Goal: Communication & Community: Answer question/provide support

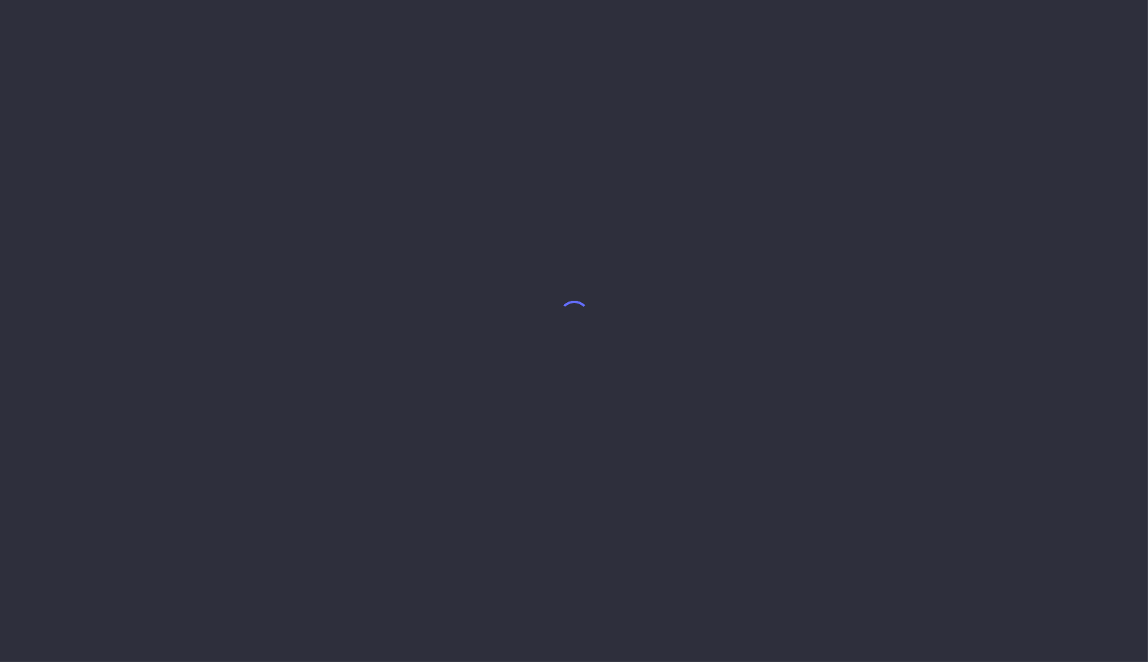
select select "8"
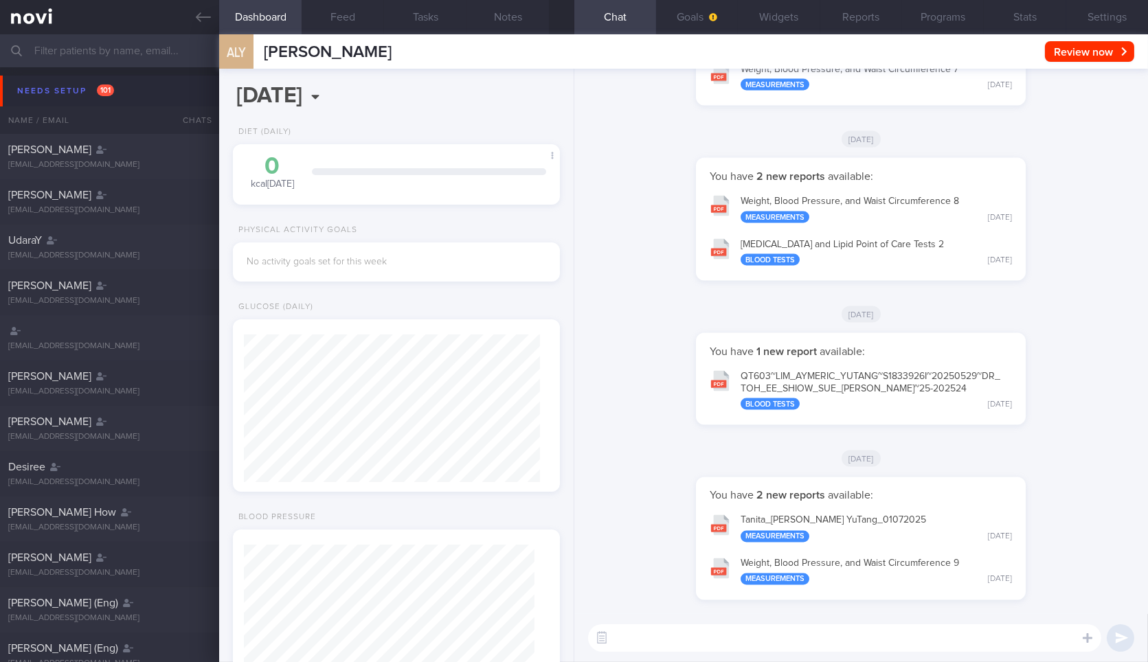
scroll to position [145, 290]
click at [199, 22] on icon at bounding box center [203, 17] width 15 height 15
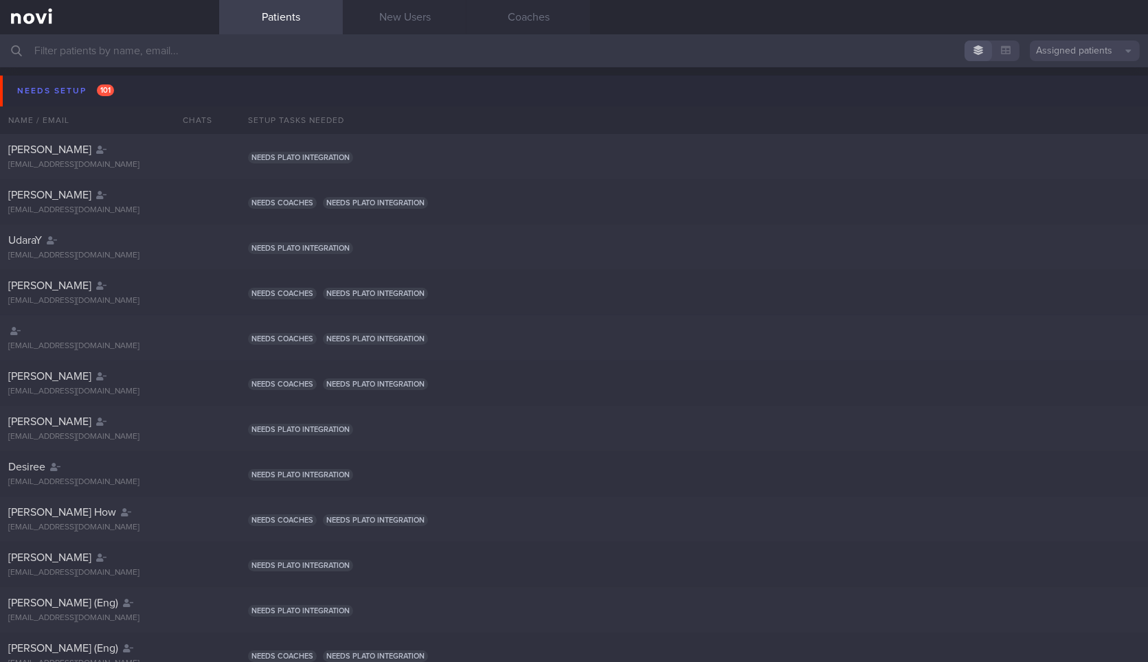
click at [166, 87] on button "Needs setup 101" at bounding box center [576, 91] width 1152 height 31
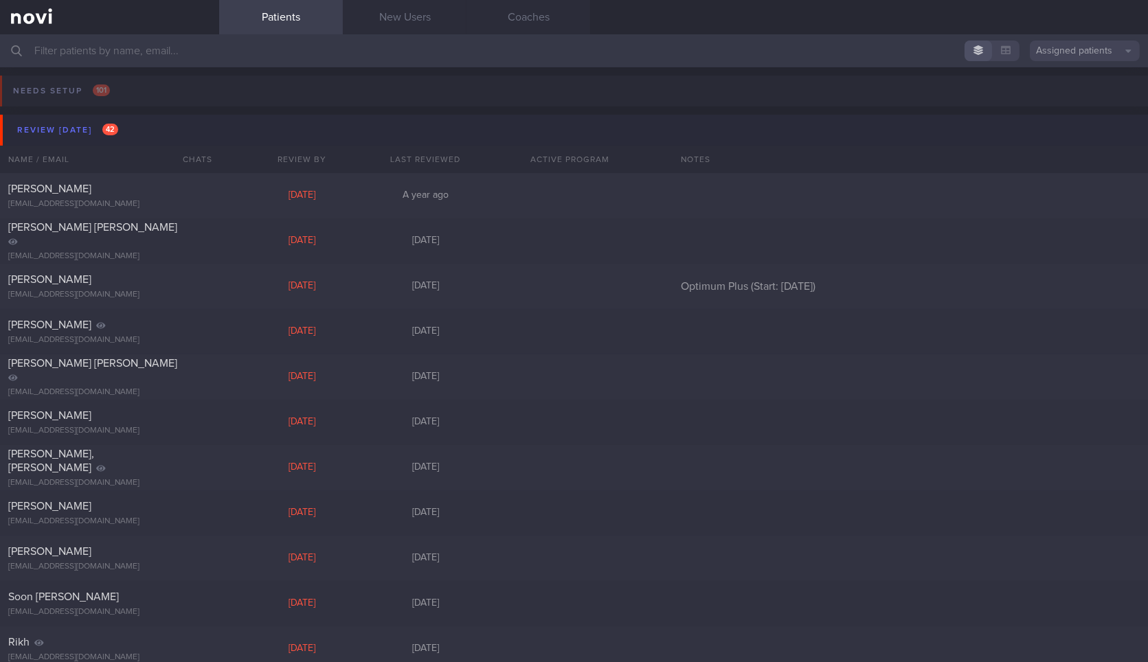
click at [151, 133] on button "Review today 42" at bounding box center [576, 130] width 1152 height 31
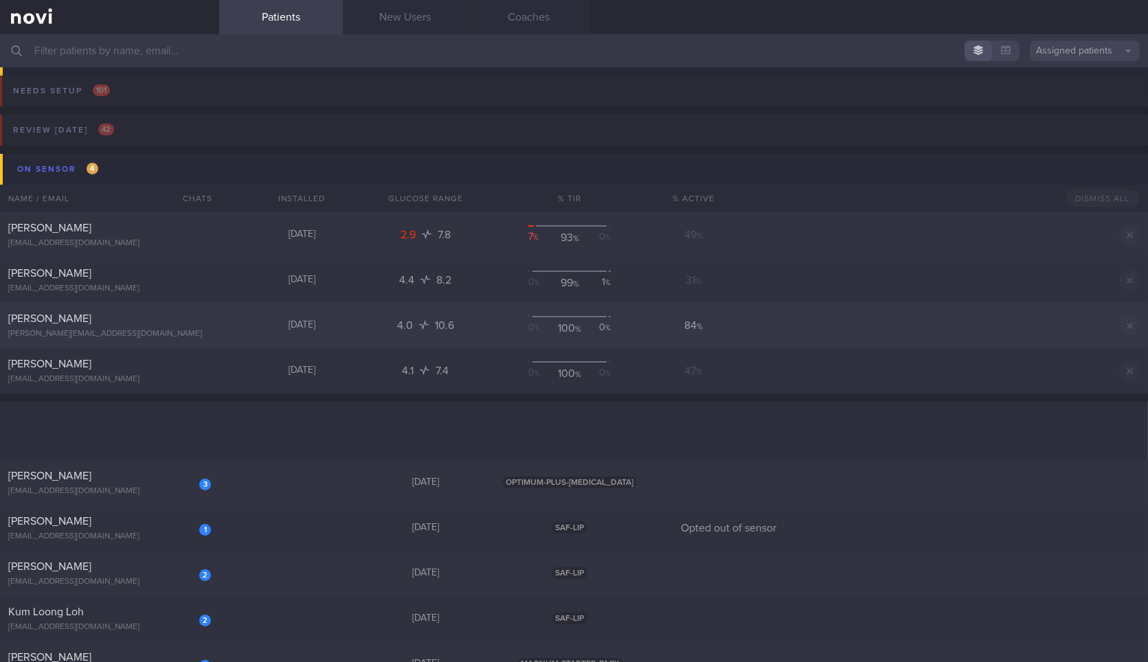
scroll to position [340, 0]
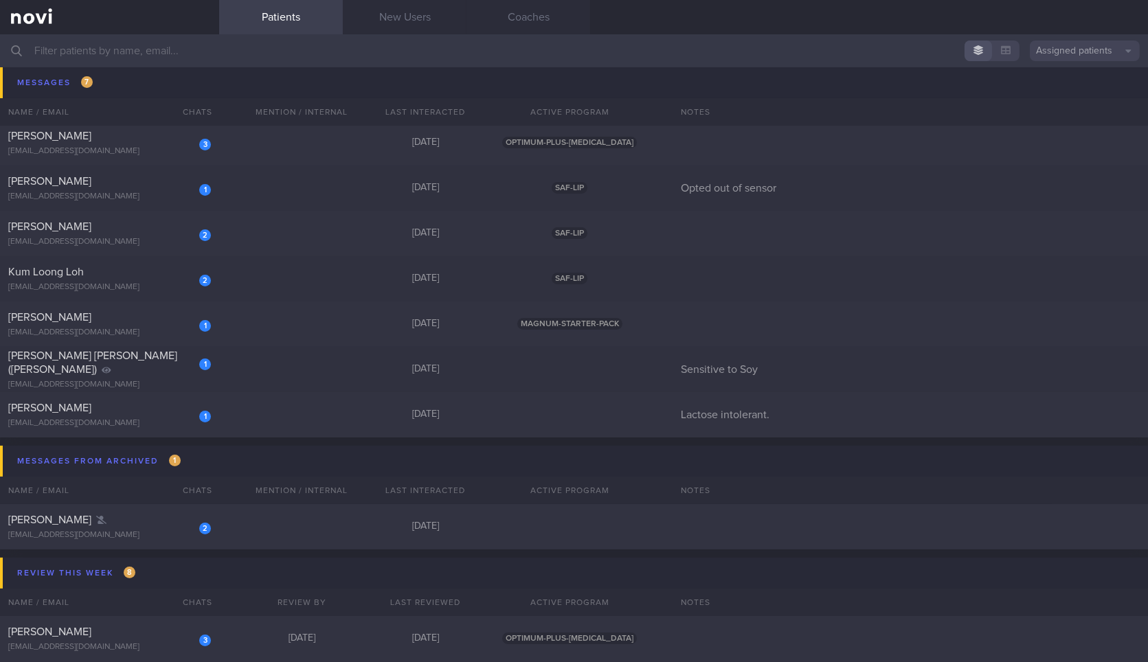
click at [206, 321] on div "1" at bounding box center [205, 326] width 12 height 12
select select "8"
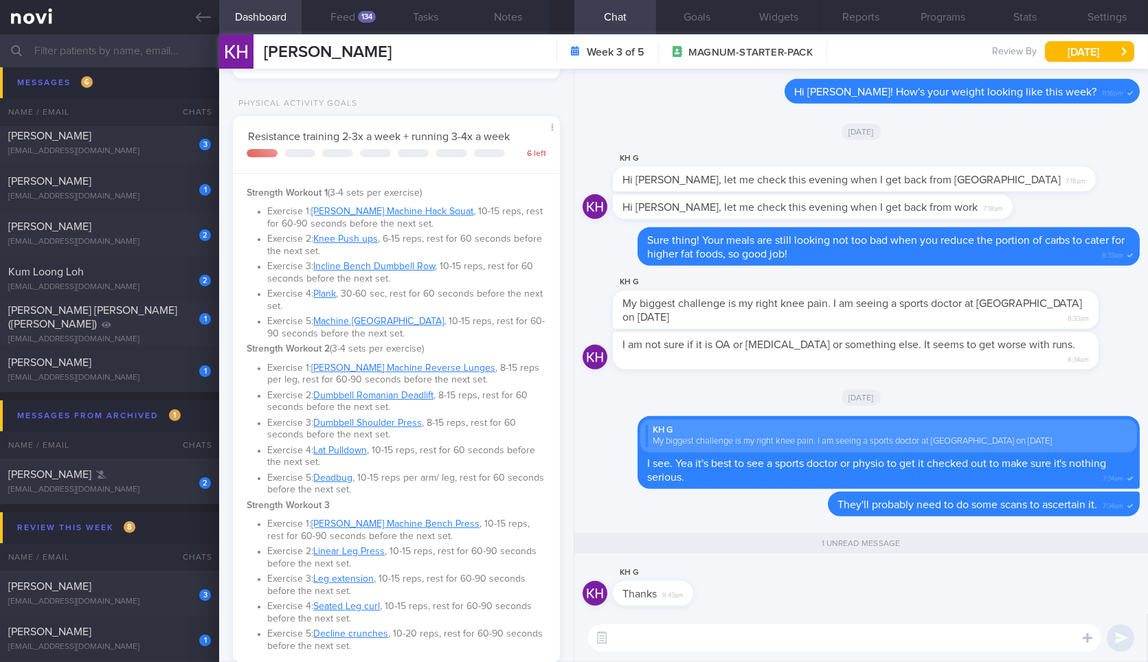
scroll to position [768, 0]
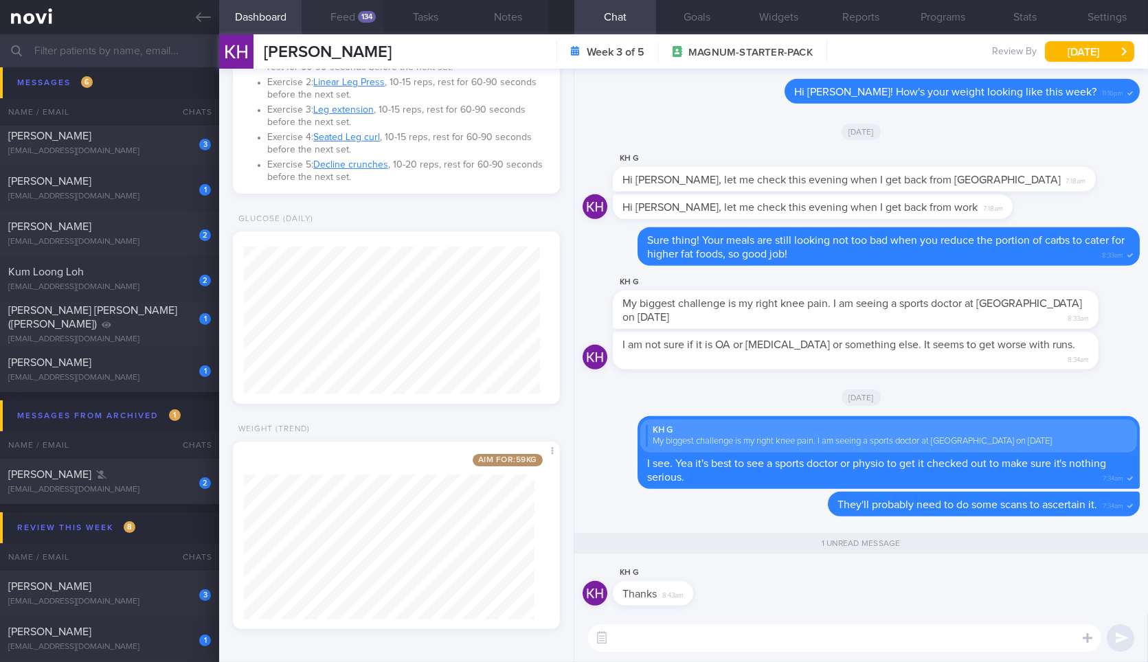
click at [331, 14] on button "Feed 134" at bounding box center [343, 17] width 82 height 34
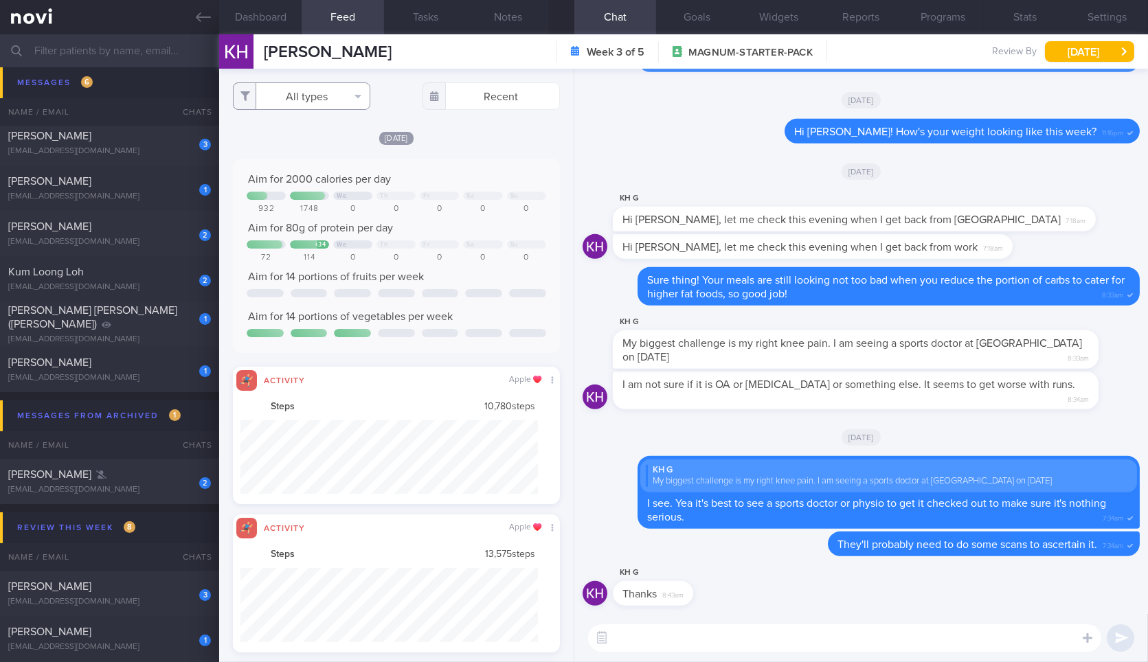
click at [309, 86] on button "All types" at bounding box center [301, 95] width 137 height 27
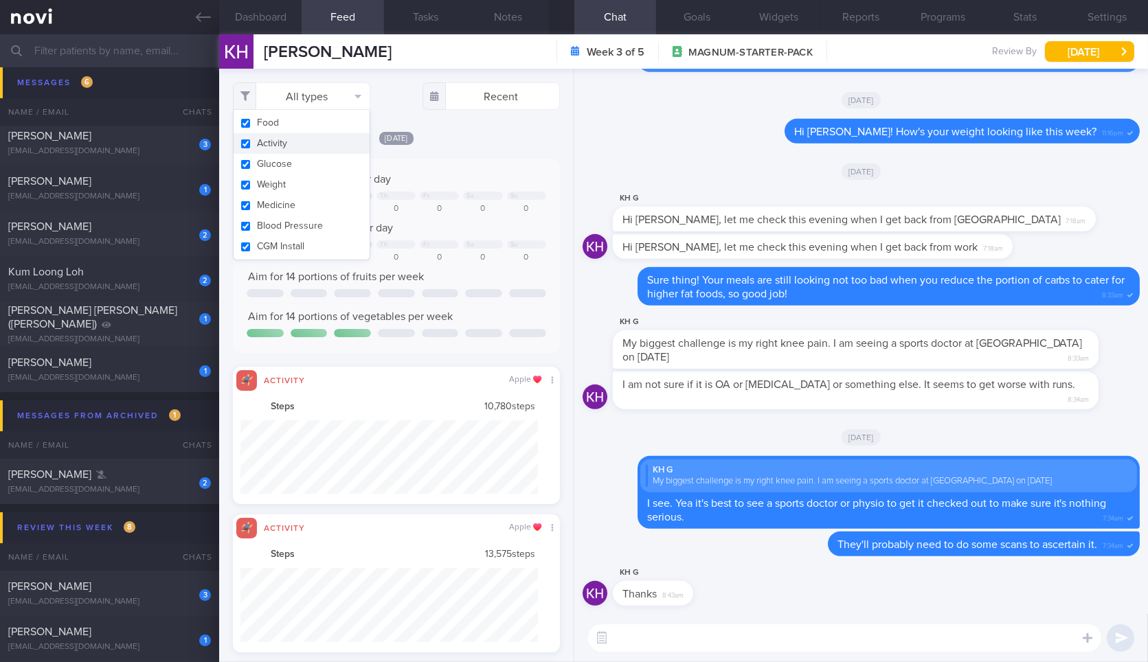
click at [311, 146] on button "Activity" at bounding box center [302, 143] width 136 height 21
checkbox input "false"
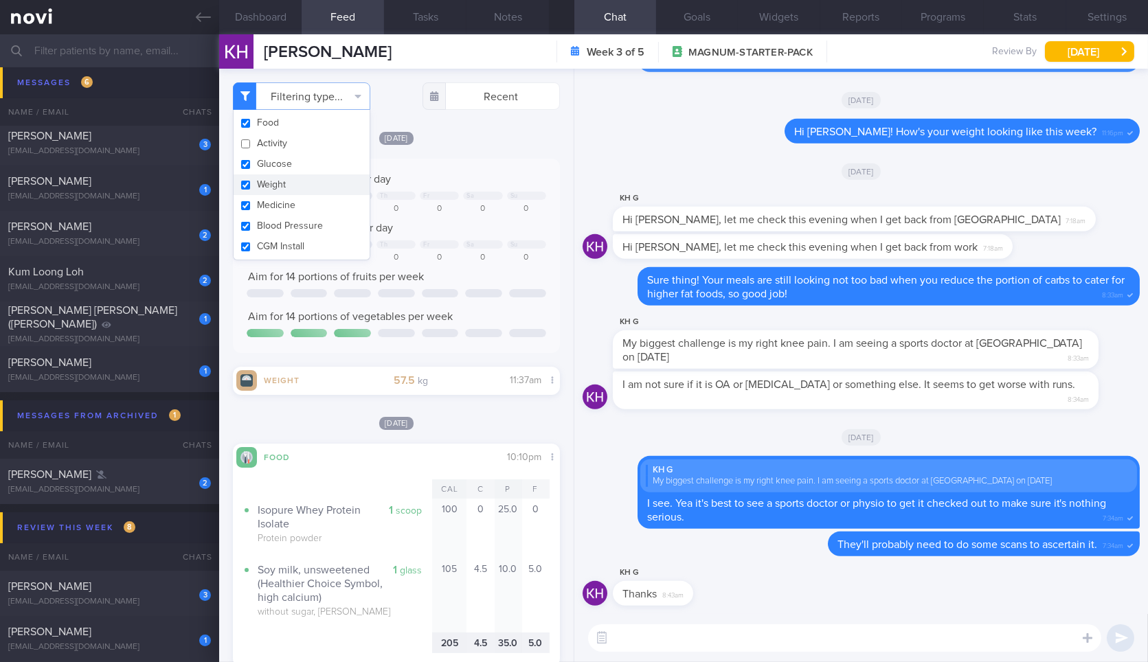
click at [301, 182] on button "Weight" at bounding box center [302, 185] width 136 height 21
checkbox input "false"
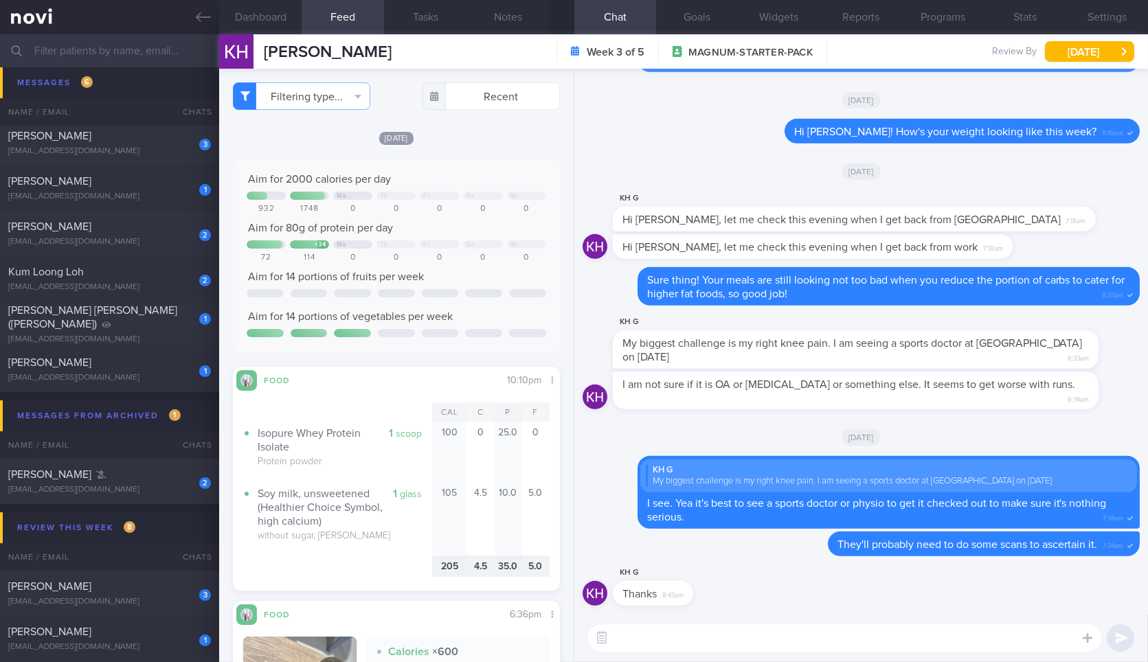
click at [463, 138] on div "[DATE]" at bounding box center [396, 138] width 326 height 14
click at [261, 12] on button "Dashboard" at bounding box center [260, 17] width 82 height 34
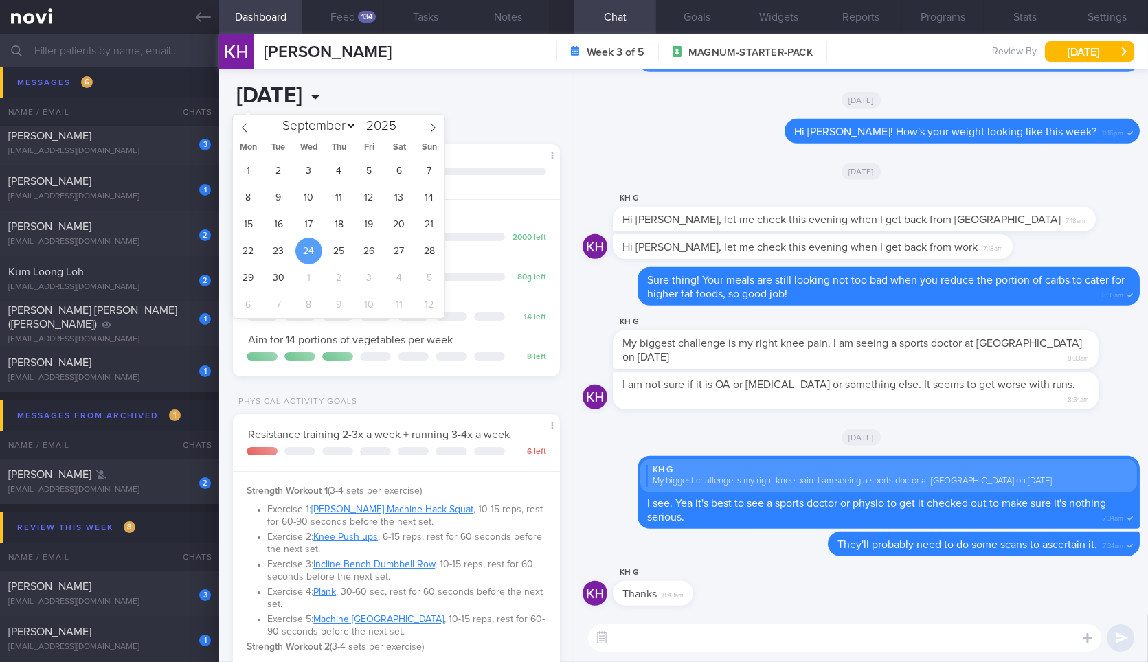
click at [356, 87] on input "[DATE]" at bounding box center [334, 96] width 202 height 34
click at [430, 229] on span "21" at bounding box center [429, 224] width 27 height 27
type input "2025-09-21"
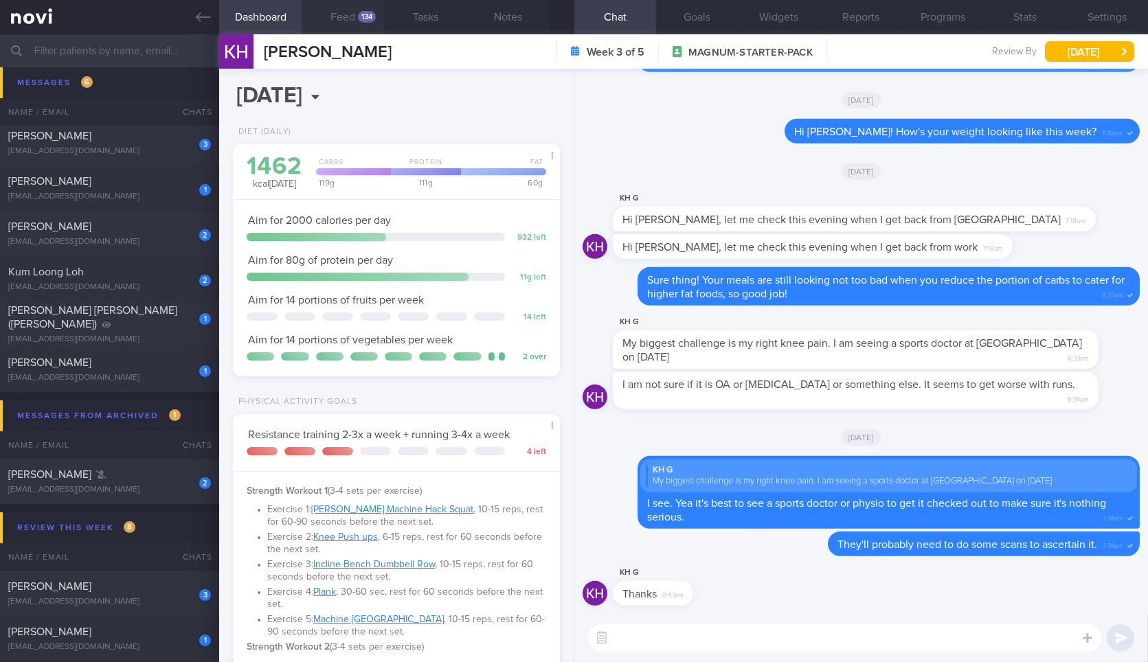
click at [342, 15] on button "Feed 134" at bounding box center [343, 17] width 82 height 34
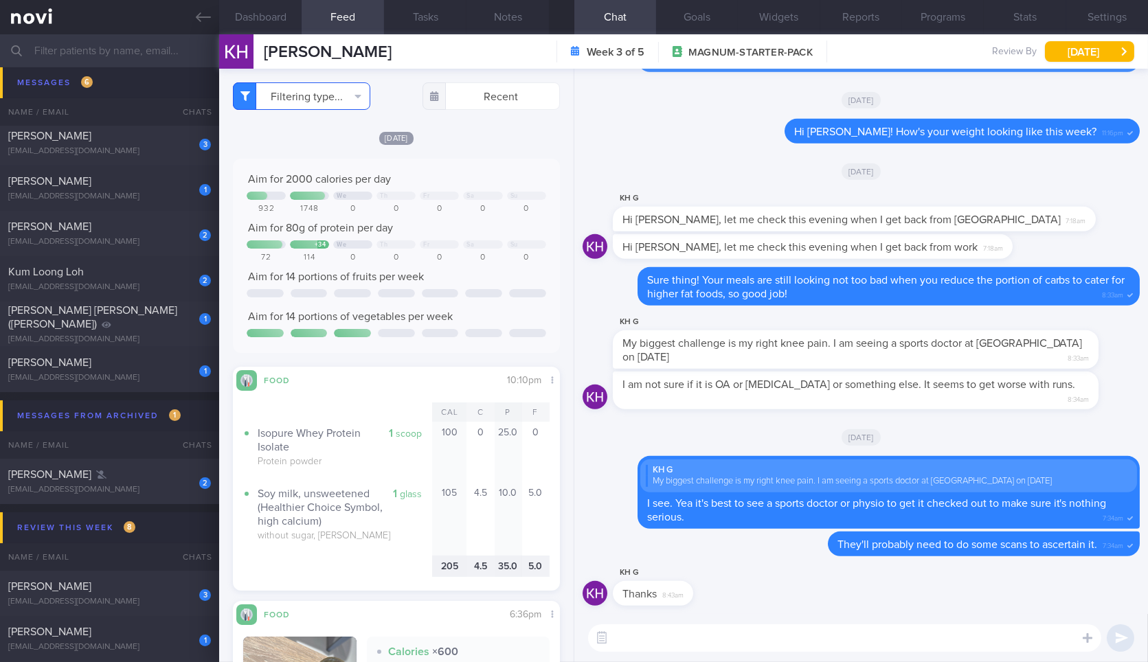
click at [322, 99] on button "Filtering type..." at bounding box center [301, 95] width 137 height 27
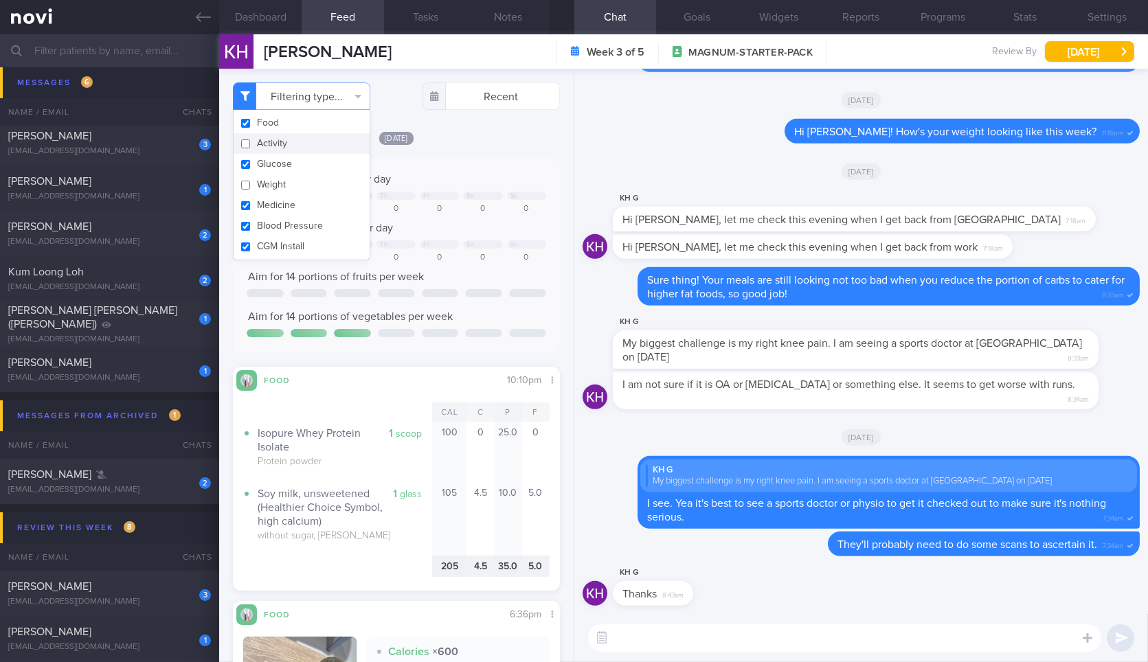
click at [305, 140] on button "Activity" at bounding box center [302, 143] width 136 height 21
checkbox input "true"
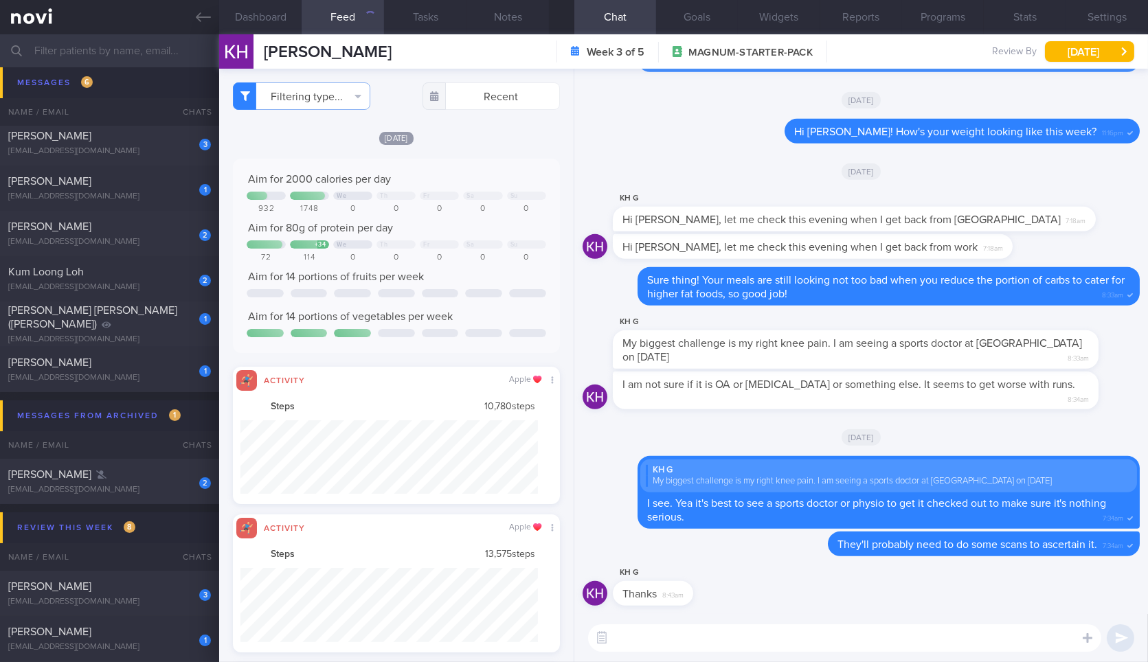
click at [462, 151] on div "Today Aim for 2000 calories per day We Th Fr Sa Su 932 1748 0 0 0 0 0 Aim for 8…" at bounding box center [396, 318] width 326 height 374
click at [317, 87] on button "Filtering type..." at bounding box center [301, 95] width 137 height 27
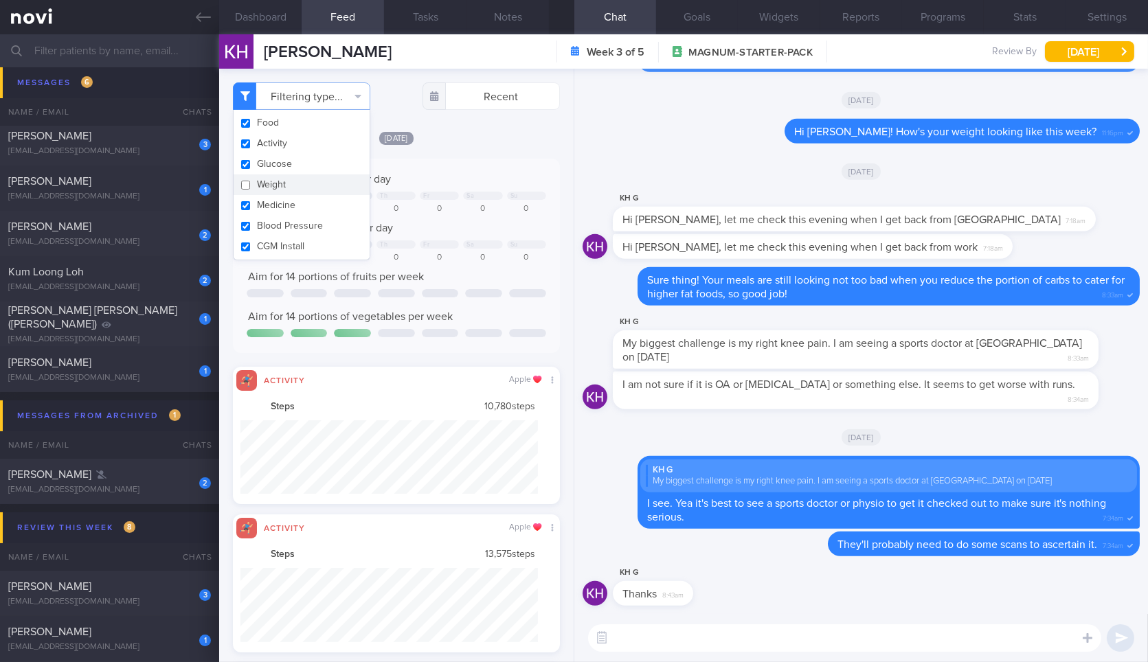
click at [275, 186] on button "Weight" at bounding box center [302, 185] width 136 height 21
checkbox input "true"
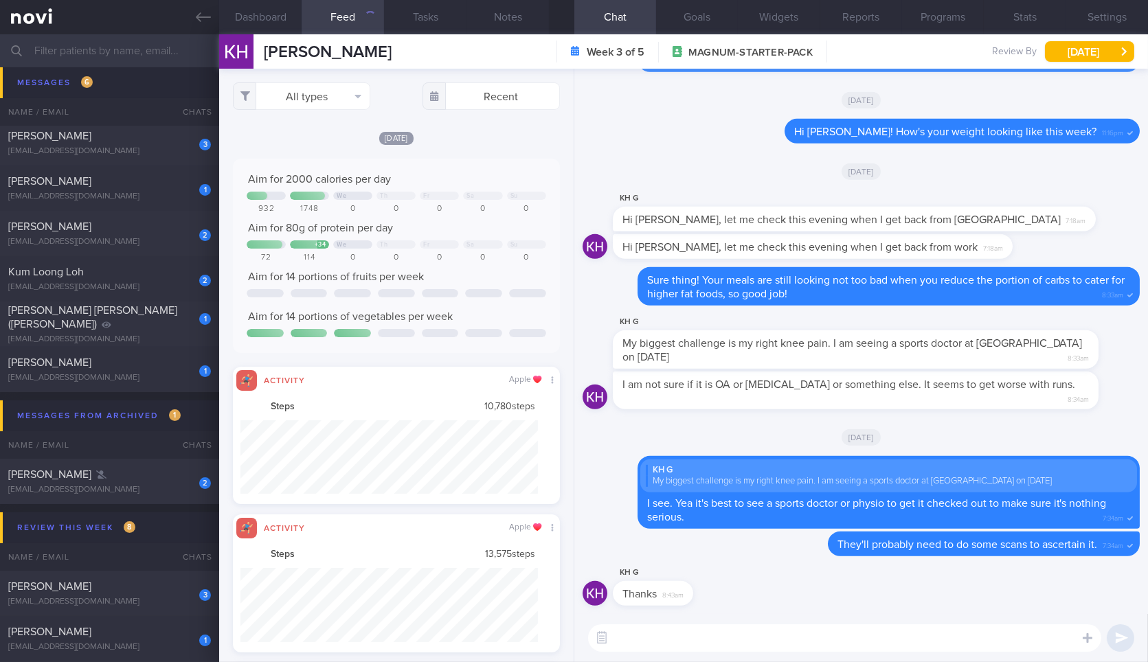
click at [492, 143] on div "[DATE]" at bounding box center [396, 138] width 326 height 14
click at [860, 544] on span "They'll probably need to do some scans to ascertain it." at bounding box center [968, 544] width 260 height 11
click at [680, 635] on textarea at bounding box center [844, 638] width 513 height 27
click at [276, 12] on button "Dashboard" at bounding box center [260, 17] width 82 height 34
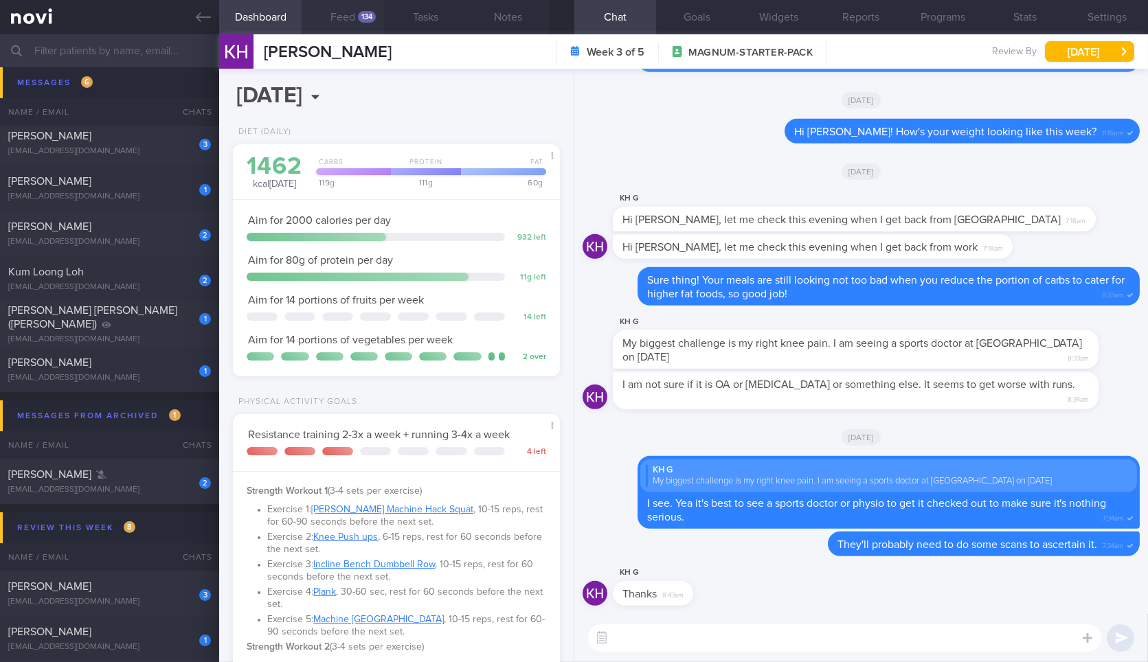
click at [337, 17] on button "Feed 134" at bounding box center [343, 17] width 82 height 34
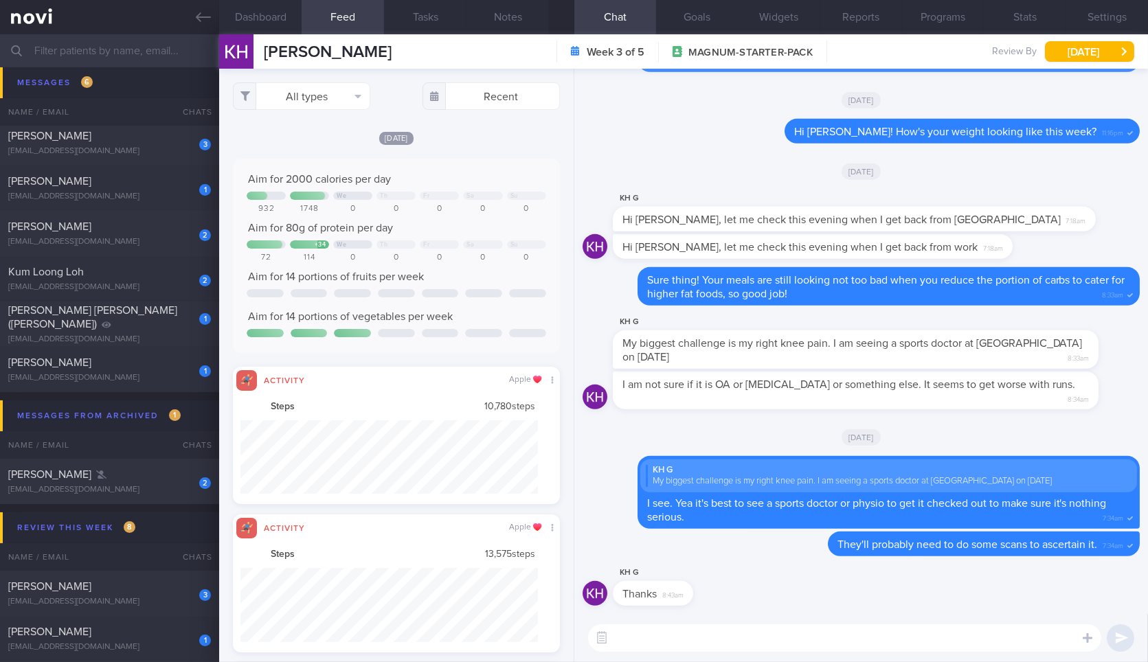
click at [724, 649] on textarea at bounding box center [844, 638] width 513 height 27
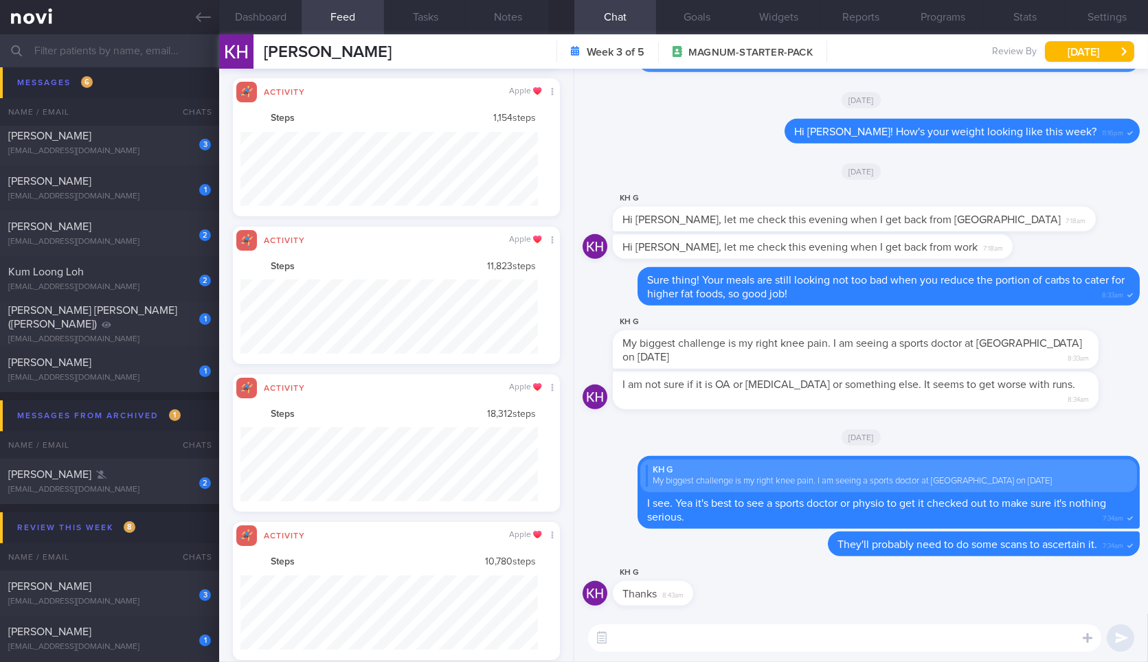
click at [772, 639] on textarea at bounding box center [844, 638] width 513 height 27
click at [843, 643] on textarea at bounding box center [844, 638] width 513 height 27
type textarea "By the way, are you able to unsync your Apple Health data with the NOVI health …"
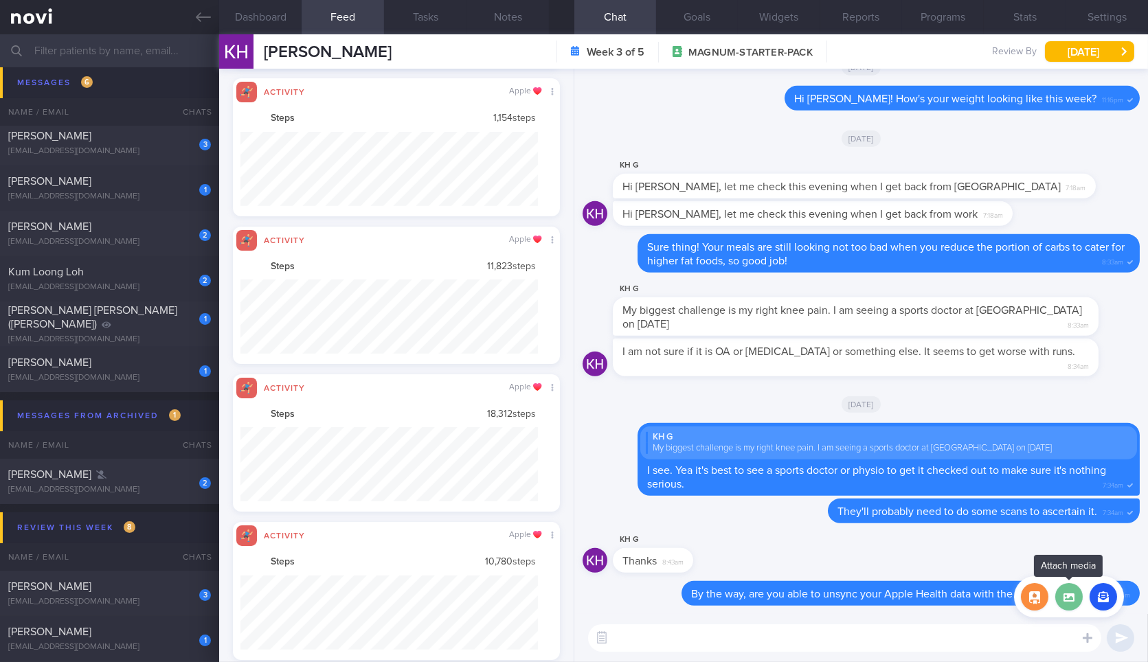
click at [1070, 603] on label at bounding box center [1069, 596] width 27 height 27
click at [0, 0] on input "file" at bounding box center [0, 0] width 0 height 0
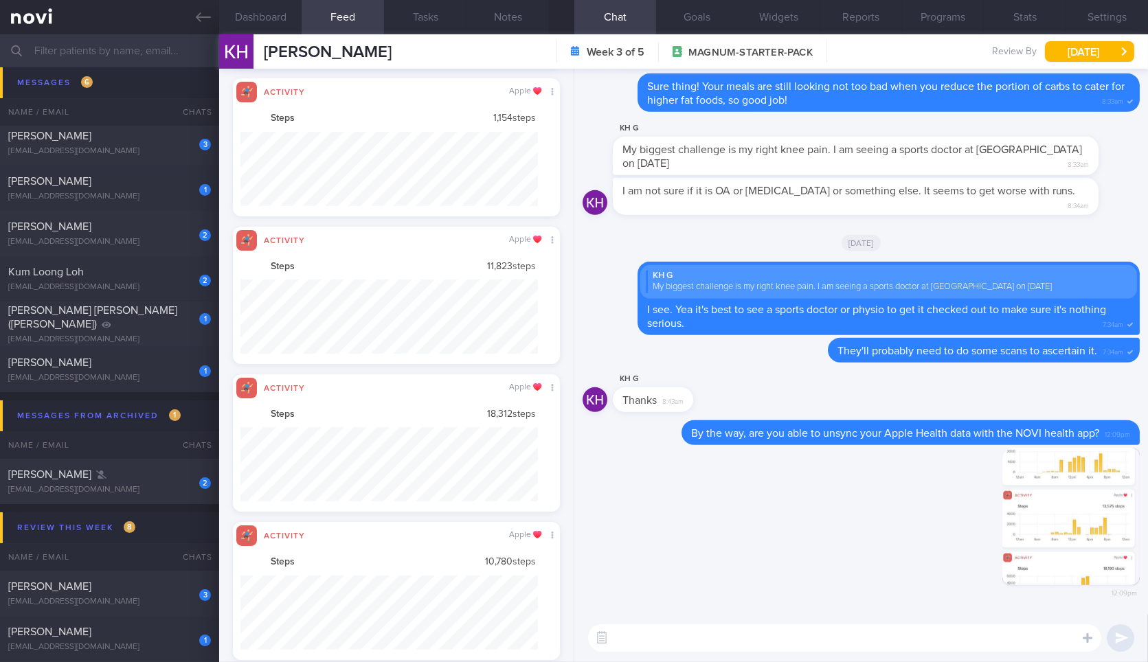
click at [721, 639] on textarea at bounding box center [844, 638] width 513 height 27
type textarea "T"
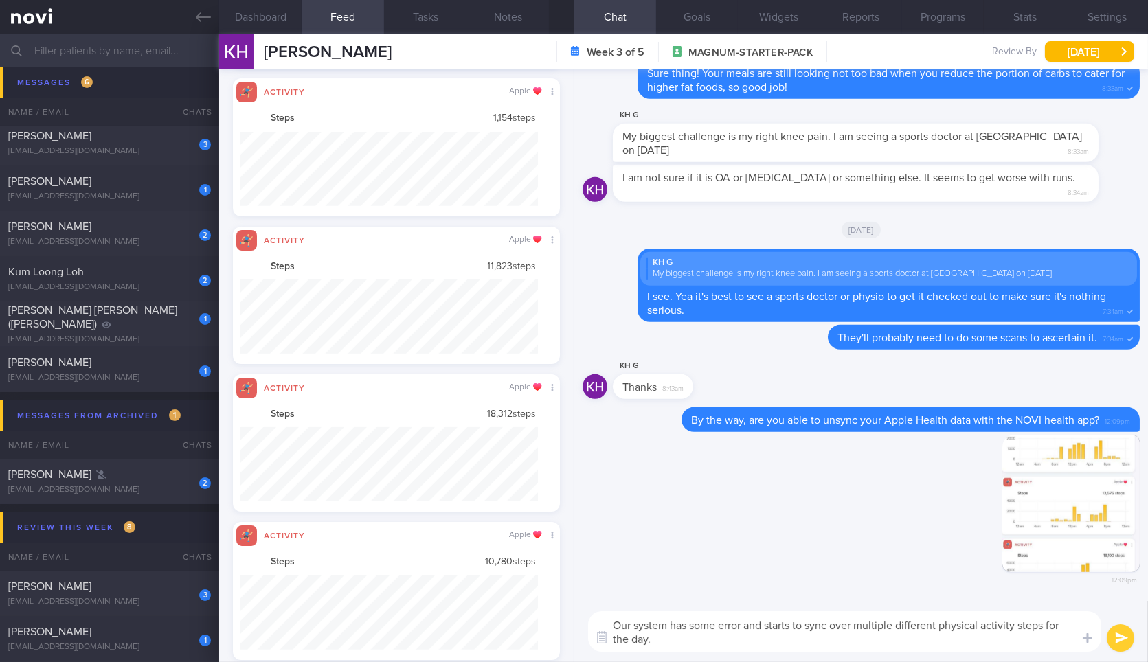
type textarea "Our system has some error and starts to sync over multiple different physical a…"
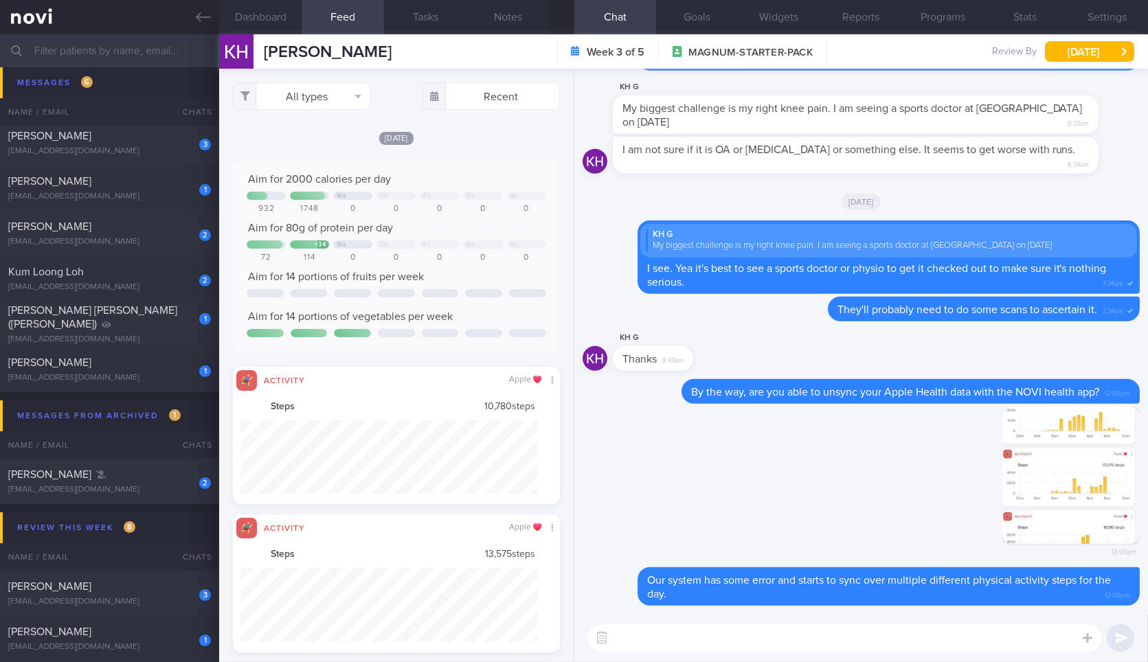
scroll to position [74, 297]
click at [201, 15] on icon at bounding box center [203, 17] width 15 height 15
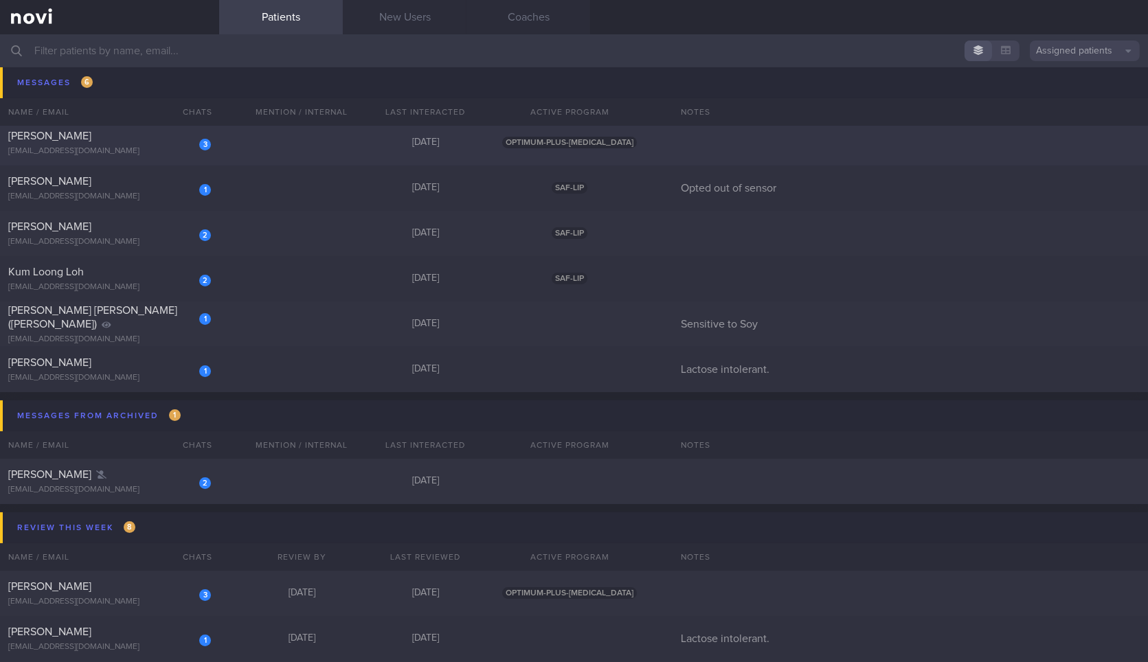
click at [155, 150] on div "[EMAIL_ADDRESS][DOMAIN_NAME]" at bounding box center [109, 151] width 203 height 10
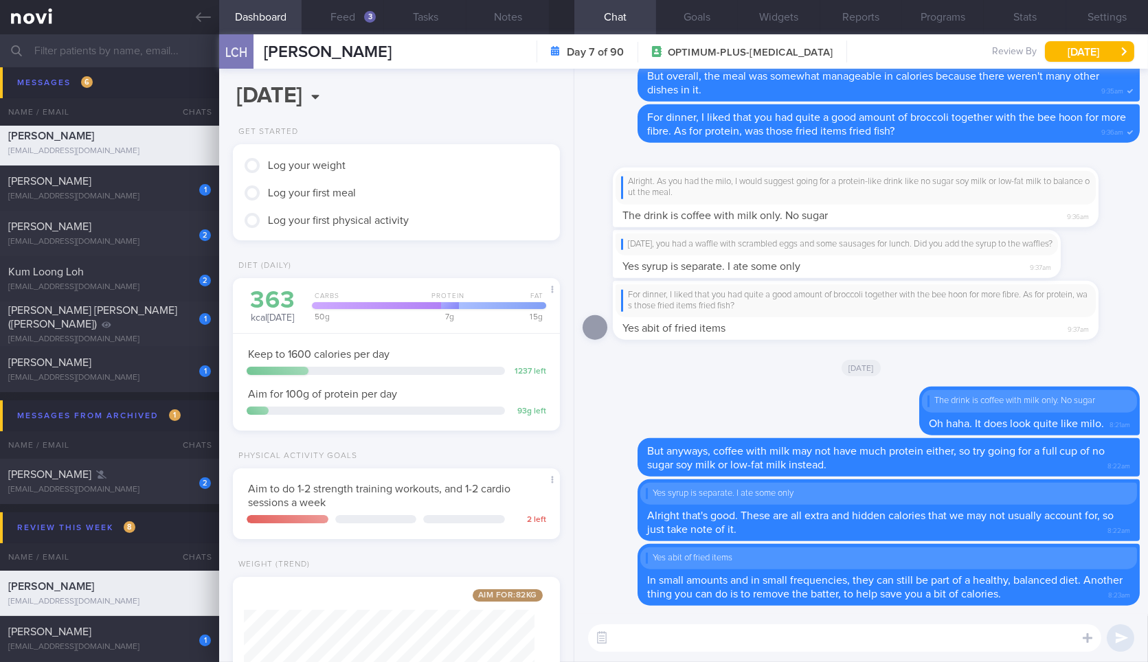
scroll to position [135, 0]
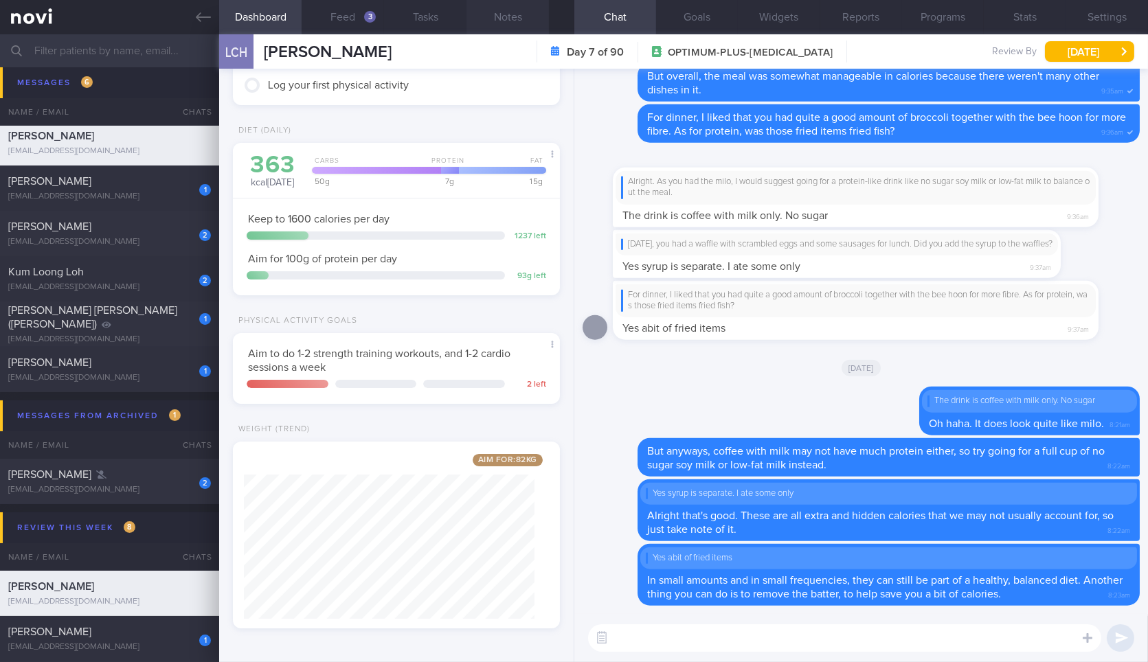
click at [489, 27] on button "Notes" at bounding box center [508, 17] width 82 height 34
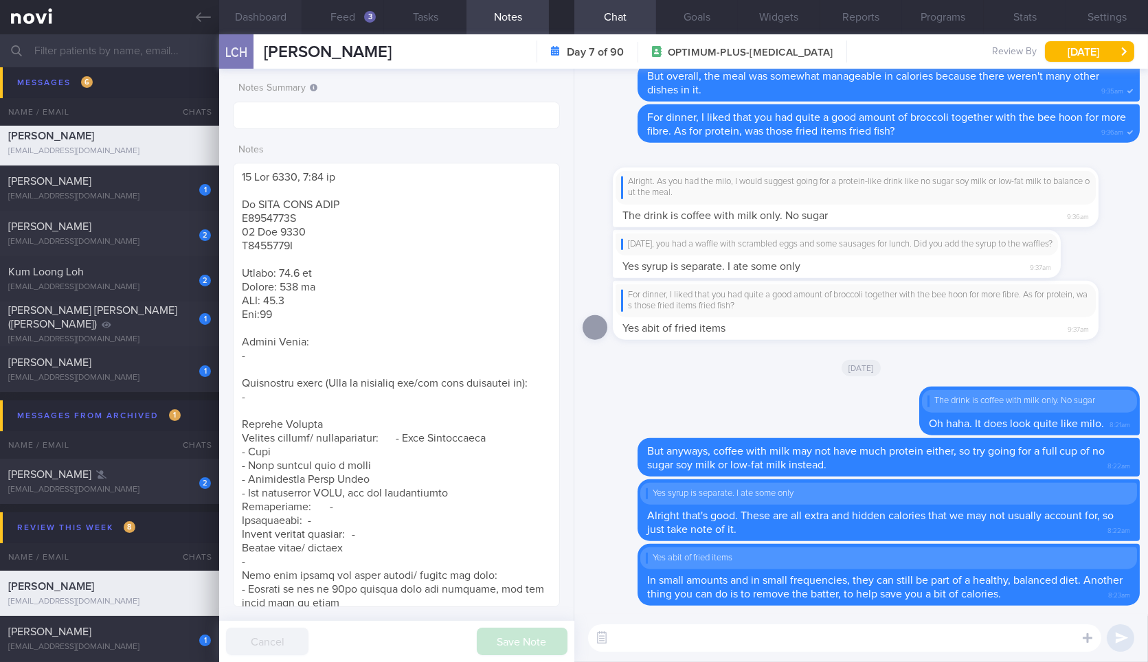
click at [270, 12] on button "Dashboard" at bounding box center [260, 17] width 82 height 34
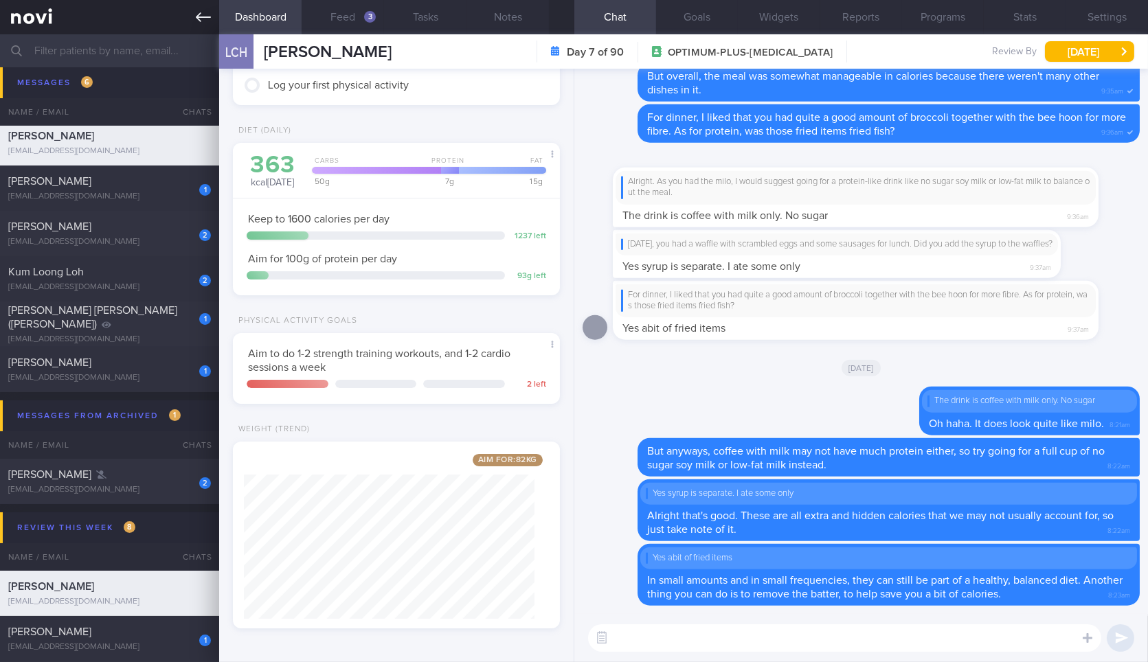
click at [199, 25] on link at bounding box center [109, 17] width 219 height 34
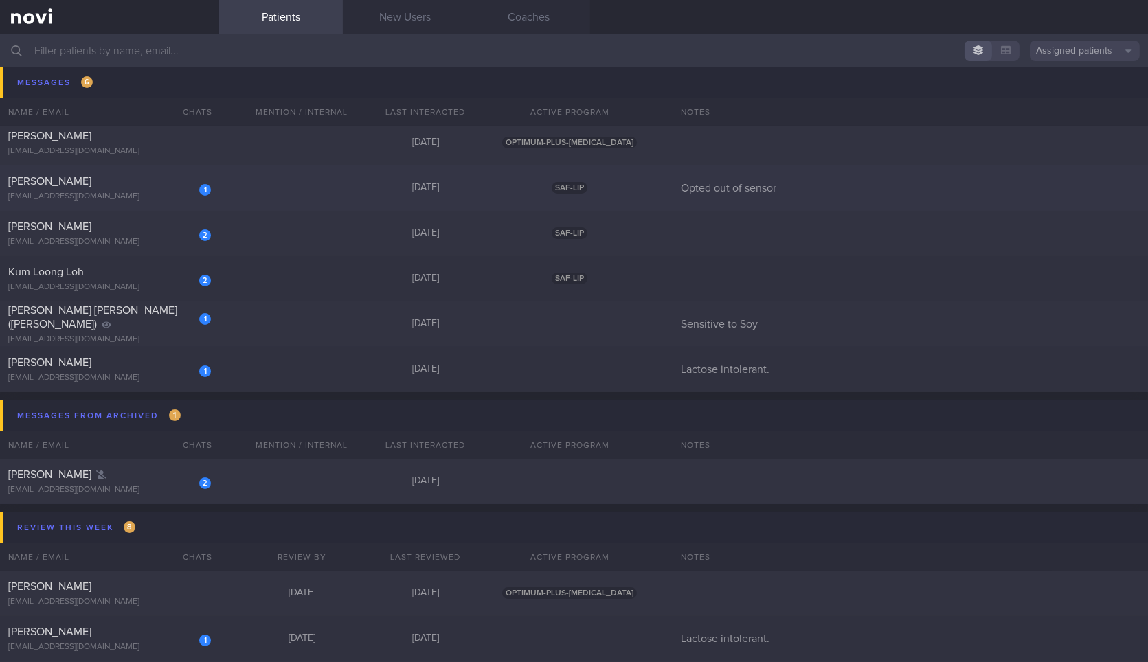
click at [159, 181] on div "[PERSON_NAME]" at bounding box center [107, 182] width 199 height 14
select select "8"
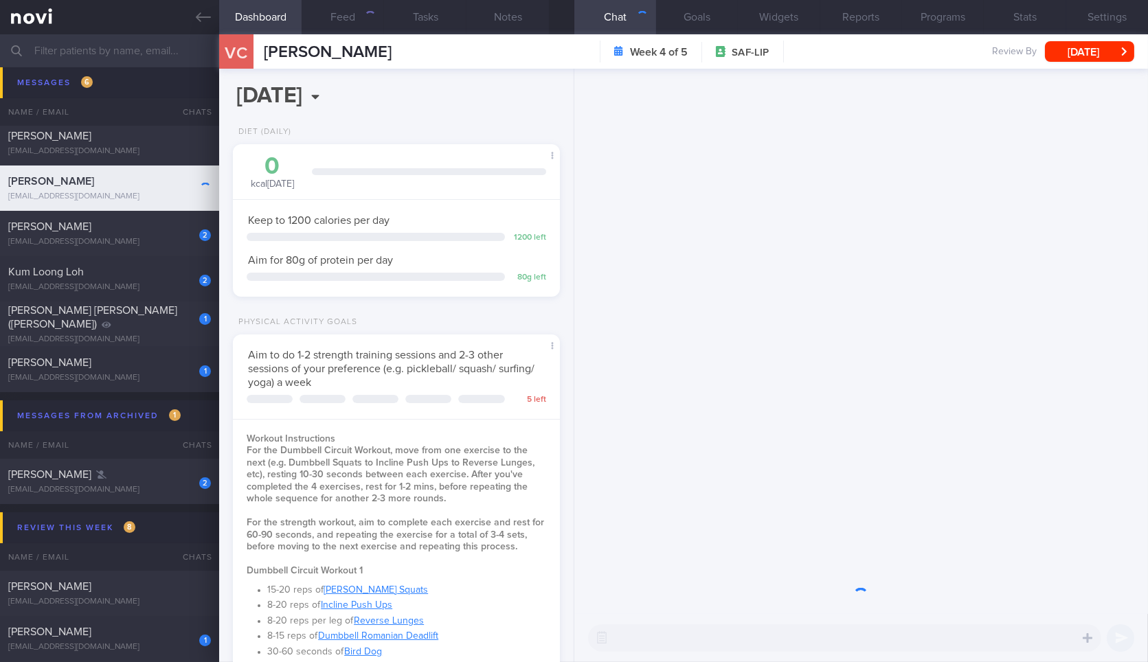
scroll to position [165, 290]
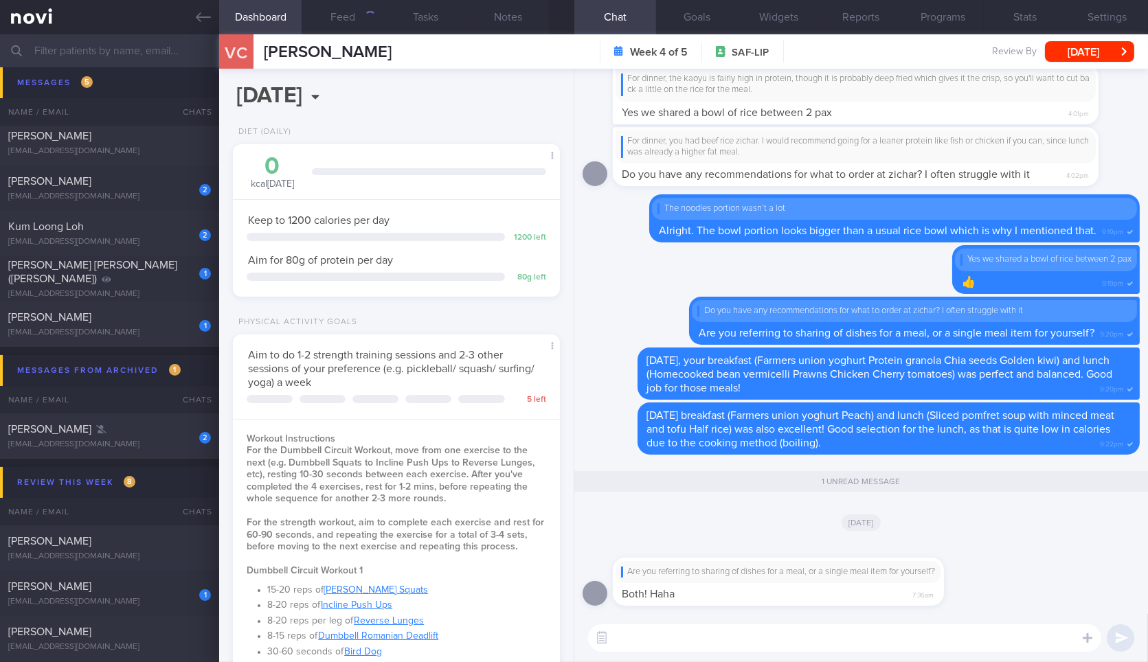
drag, startPoint x: 734, startPoint y: 594, endPoint x: 1020, endPoint y: 585, distance: 286.0
click at [1020, 585] on div "Are you referring to sharing of dishes for a meal, or a single meal item for yo…" at bounding box center [861, 578] width 557 height 73
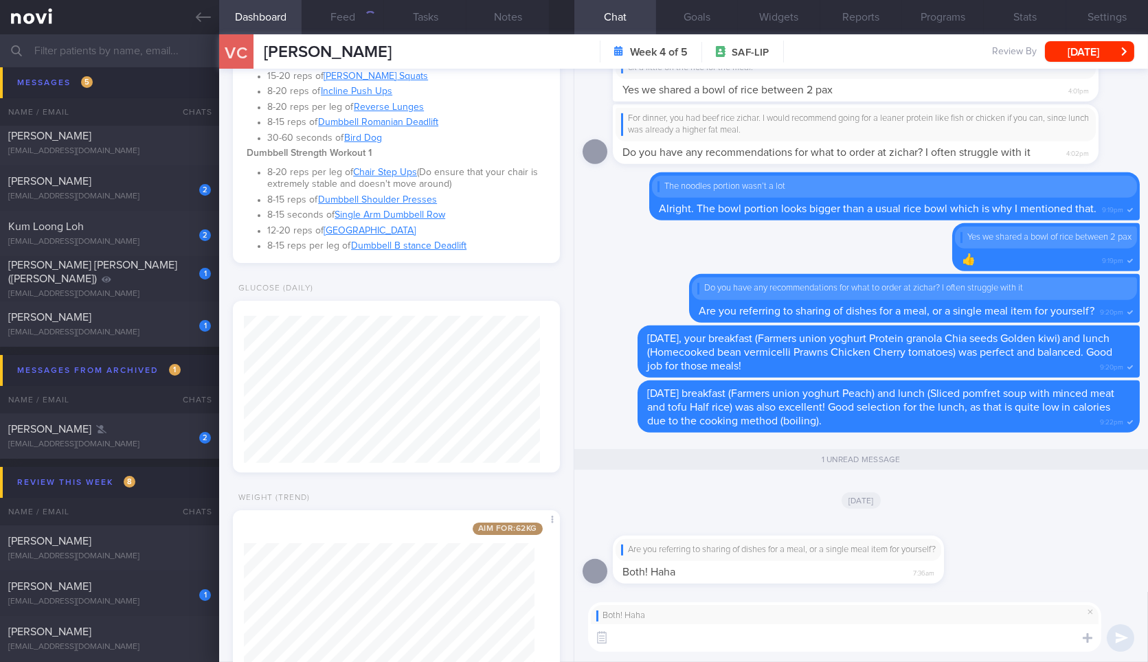
scroll to position [595, 0]
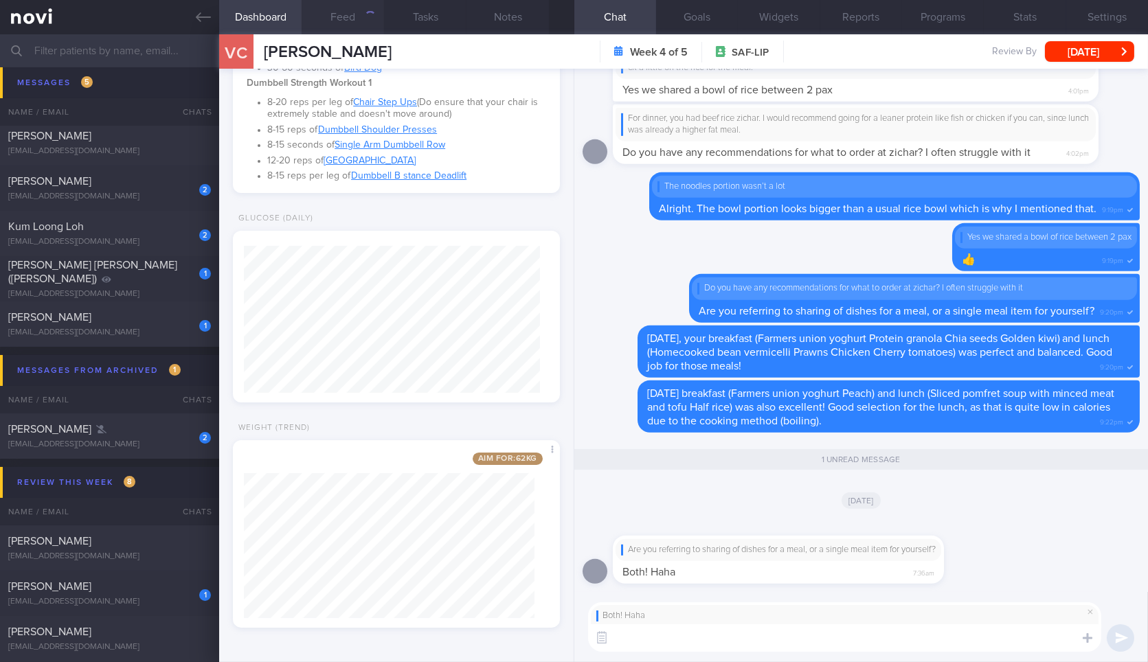
click at [345, 25] on button "Feed" at bounding box center [343, 17] width 82 height 34
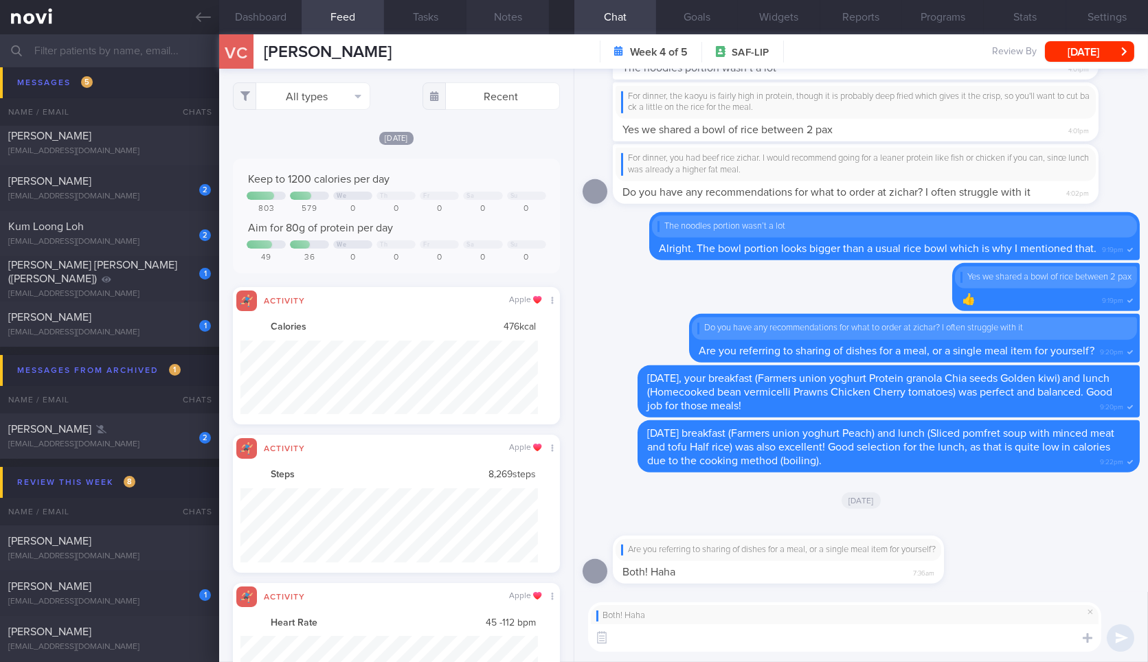
click at [513, 26] on button "Notes" at bounding box center [508, 17] width 82 height 34
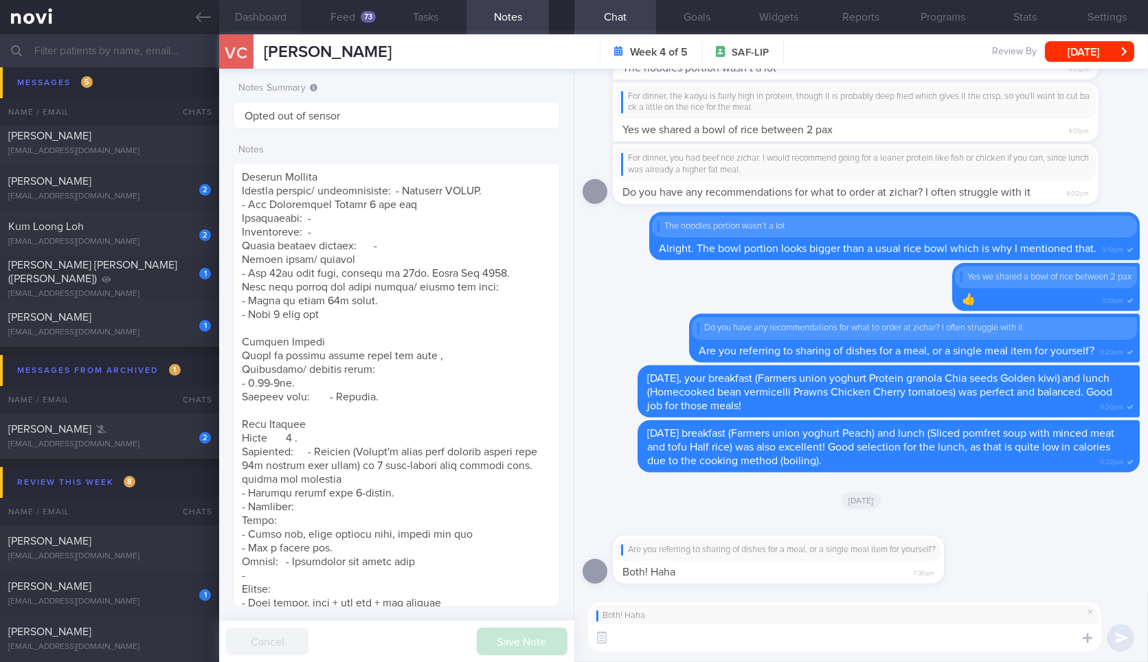
click at [277, 11] on button "Dashboard" at bounding box center [260, 17] width 82 height 34
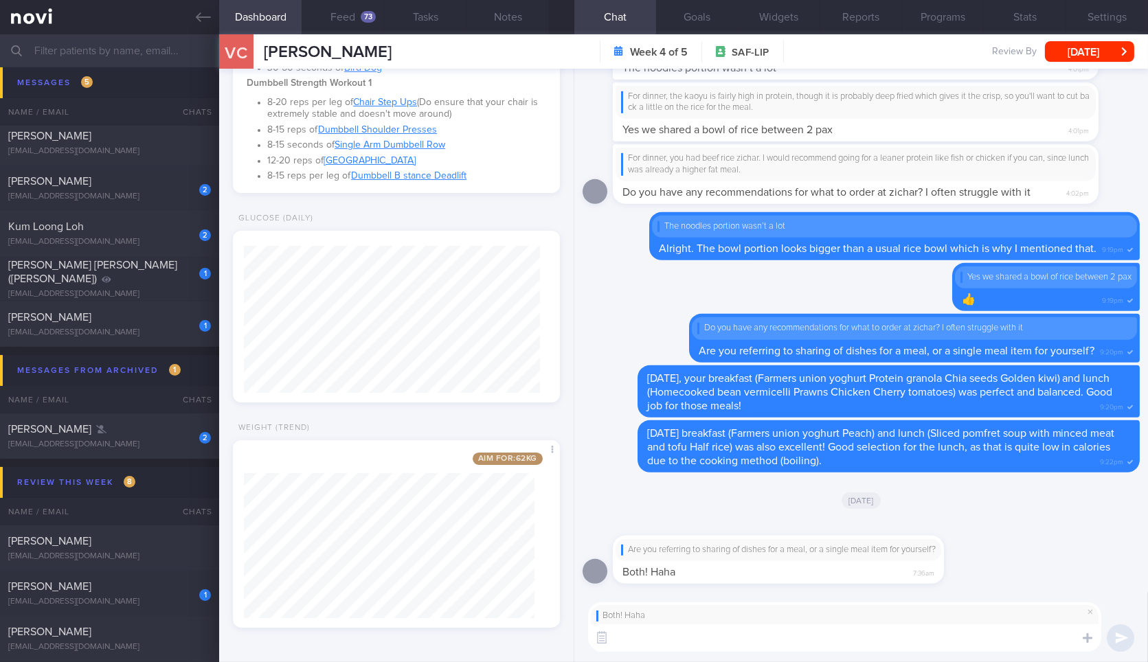
click at [737, 636] on textarea at bounding box center [844, 638] width 513 height 27
drag, startPoint x: 787, startPoint y: 579, endPoint x: 1016, endPoint y: 553, distance: 231.1
click at [1016, 553] on div "Are you referring to sharing of dishes for a meal, or a single meal item for yo…" at bounding box center [861, 556] width 557 height 73
click at [893, 645] on textarea at bounding box center [844, 638] width 513 height 27
type textarea "Hahah alright! Do you have a photo or screenshot of the menu?"
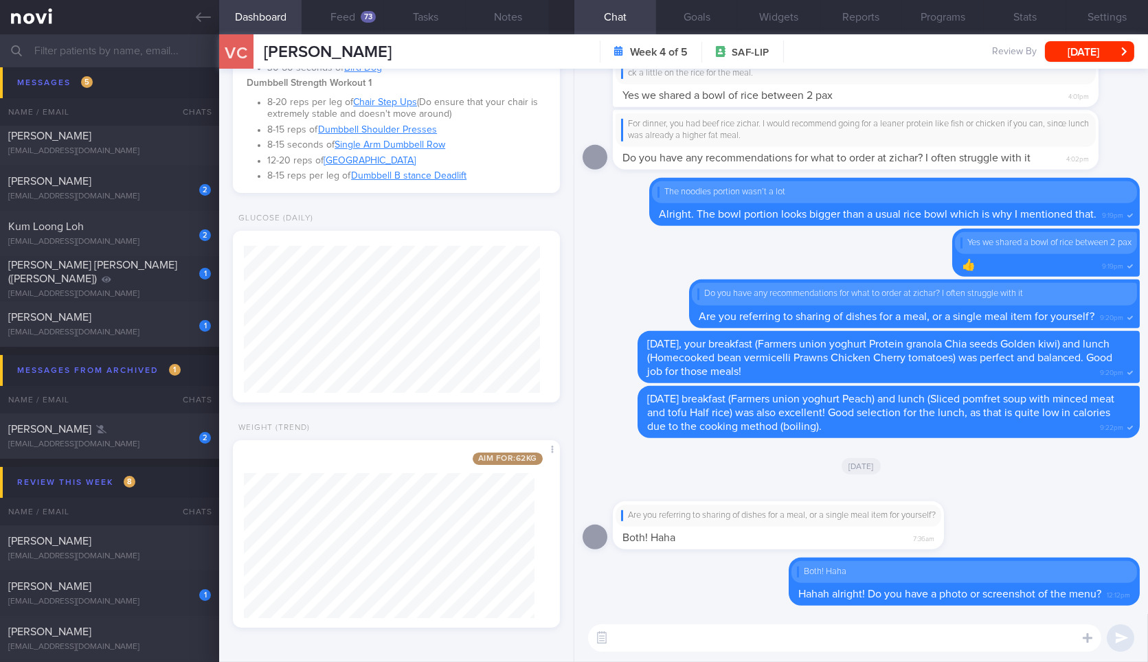
type textarea "I"
type textarea "Because some zichar stalls may differ in terms of the menu items."
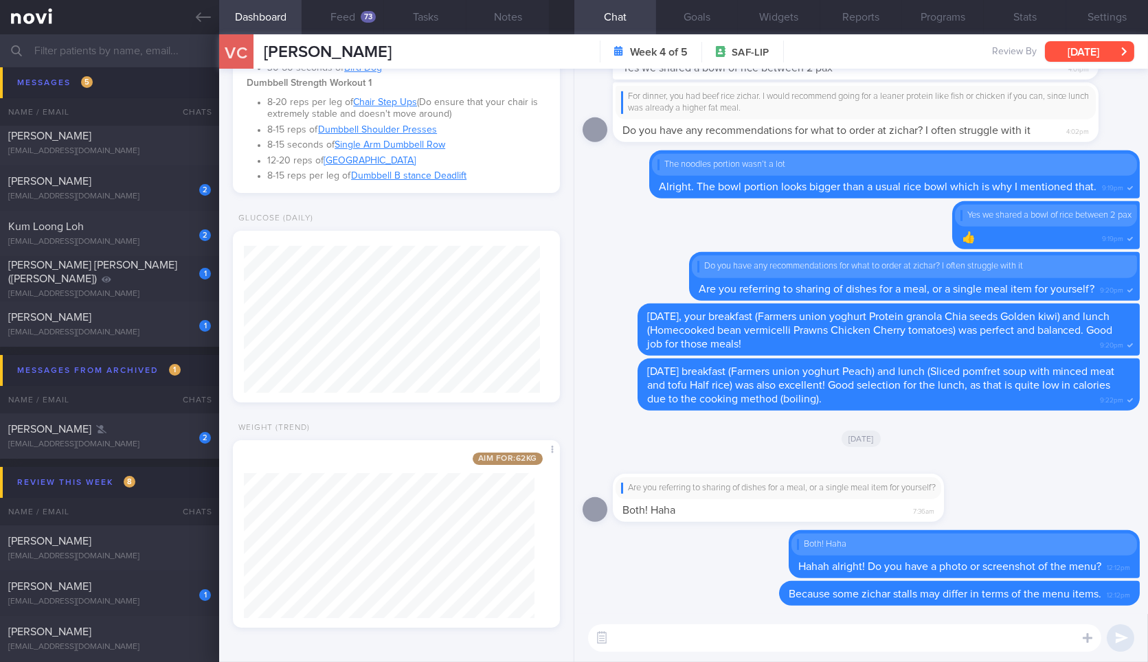
click at [1095, 54] on button "[DATE]" at bounding box center [1089, 51] width 89 height 21
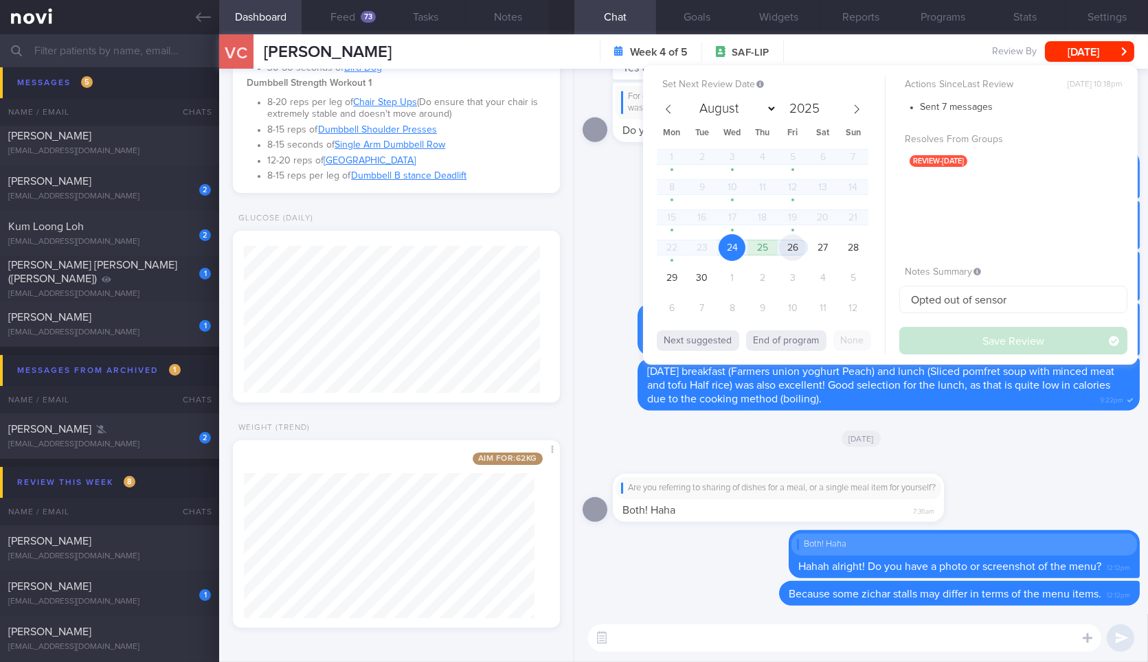
click at [792, 241] on span "26" at bounding box center [792, 247] width 27 height 27
click at [924, 337] on button "Save Review" at bounding box center [1014, 340] width 228 height 27
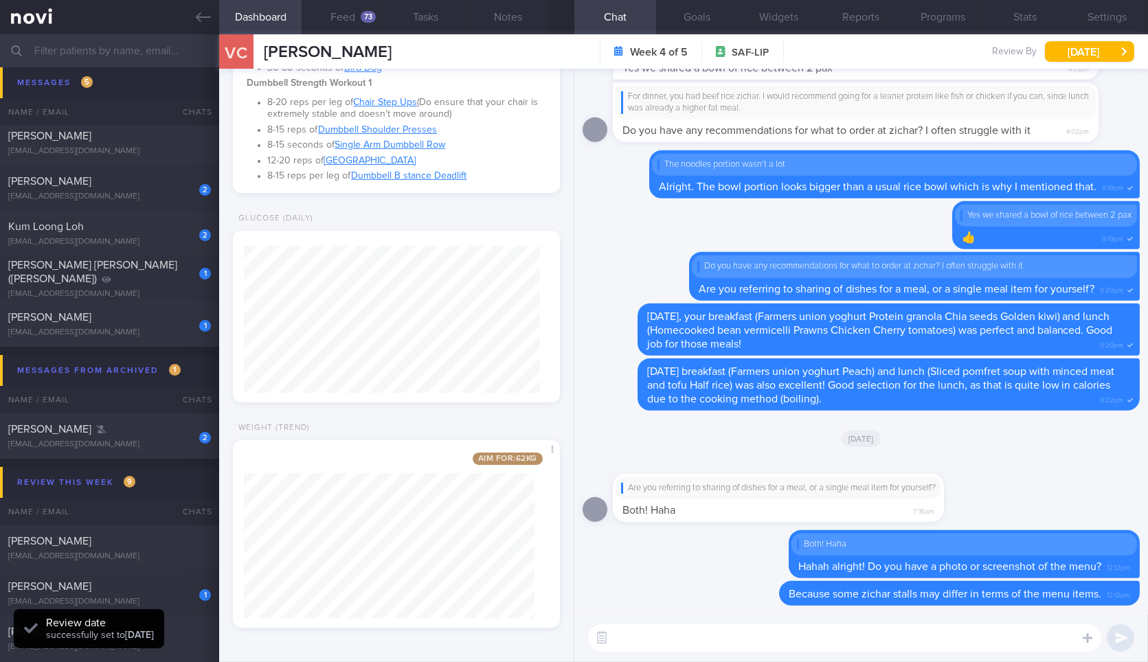
scroll to position [147, 296]
click at [358, 22] on button "Feed 73" at bounding box center [343, 17] width 82 height 34
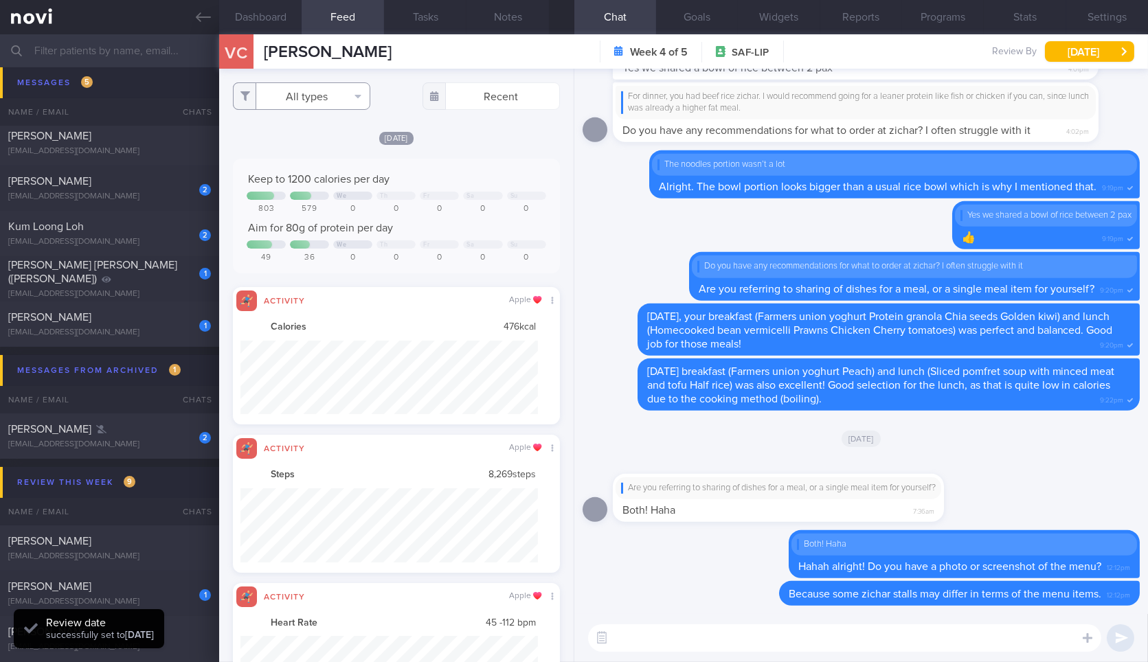
click at [332, 103] on button "All types" at bounding box center [301, 95] width 137 height 27
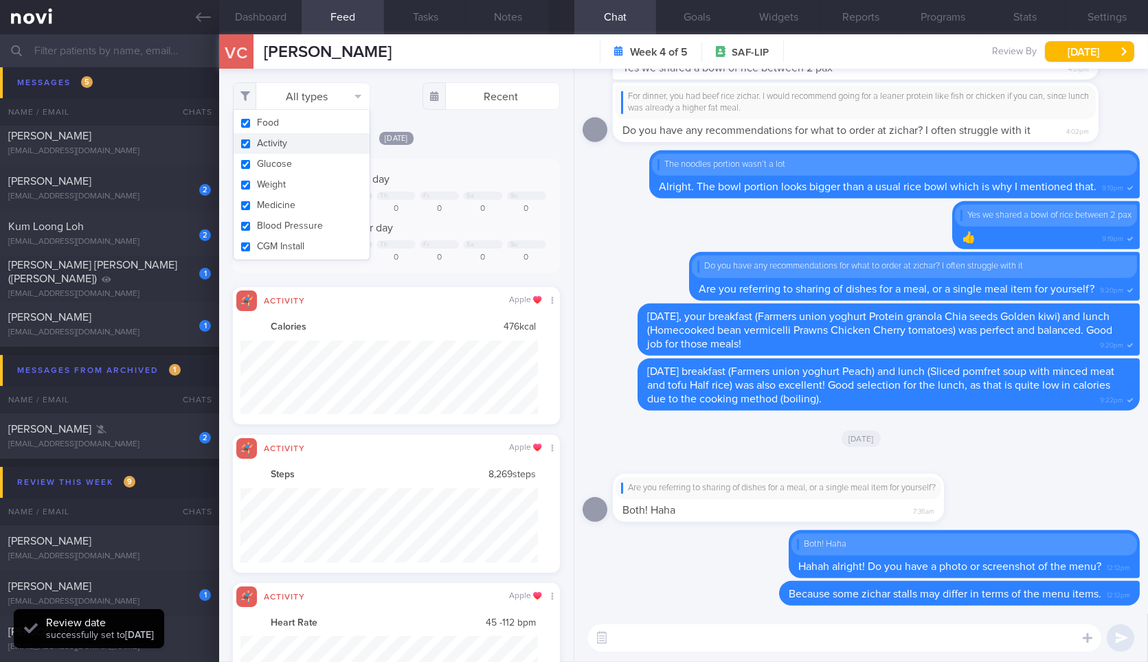
click at [320, 145] on button "Activity" at bounding box center [302, 143] width 136 height 21
checkbox input "false"
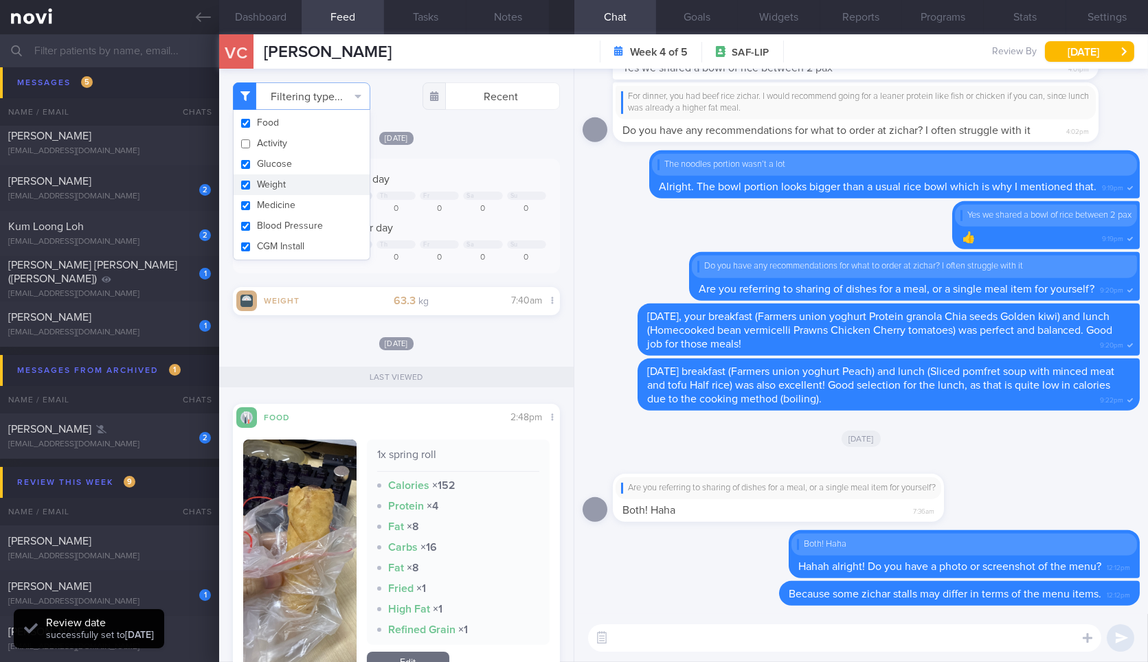
click at [313, 182] on button "Weight" at bounding box center [302, 185] width 136 height 21
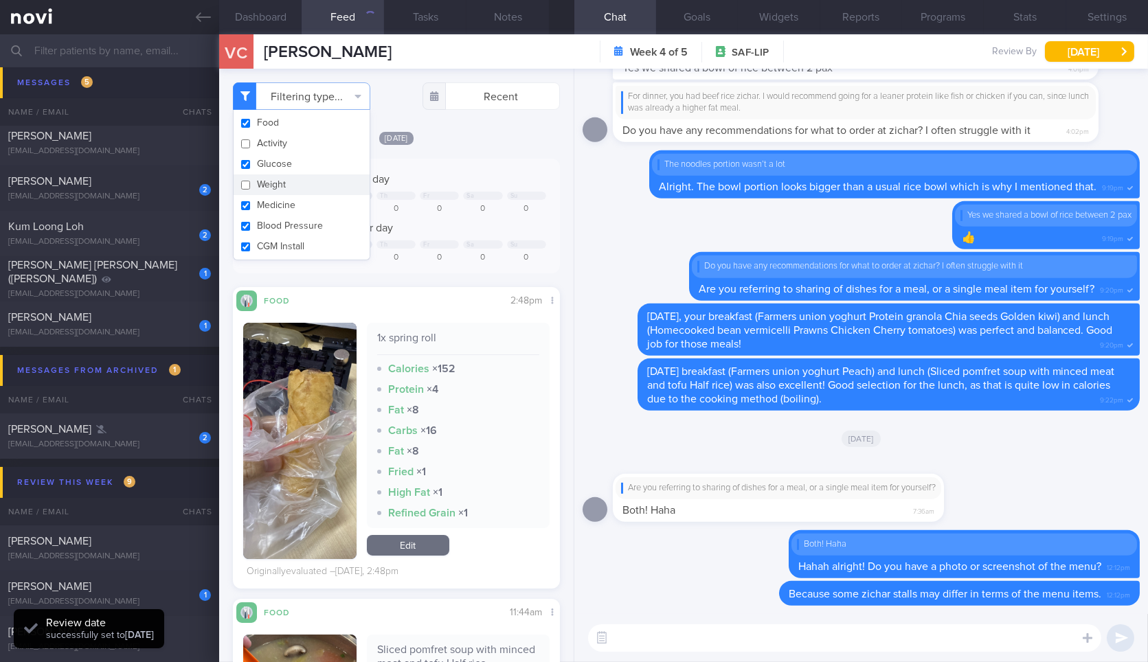
checkbox input "false"
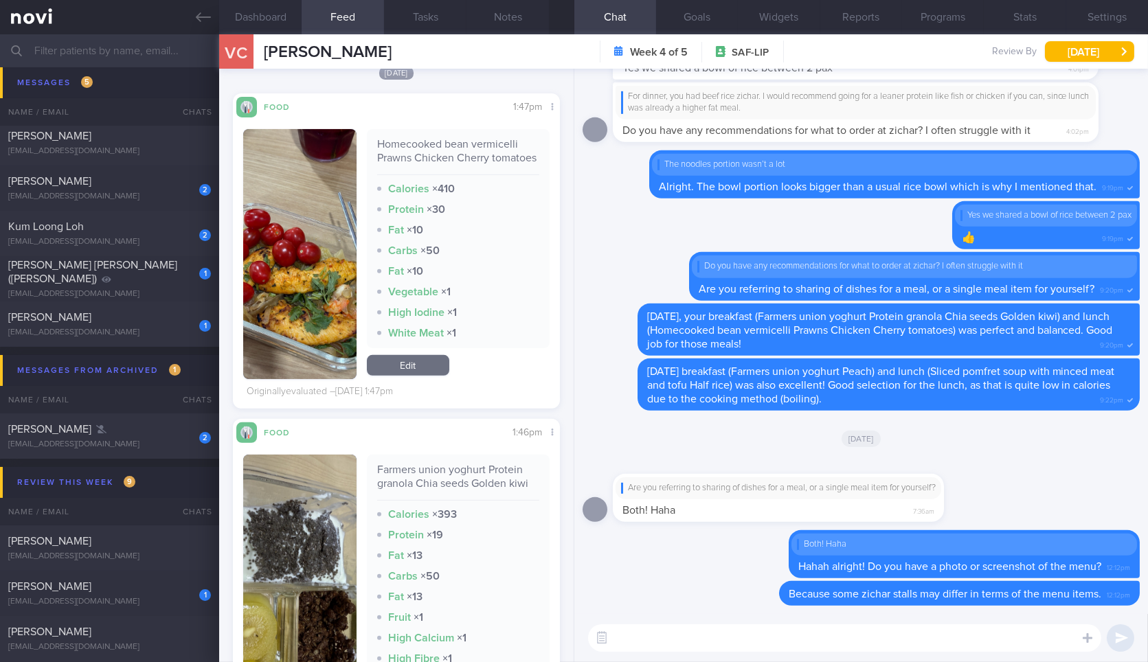
scroll to position [1174, 0]
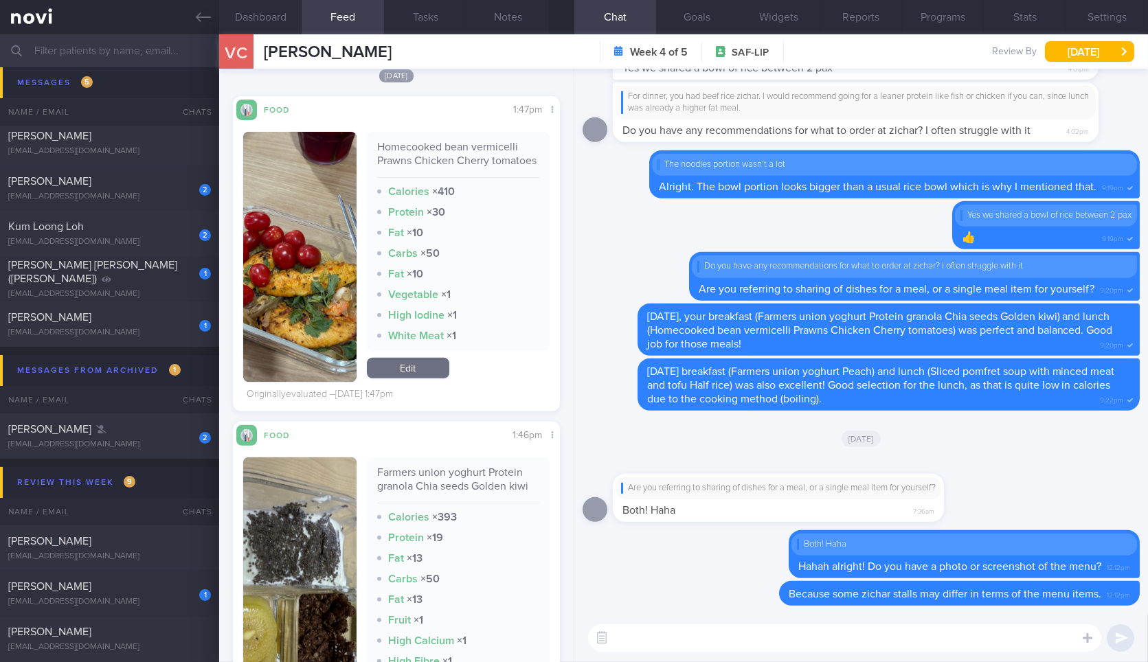
click at [697, 643] on textarea at bounding box center [844, 638] width 513 height 27
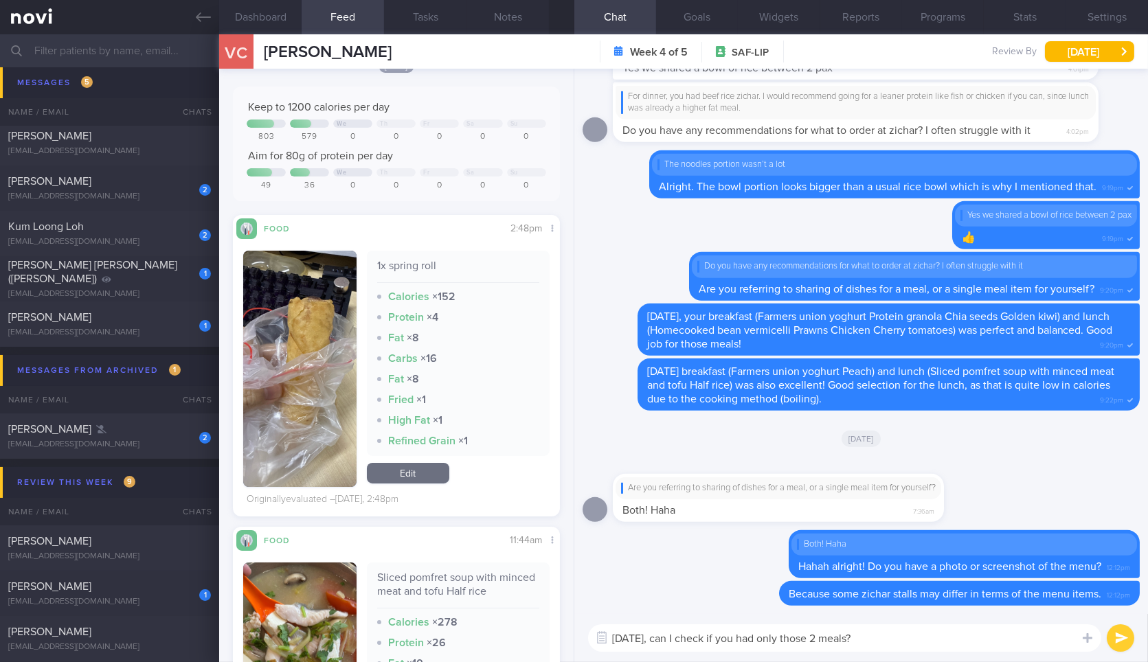
scroll to position [0, 0]
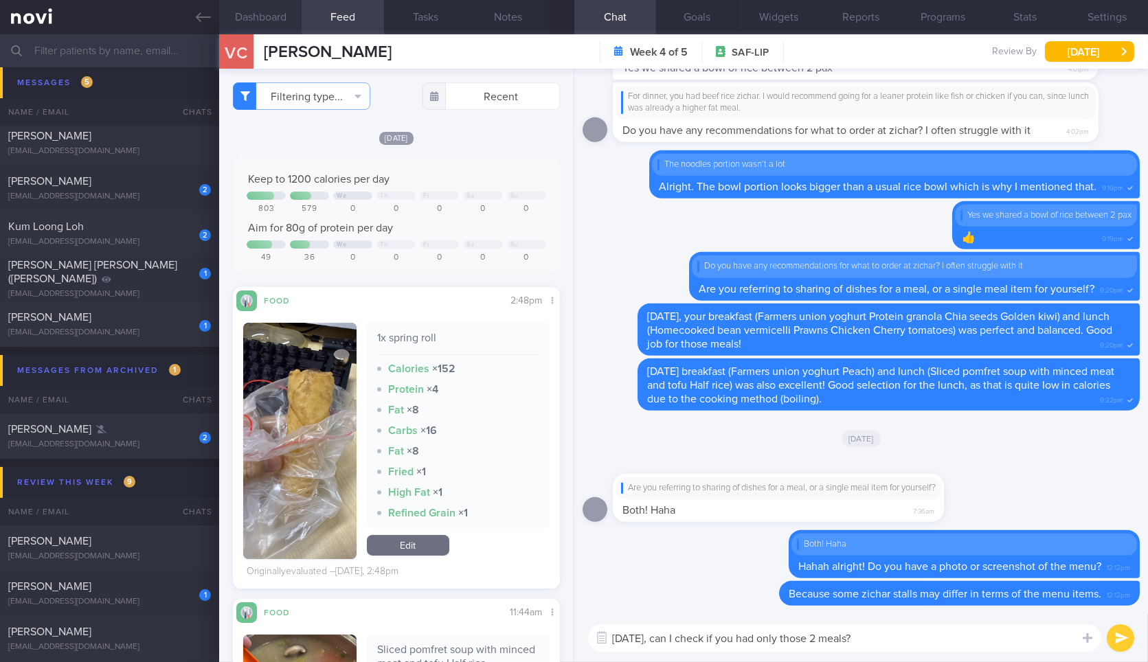
click at [258, 9] on button "Dashboard" at bounding box center [260, 17] width 82 height 34
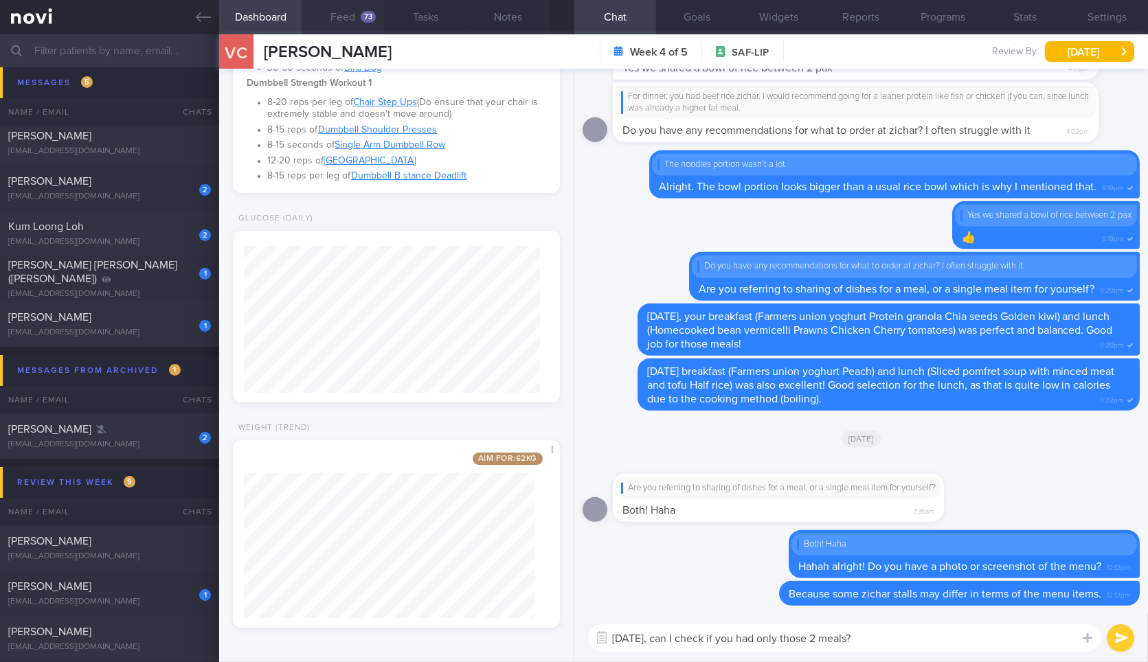
click at [362, 14] on div "73" at bounding box center [368, 17] width 15 height 12
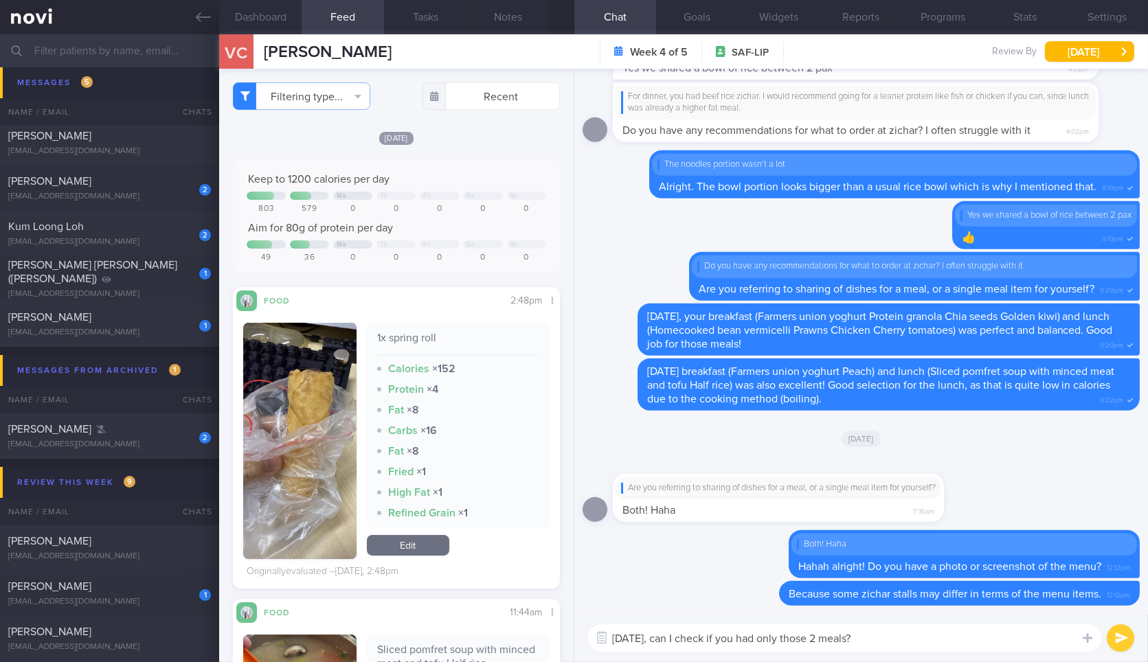
drag, startPoint x: 667, startPoint y: 643, endPoint x: 1007, endPoint y: 632, distance: 340.3
click at [1007, 632] on textarea "Yesterday, can I check if you had only those 2 meals?" at bounding box center [844, 638] width 513 height 27
type textarea "Yesterday, what did you have for dinner?"
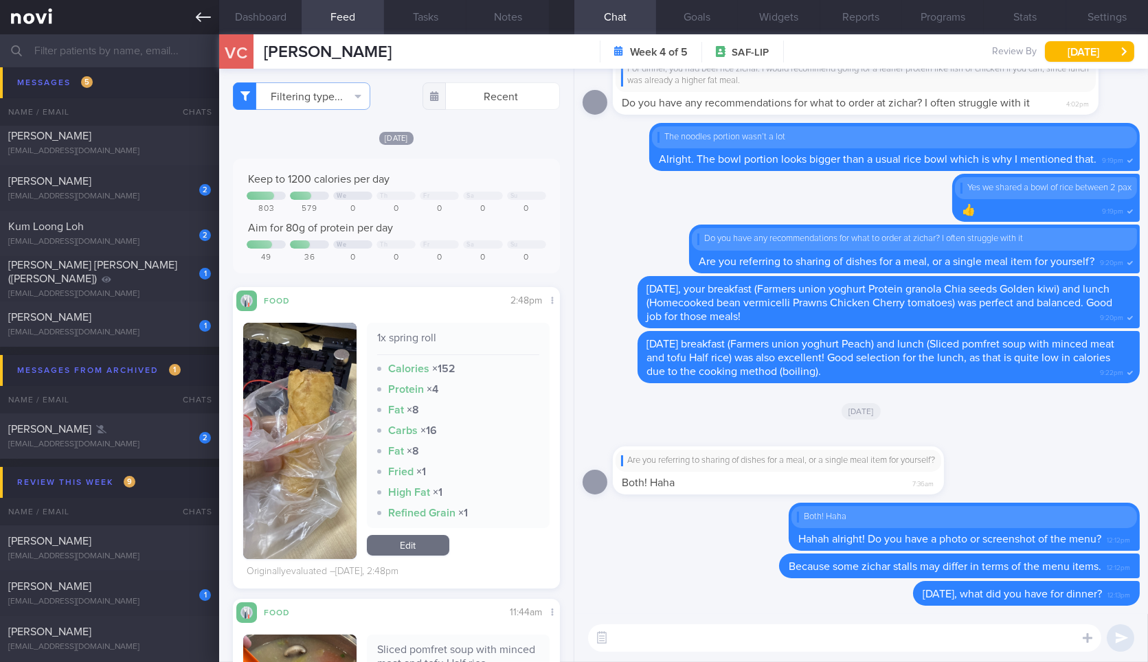
click at [194, 24] on link at bounding box center [109, 17] width 219 height 34
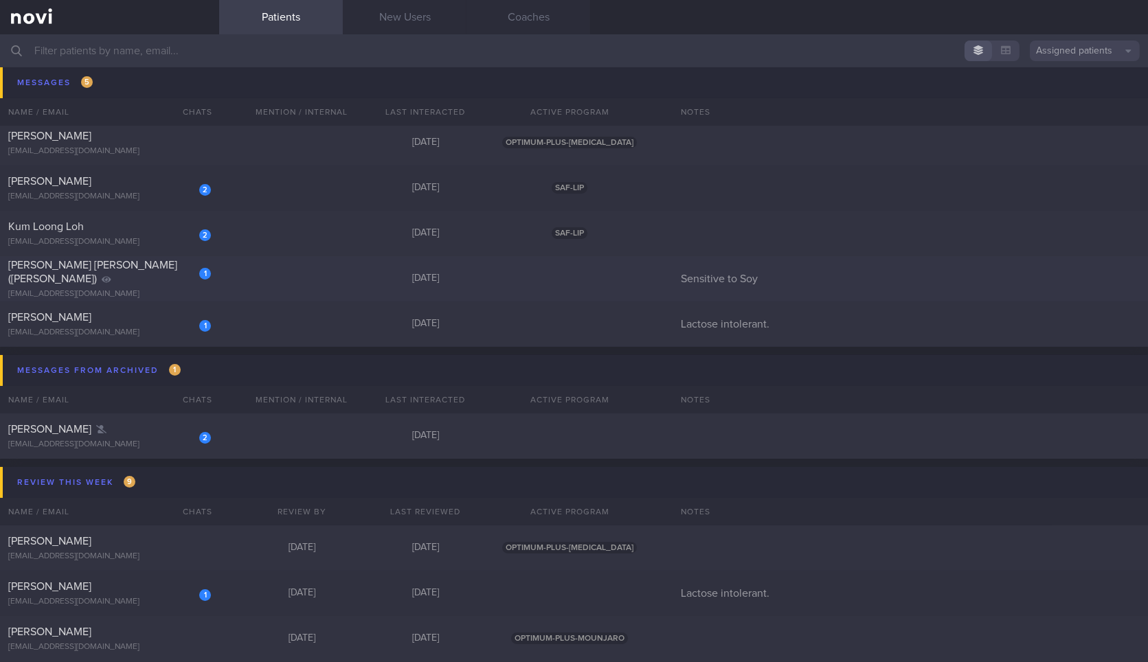
click at [238, 291] on div "1 Erickson Jean Blake (Susie) serickson1066@gmail.com Yesterday Sensitive to Soy" at bounding box center [574, 278] width 1148 height 45
select select "8"
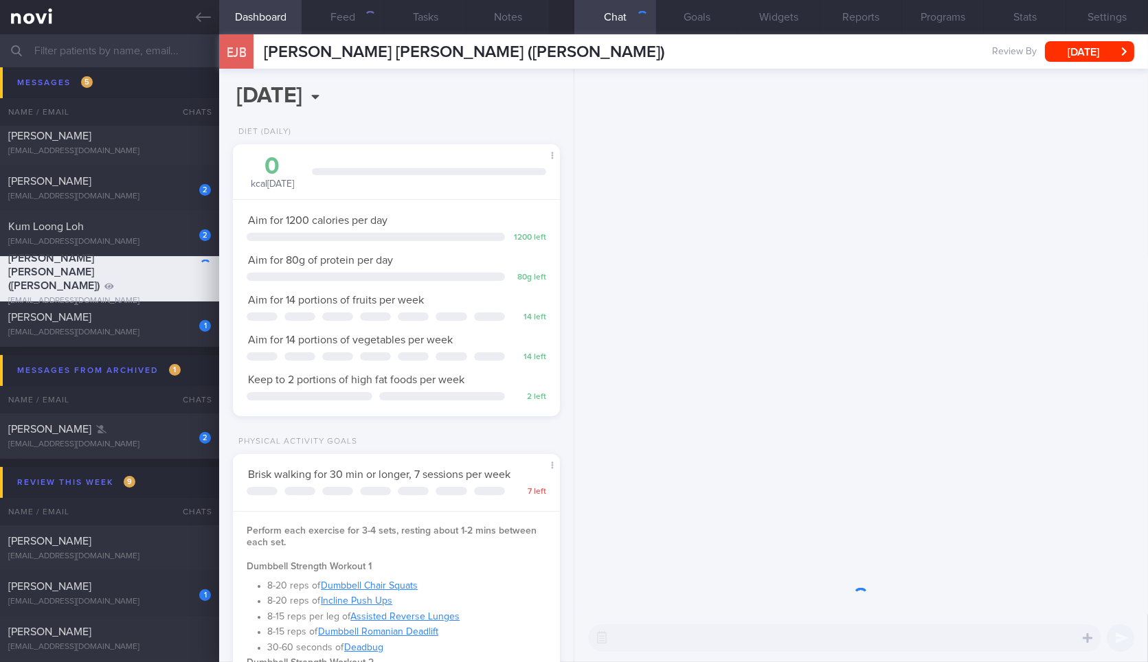
scroll to position [165, 290]
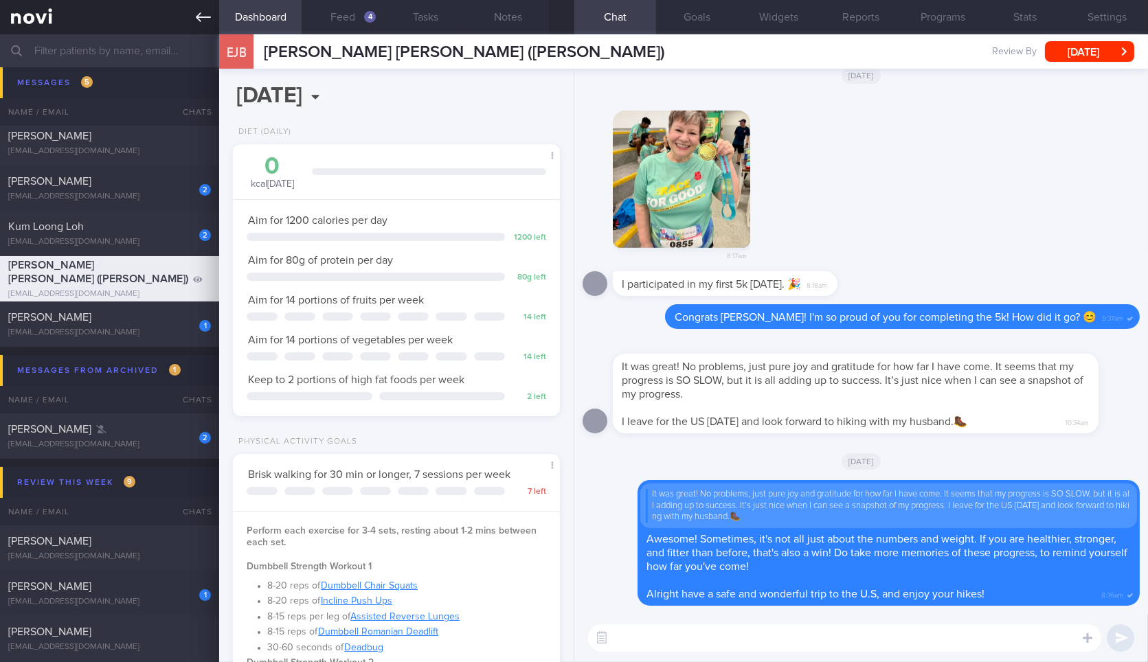
click at [107, 19] on link at bounding box center [109, 17] width 219 height 34
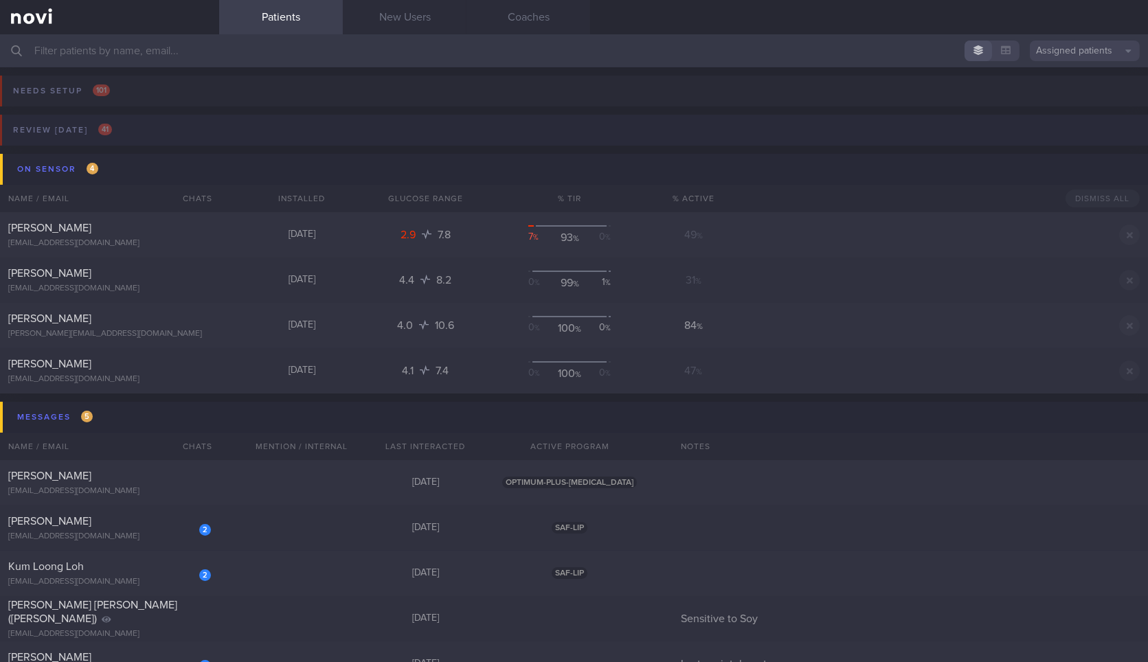
click at [173, 127] on button "Review today 41" at bounding box center [572, 134] width 1152 height 39
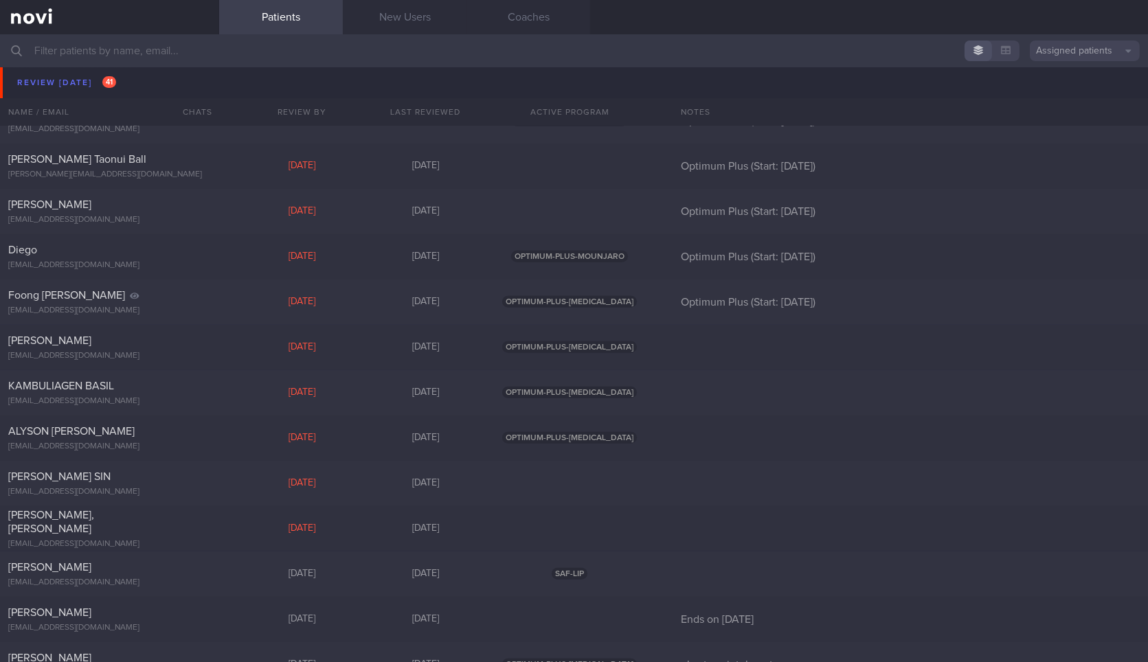
scroll to position [1253, 0]
click at [204, 347] on div "HARU FUJIWARA" at bounding box center [107, 342] width 199 height 14
select select "8"
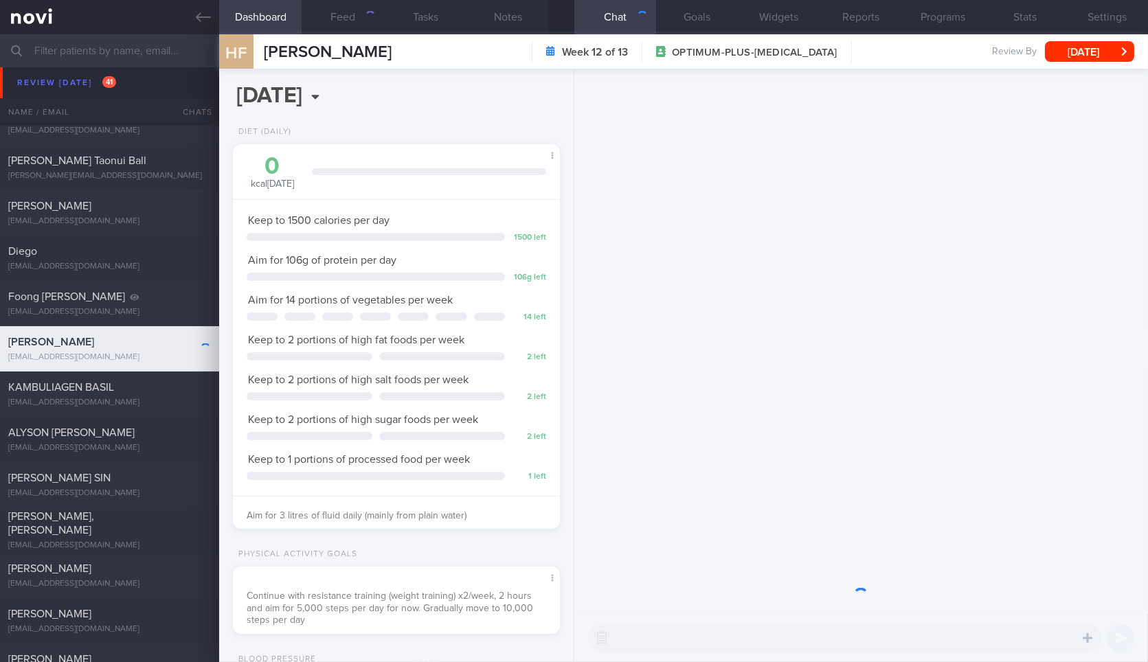
scroll to position [165, 290]
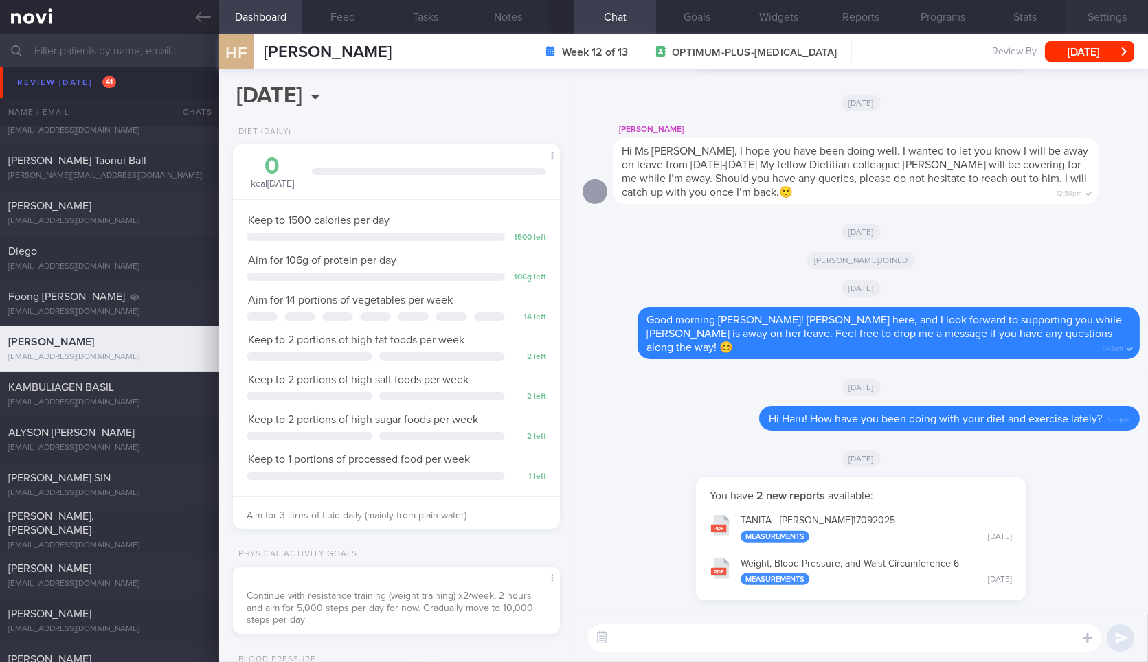
click at [1103, 19] on button "Settings" at bounding box center [1108, 17] width 82 height 34
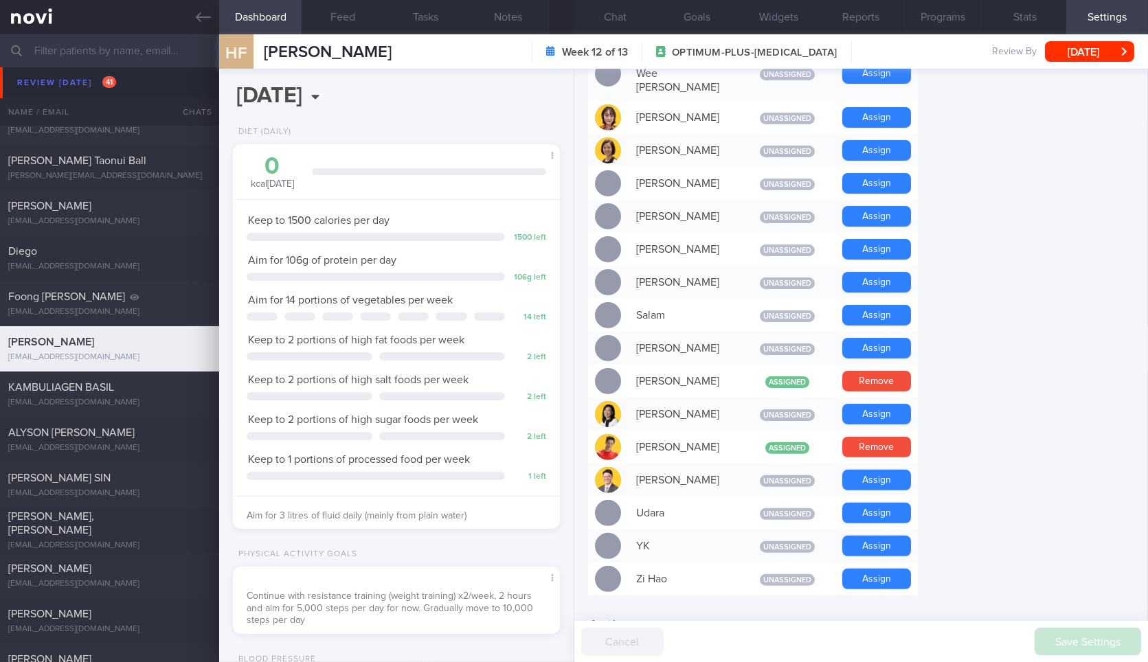
scroll to position [1144, 0]
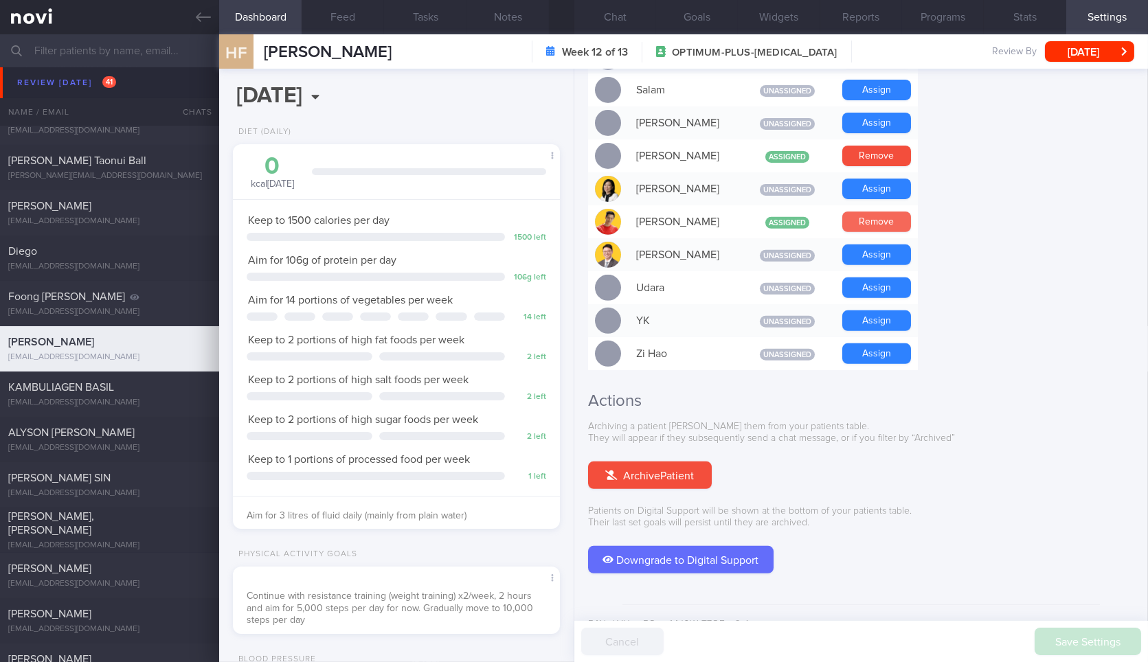
click at [890, 212] on button "Remove" at bounding box center [877, 222] width 69 height 21
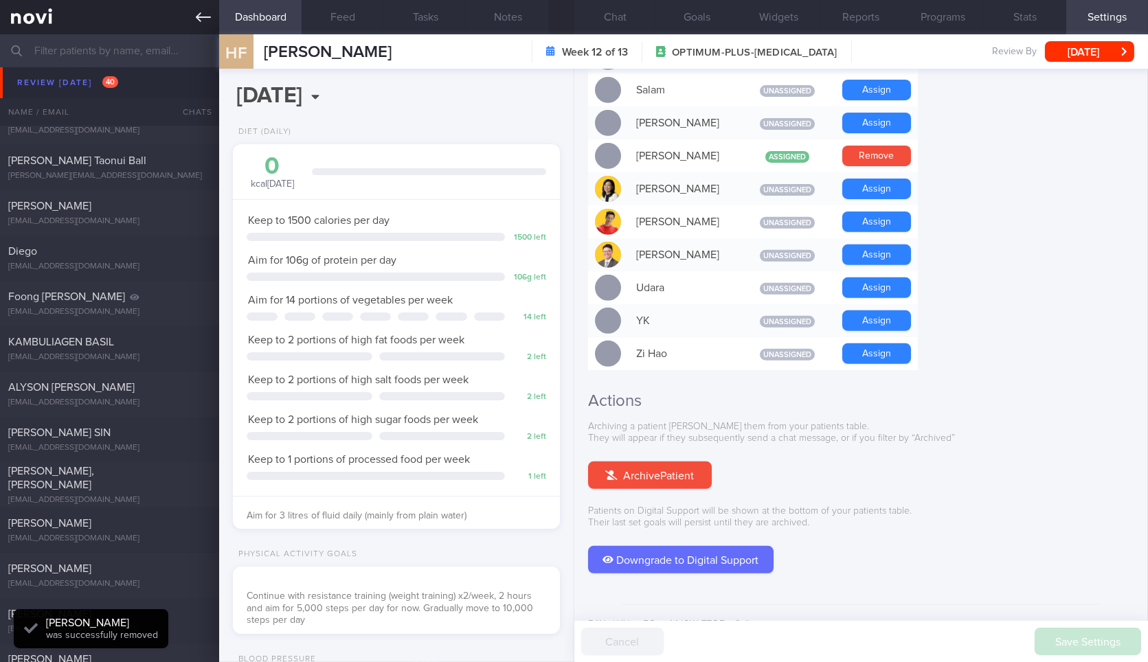
click at [216, 16] on link at bounding box center [109, 17] width 219 height 34
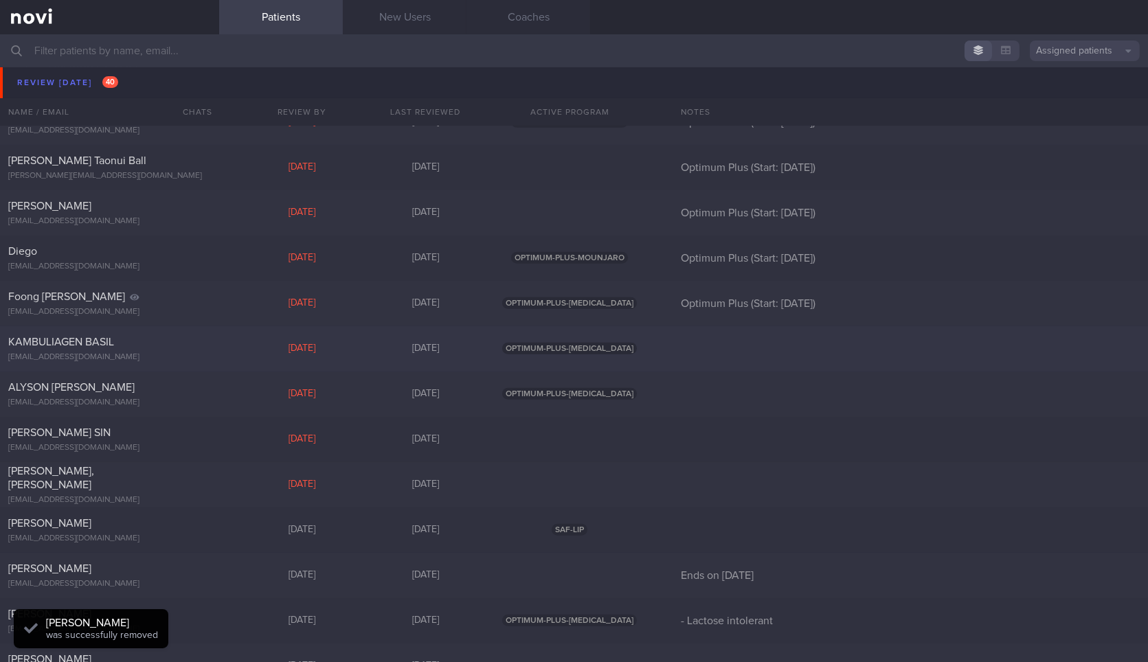
click at [175, 346] on div "KAMBULIAGEN BASIL" at bounding box center [107, 342] width 199 height 14
select select "8"
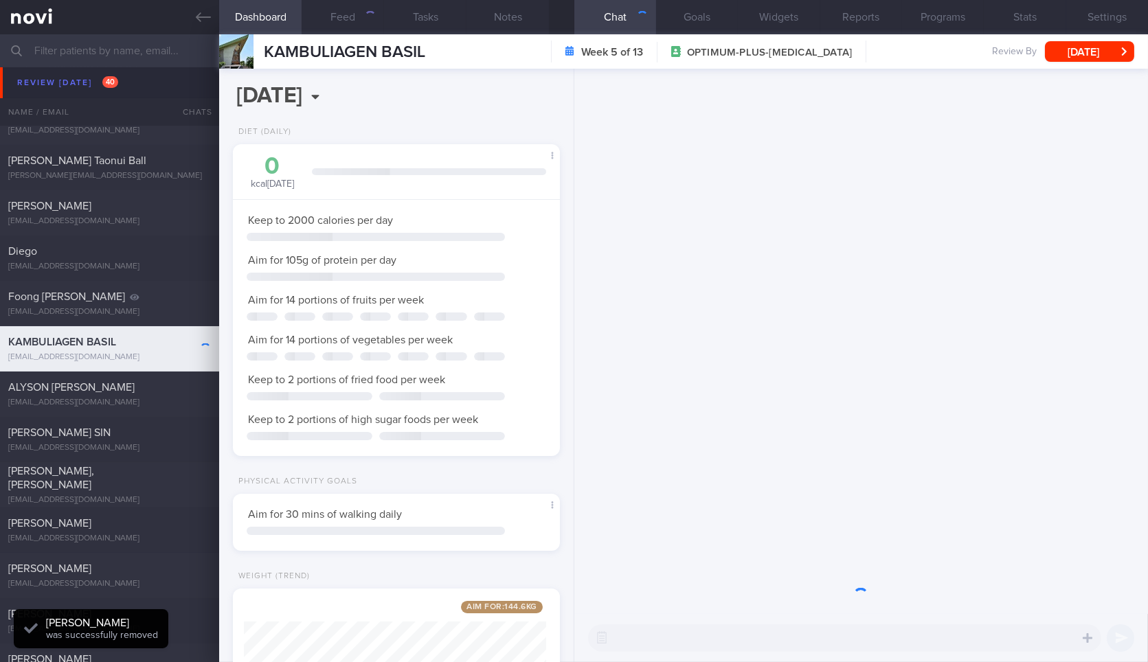
scroll to position [165, 290]
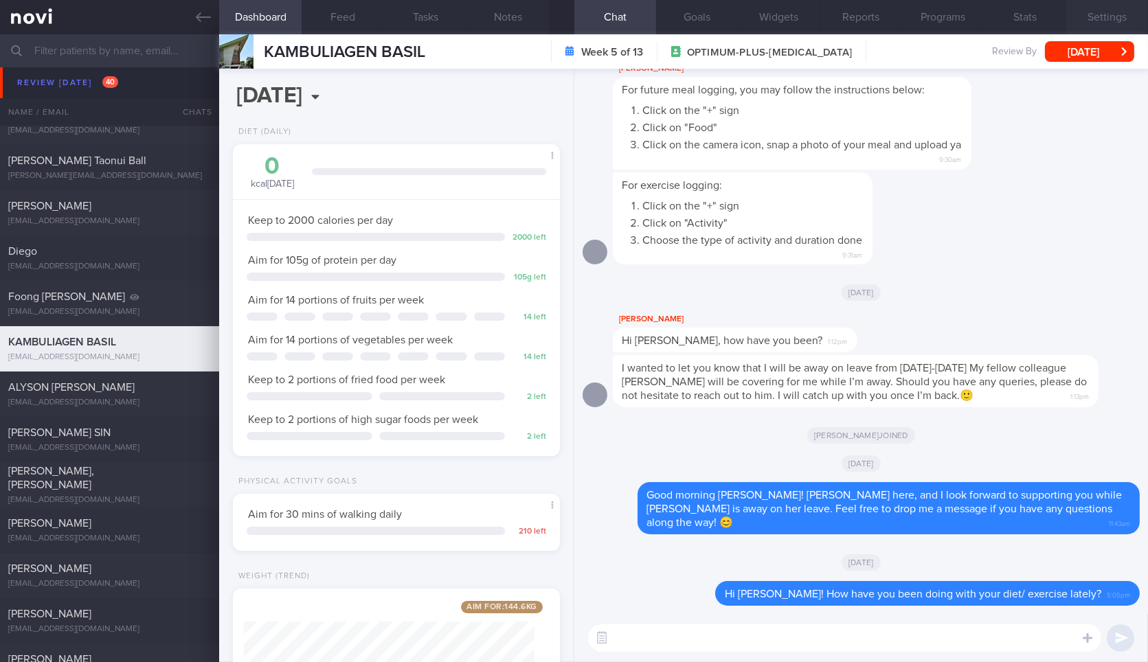
click at [1089, 17] on button "Settings" at bounding box center [1108, 17] width 82 height 34
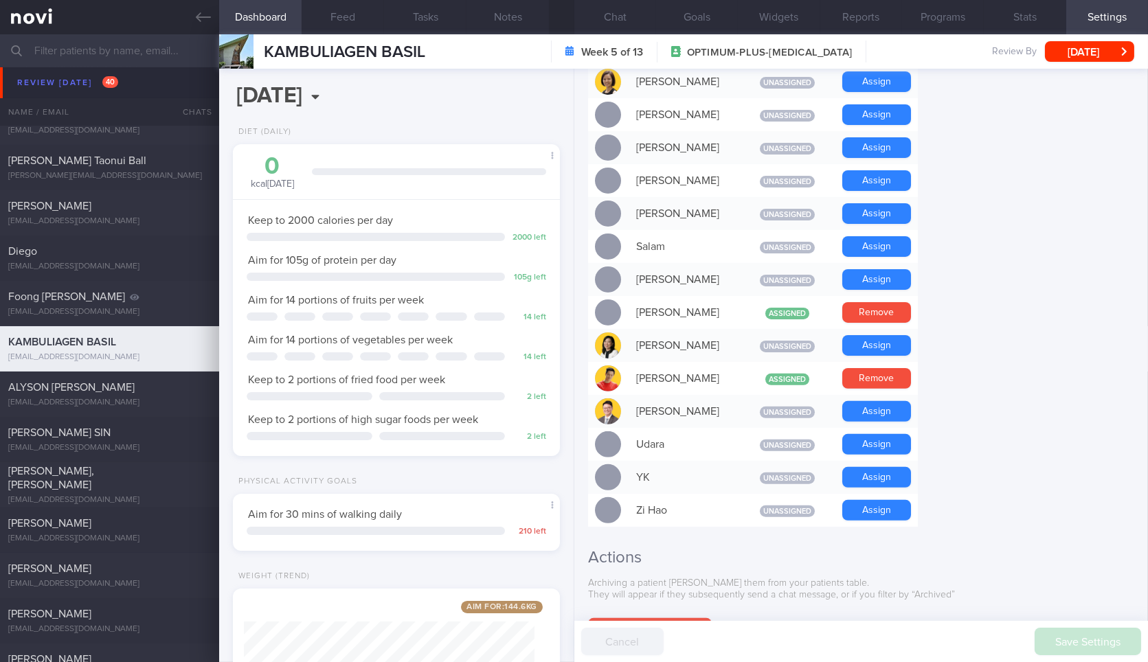
scroll to position [1025, 0]
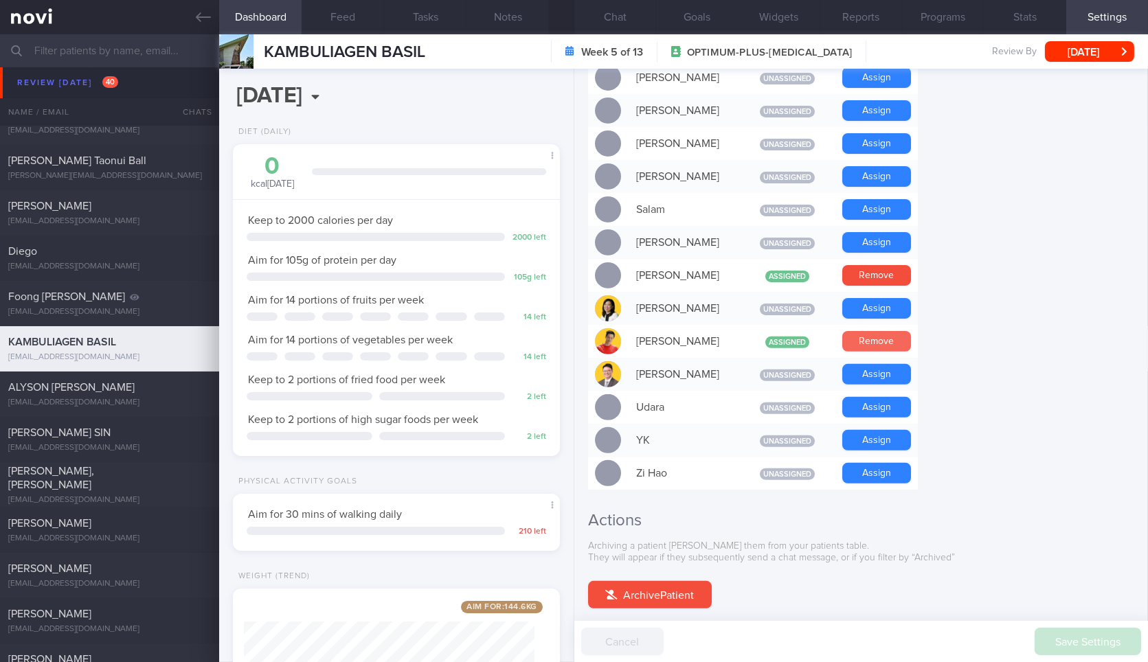
click at [886, 331] on button "Remove" at bounding box center [877, 341] width 69 height 21
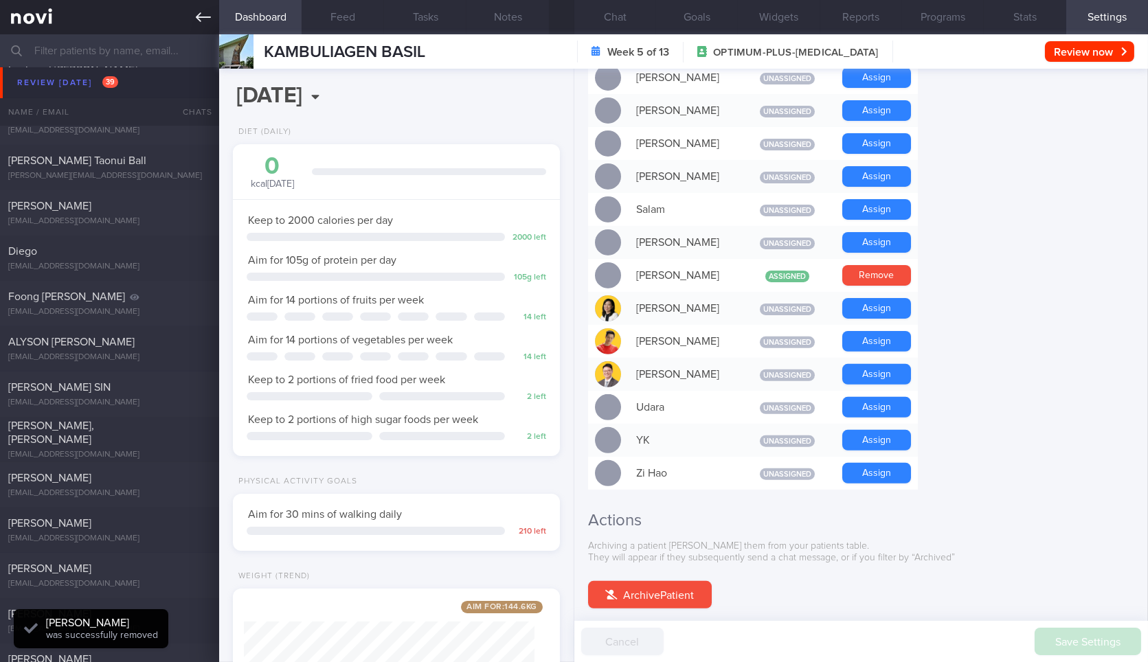
click at [215, 19] on link at bounding box center [109, 17] width 219 height 34
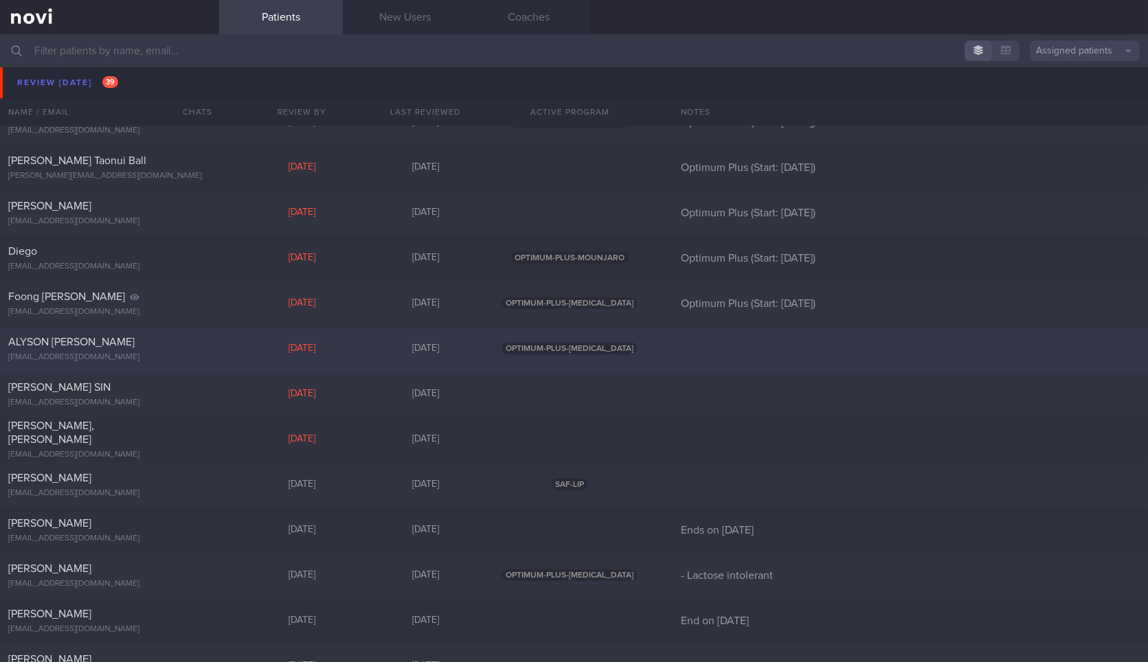
click at [227, 362] on div "ALYSON ADRIANNE ROZELLS alyson79@gmail.com Yesterday 3 days ago OPTIMUM-PLUS-RY…" at bounding box center [574, 348] width 1148 height 45
select select "8"
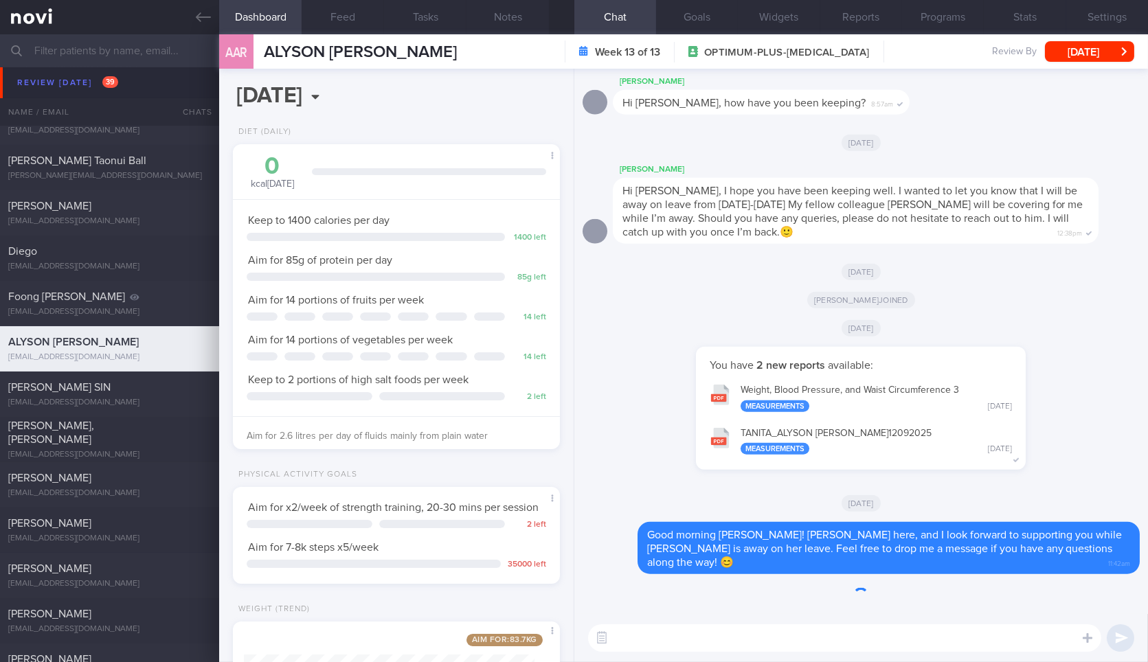
scroll to position [165, 290]
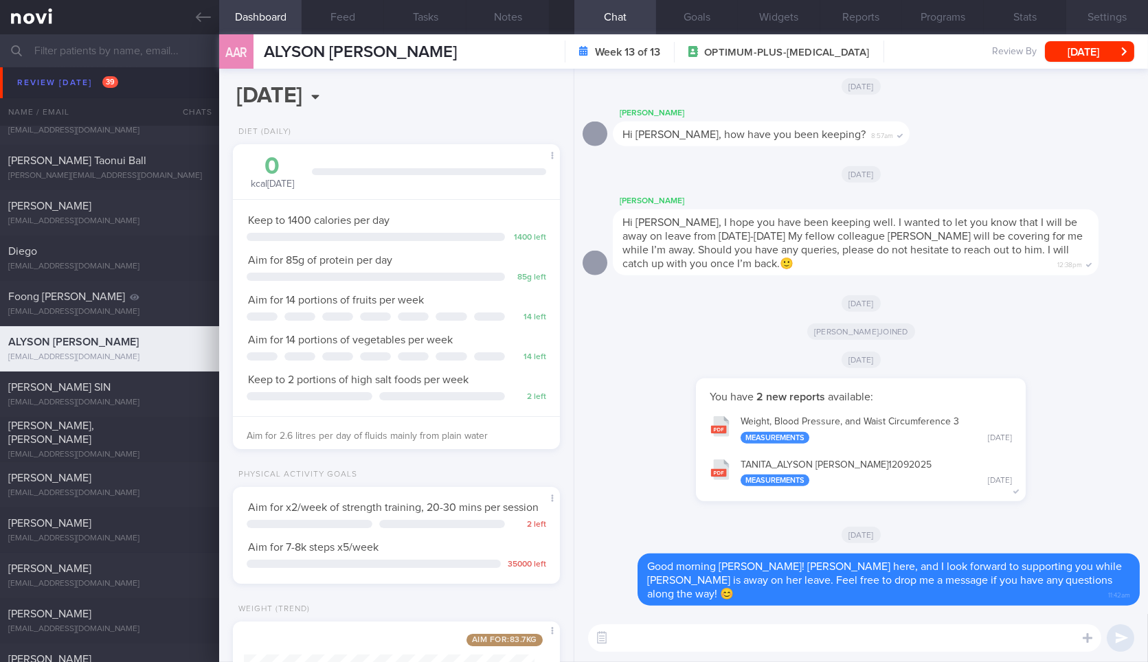
click at [1091, 25] on button "Settings" at bounding box center [1108, 17] width 82 height 34
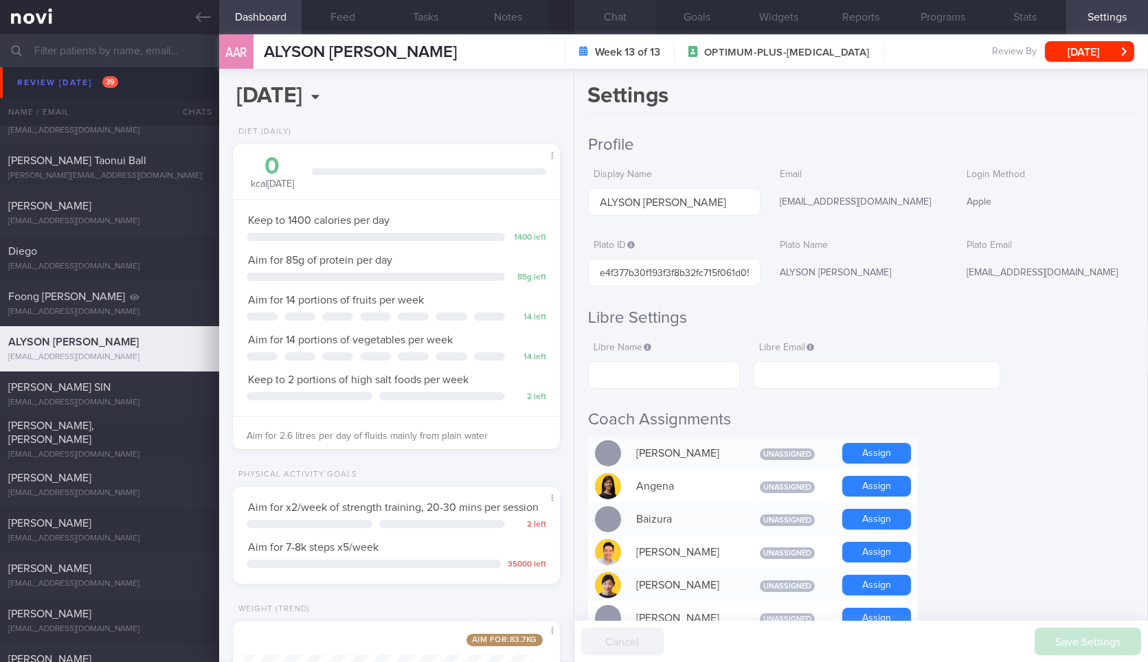
click at [629, 22] on button "Chat" at bounding box center [616, 17] width 82 height 34
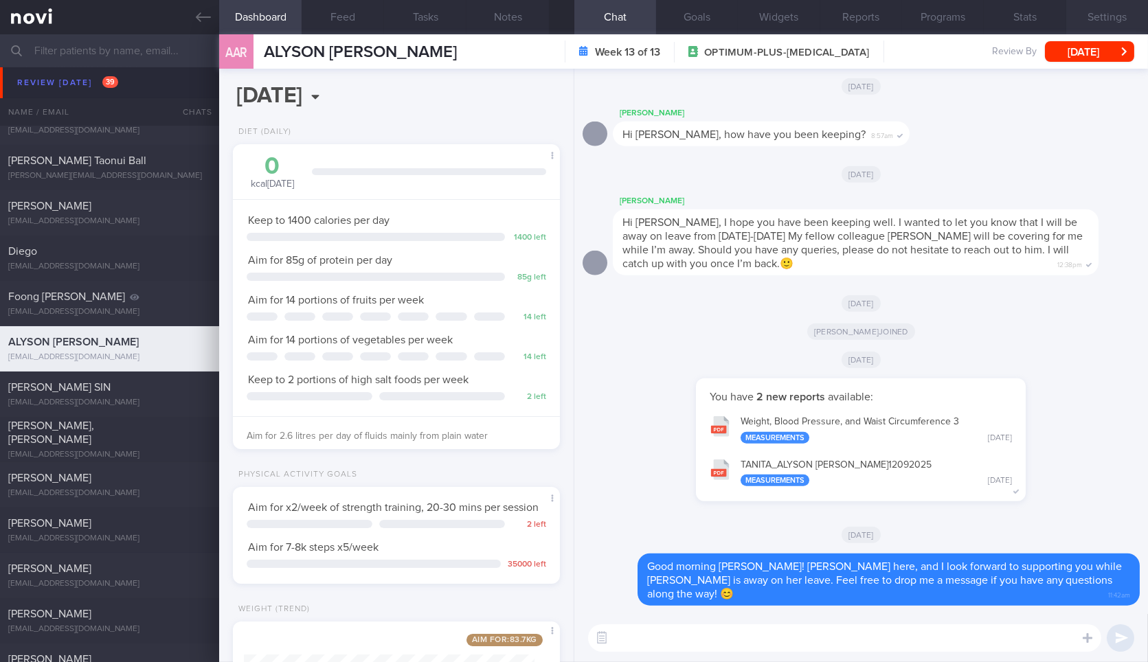
click at [1089, 12] on button "Settings" at bounding box center [1108, 17] width 82 height 34
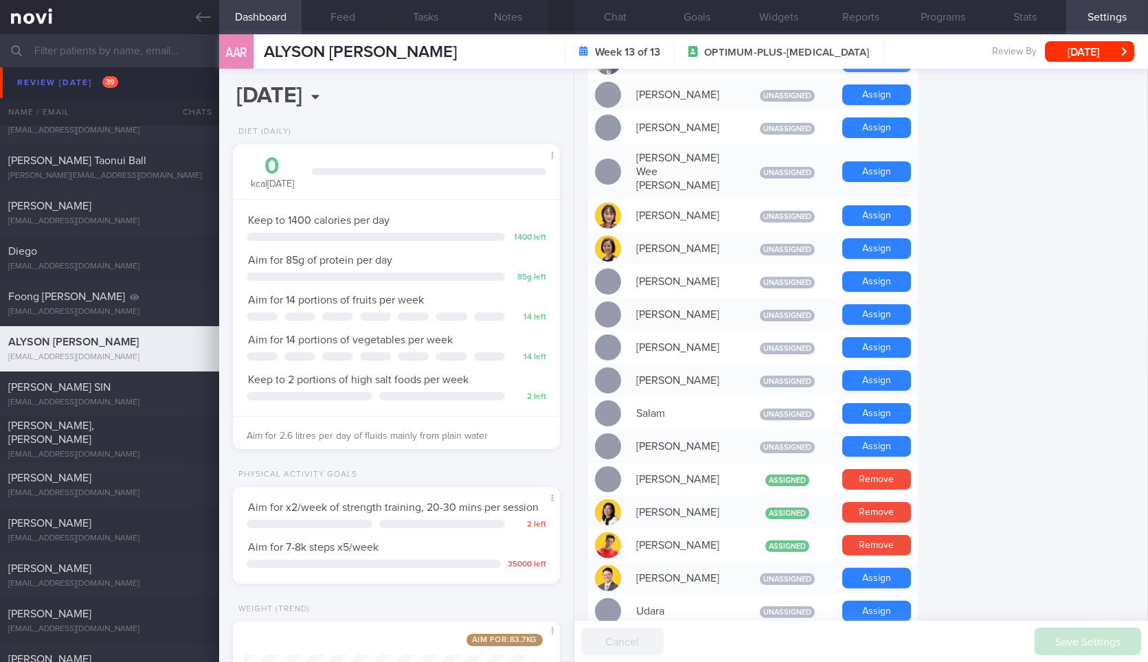
scroll to position [1144, 0]
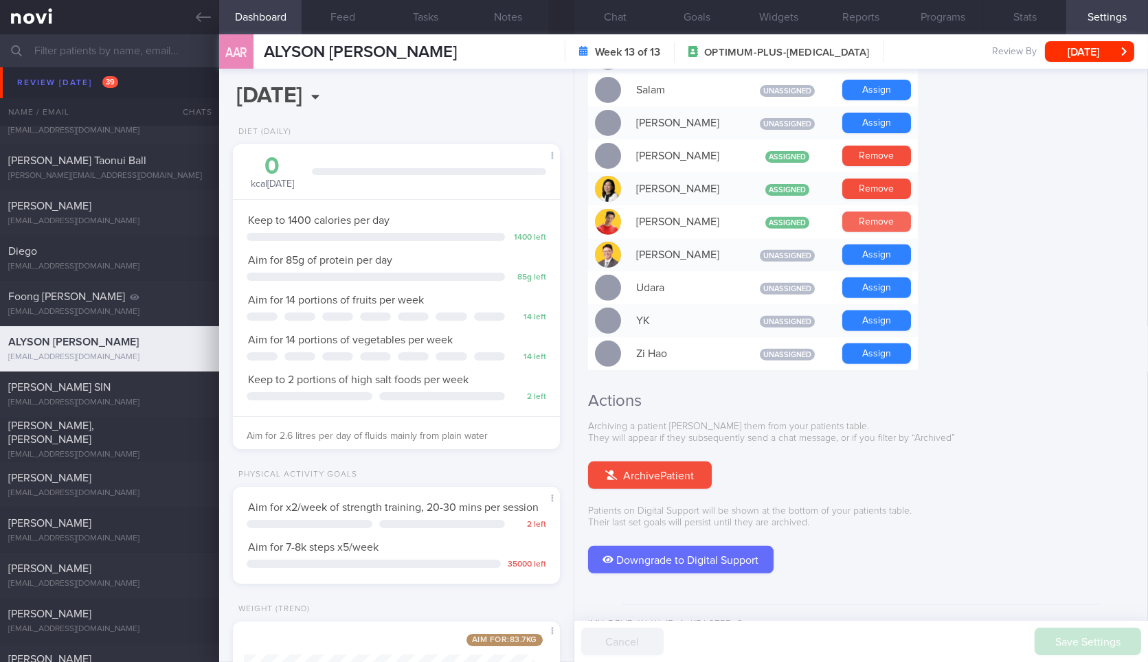
click at [882, 212] on button "Remove" at bounding box center [877, 222] width 69 height 21
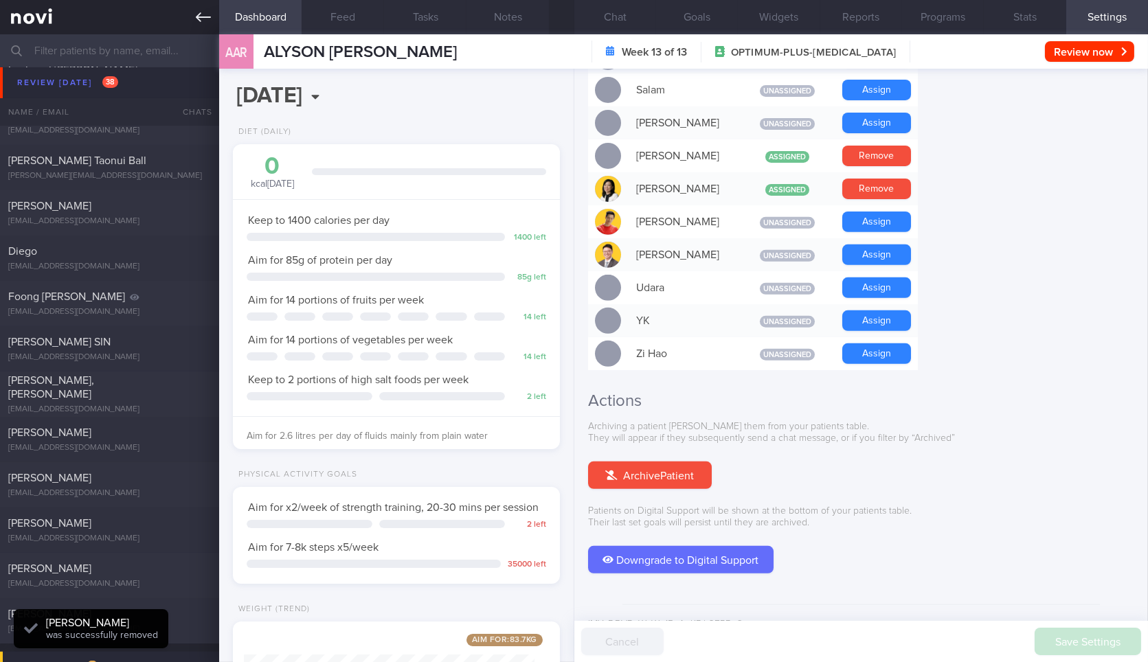
click at [205, 16] on icon at bounding box center [203, 17] width 15 height 10
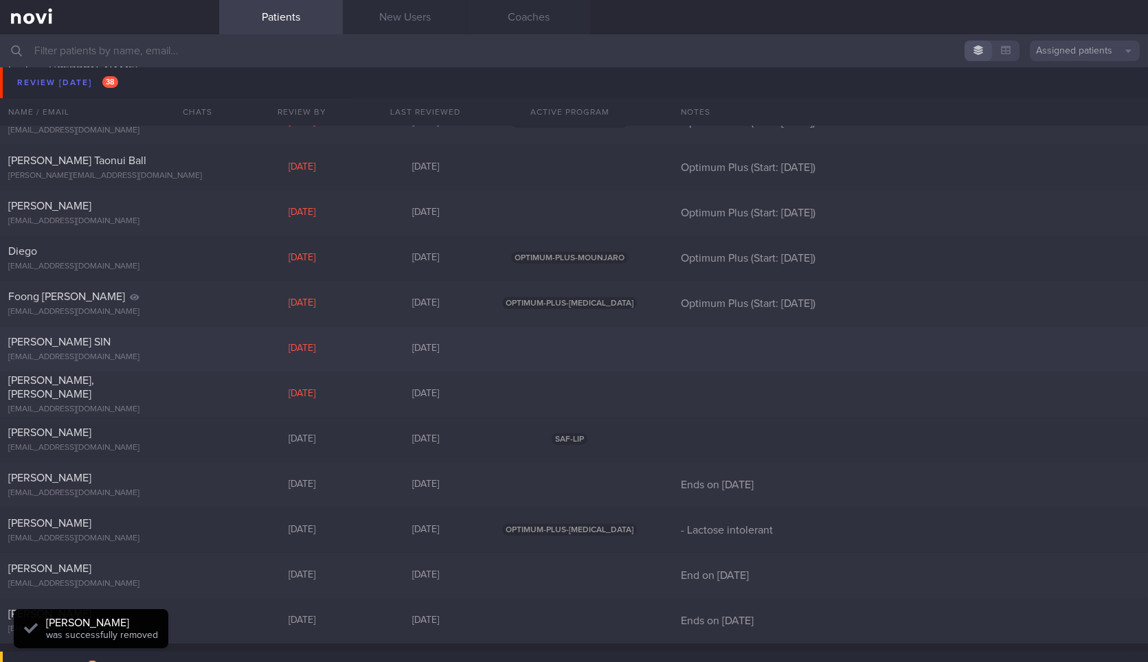
click at [202, 343] on div "ONG TENG SIN" at bounding box center [107, 342] width 199 height 14
select select "8"
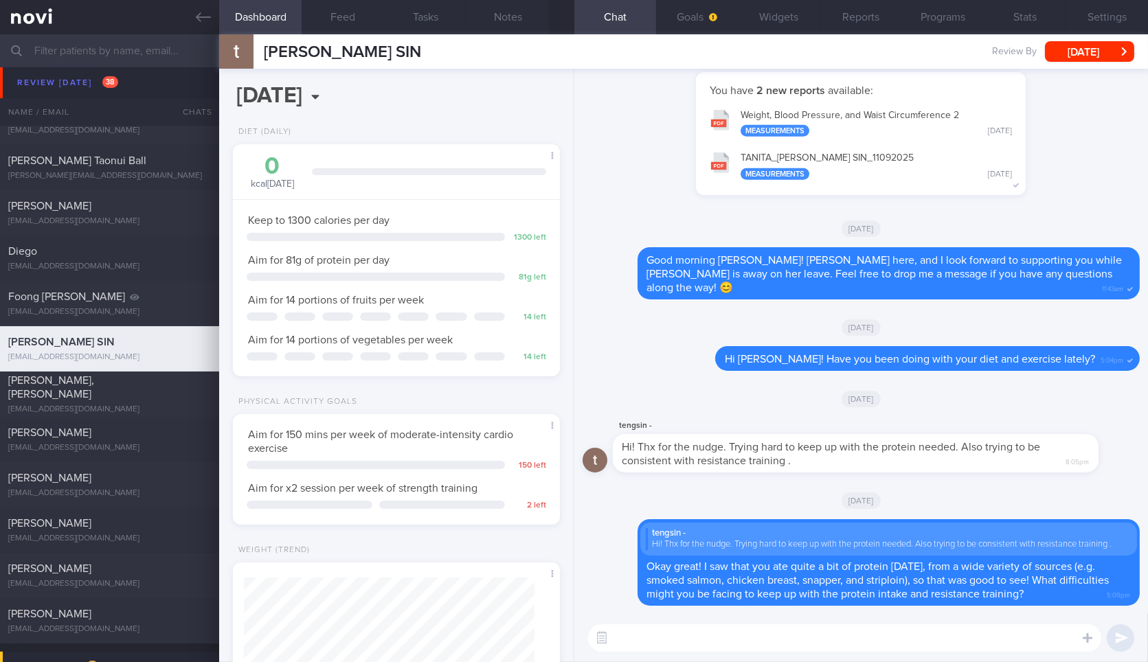
scroll to position [103, 0]
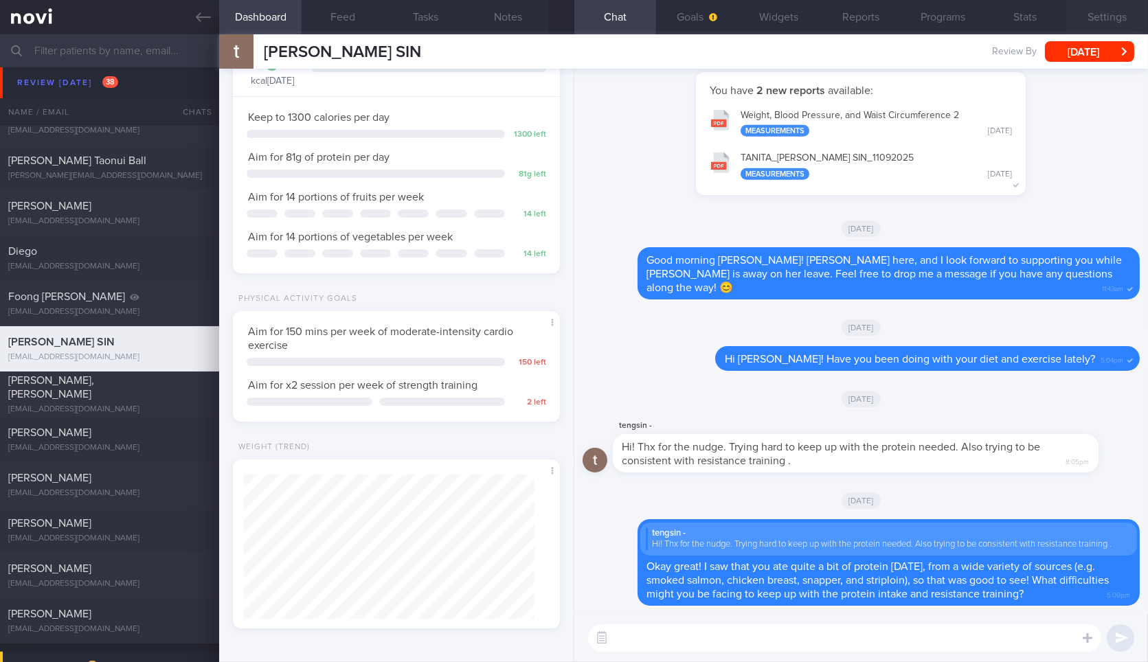
click at [1080, 19] on button "Settings" at bounding box center [1108, 17] width 82 height 34
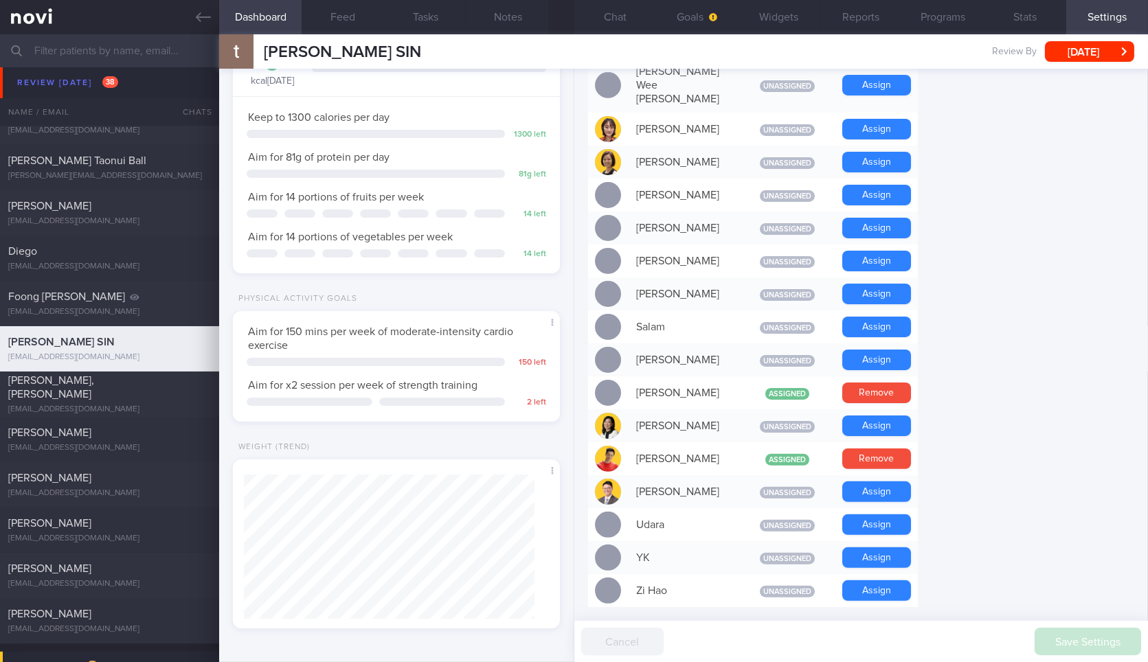
scroll to position [909, 0]
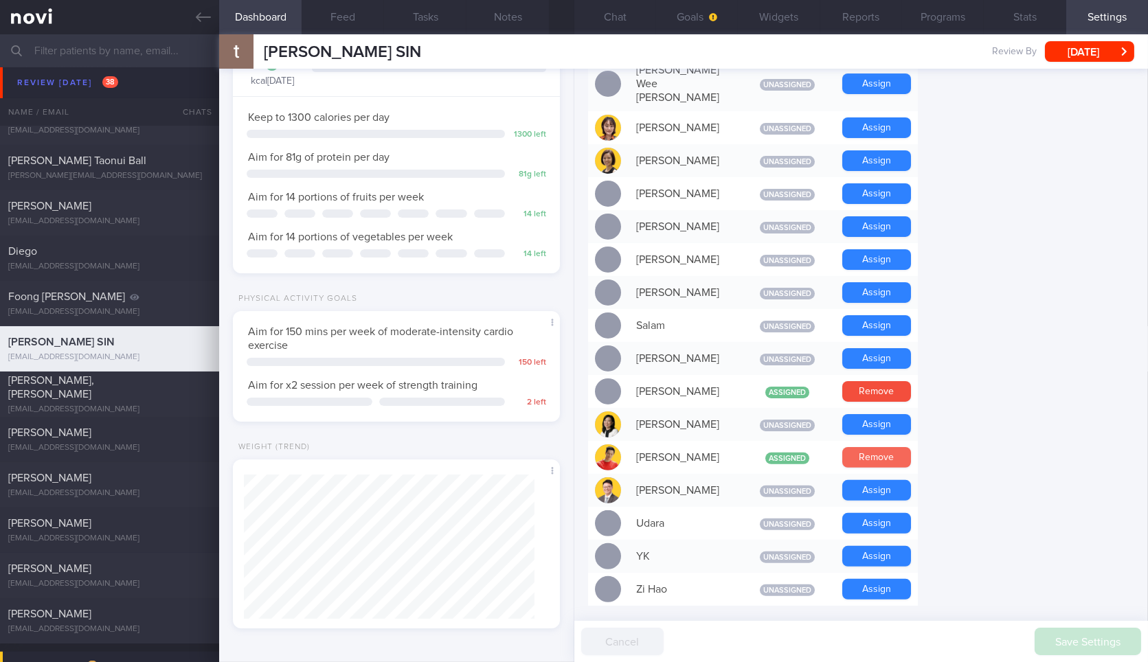
click at [873, 447] on button "Remove" at bounding box center [877, 457] width 69 height 21
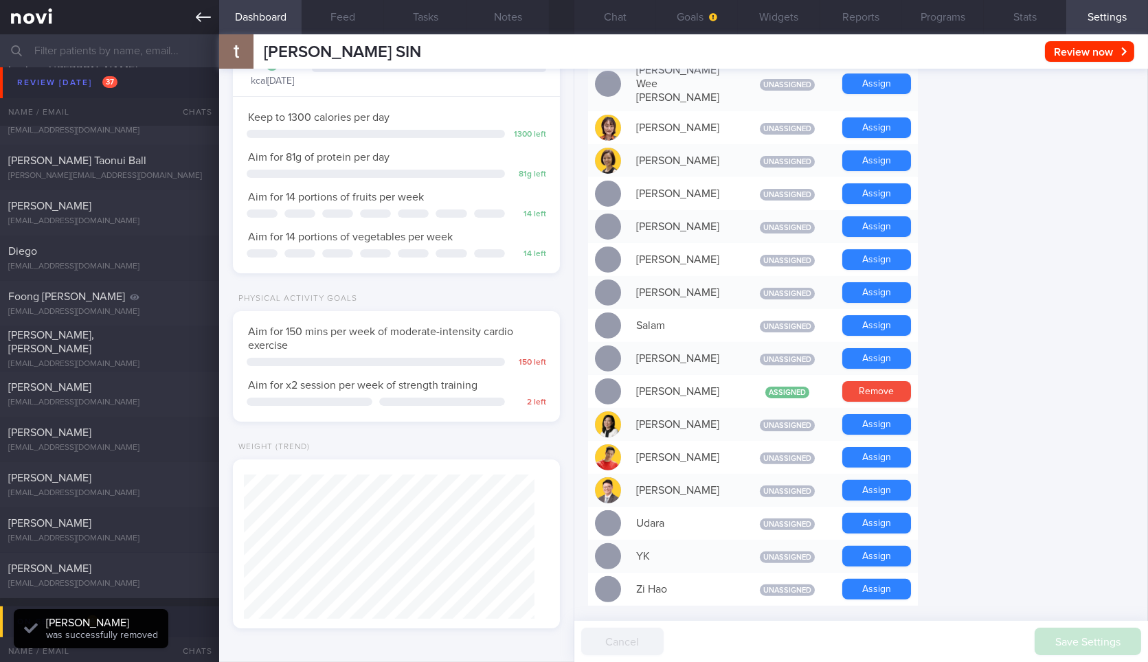
click at [206, 14] on icon at bounding box center [203, 17] width 15 height 15
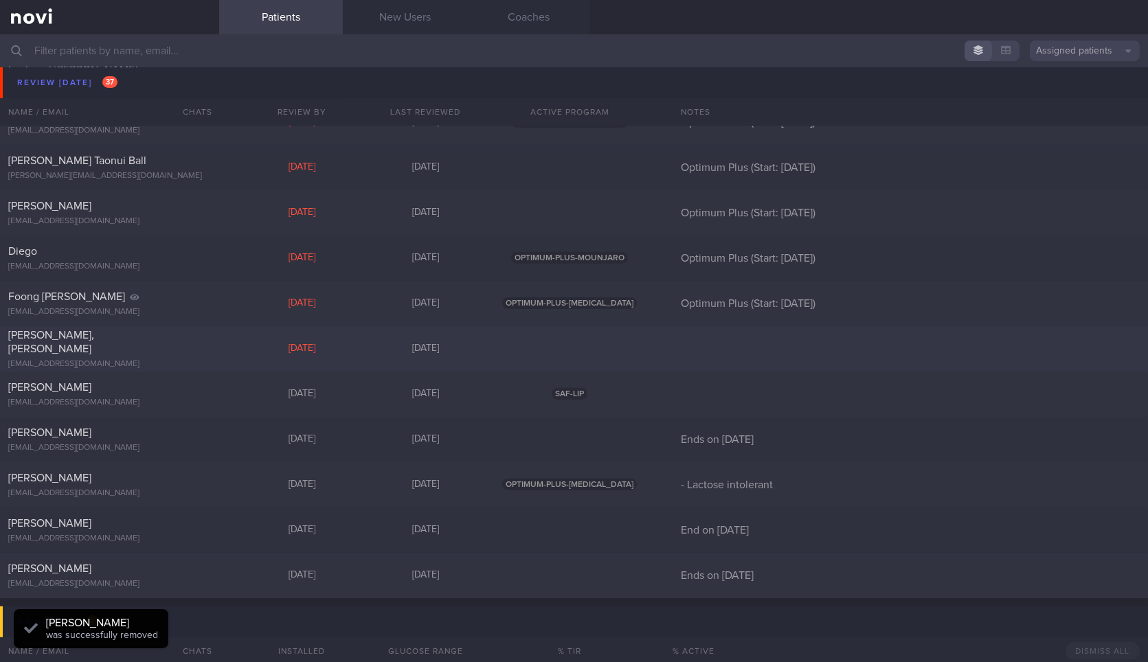
click at [183, 359] on div "benson_goh81@hotmail.com" at bounding box center [109, 364] width 203 height 10
select select "8"
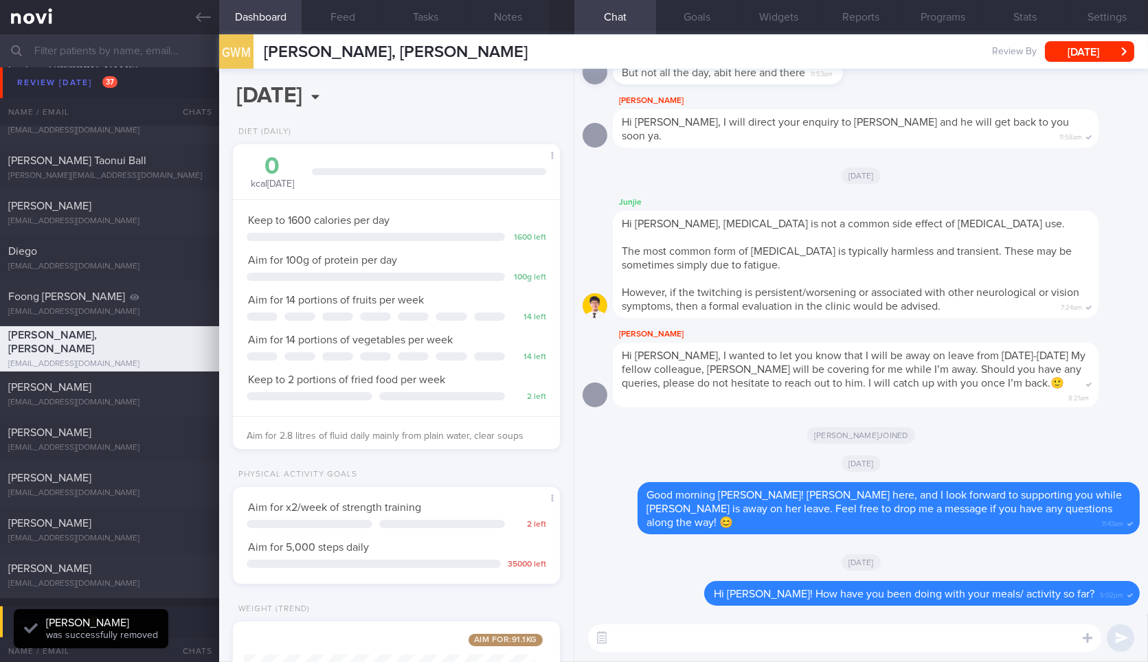
scroll to position [180, 0]
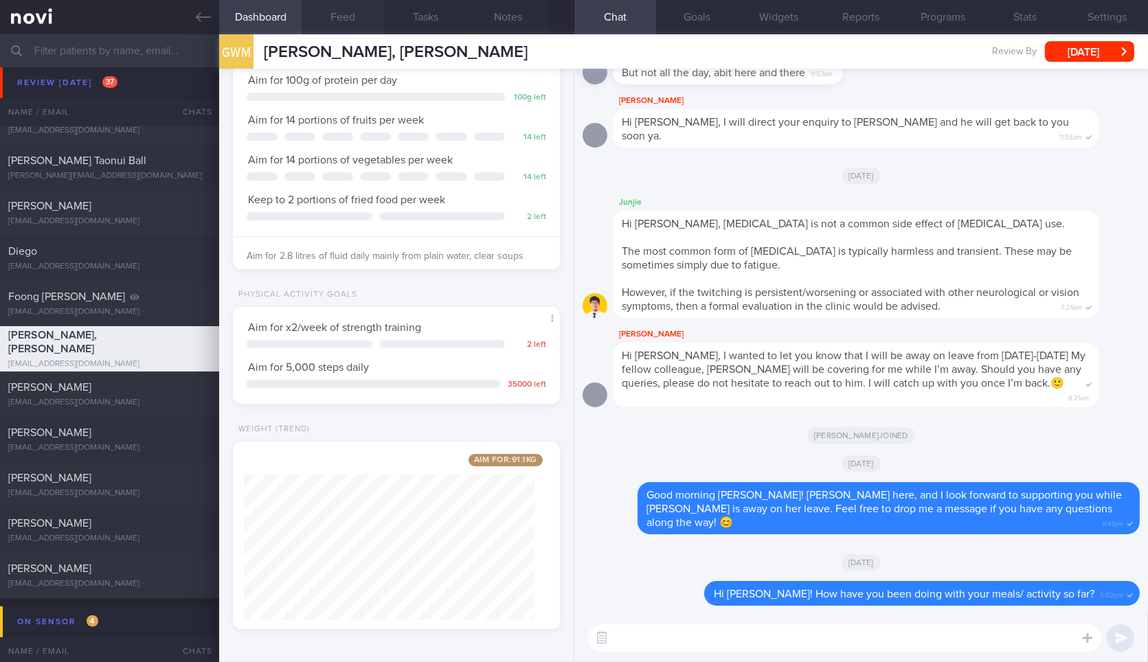
click at [324, 27] on button "Feed" at bounding box center [343, 17] width 82 height 34
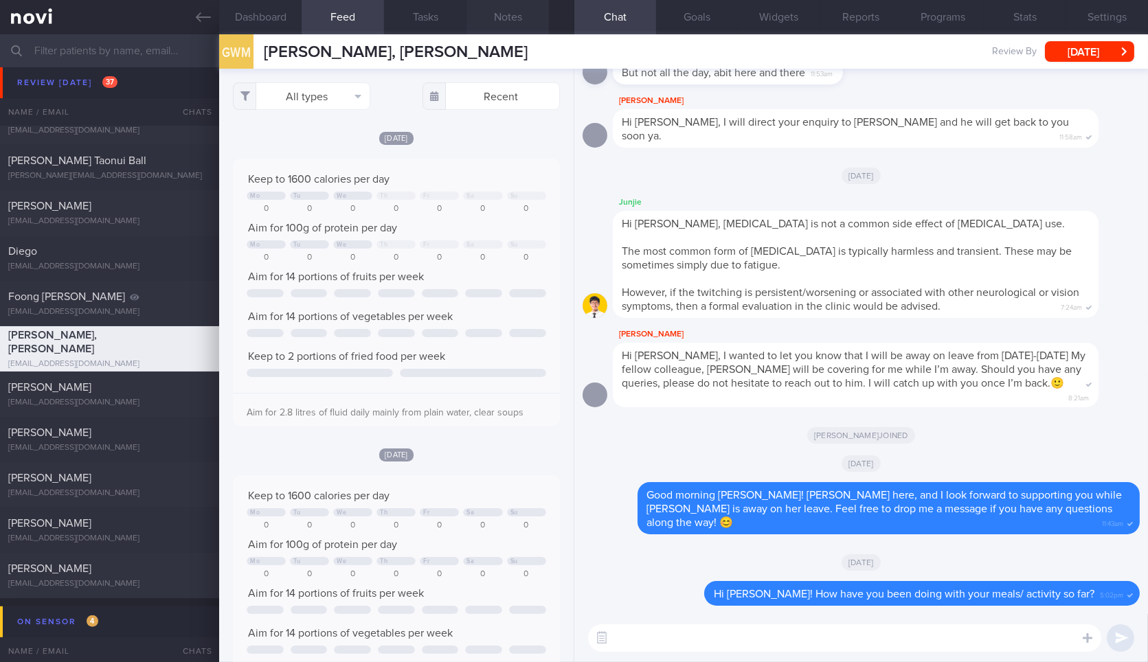
scroll to position [74, 297]
click at [1093, 22] on button "Settings" at bounding box center [1108, 17] width 82 height 34
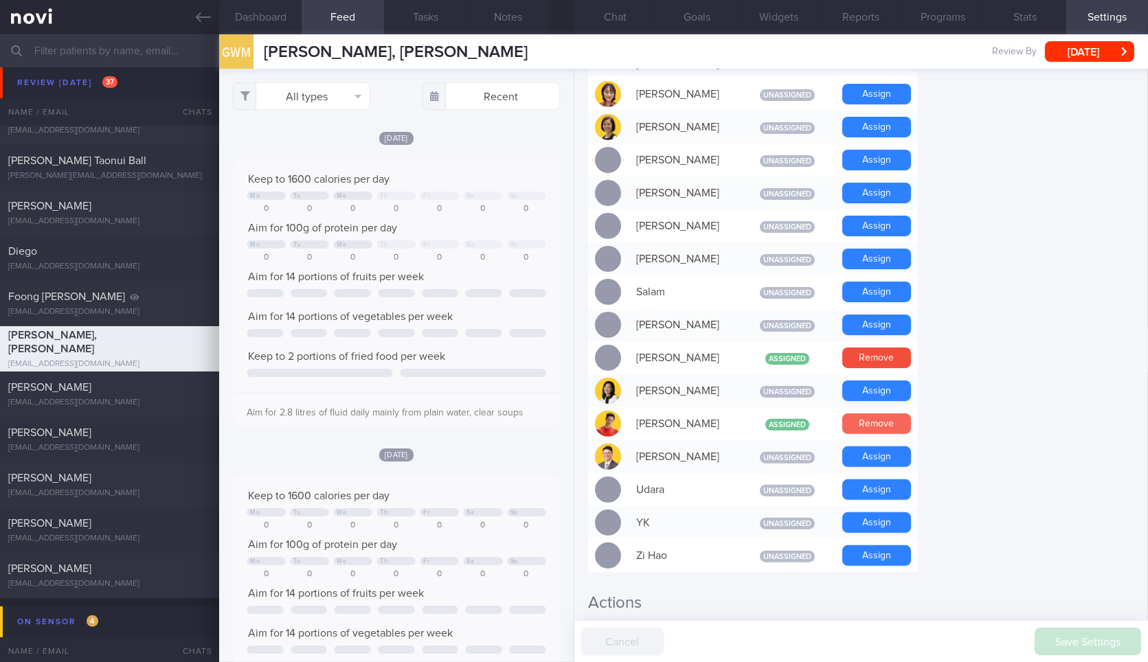
click at [882, 414] on button "Remove" at bounding box center [877, 424] width 69 height 21
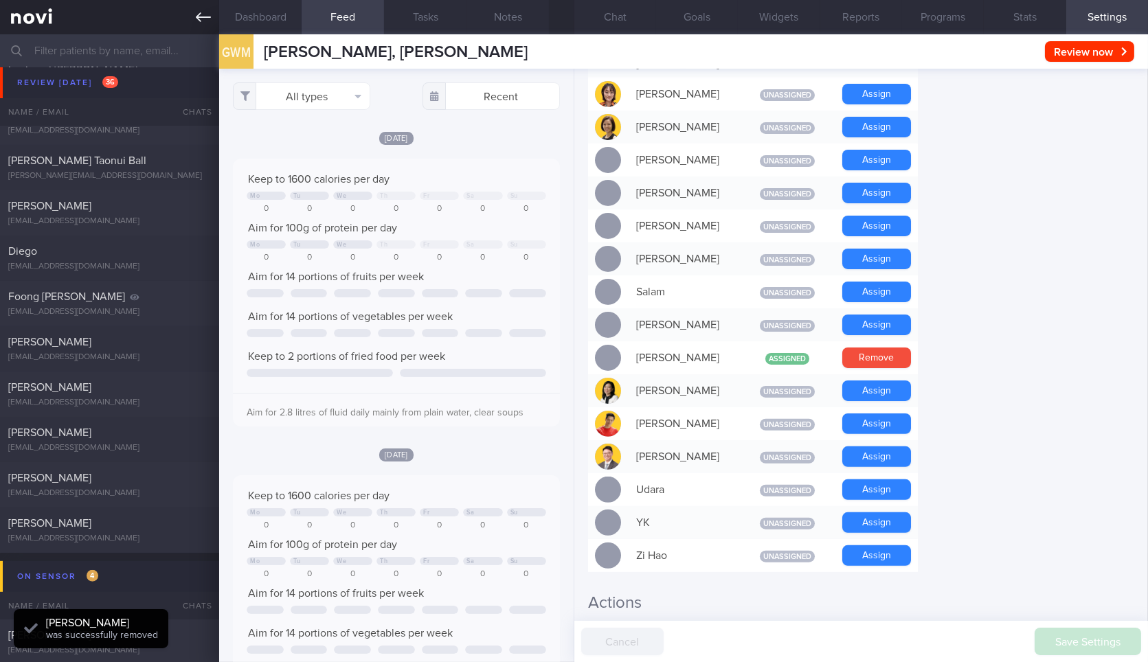
click at [210, 22] on icon at bounding box center [203, 17] width 15 height 15
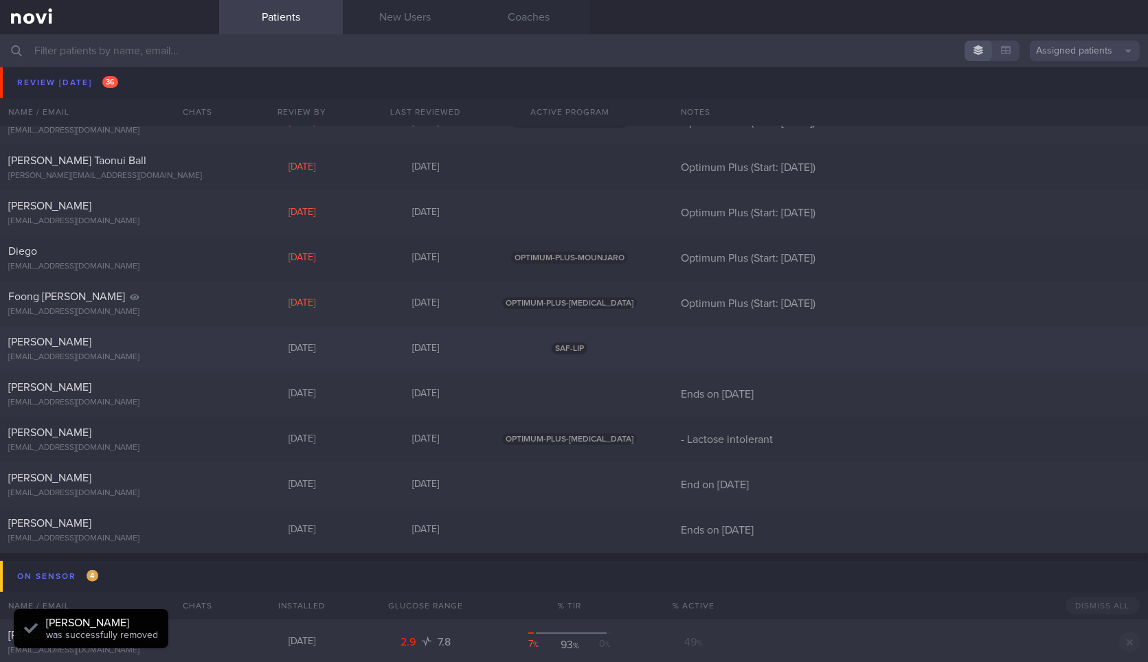
click at [180, 358] on div "[EMAIL_ADDRESS][DOMAIN_NAME]" at bounding box center [109, 358] width 203 height 10
select select "8"
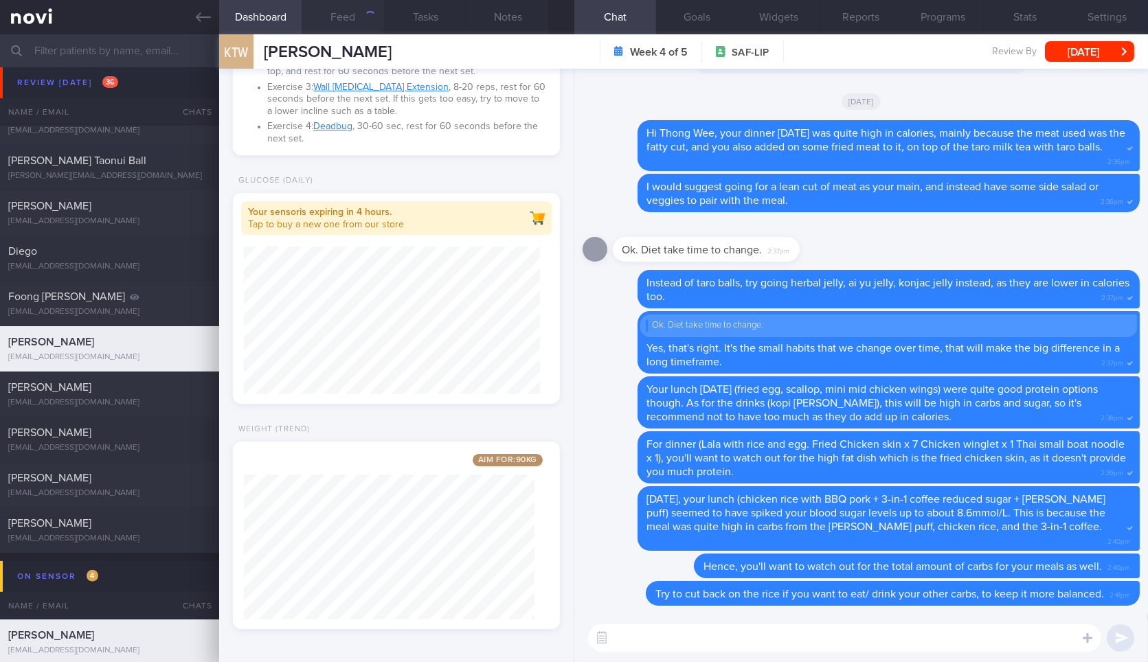
click at [336, 13] on button "Feed" at bounding box center [343, 17] width 82 height 34
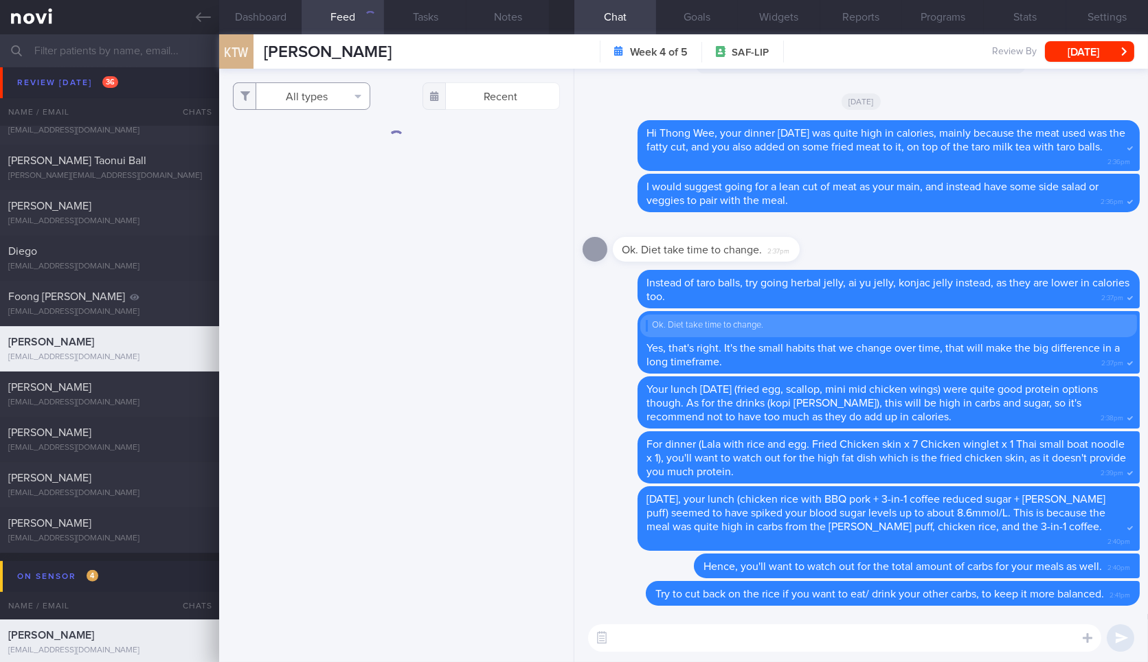
click at [333, 93] on button "All types" at bounding box center [301, 95] width 137 height 27
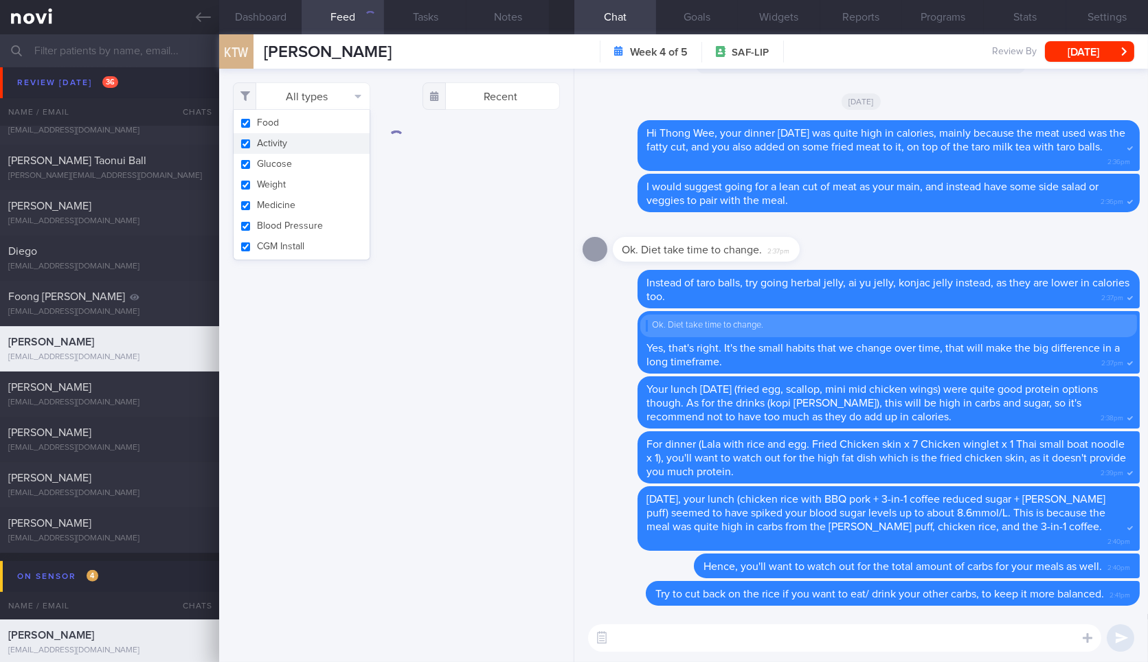
click at [306, 142] on button "Activity" at bounding box center [302, 143] width 136 height 21
checkbox input "false"
click at [292, 189] on button "Weight" at bounding box center [302, 185] width 136 height 21
checkbox input "false"
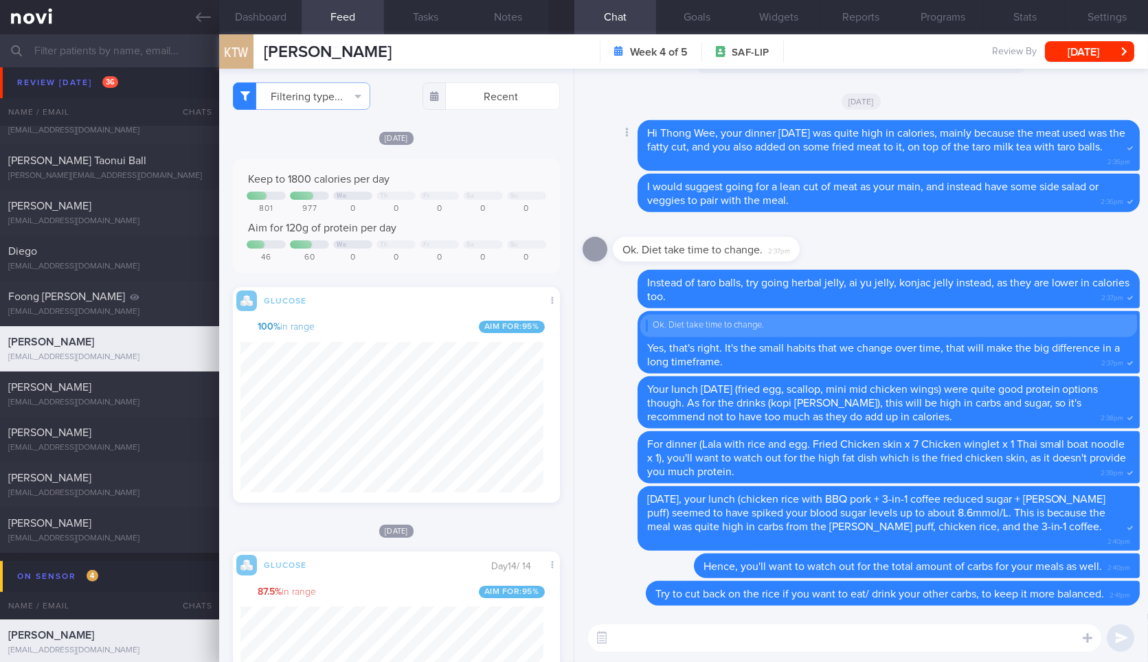
click at [705, 120] on div "Hi Thong Wee, your dinner on Friday was quite high in calories, mainly because …" at bounding box center [889, 146] width 502 height 52
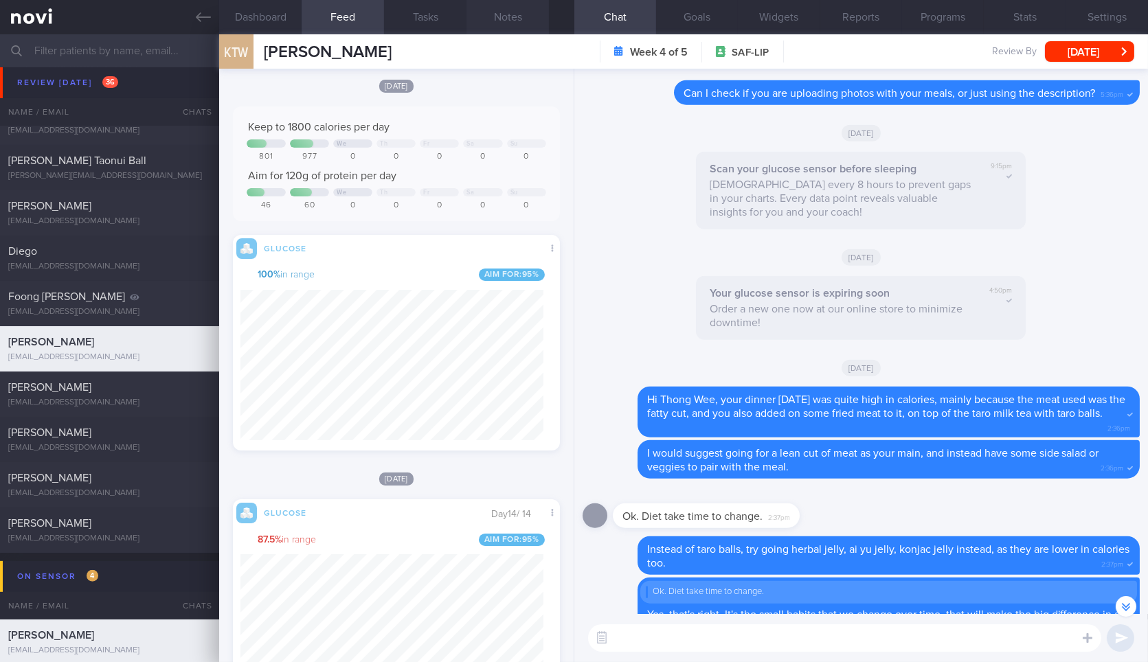
click at [505, 27] on button "Notes" at bounding box center [508, 17] width 82 height 34
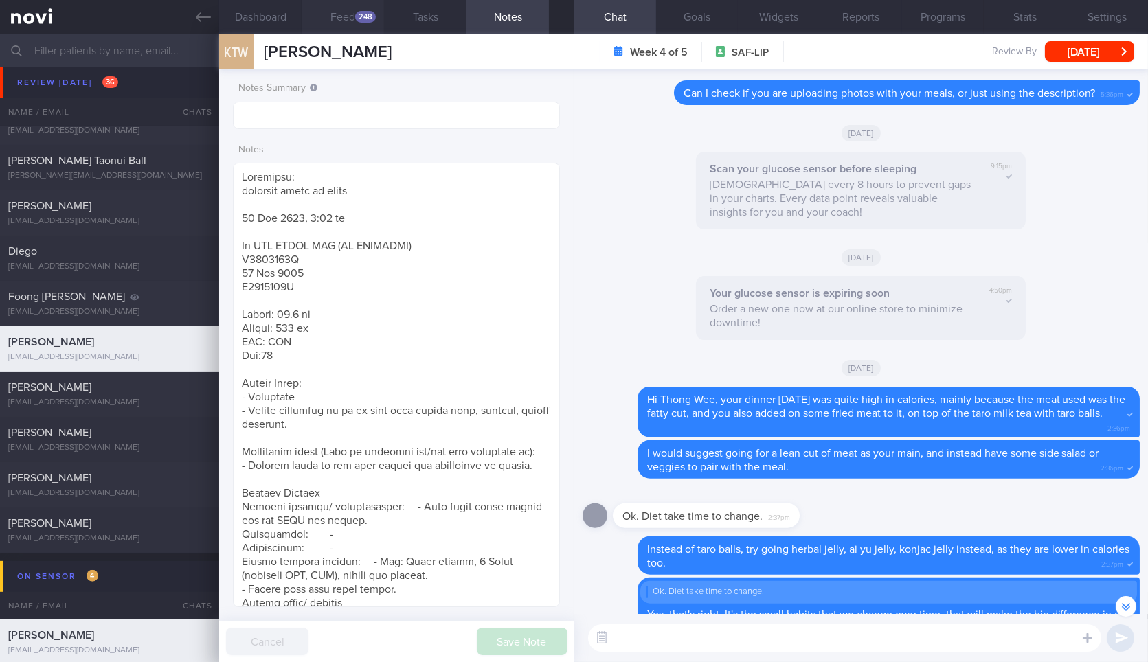
click at [320, 21] on button "Feed 248" at bounding box center [343, 17] width 82 height 34
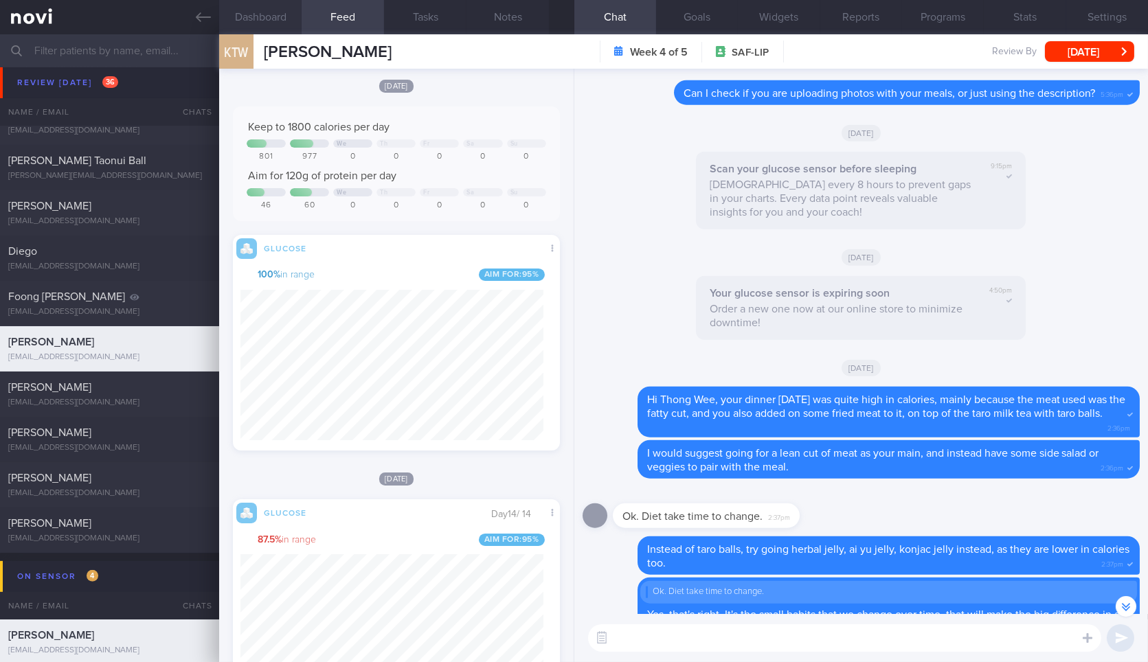
click at [253, 9] on button "Dashboard" at bounding box center [260, 17] width 82 height 34
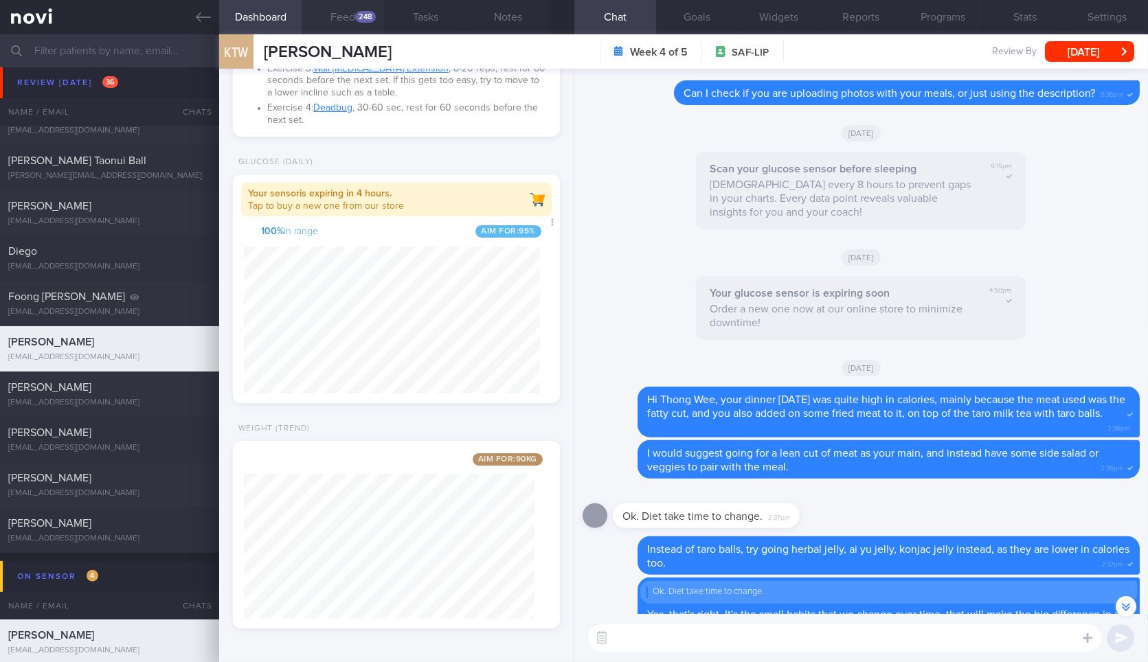
click at [349, 26] on button "Feed 248" at bounding box center [343, 17] width 82 height 34
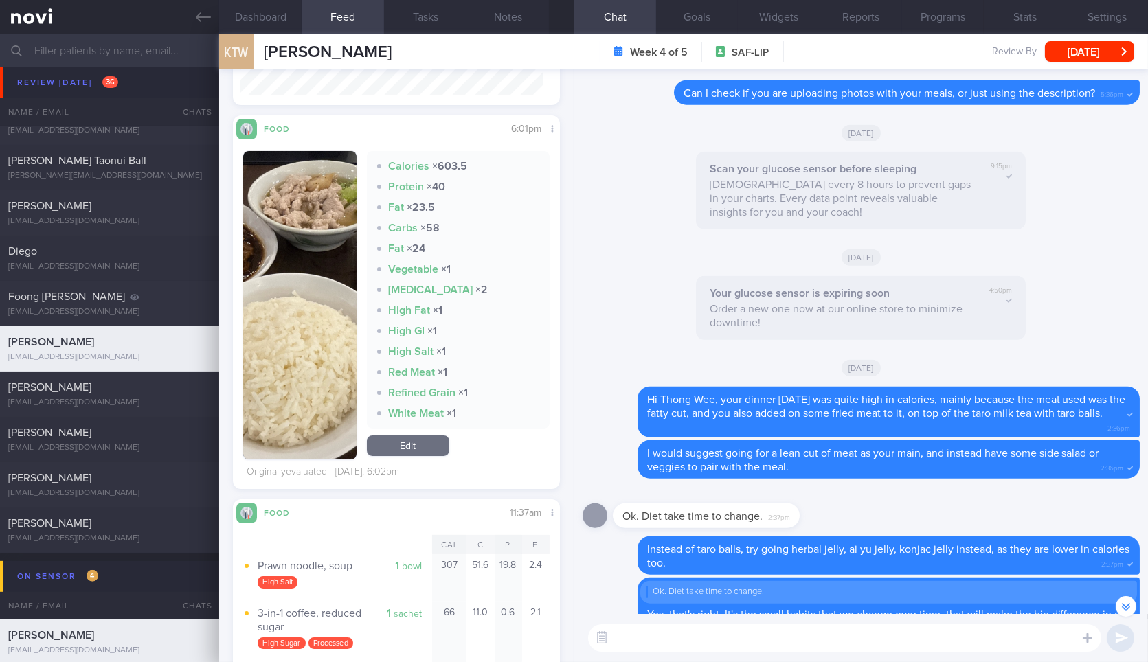
click at [339, 307] on button "button" at bounding box center [299, 305] width 113 height 309
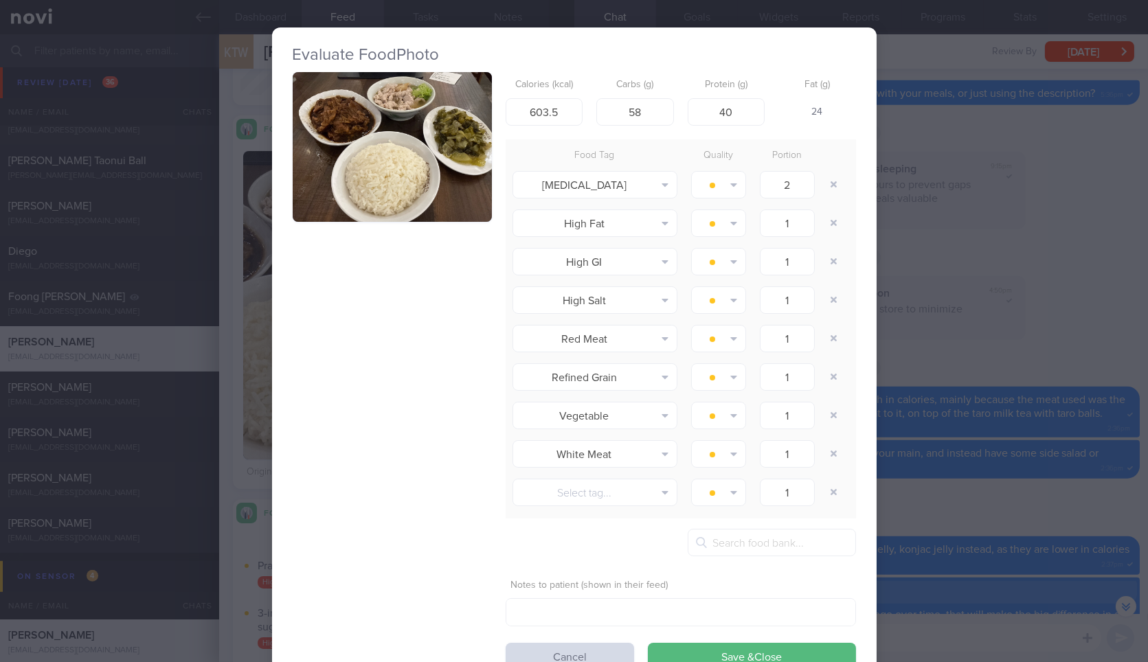
click at [405, 172] on button "button" at bounding box center [392, 147] width 199 height 150
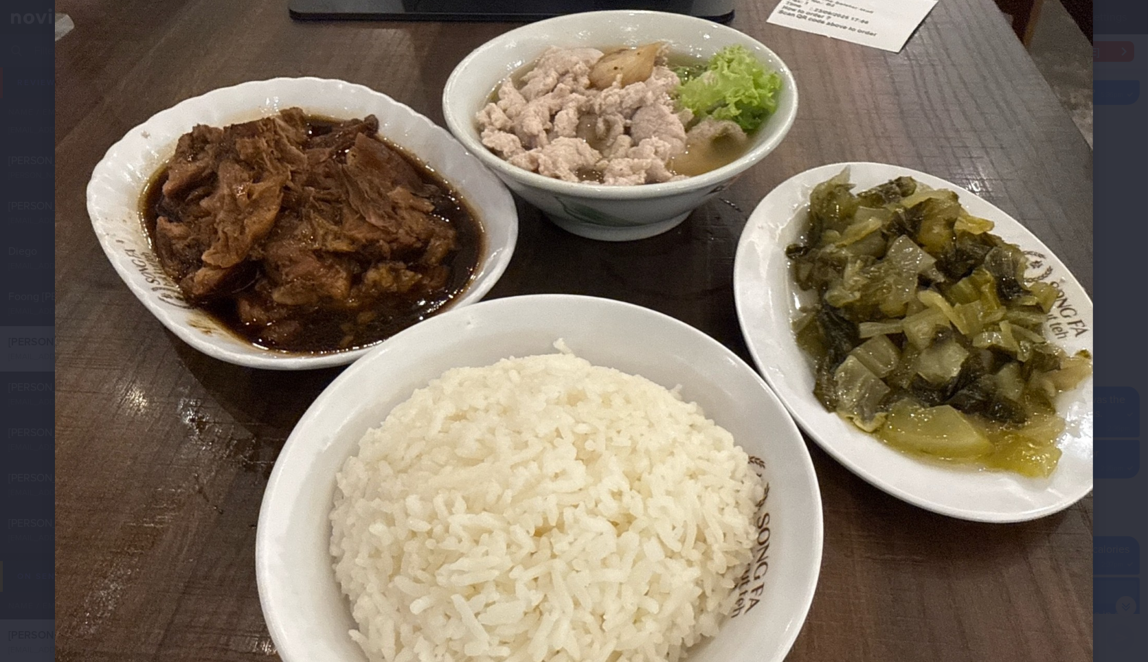
click at [1088, 293] on div at bounding box center [574, 376] width 1148 height 889
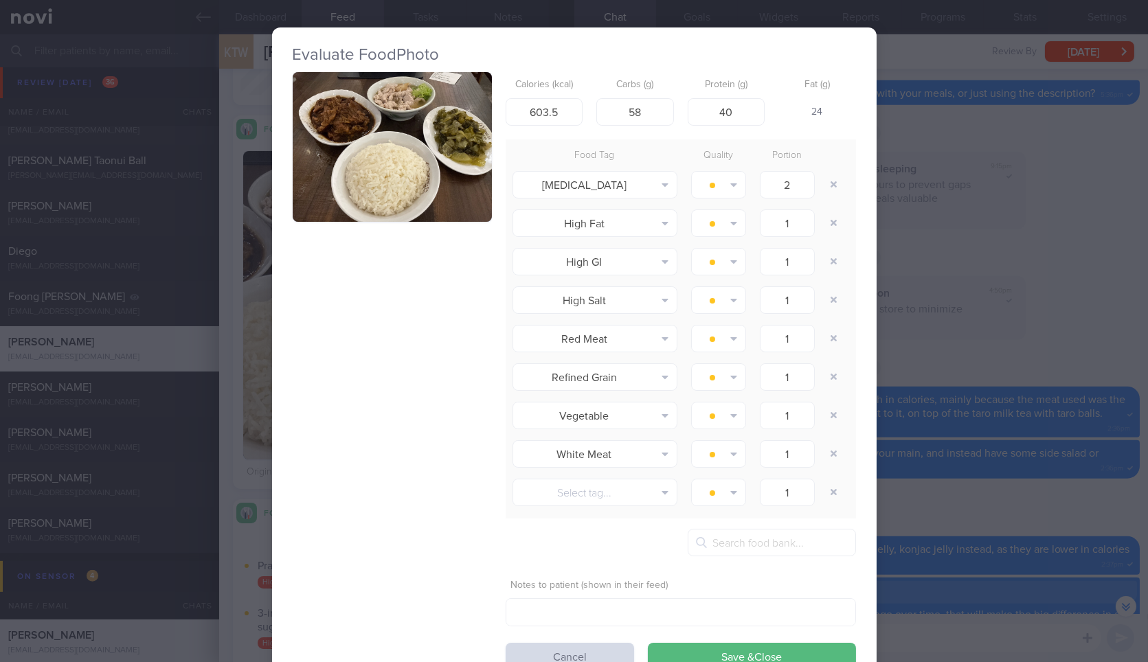
click at [1088, 293] on div "Evaluate Food Photo Calories (kcal) 603.5 Carbs (g) 58 Protein (g) 40 Fat (g) 2…" at bounding box center [574, 331] width 1148 height 662
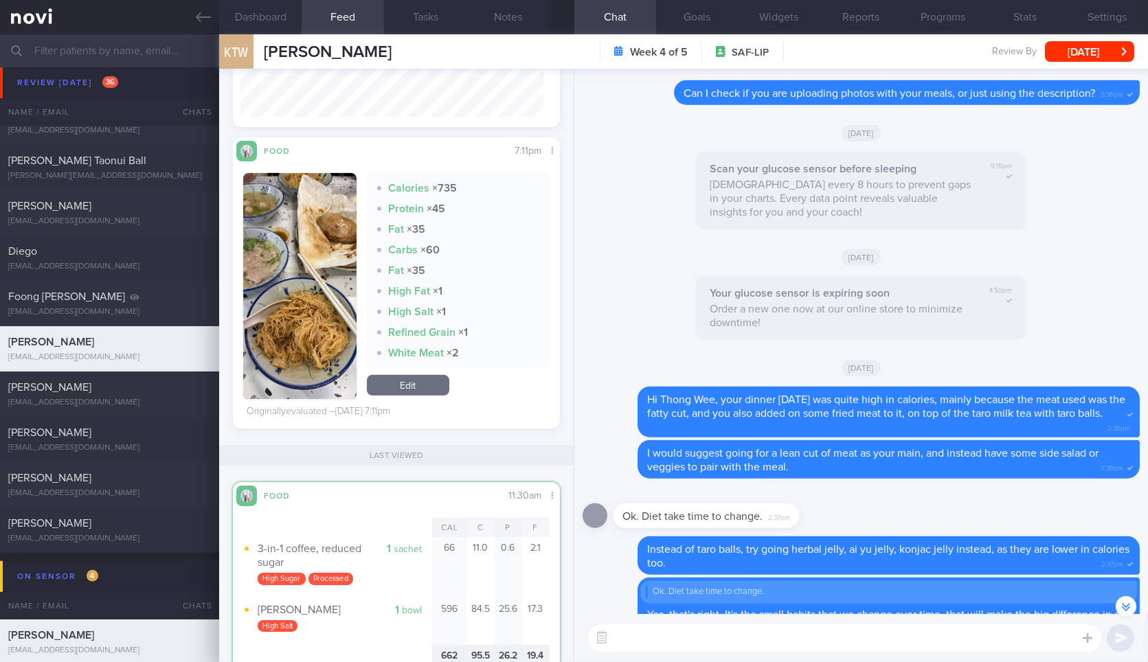
scroll to position [1488, 0]
click at [312, 284] on button "button" at bounding box center [299, 285] width 113 height 226
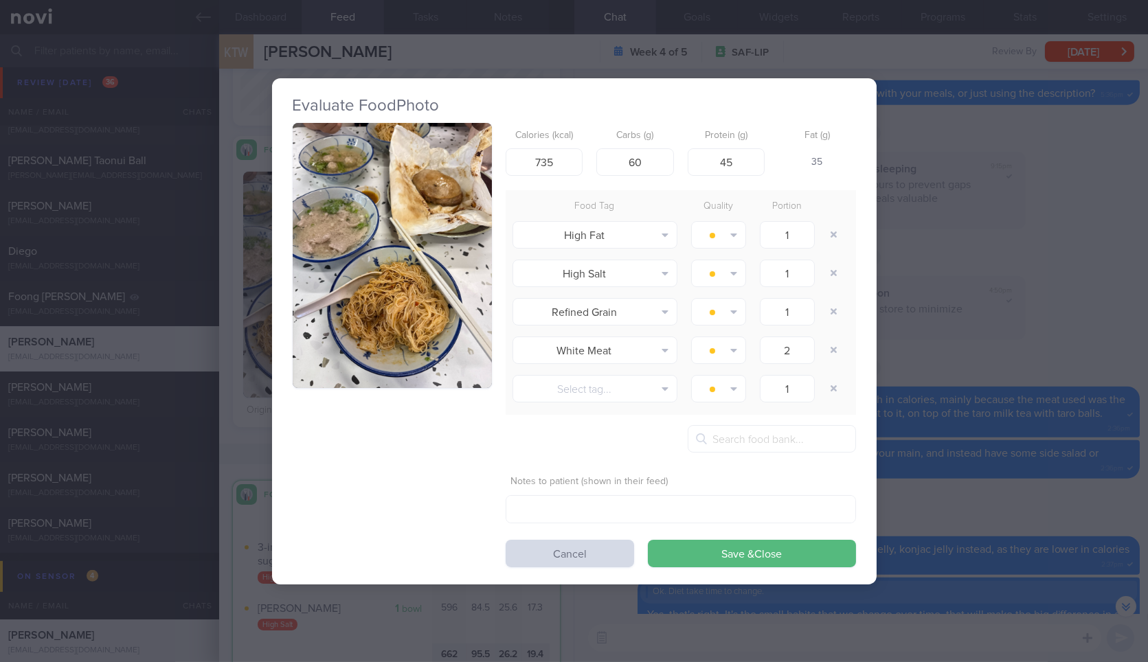
click at [404, 177] on button "button" at bounding box center [392, 256] width 199 height 266
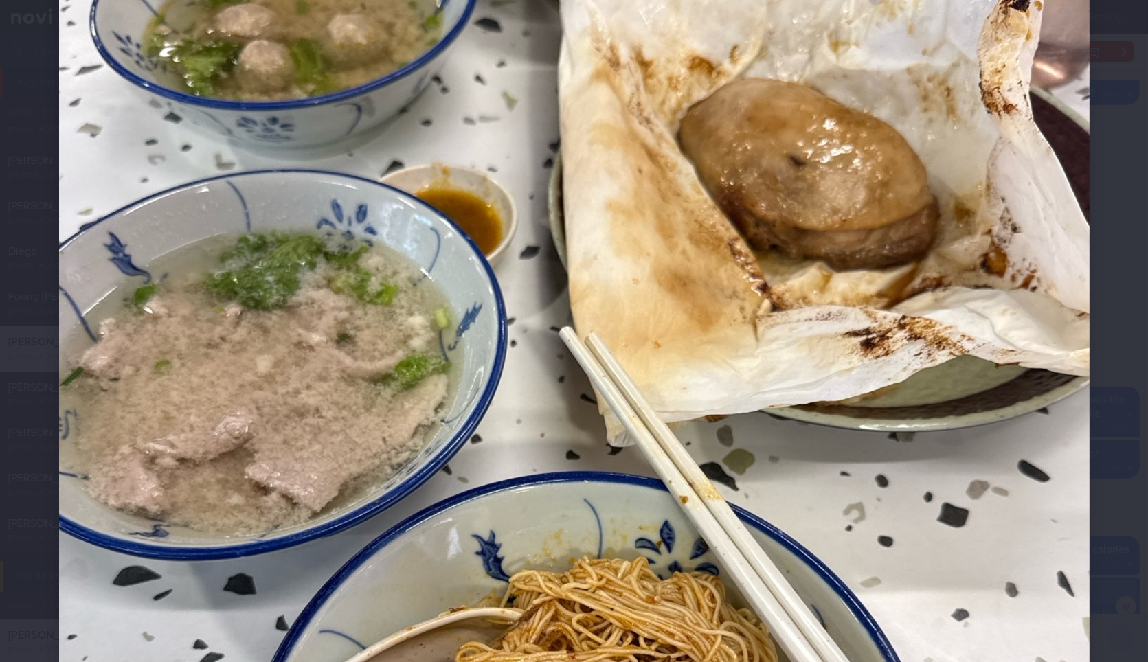
scroll to position [337, 0]
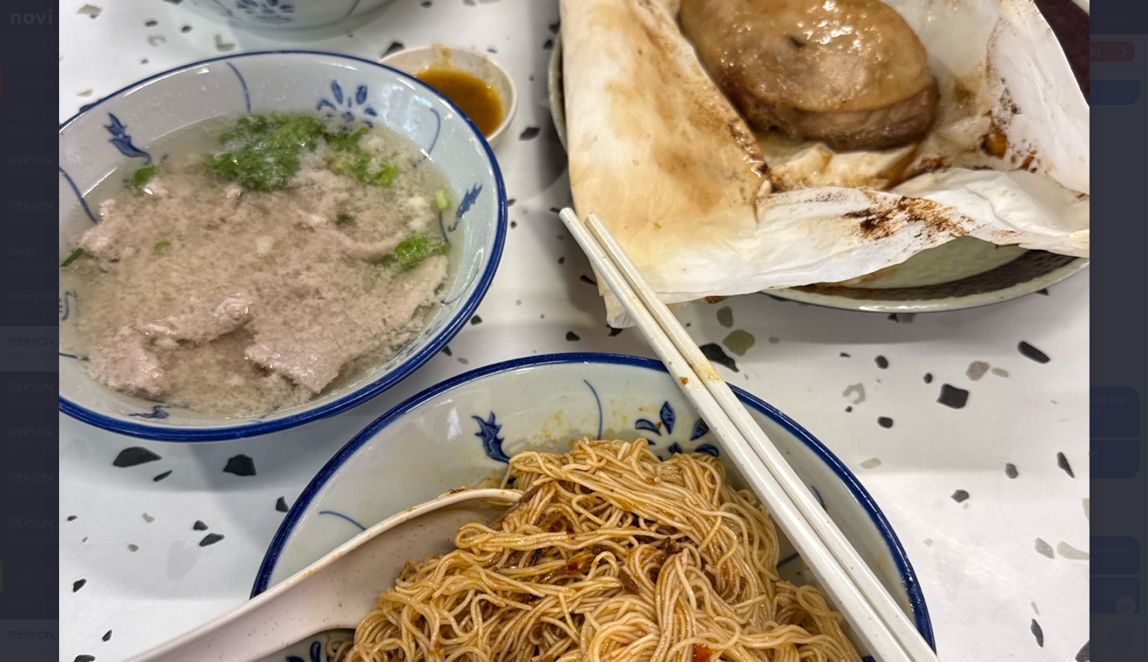
click at [1095, 164] on div at bounding box center [574, 405] width 1141 height 1484
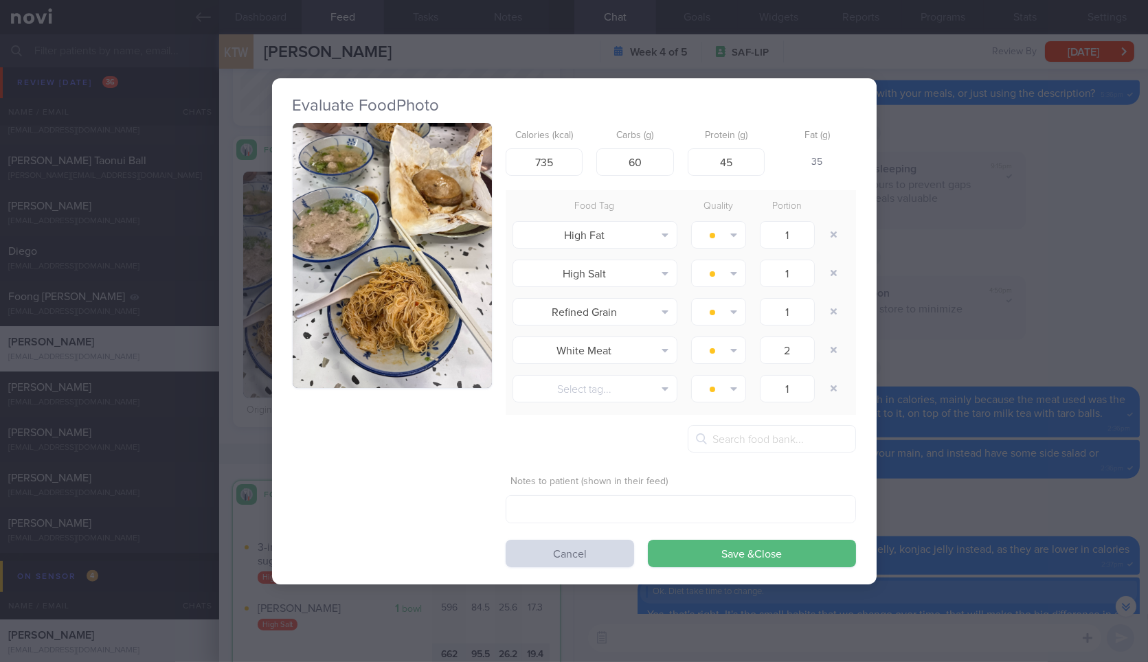
click at [1095, 164] on div "Evaluate Food Photo Calories (kcal) 735 Carbs (g) 60 Protein (g) 45 Fat (g) 35 …" at bounding box center [574, 331] width 1148 height 662
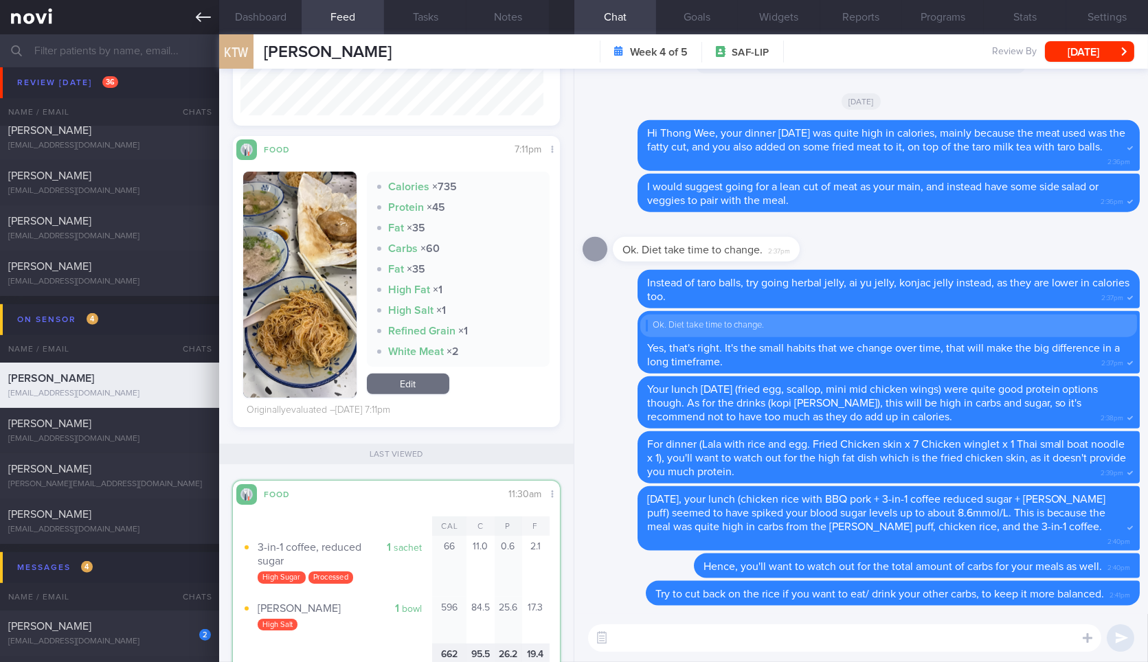
click at [208, 23] on icon at bounding box center [203, 17] width 15 height 15
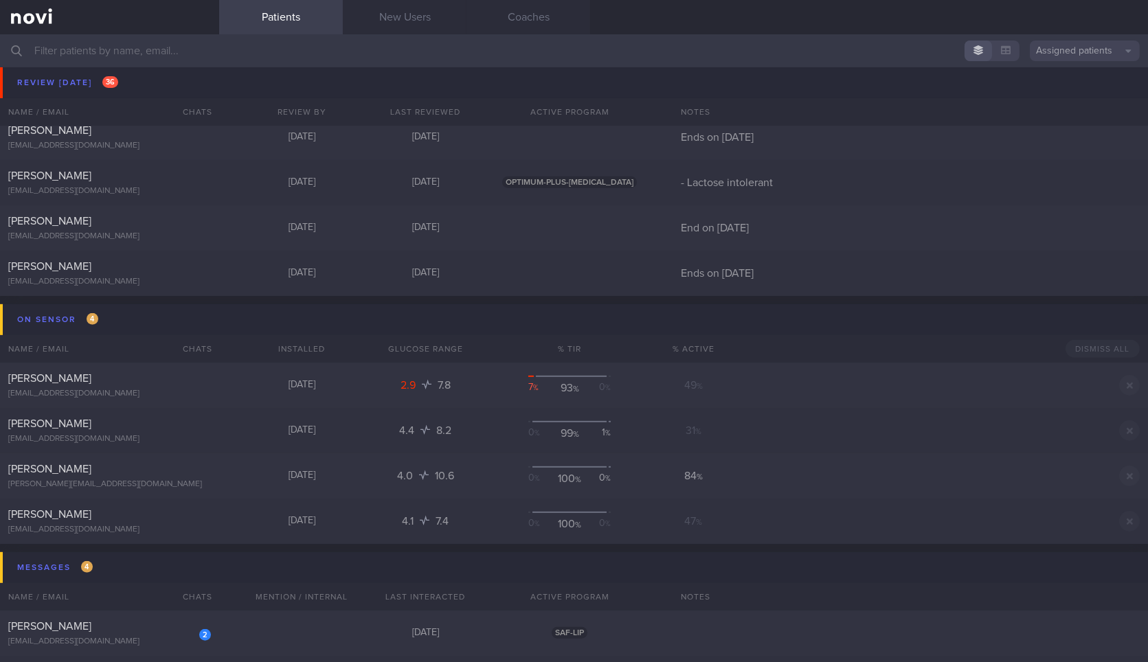
click at [172, 271] on div "[PERSON_NAME]" at bounding box center [107, 267] width 199 height 14
select select "8"
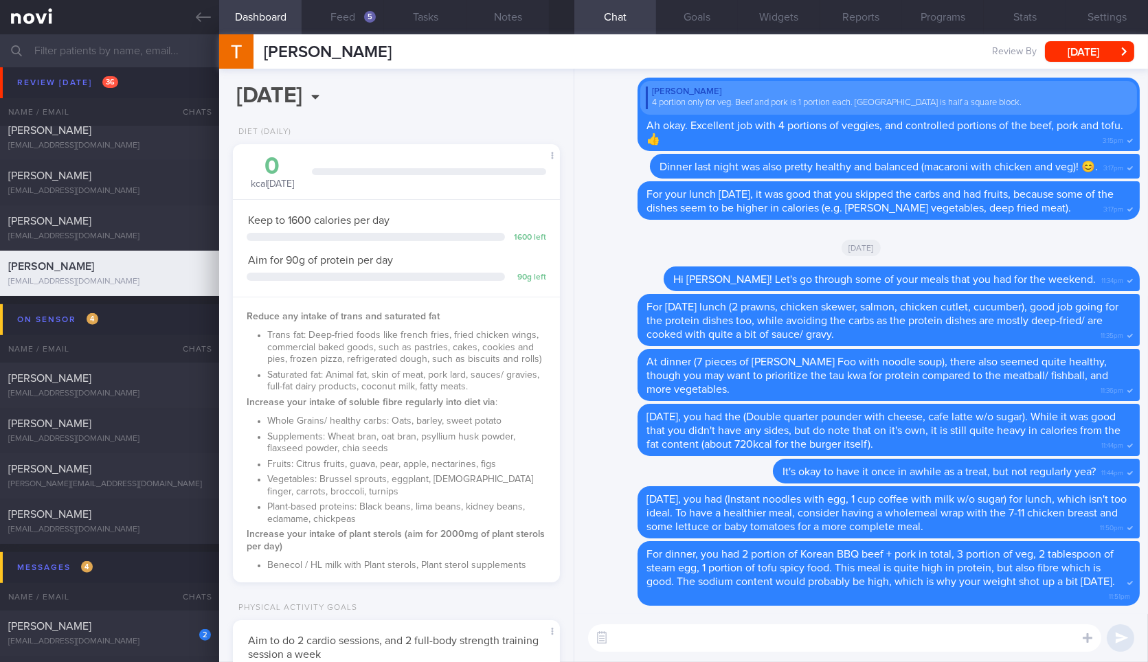
scroll to position [165, 290]
click at [368, 6] on button "Feed 5" at bounding box center [343, 17] width 82 height 34
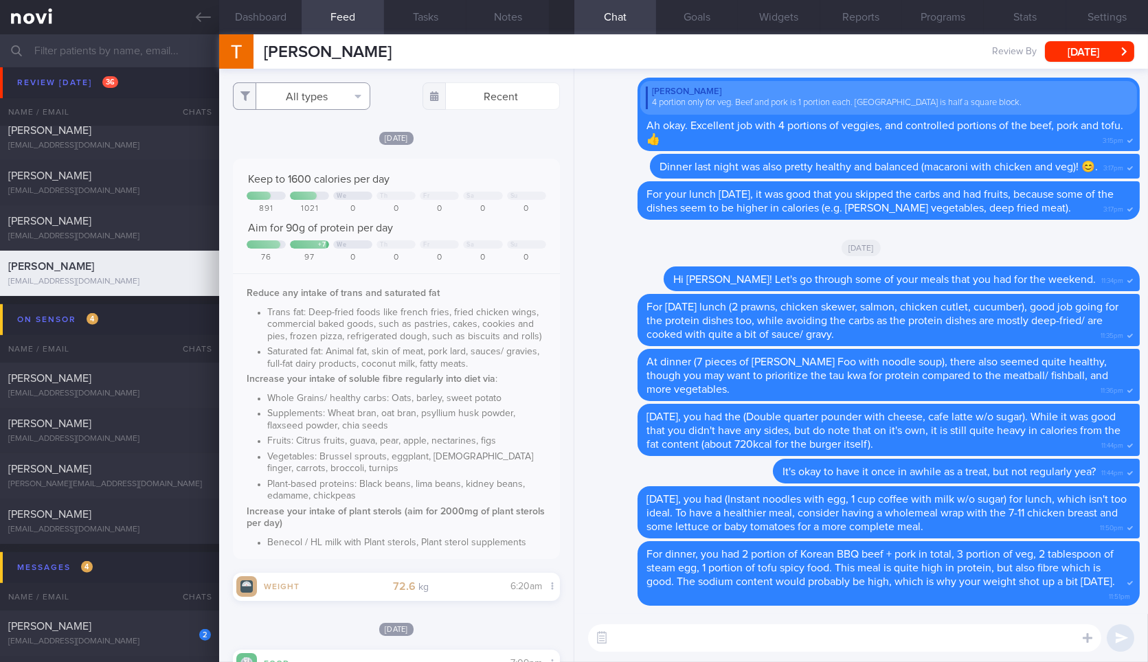
click at [346, 93] on button "All types" at bounding box center [301, 95] width 137 height 27
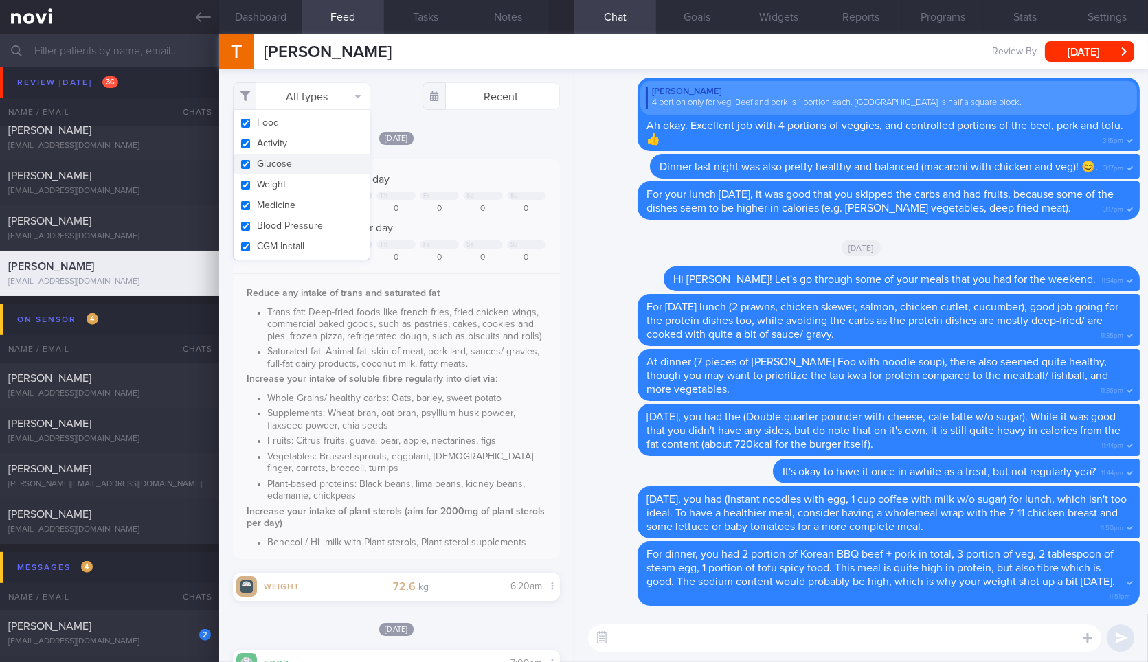
click at [326, 158] on button "Glucose" at bounding box center [302, 164] width 136 height 21
checkbox input "true"
click at [328, 150] on button "Activity" at bounding box center [302, 143] width 136 height 21
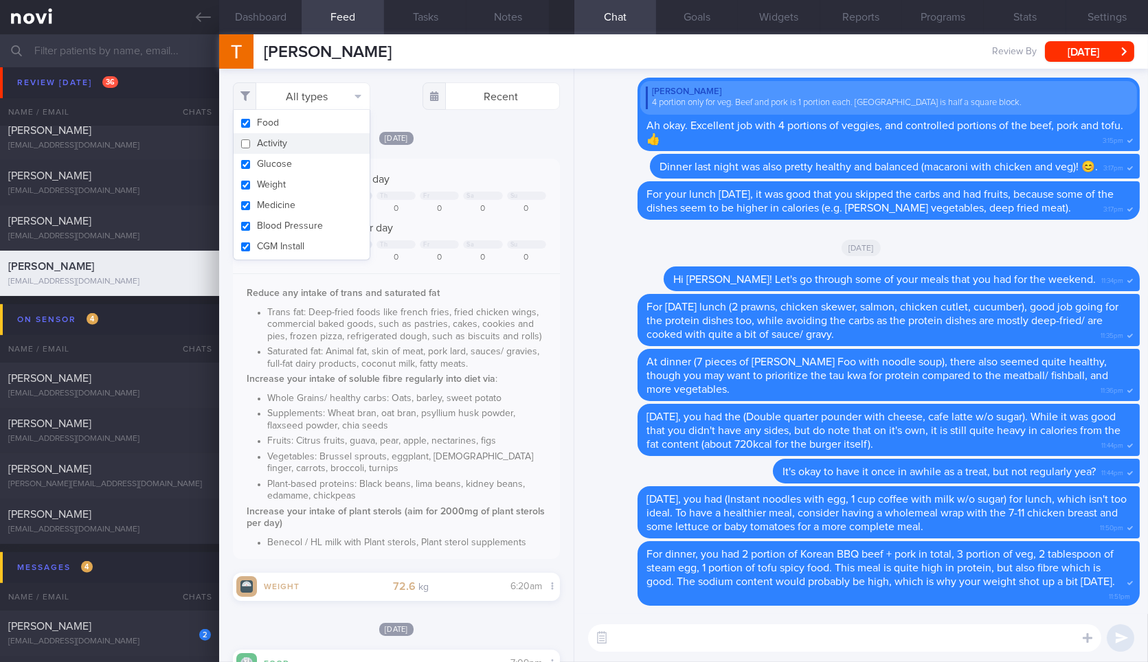
checkbox input "false"
click at [317, 187] on button "Weight" at bounding box center [302, 185] width 136 height 21
checkbox input "false"
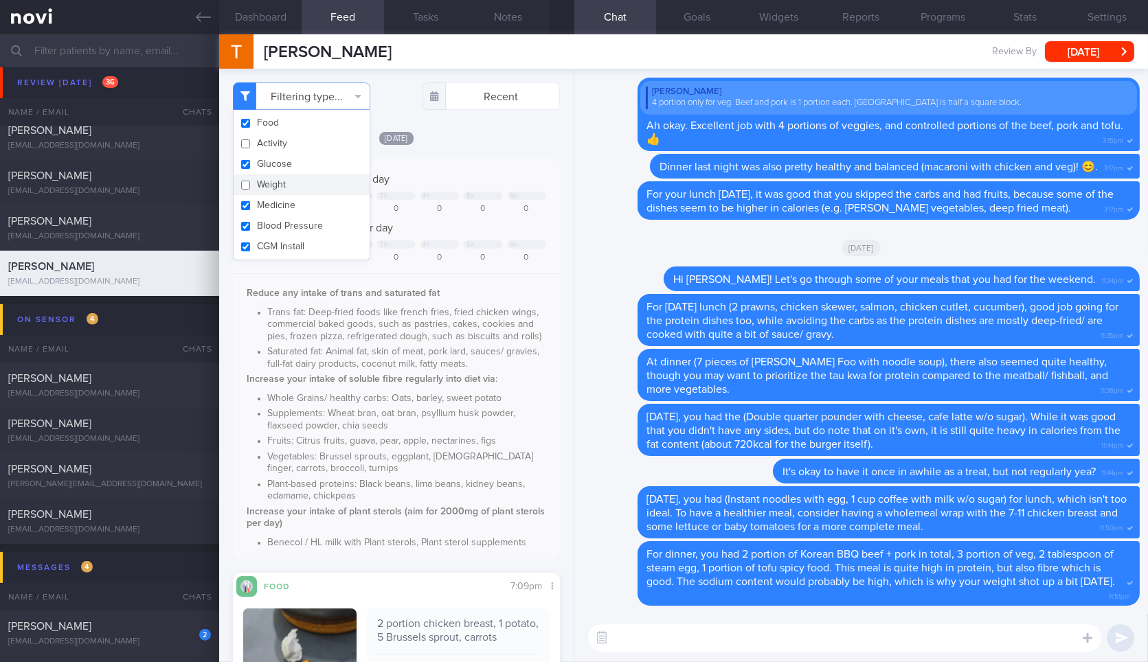
scroll to position [147, 296]
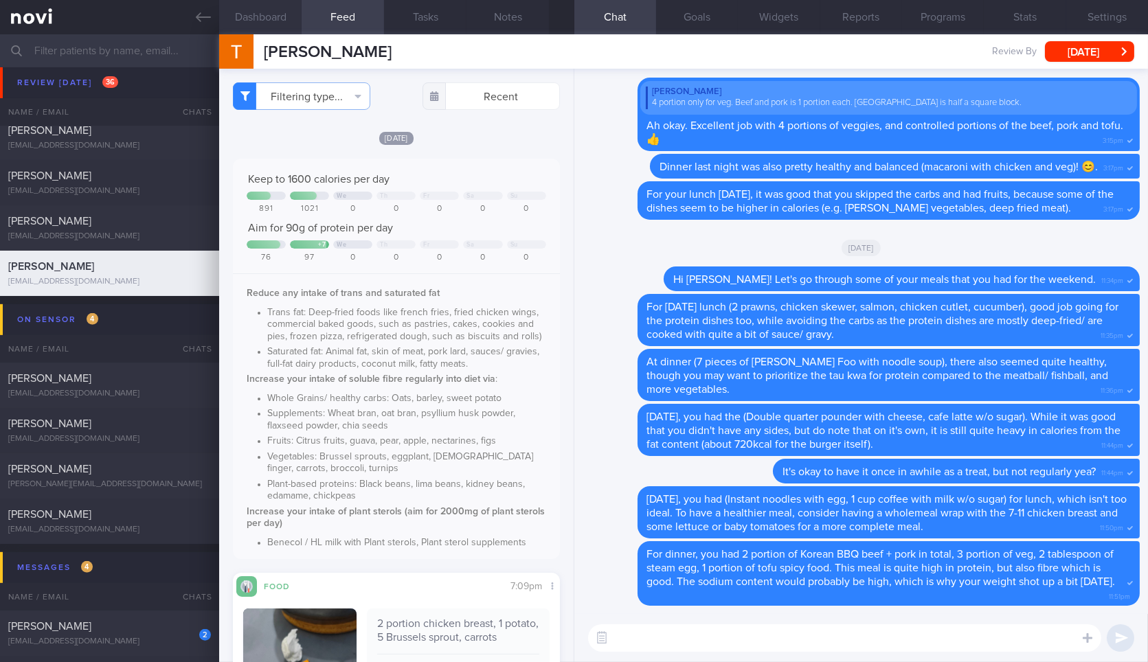
click at [275, 21] on button "Dashboard" at bounding box center [260, 17] width 82 height 34
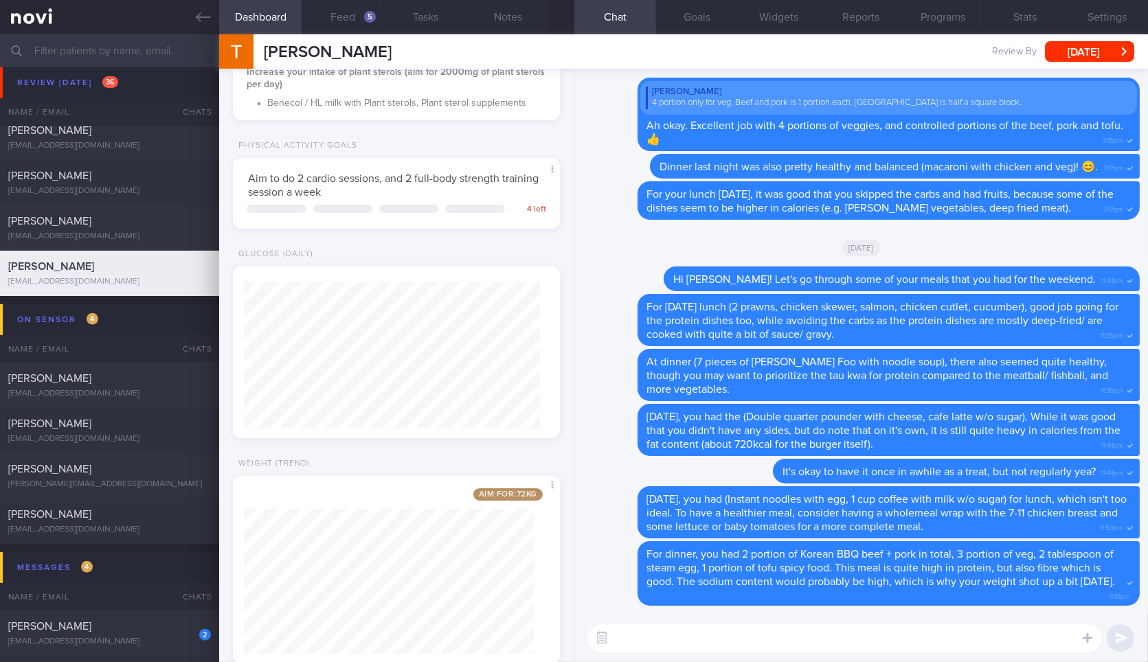
scroll to position [509, 0]
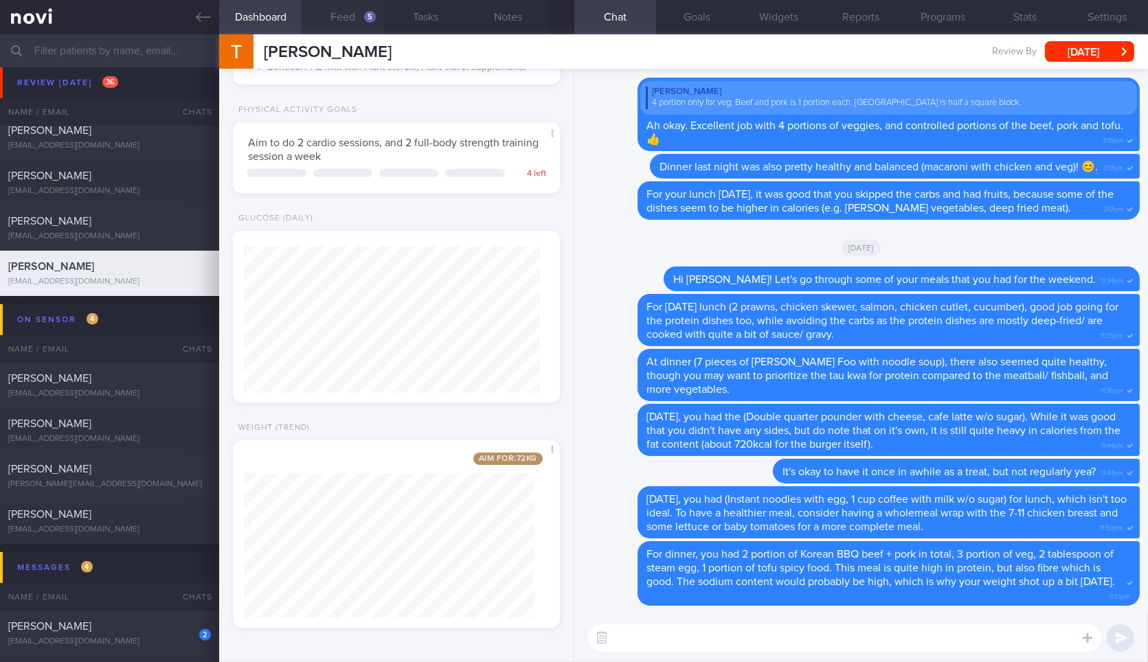
click at [338, 32] on button "Feed 5" at bounding box center [343, 17] width 82 height 34
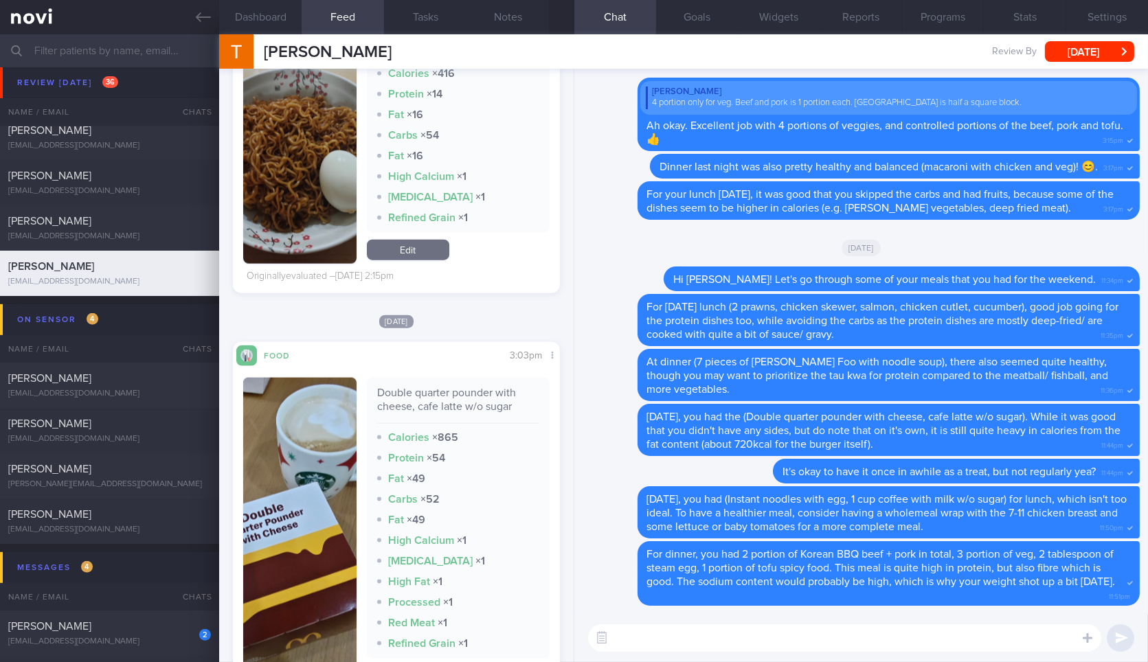
scroll to position [3585, 0]
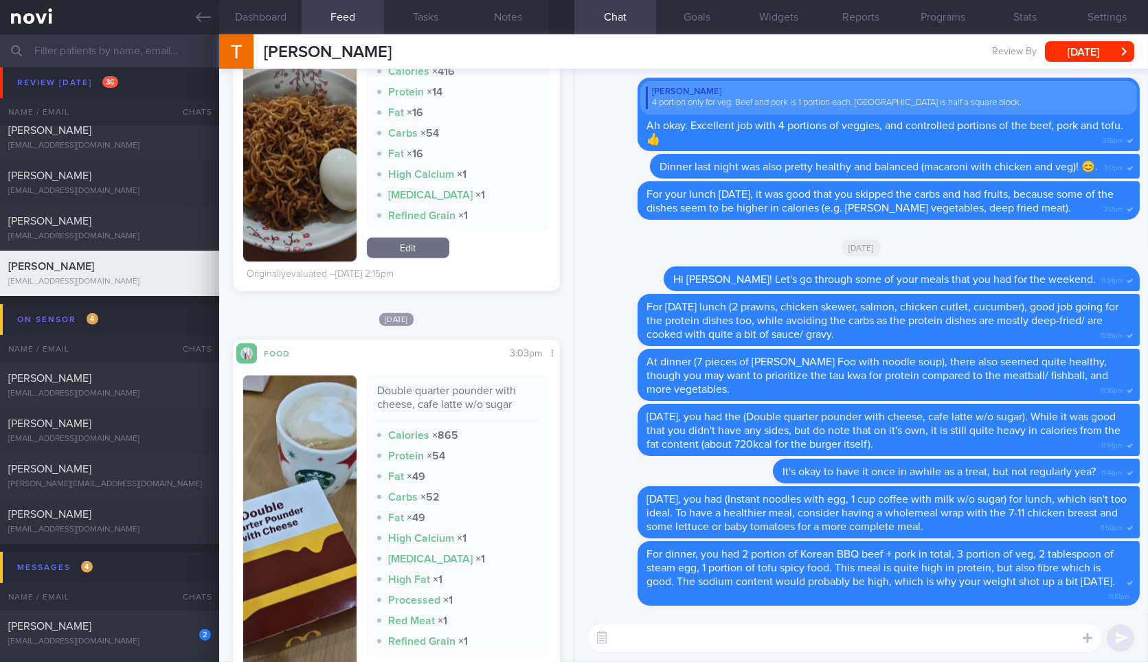
click at [640, 633] on textarea at bounding box center [844, 638] width 513 height 27
type textarea "Hi Terrence! Look forward to seeing you tomorrow for our review! :)."
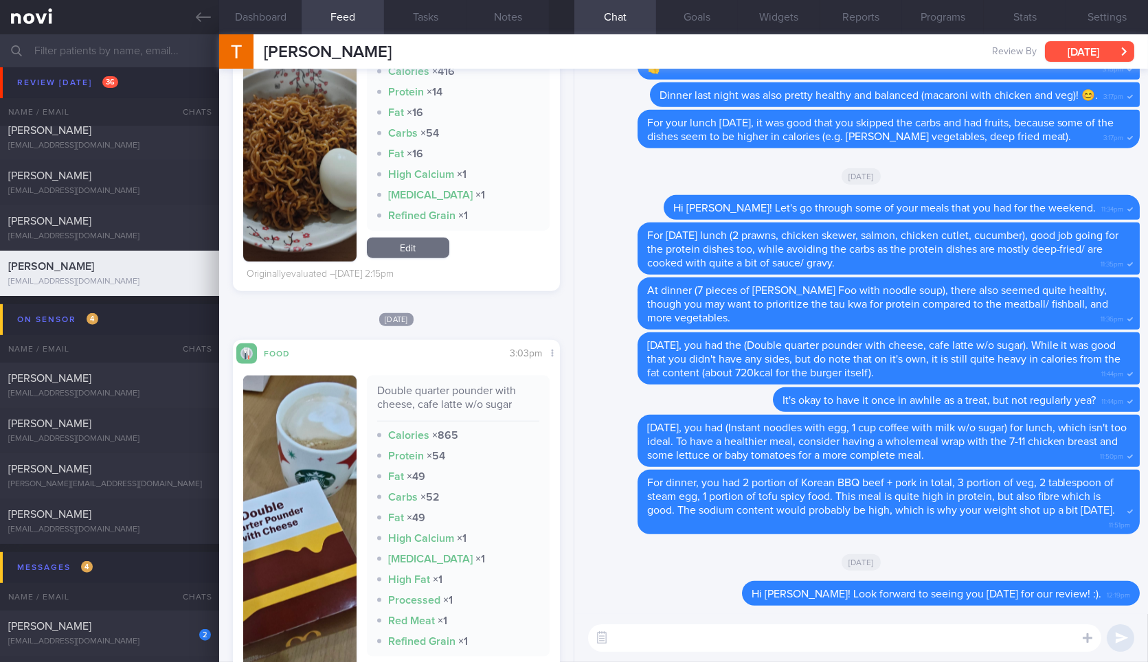
click at [1095, 49] on button "[DATE]" at bounding box center [1089, 51] width 89 height 21
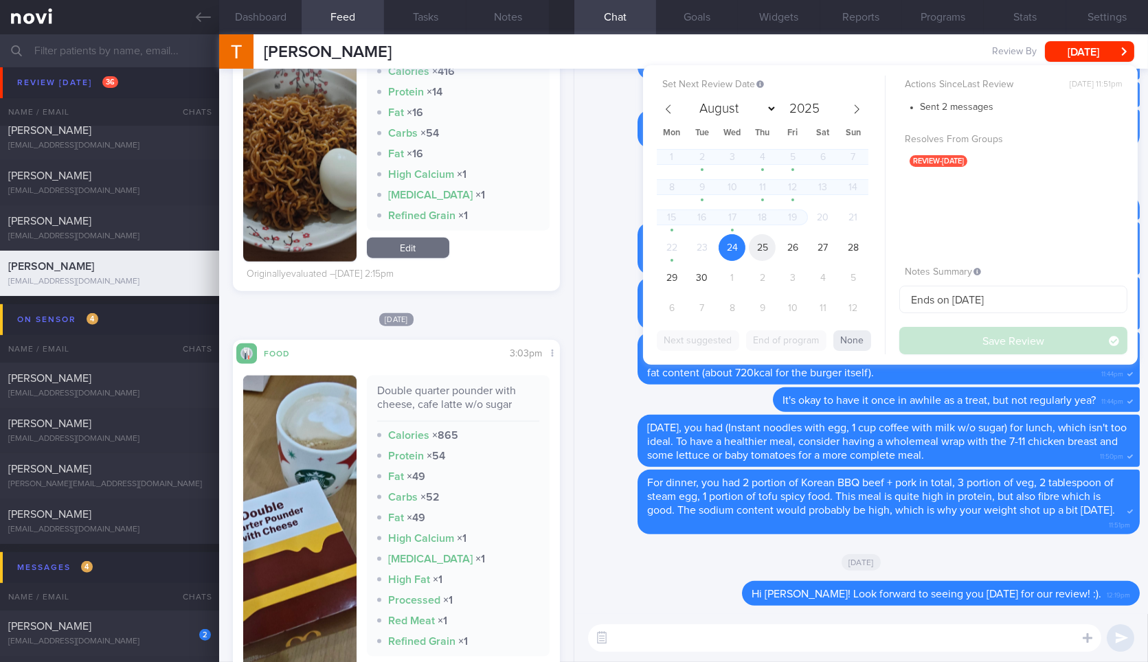
click at [761, 253] on span "25" at bounding box center [762, 247] width 27 height 27
click at [981, 338] on button "Save Review" at bounding box center [1014, 340] width 228 height 27
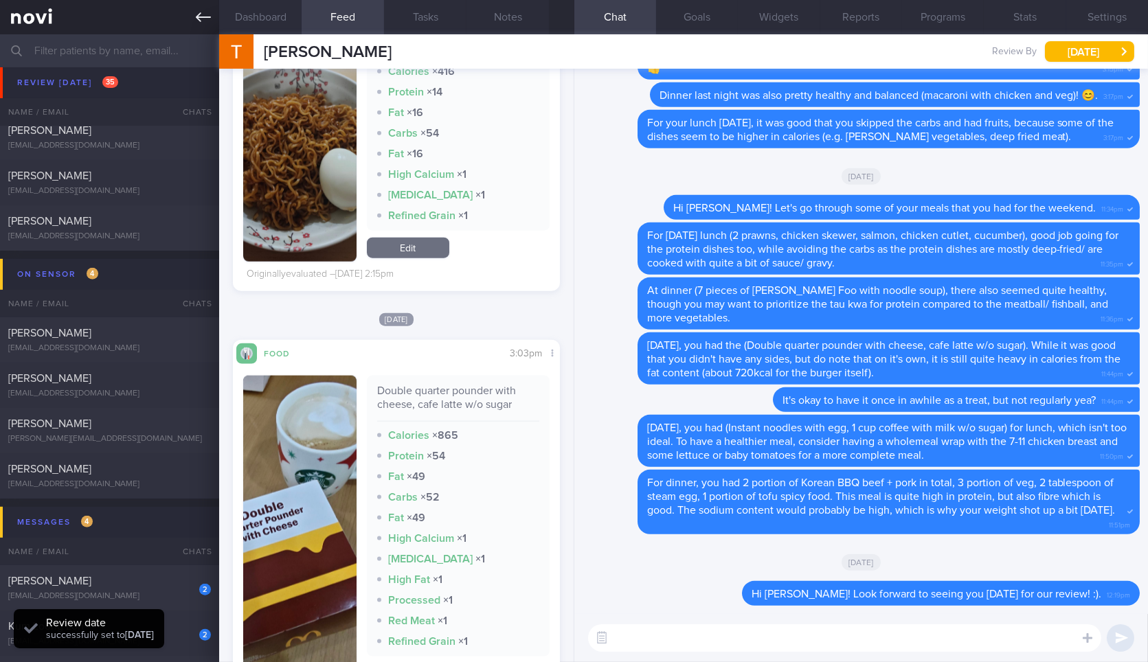
scroll to position [147, 296]
click at [198, 10] on icon at bounding box center [203, 17] width 15 height 15
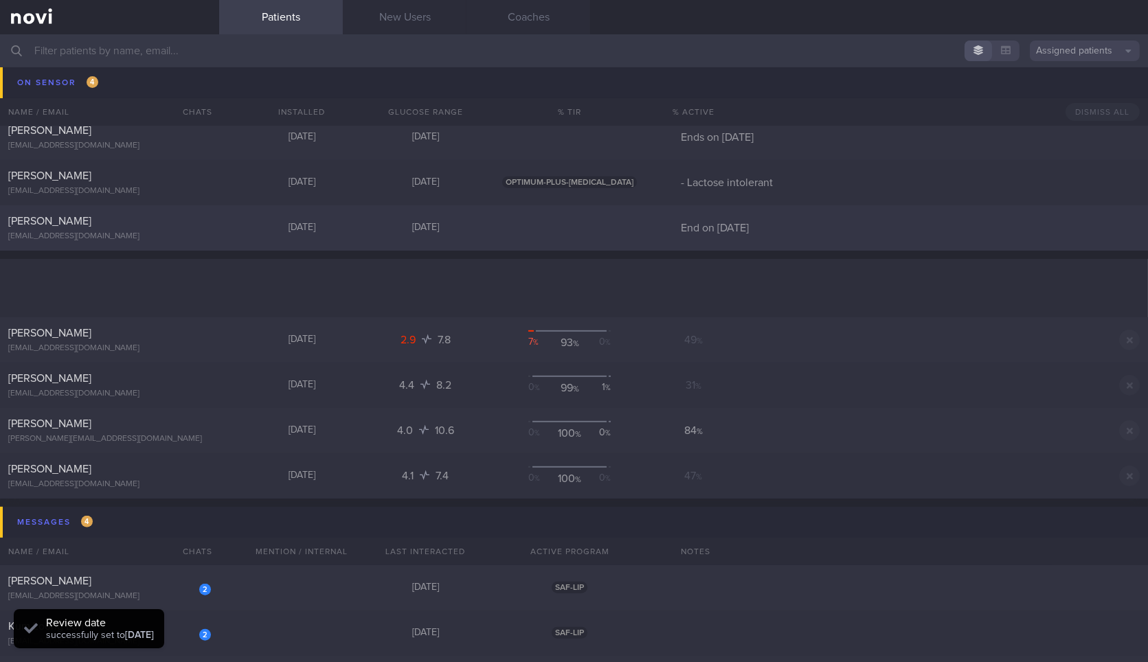
scroll to position [1853, 0]
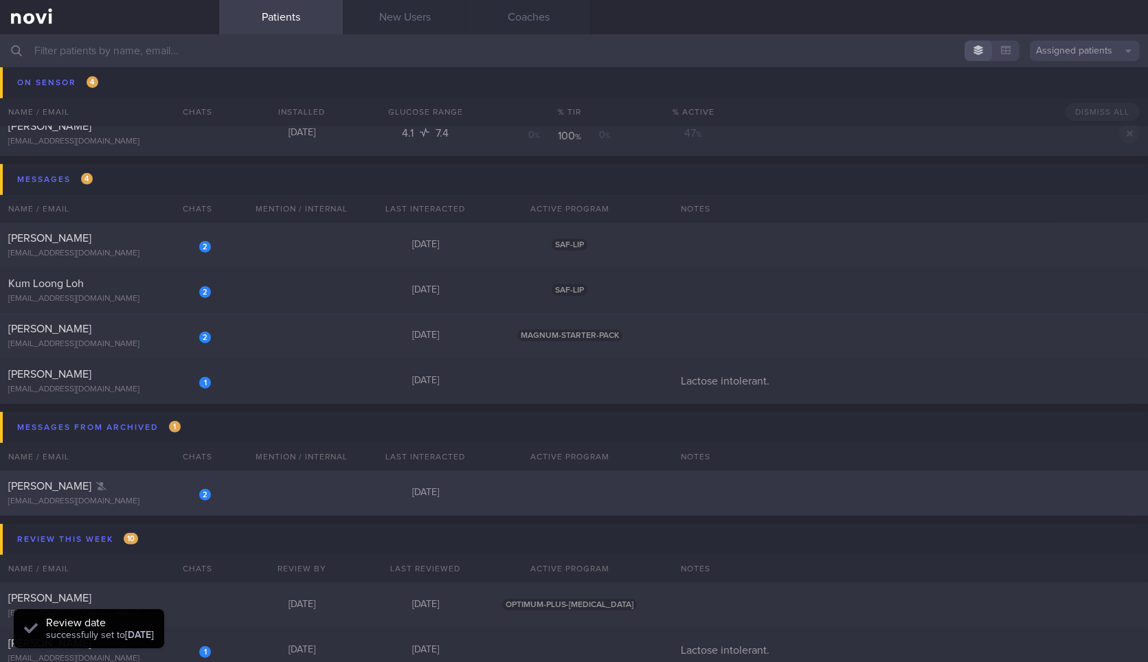
click at [152, 495] on div "2 Brinden Anandakumar brindennn@gmail.com" at bounding box center [109, 493] width 219 height 27
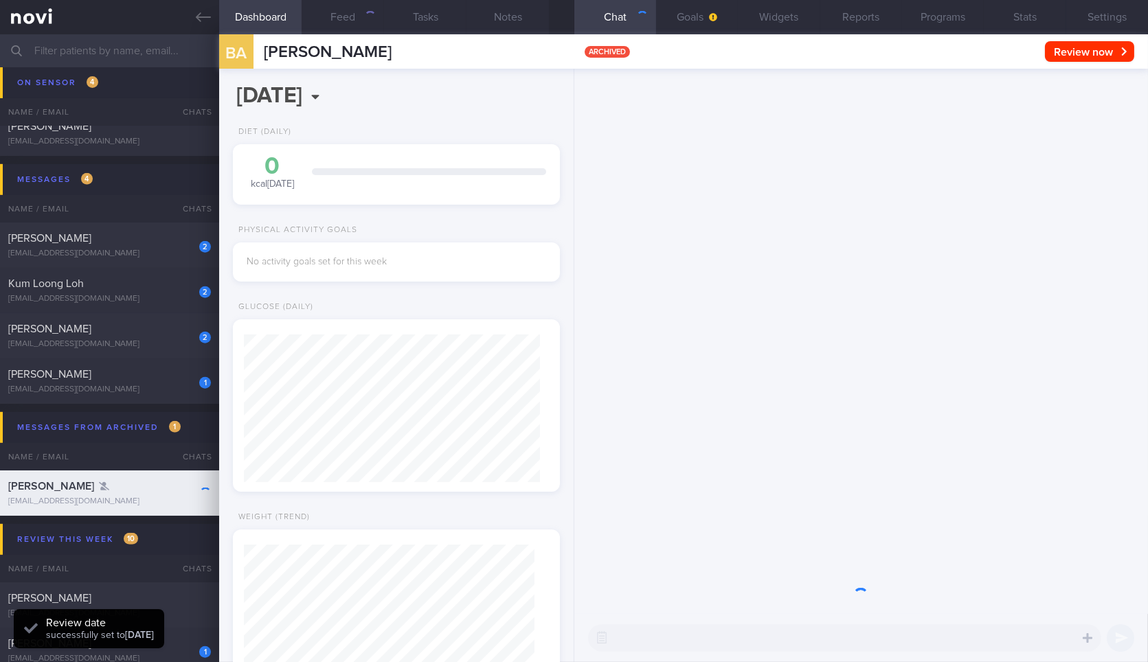
scroll to position [145, 290]
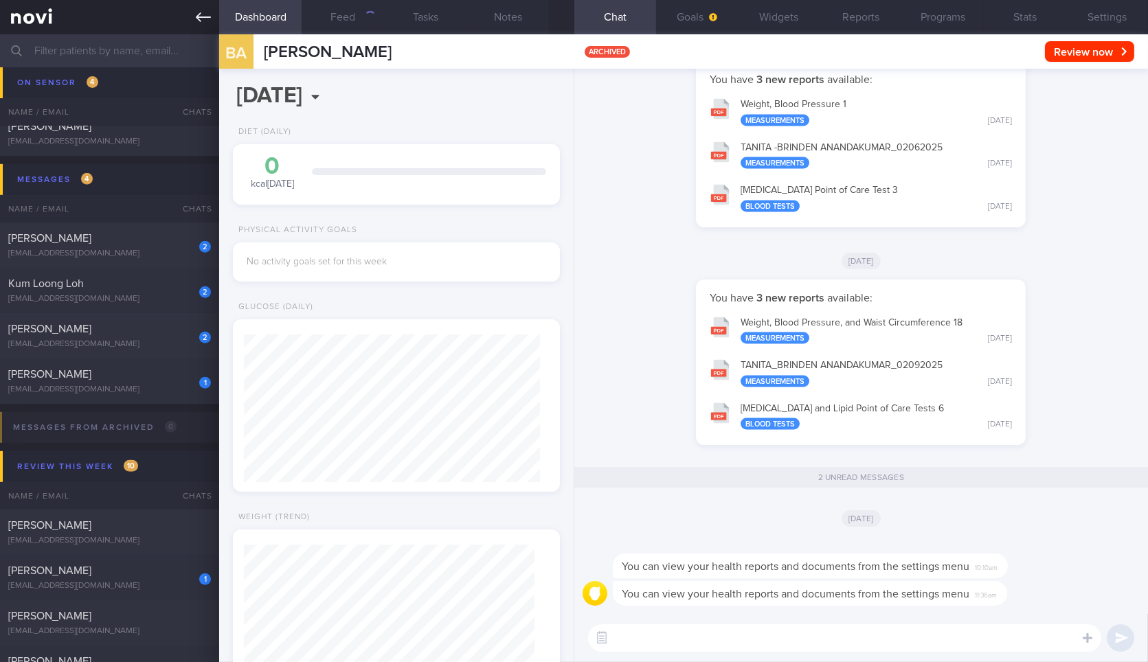
click at [206, 12] on icon at bounding box center [203, 17] width 15 height 15
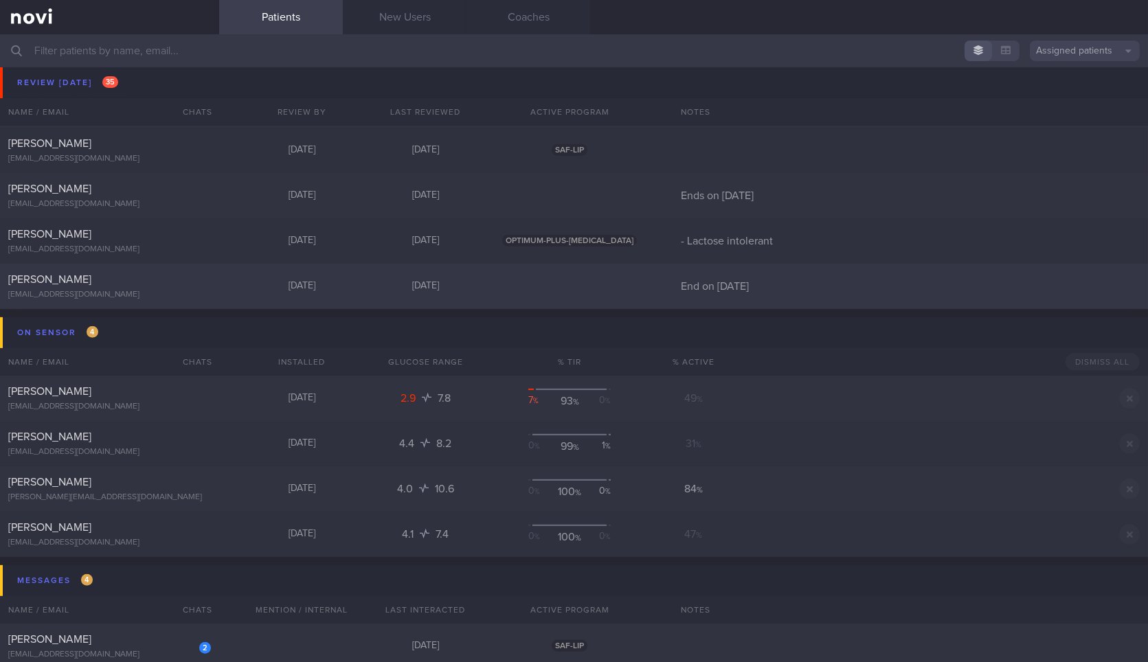
scroll to position [1656, 0]
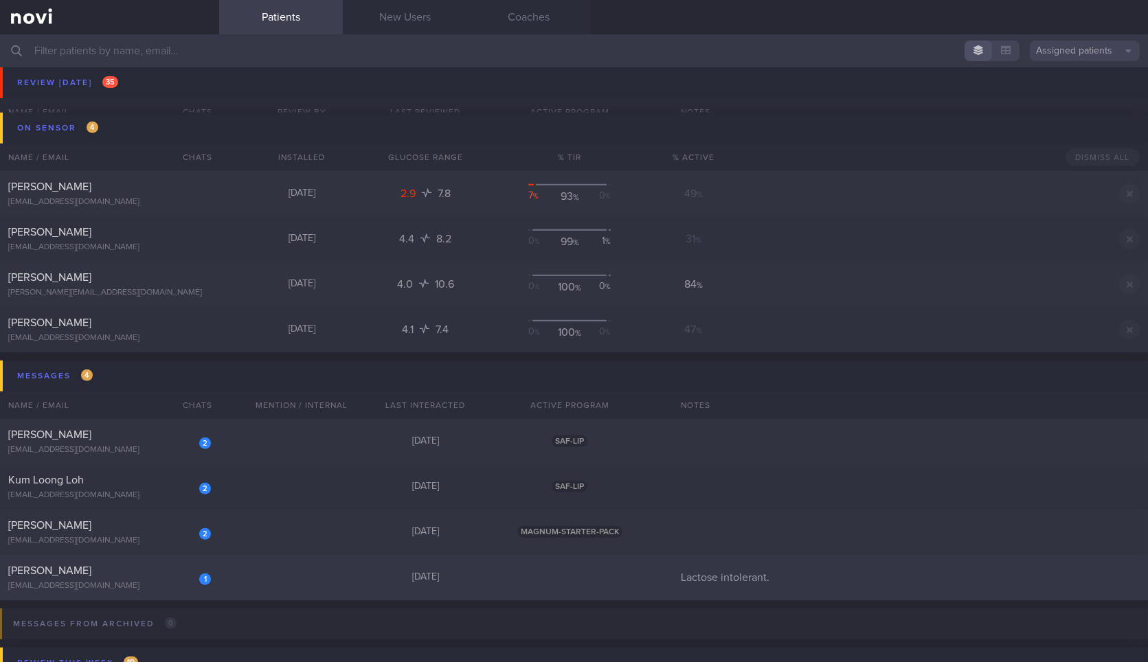
click at [116, 582] on div "[EMAIL_ADDRESS][DOMAIN_NAME]" at bounding box center [109, 586] width 203 height 10
select select "8"
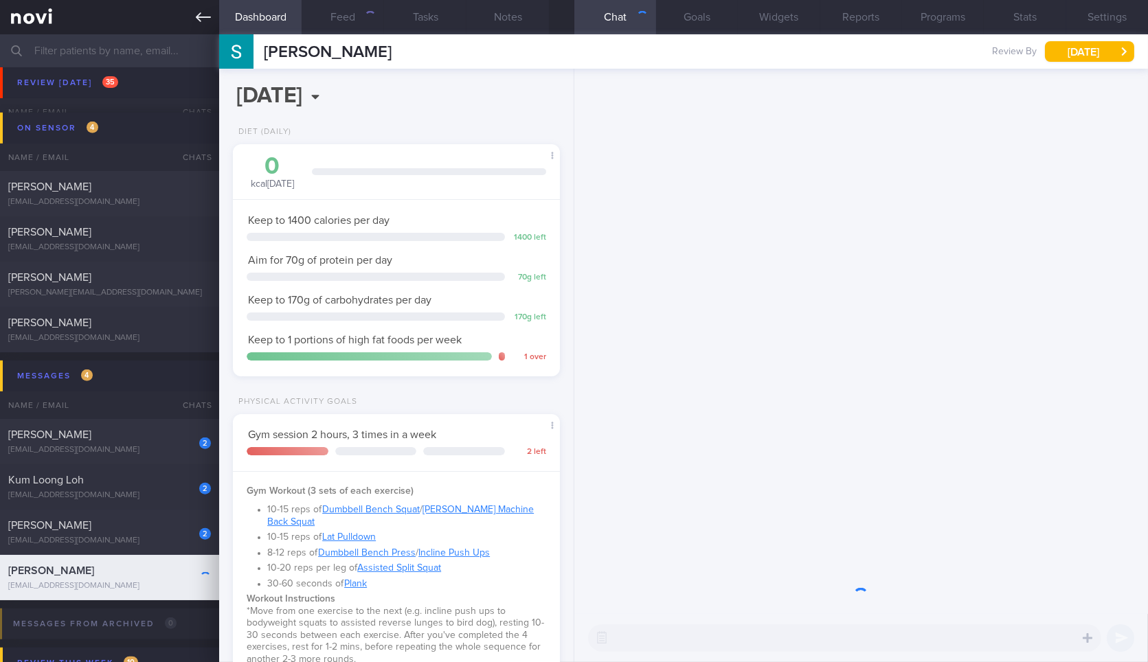
scroll to position [145, 290]
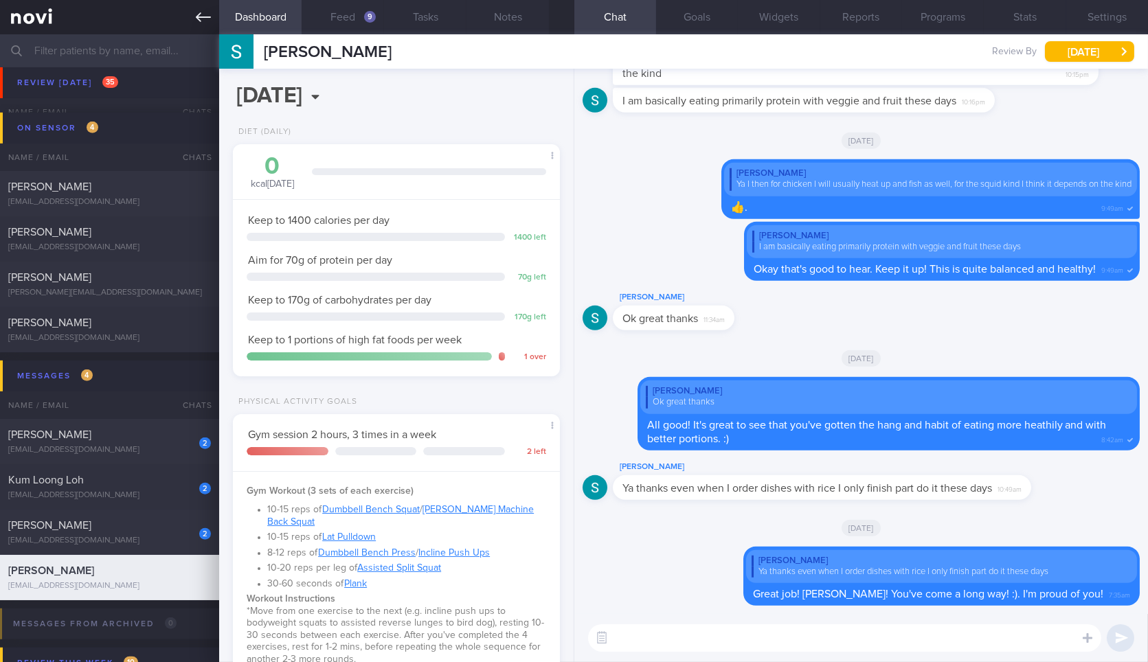
click at [190, 16] on link at bounding box center [109, 17] width 219 height 34
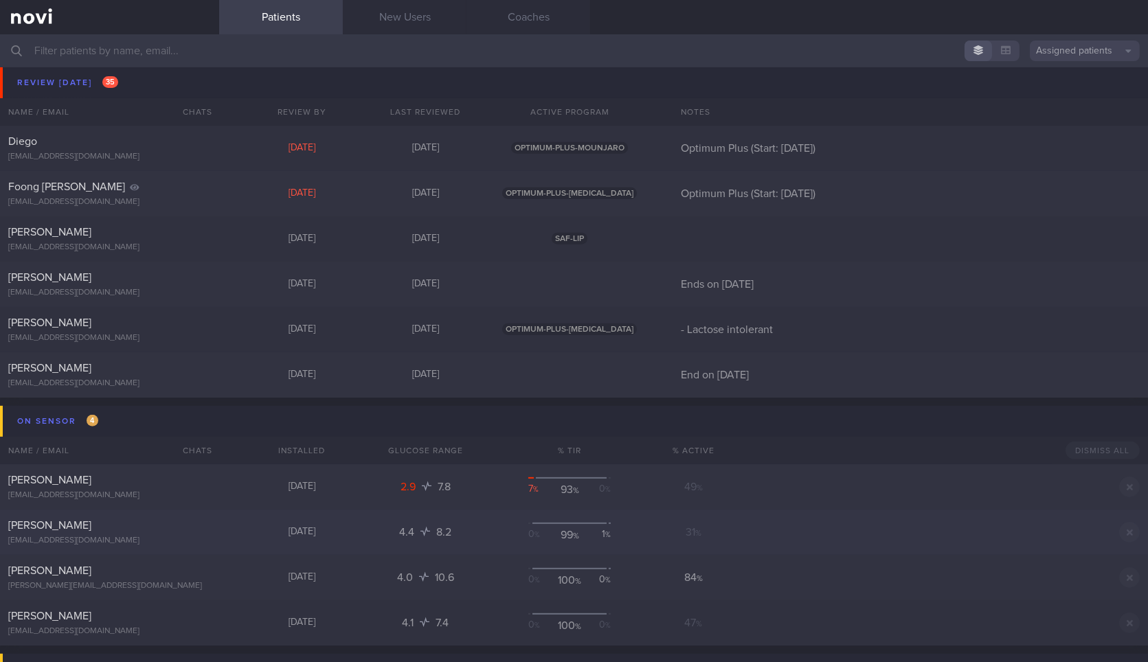
scroll to position [1362, 0]
click at [272, 285] on div "[DATE]" at bounding box center [302, 285] width 124 height 12
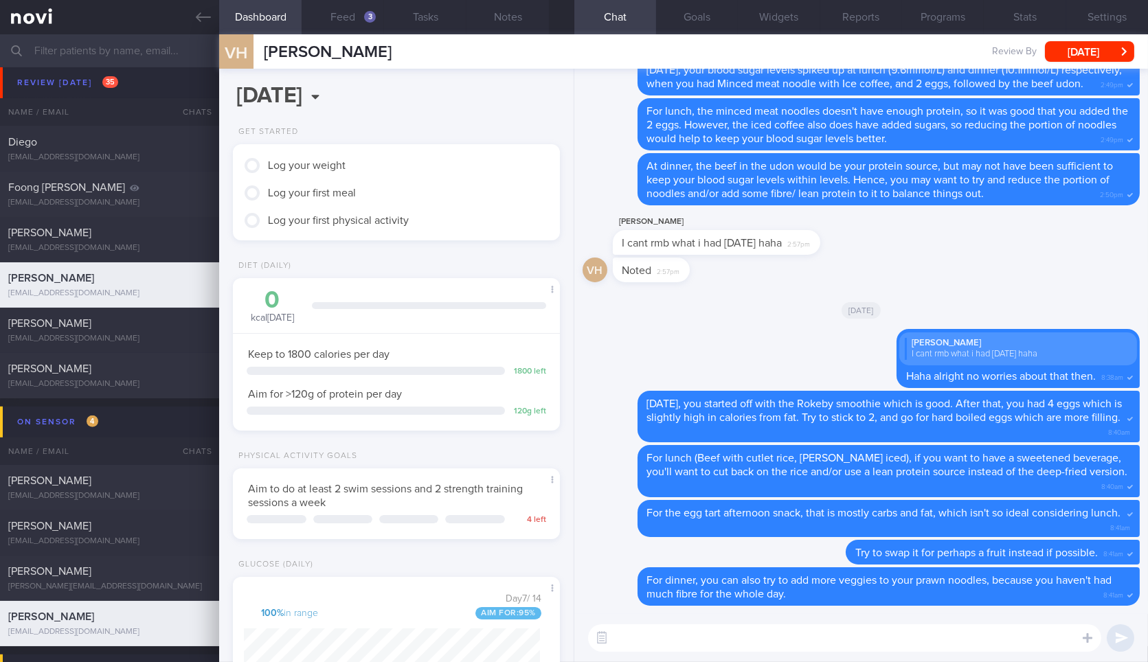
scroll to position [382, 0]
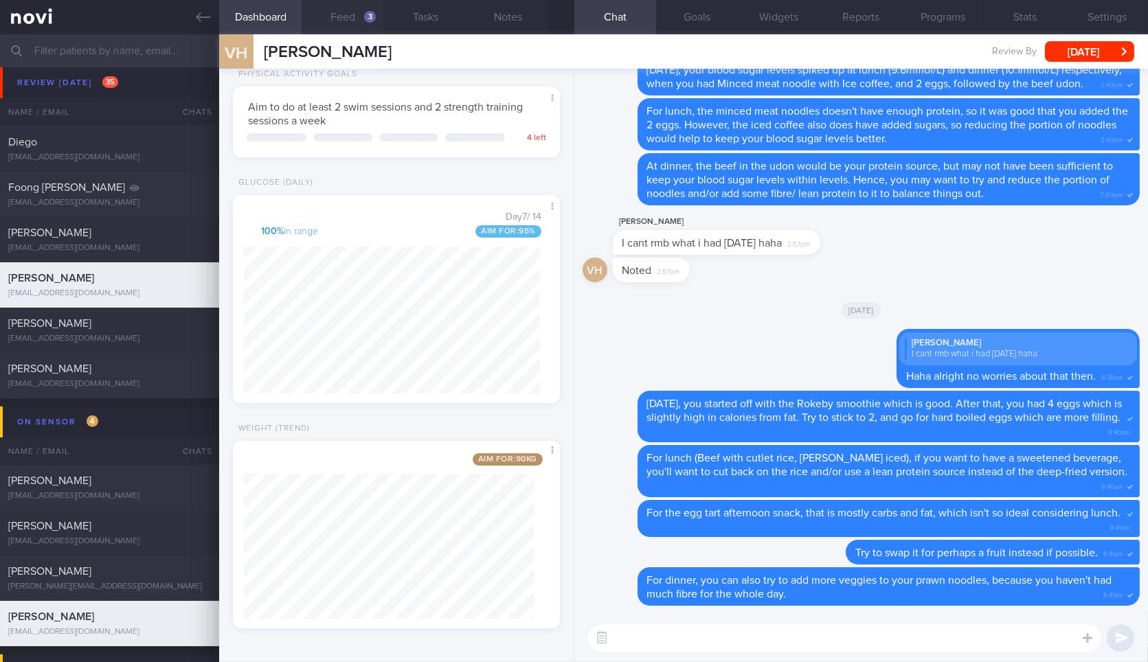
click at [349, 14] on button "Feed 3" at bounding box center [343, 17] width 82 height 34
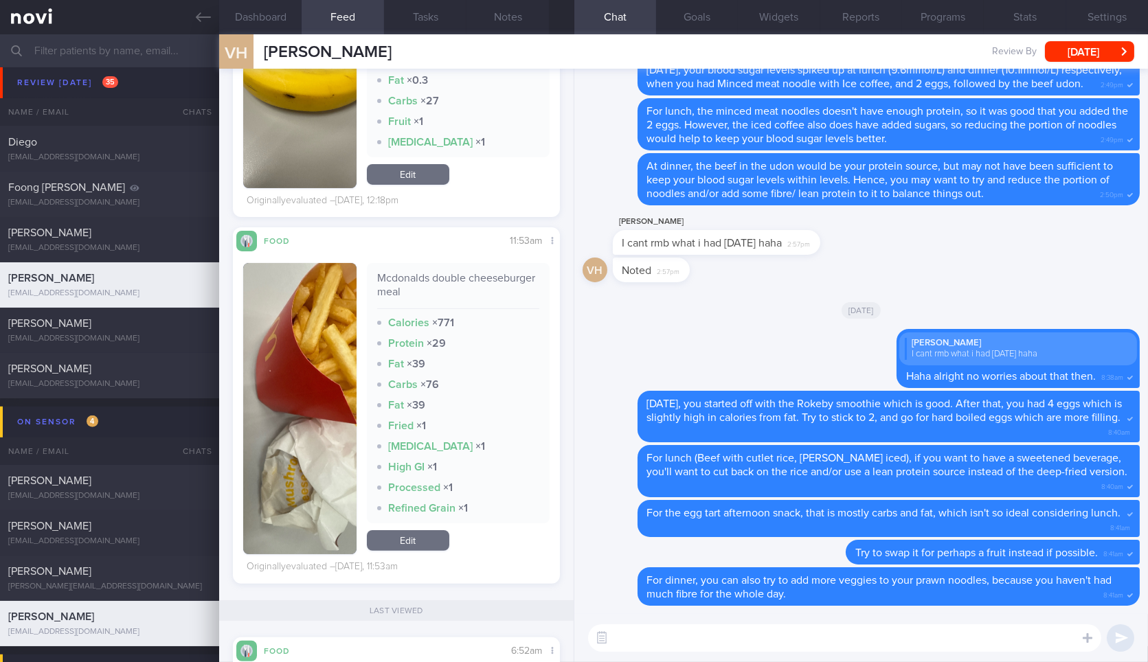
scroll to position [784, 0]
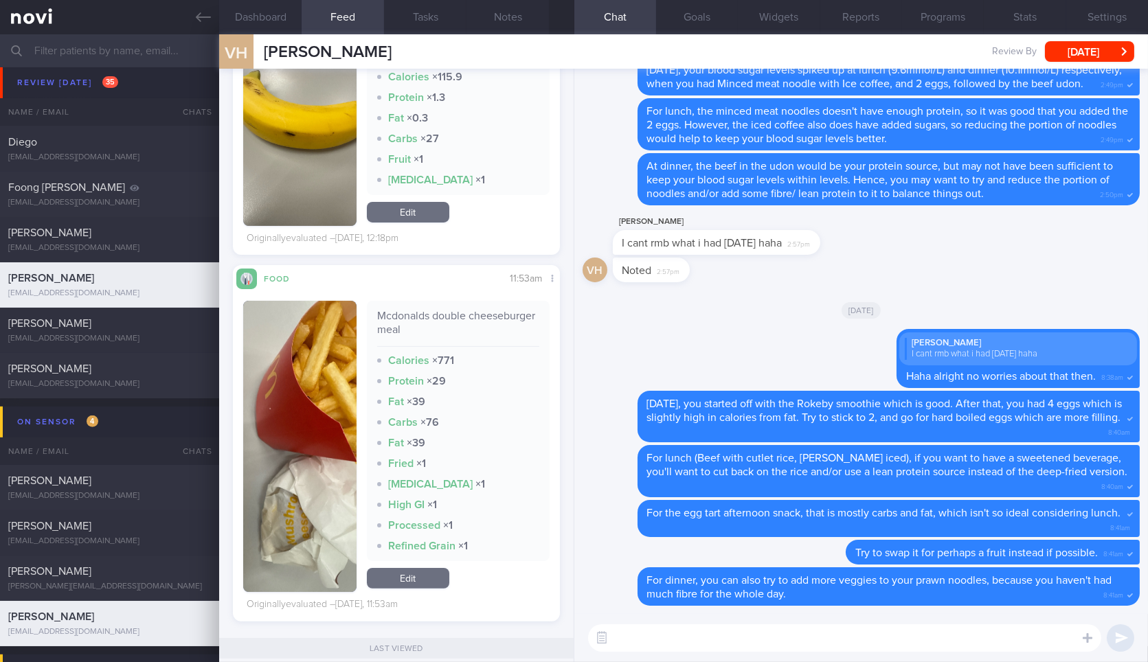
click at [679, 627] on textarea at bounding box center [844, 638] width 513 height 27
type textarea "Hi Van! For"
click at [158, 190] on div "Foong [PERSON_NAME]" at bounding box center [107, 188] width 199 height 14
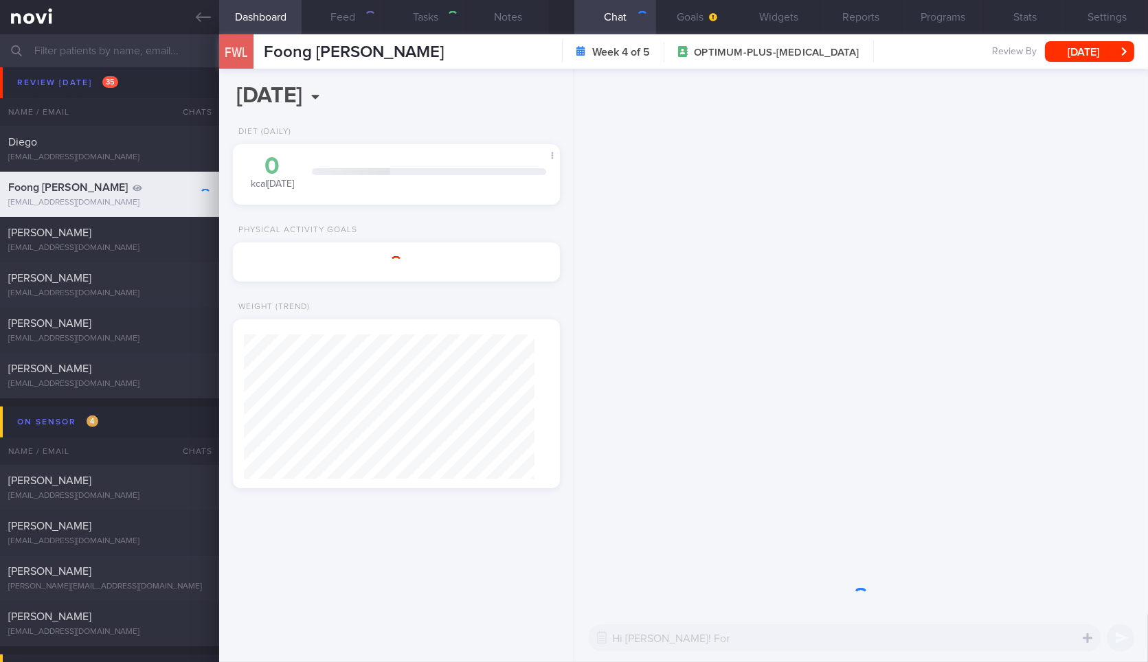
type input "Optimum Plus (Start: [DATE])"
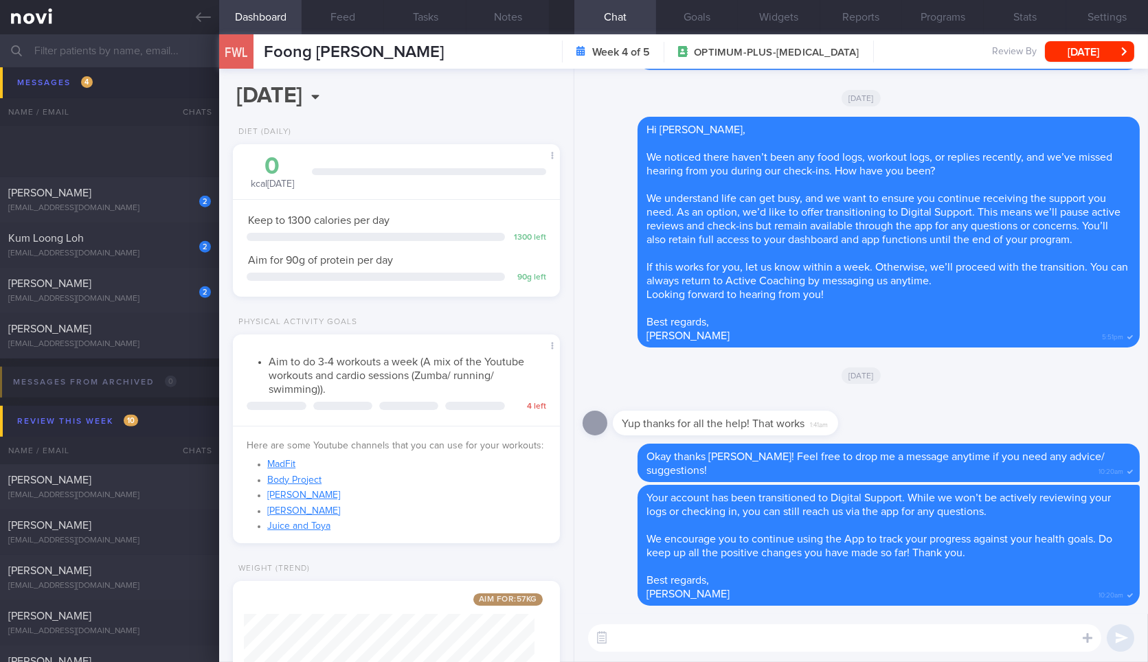
scroll to position [2161, 0]
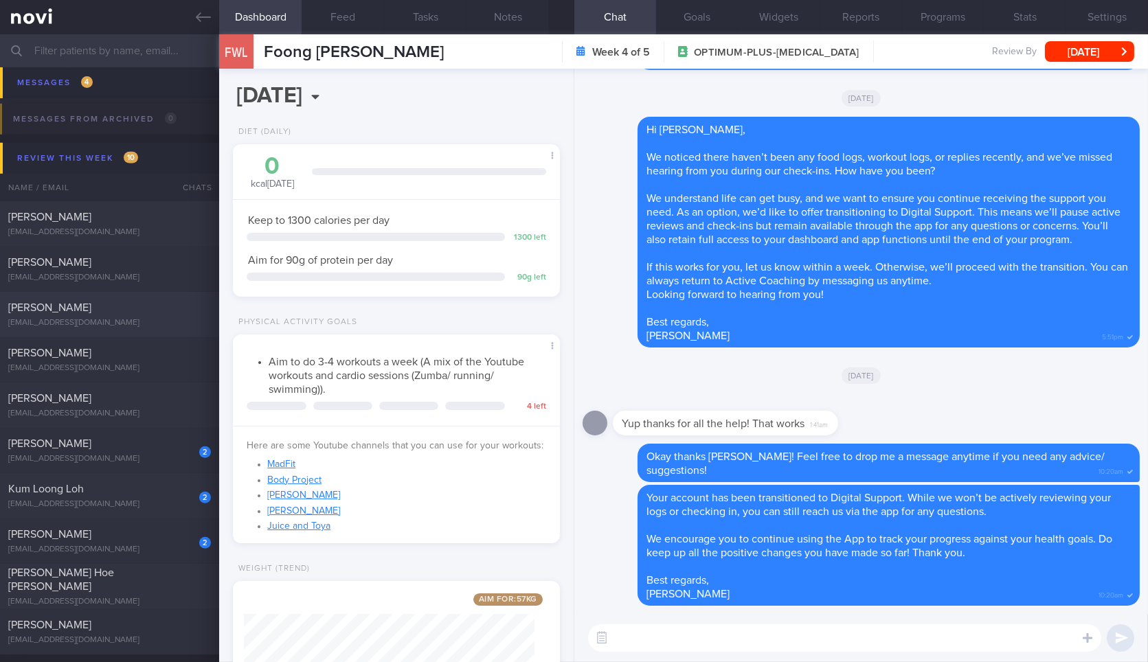
click at [157, 308] on div "[PERSON_NAME]" at bounding box center [107, 308] width 199 height 14
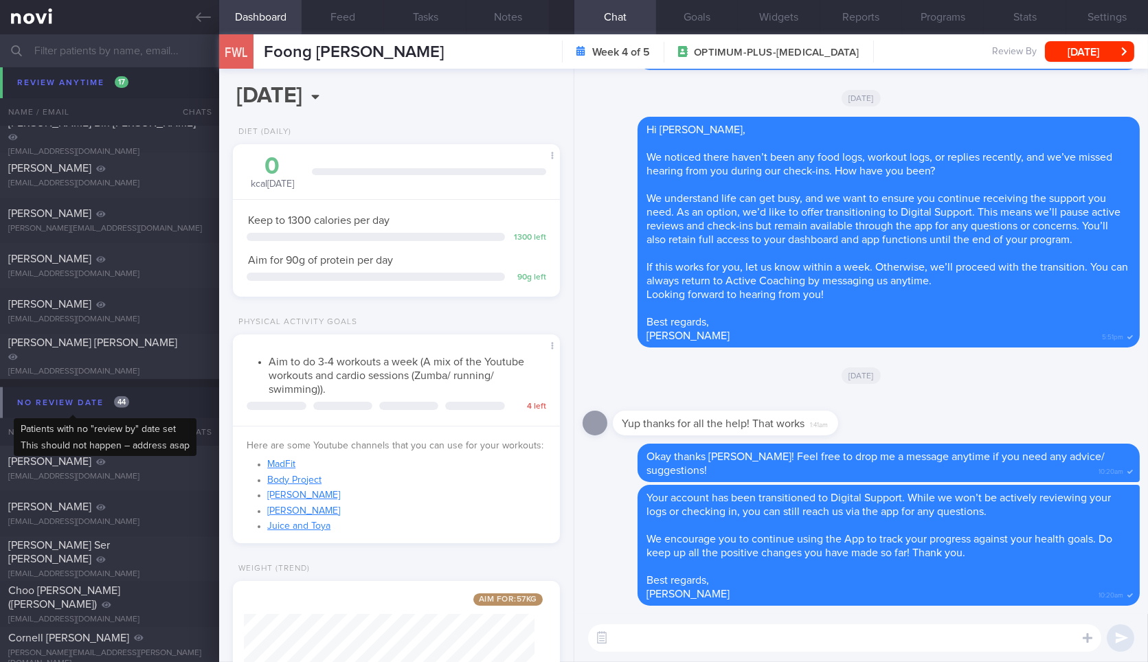
scroll to position [3276, 0]
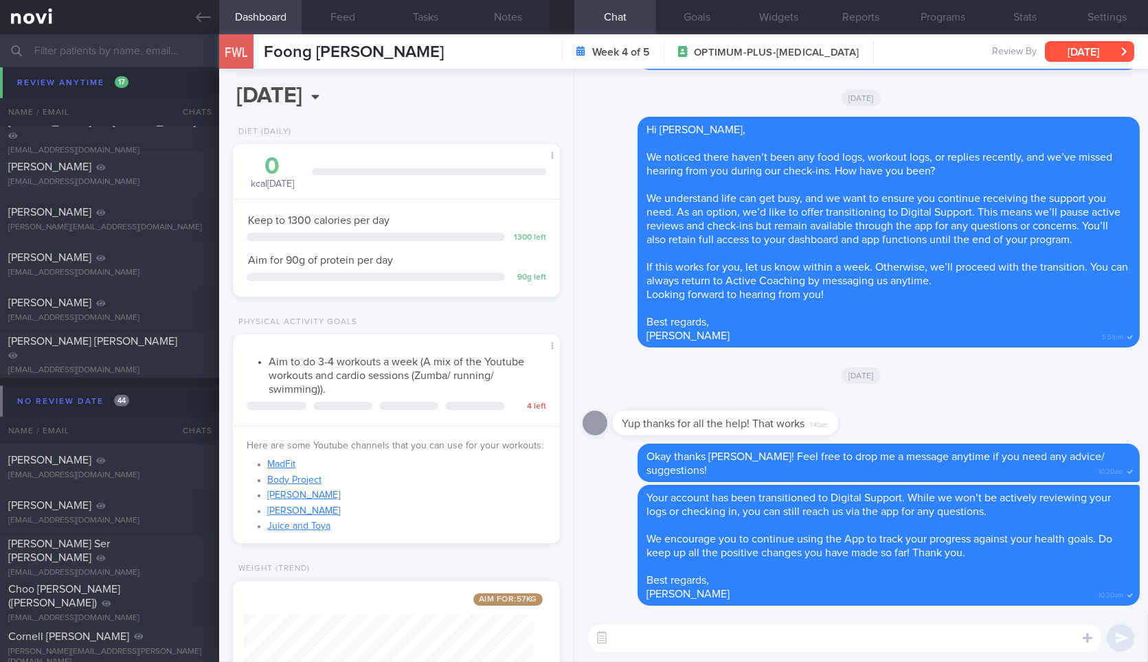
click at [1073, 56] on button "Tue, 23 Sep" at bounding box center [1089, 51] width 89 height 21
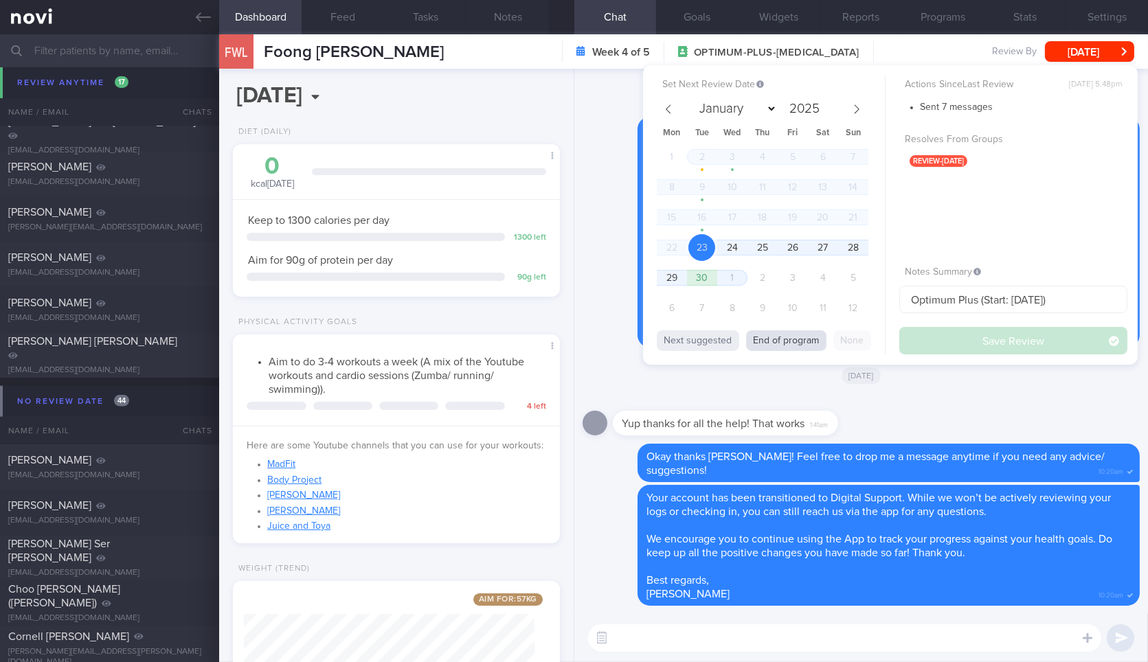
click at [794, 338] on button "End of program" at bounding box center [786, 341] width 80 height 21
select select "9"
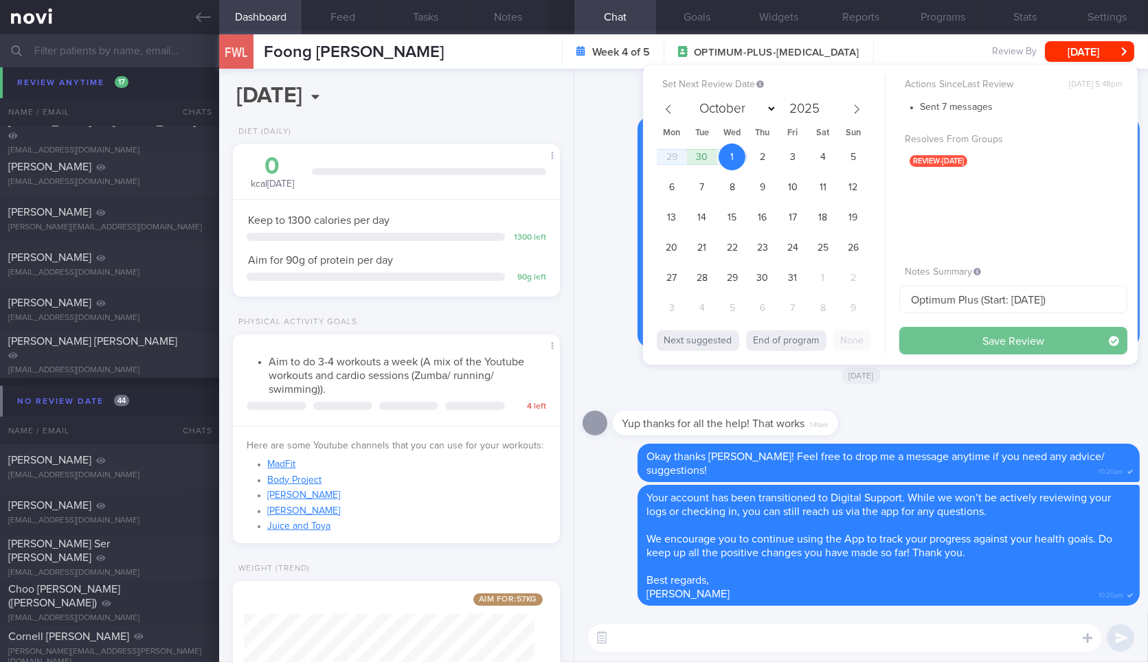
click at [947, 344] on button "Save Review" at bounding box center [1014, 340] width 228 height 27
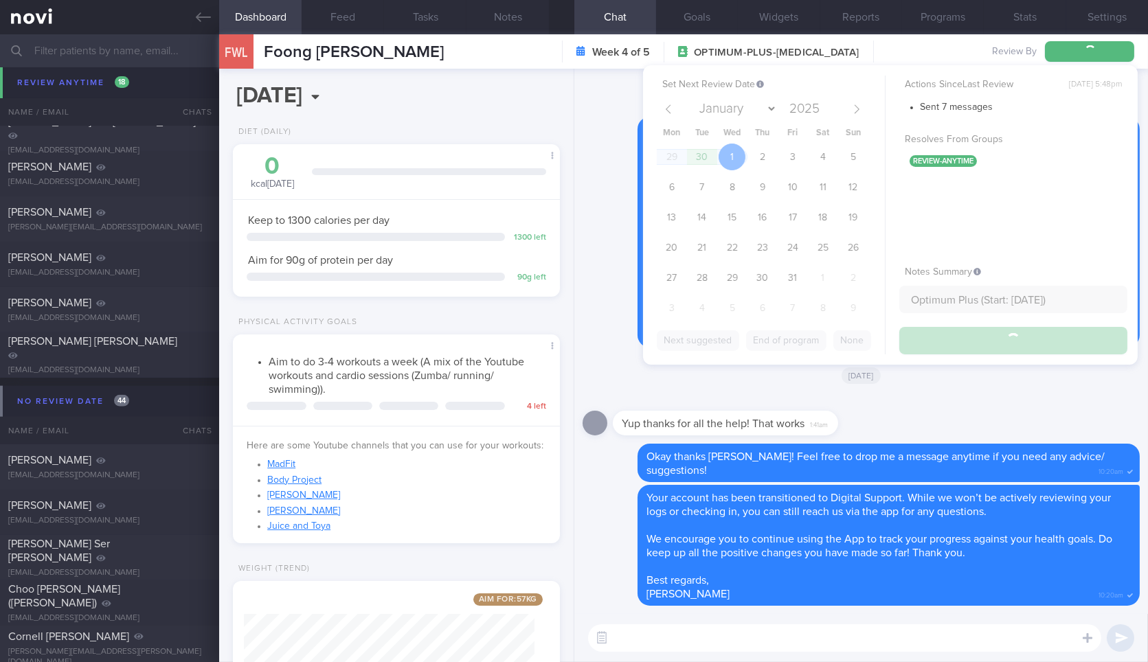
scroll to position [3231, 0]
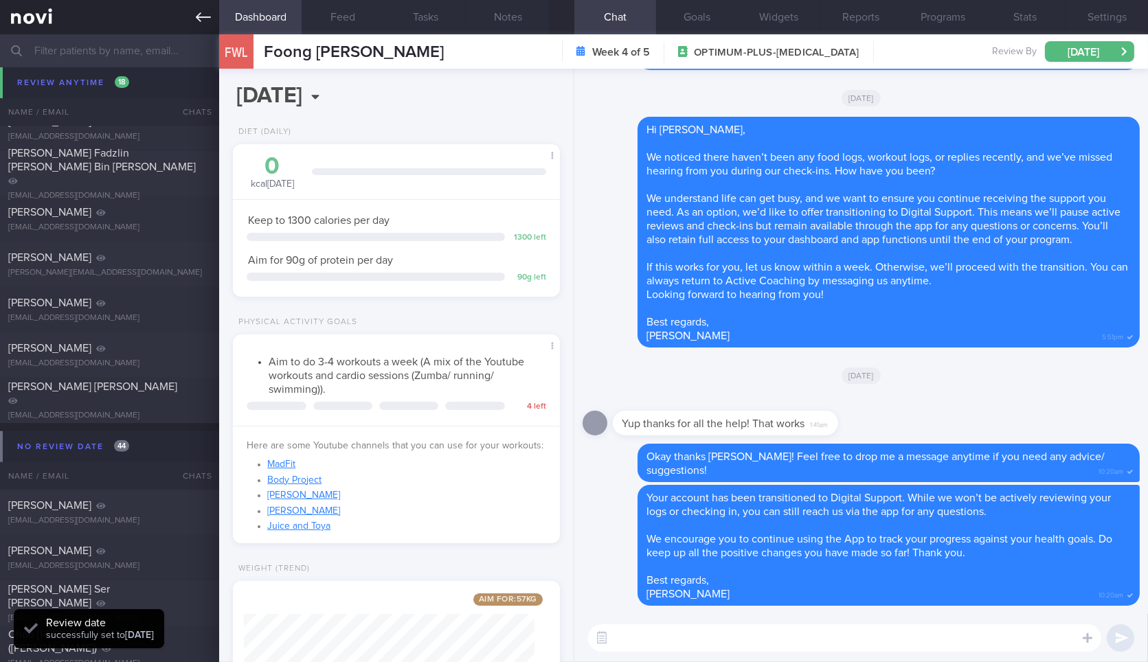
click at [190, 12] on link at bounding box center [109, 17] width 219 height 34
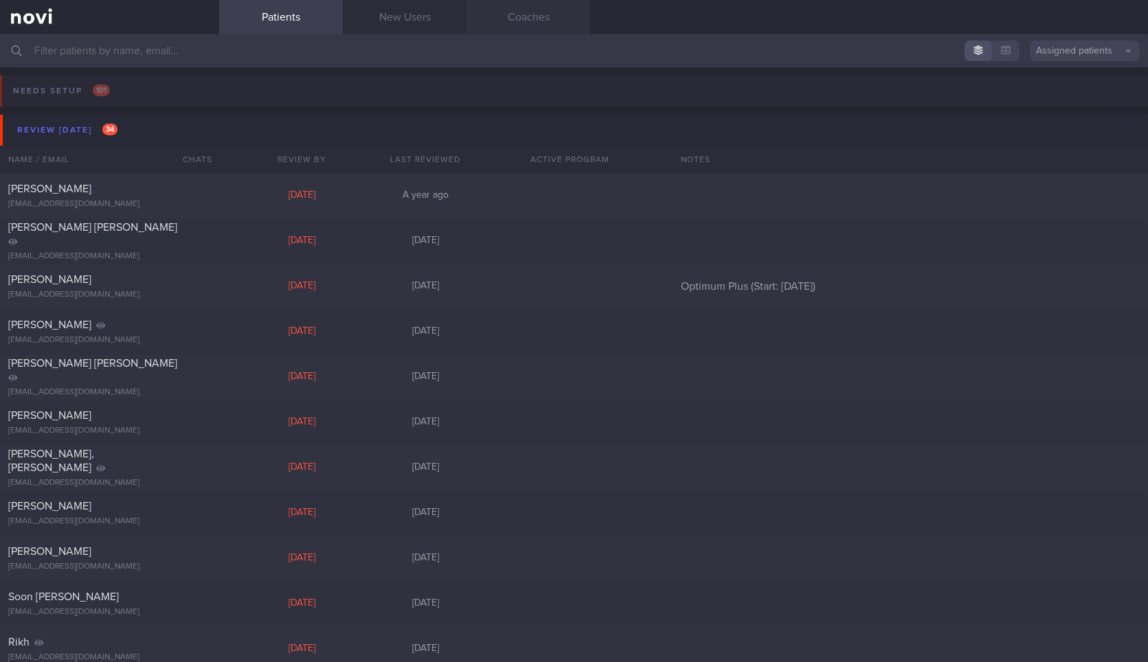
click at [510, 12] on link "Coaches" at bounding box center [529, 17] width 124 height 34
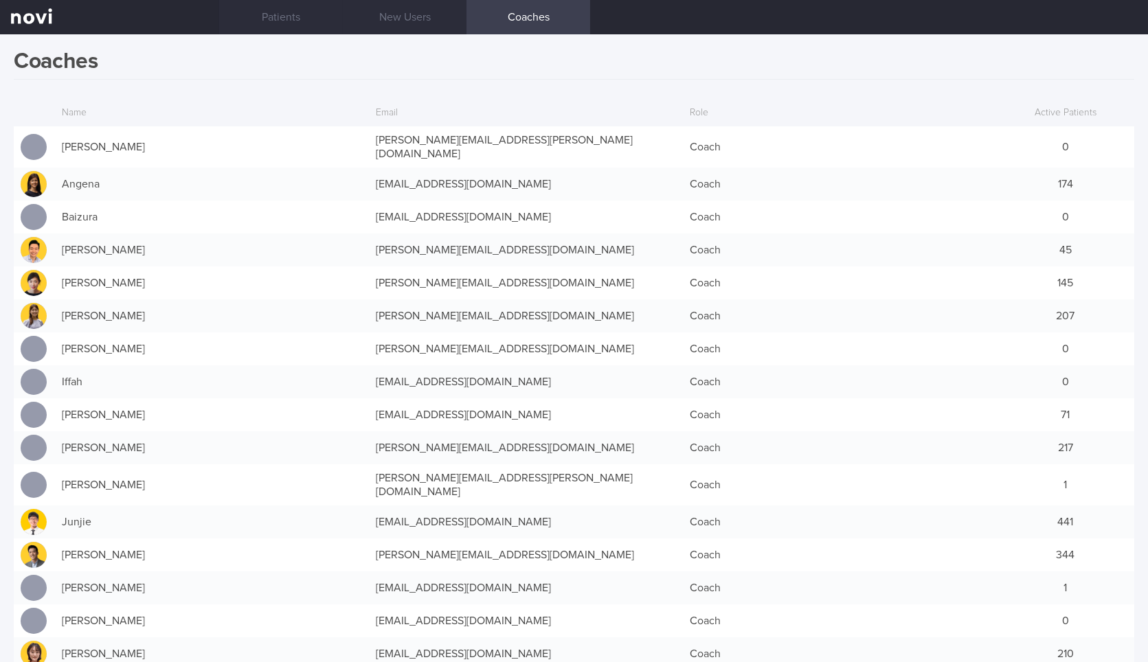
click at [1056, 269] on div "145" at bounding box center [1065, 282] width 137 height 27
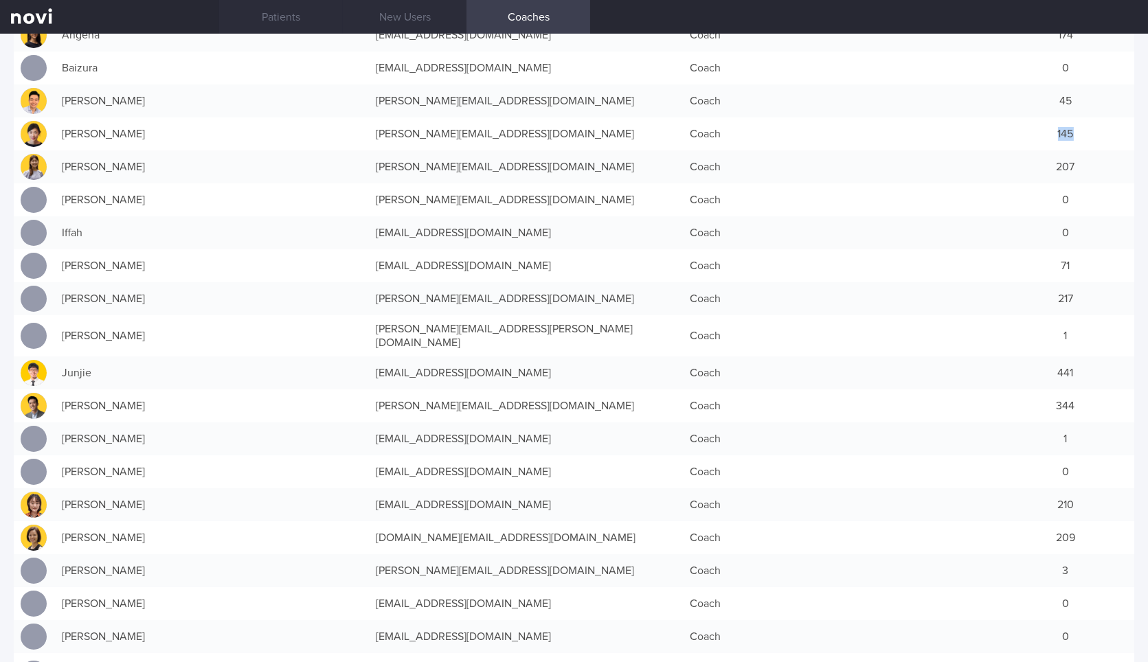
scroll to position [149, 0]
click at [1055, 255] on div "71" at bounding box center [1065, 265] width 137 height 27
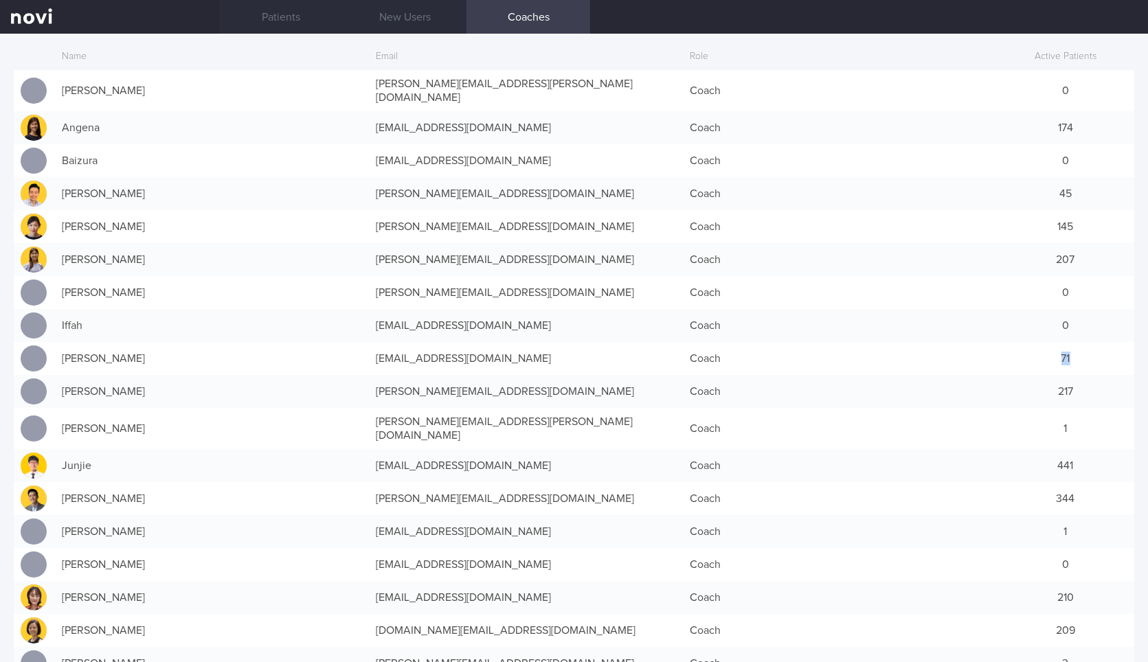
scroll to position [51, 0]
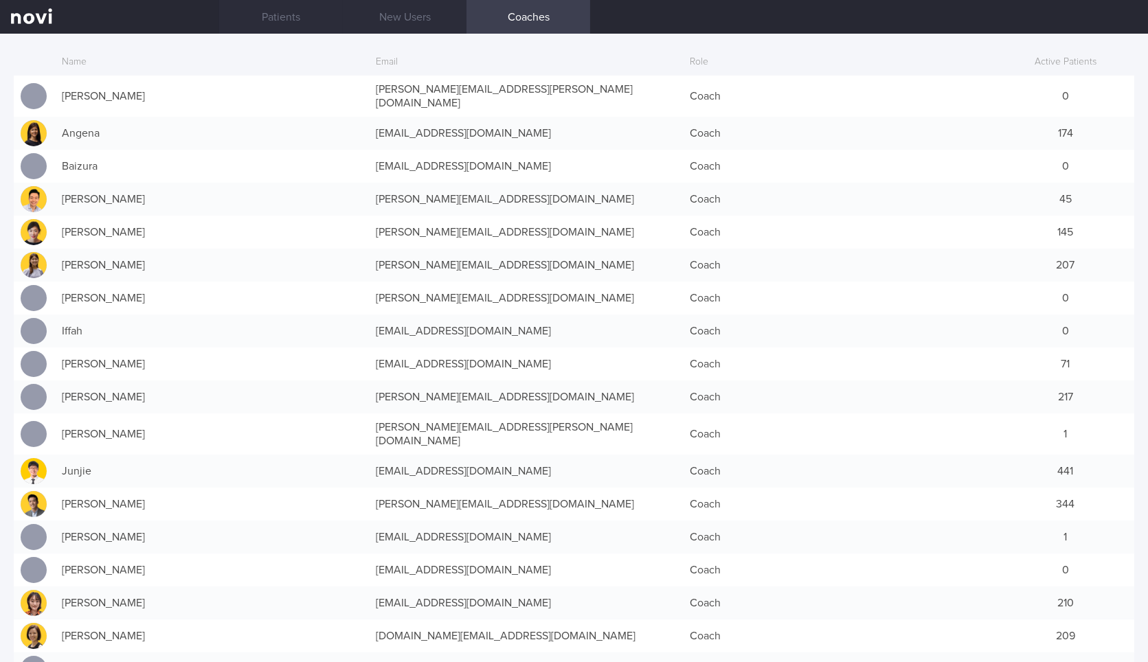
click at [1060, 255] on div "207" at bounding box center [1065, 265] width 137 height 27
click at [1054, 385] on div "217" at bounding box center [1065, 396] width 137 height 27
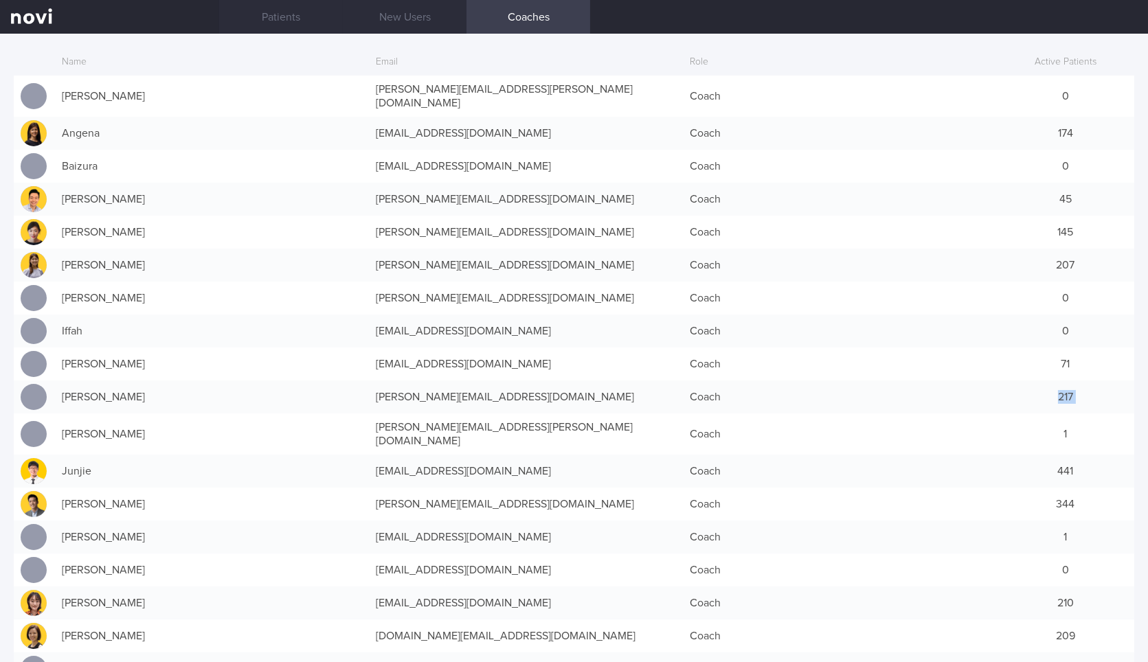
click at [1054, 385] on div "217" at bounding box center [1065, 396] width 137 height 27
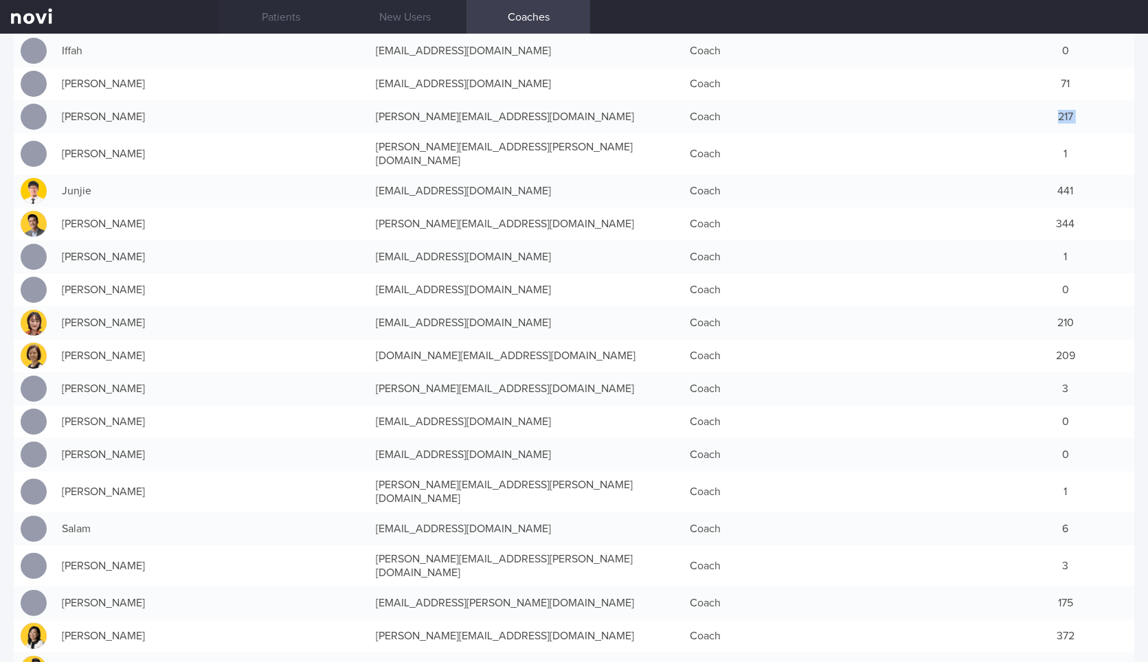
scroll to position [351, 0]
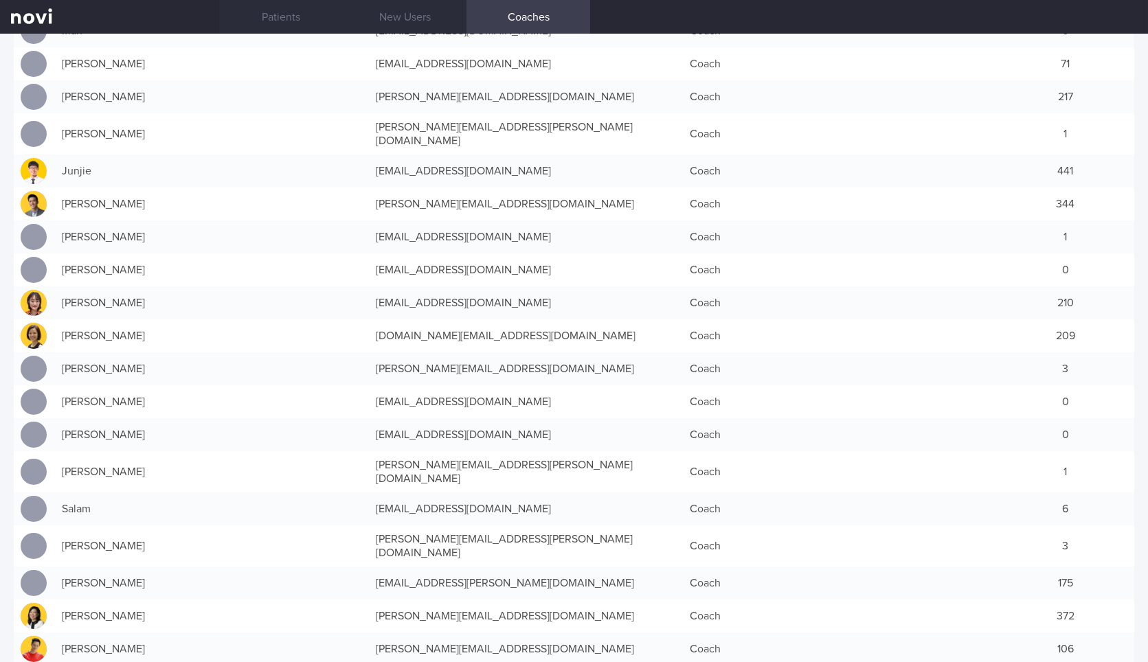
click at [1056, 570] on div "175" at bounding box center [1065, 583] width 137 height 27
click at [290, 32] on link "Patients" at bounding box center [281, 17] width 124 height 34
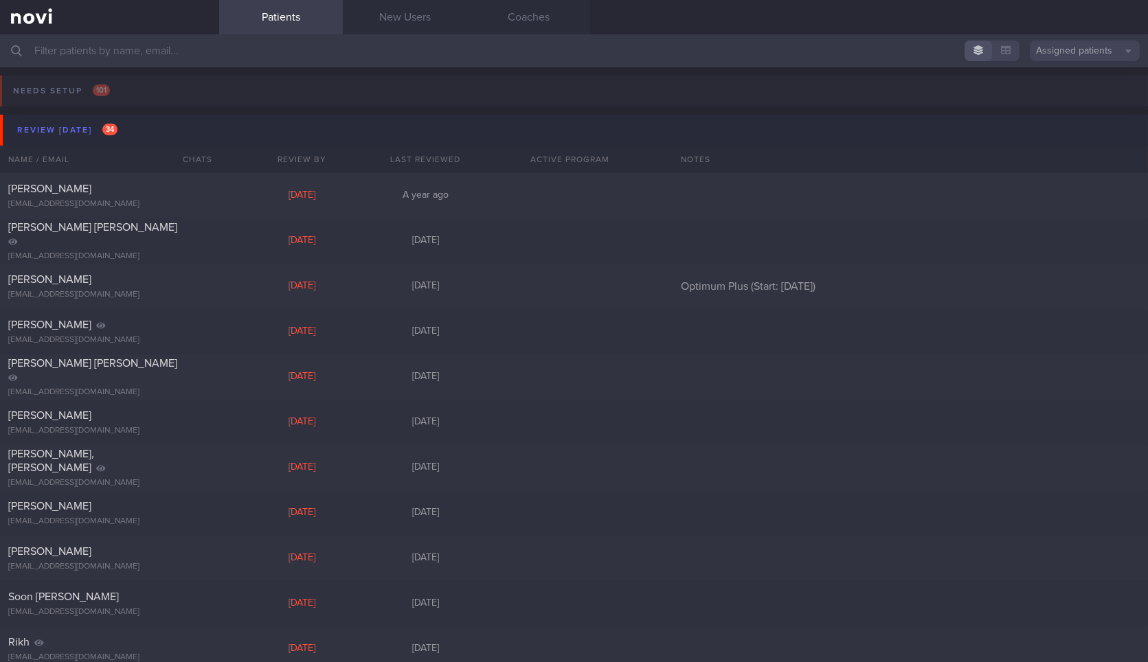
click at [196, 138] on button "Review today 34" at bounding box center [576, 130] width 1152 height 31
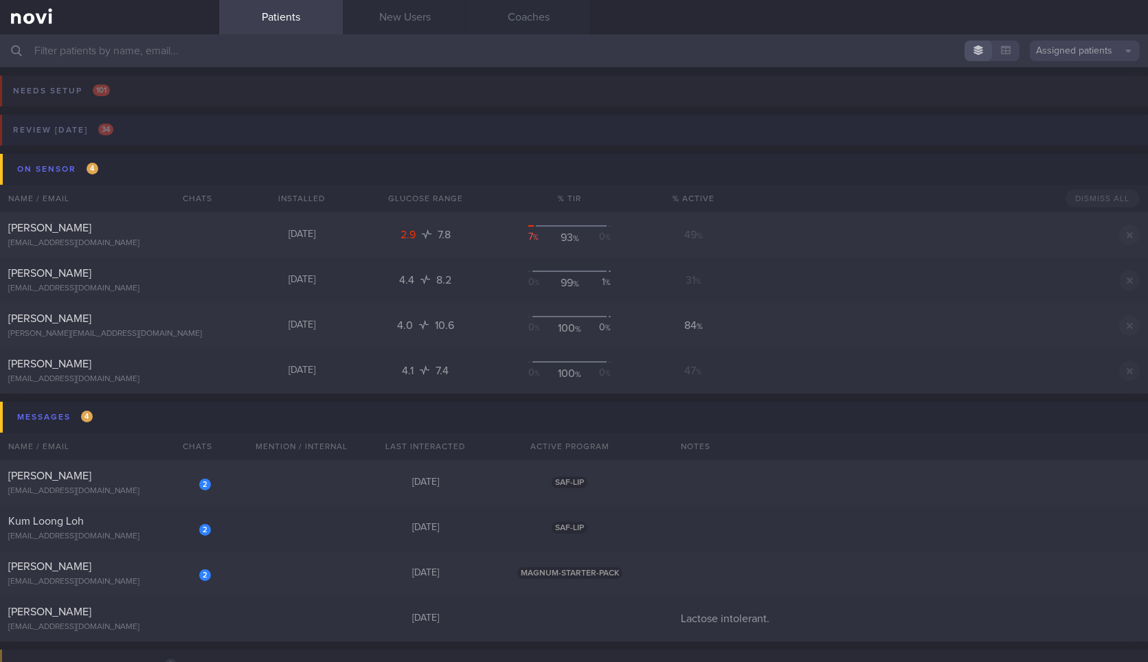
click at [196, 138] on button "Review today 34" at bounding box center [572, 134] width 1152 height 39
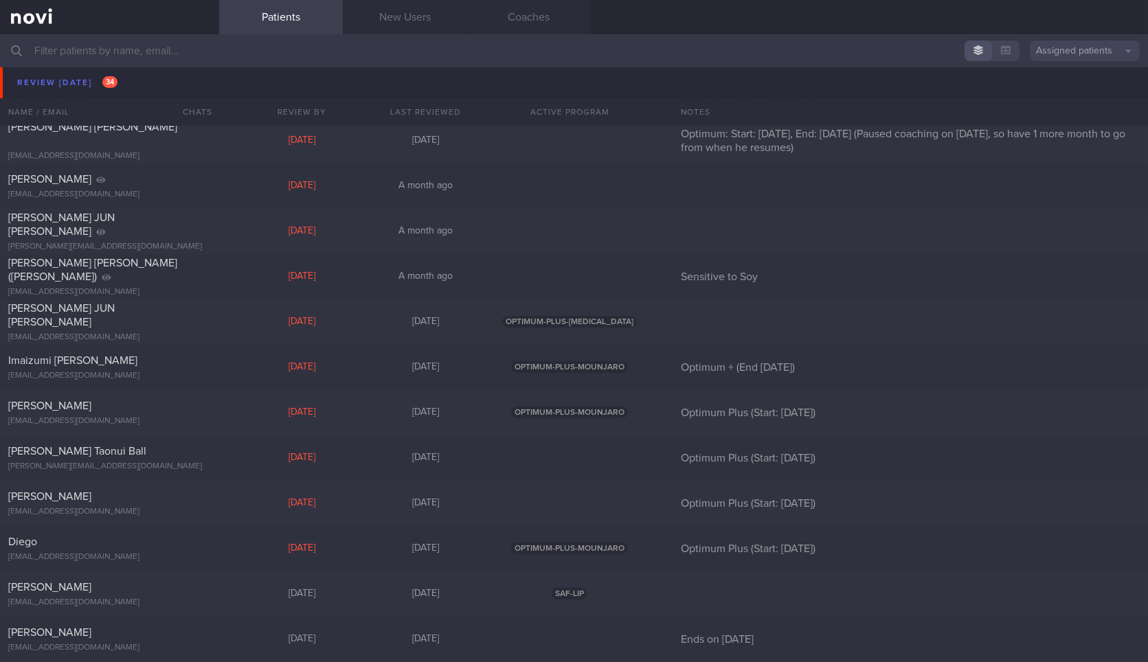
scroll to position [986, 0]
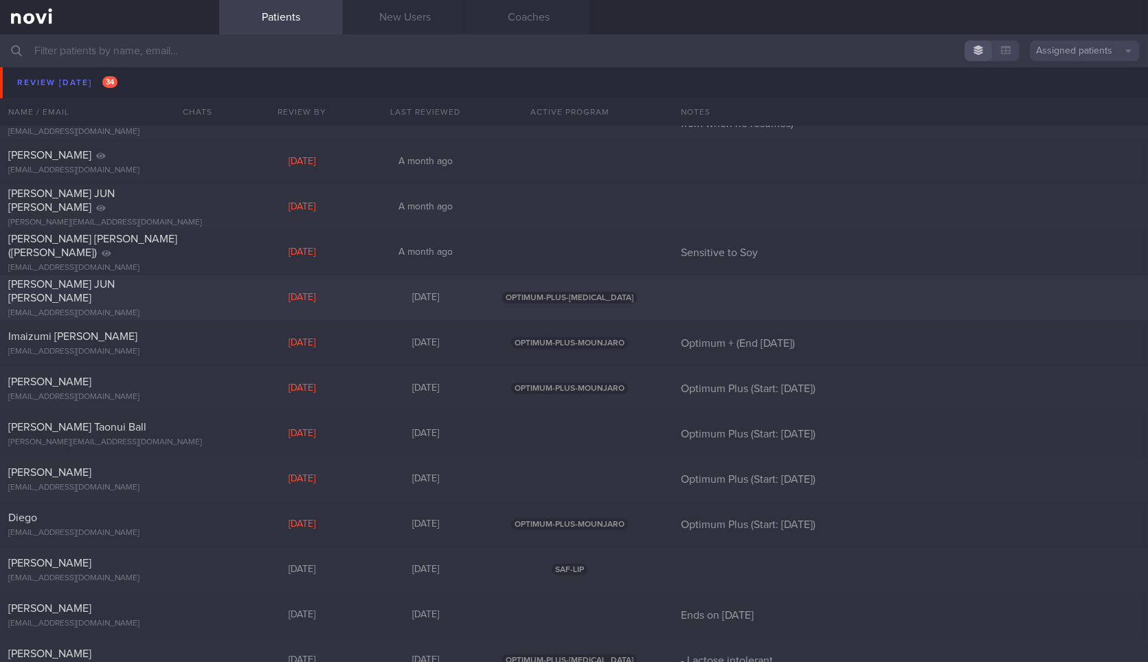
click at [263, 306] on div "LIM WEI JUN JANUS januslim@yahoo.com Fri, 19 Sep 7 days ago OPTIMUM-PLUS-WEGOVY" at bounding box center [574, 298] width 1148 height 45
select select "8"
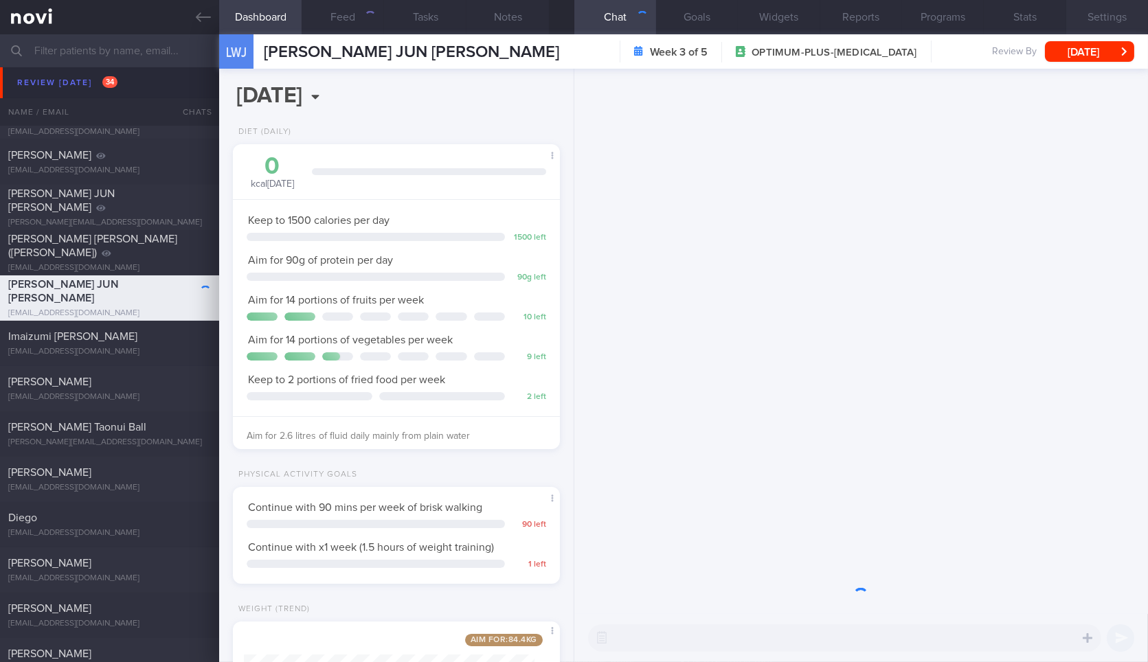
scroll to position [165, 290]
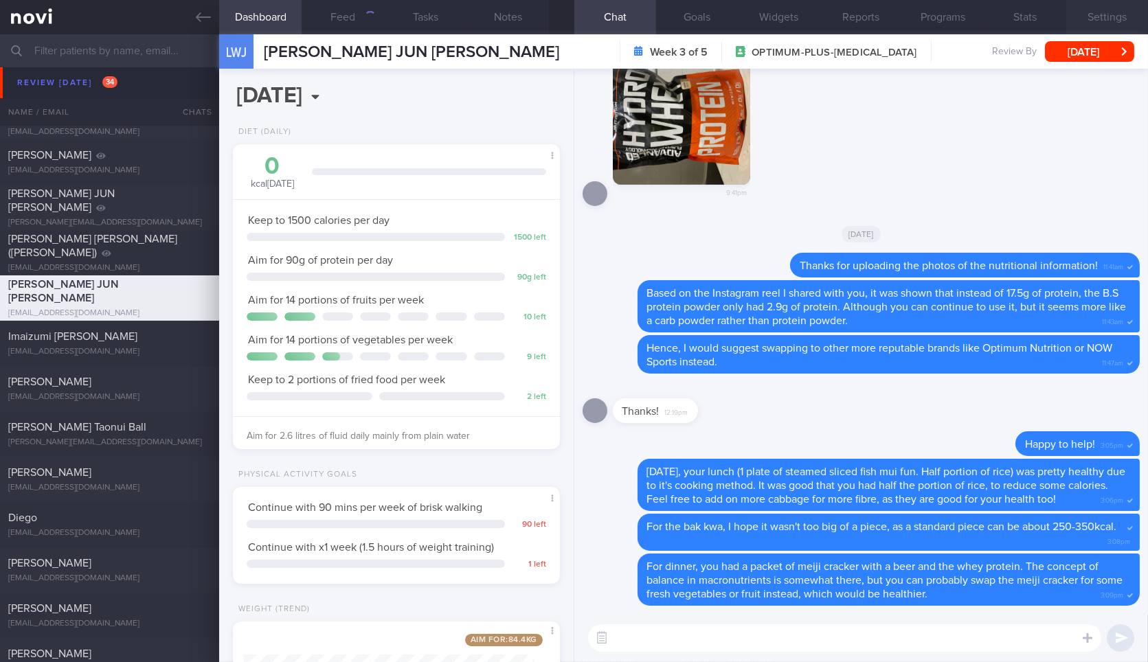
click at [1093, 19] on button "Settings" at bounding box center [1108, 17] width 82 height 34
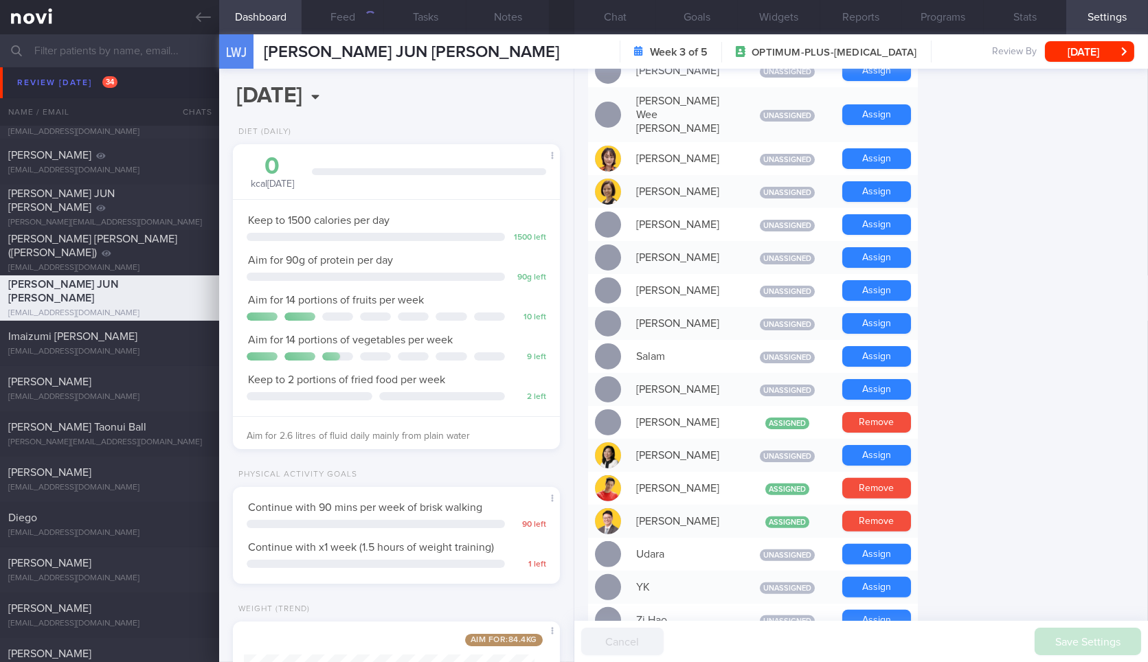
scroll to position [1144, 0]
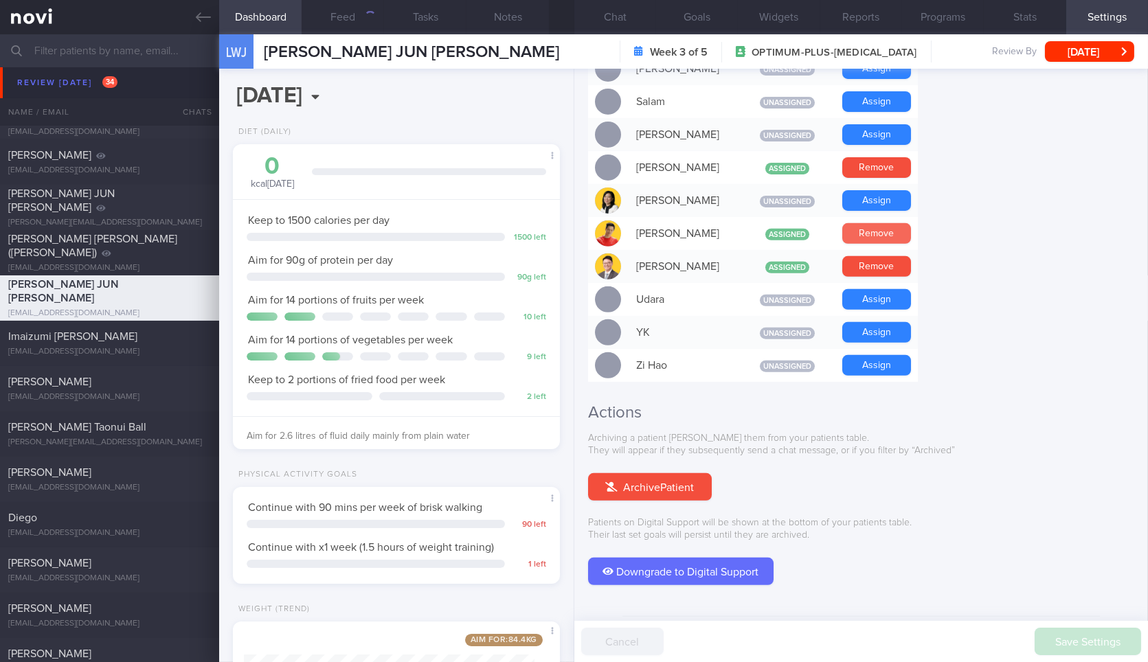
click at [883, 223] on button "Remove" at bounding box center [877, 233] width 69 height 21
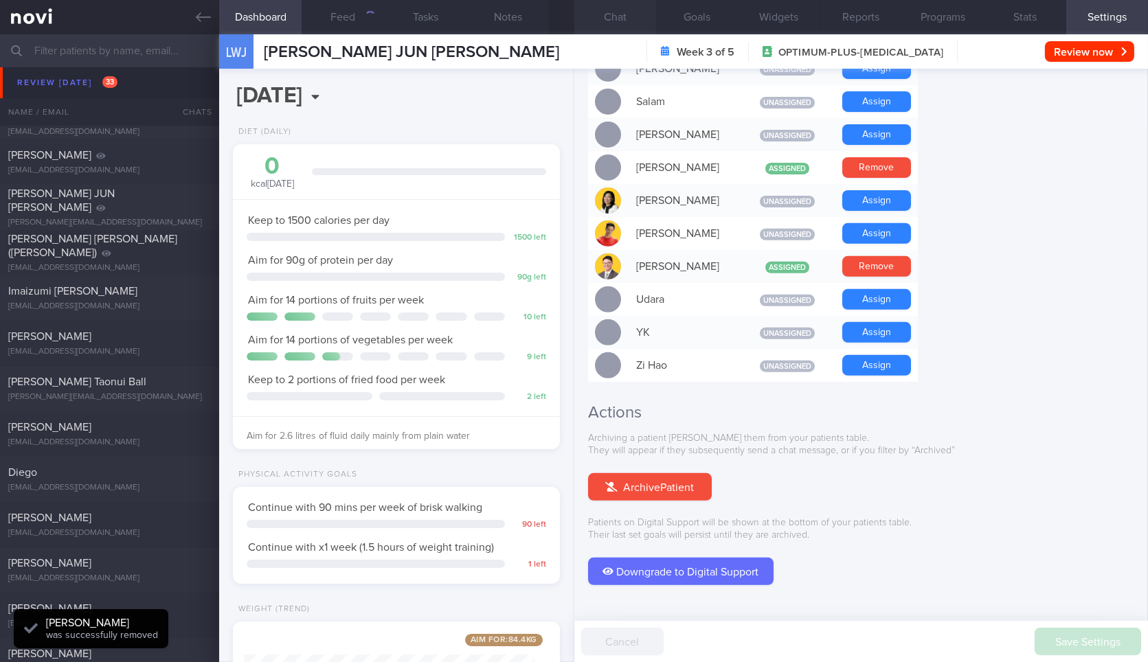
click at [613, 22] on button "Chat" at bounding box center [616, 17] width 82 height 34
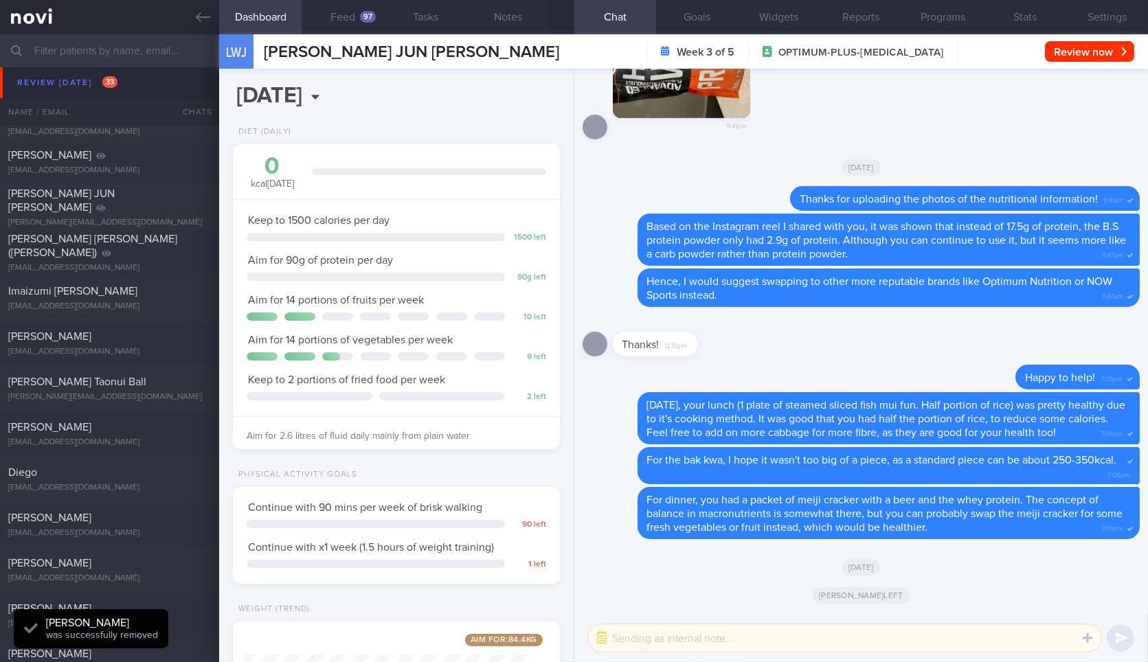
scroll to position [180, 0]
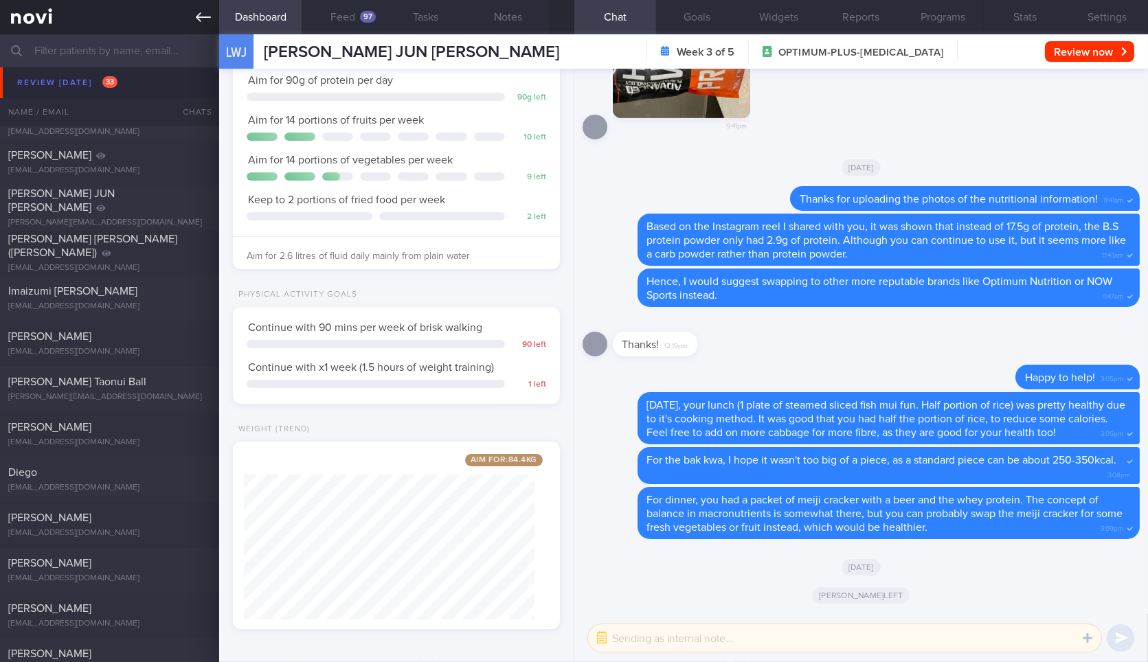
click at [198, 17] on icon at bounding box center [203, 17] width 15 height 10
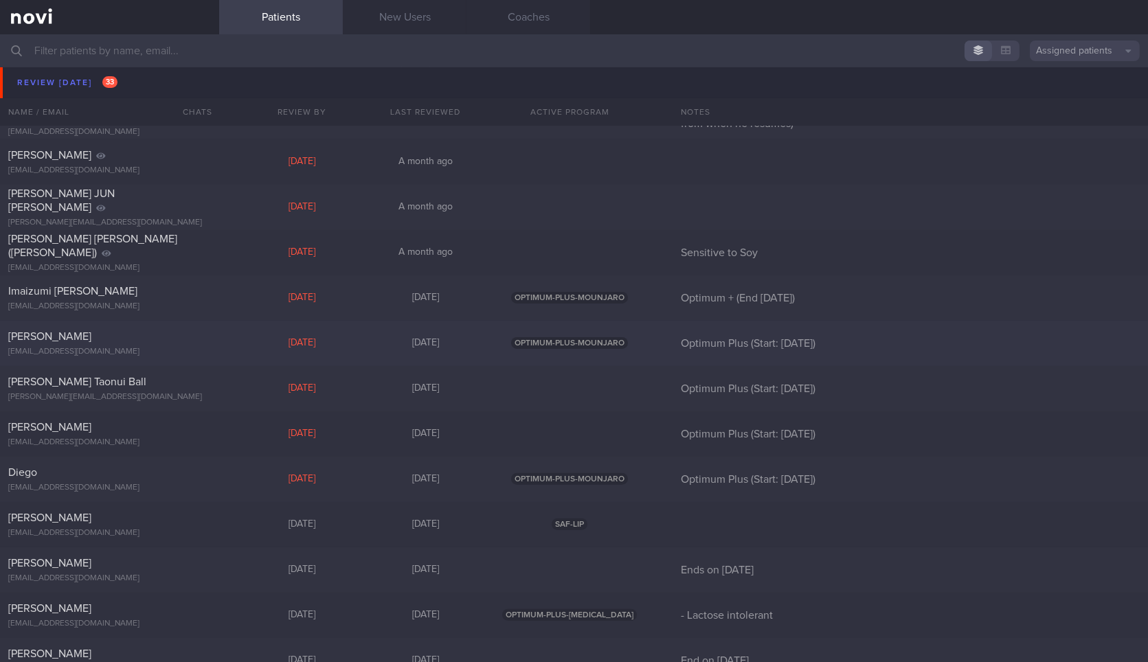
click at [205, 342] on div "[PERSON_NAME]" at bounding box center [107, 337] width 199 height 14
select select "8"
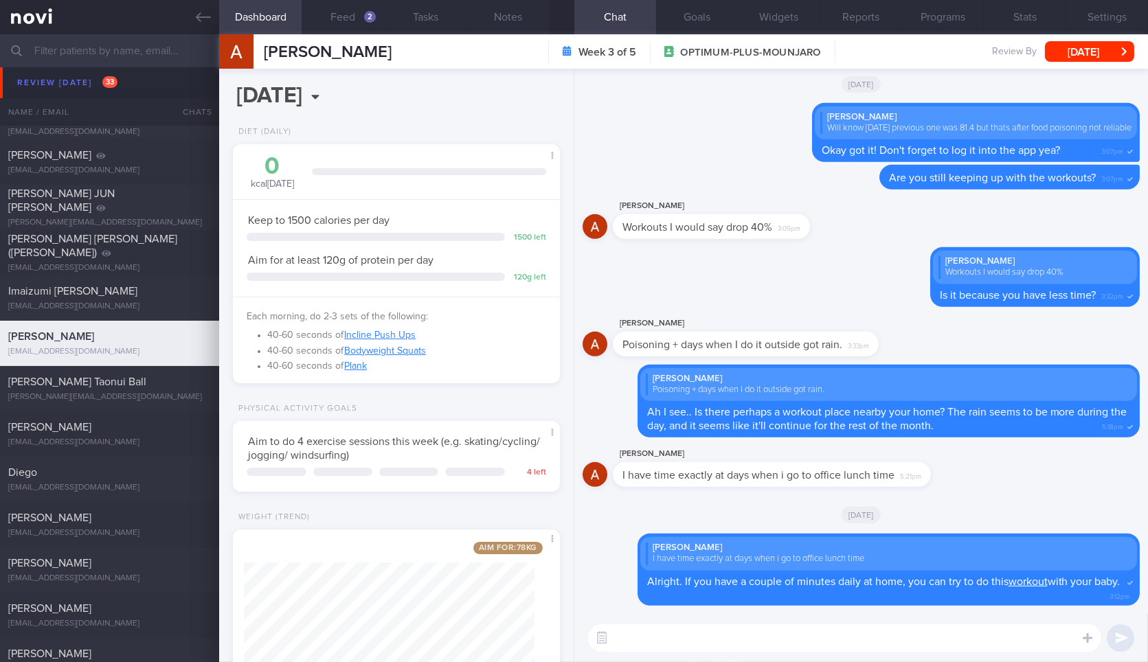
scroll to position [88, 0]
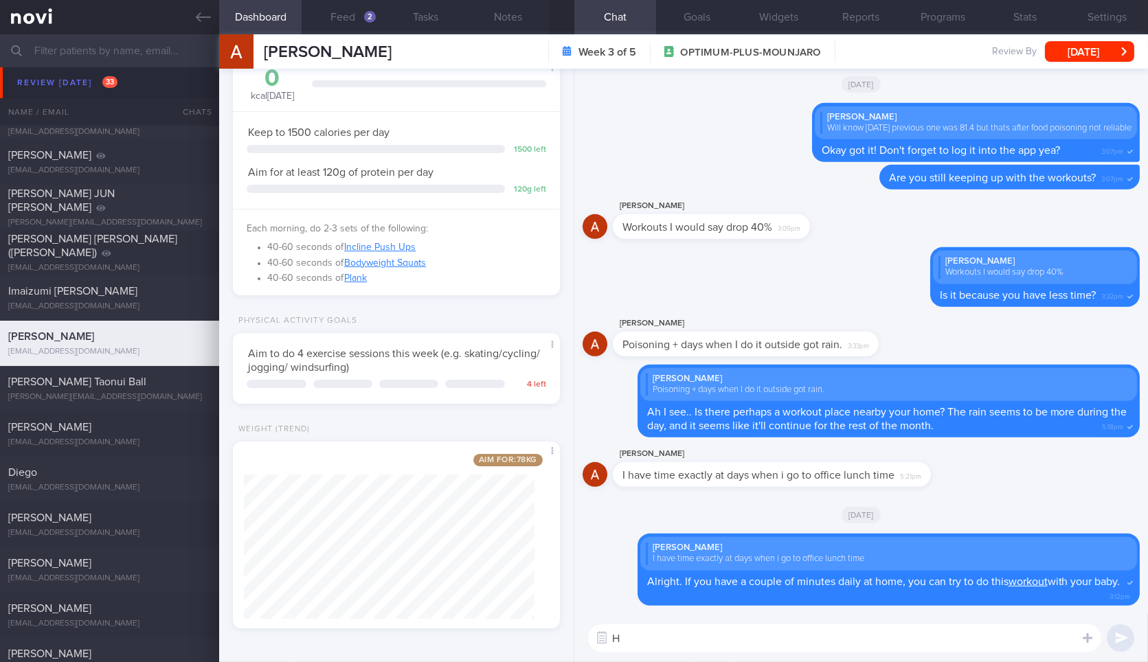
click at [676, 646] on textarea "H" at bounding box center [844, 638] width 513 height 27
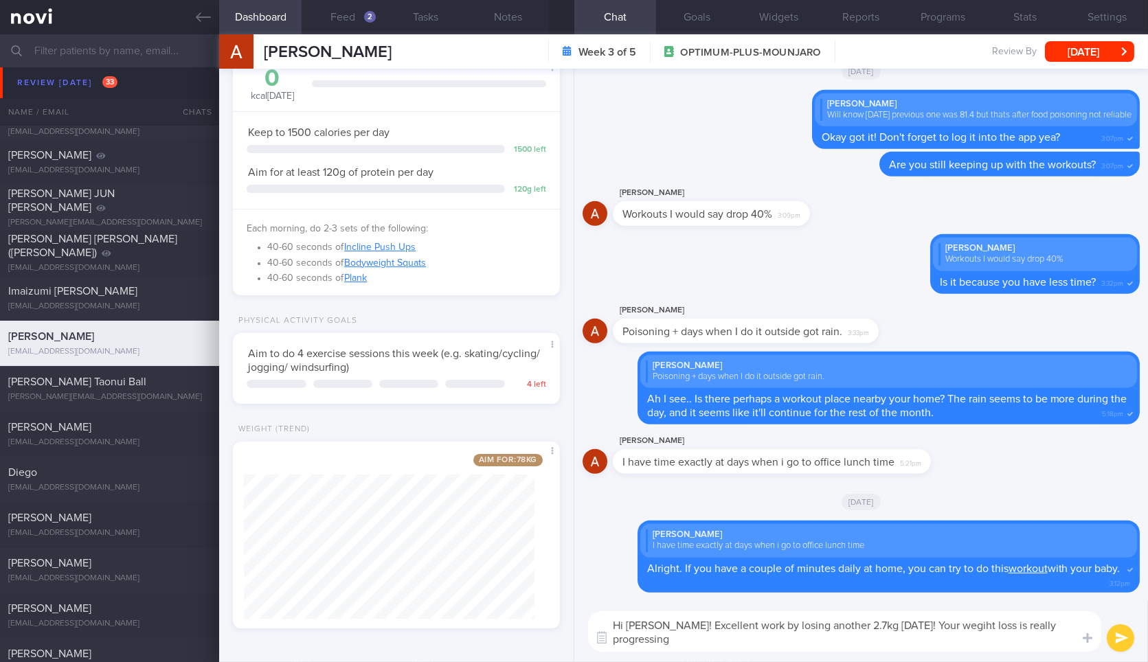
scroll to position [0, 0]
click at [944, 623] on textarea "Hi Anton! Excellent work by losing another 2.7kg in 2 weeks! Your wegiht loss i…" at bounding box center [844, 632] width 513 height 41
type textarea "Hi Anton! Excellent work by losing another 2.7kg in 2 weeks! Your weight loss i…"
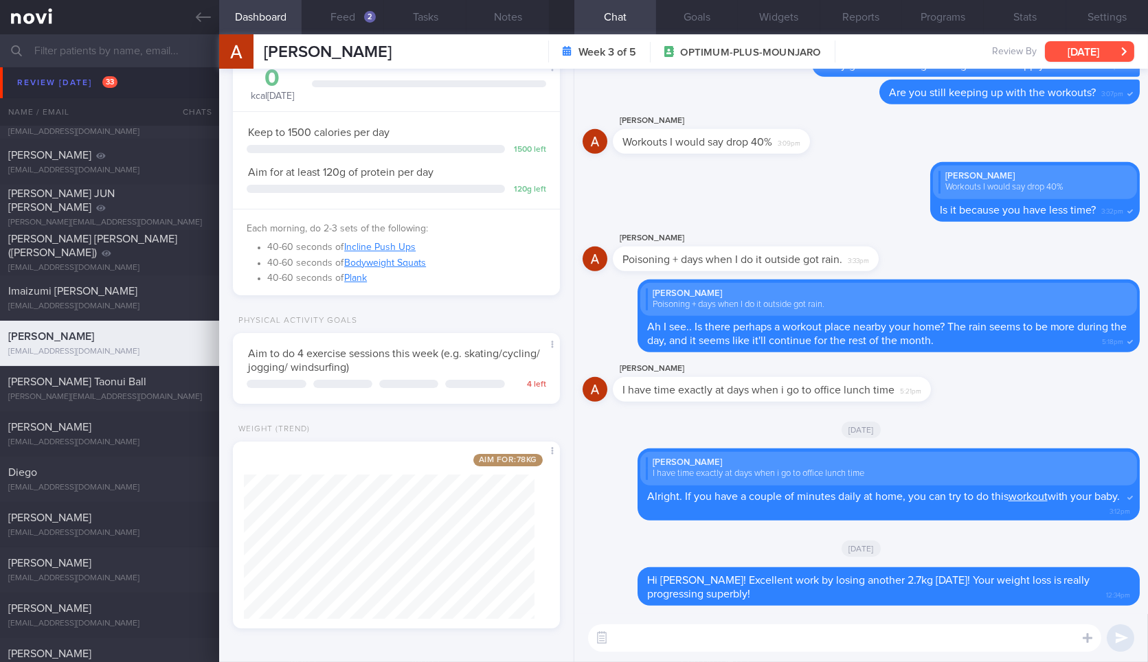
click at [1068, 46] on button "[DATE]" at bounding box center [1089, 51] width 89 height 21
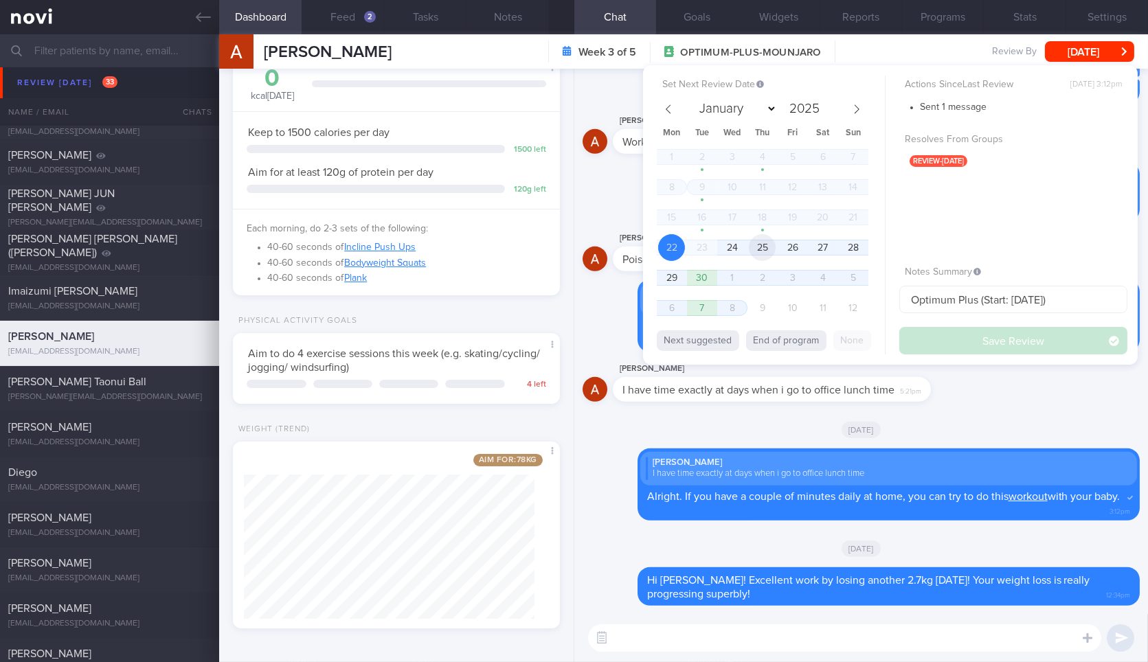
click at [764, 242] on span "25" at bounding box center [762, 247] width 27 height 27
click at [977, 337] on button "Save Review" at bounding box center [1014, 340] width 228 height 27
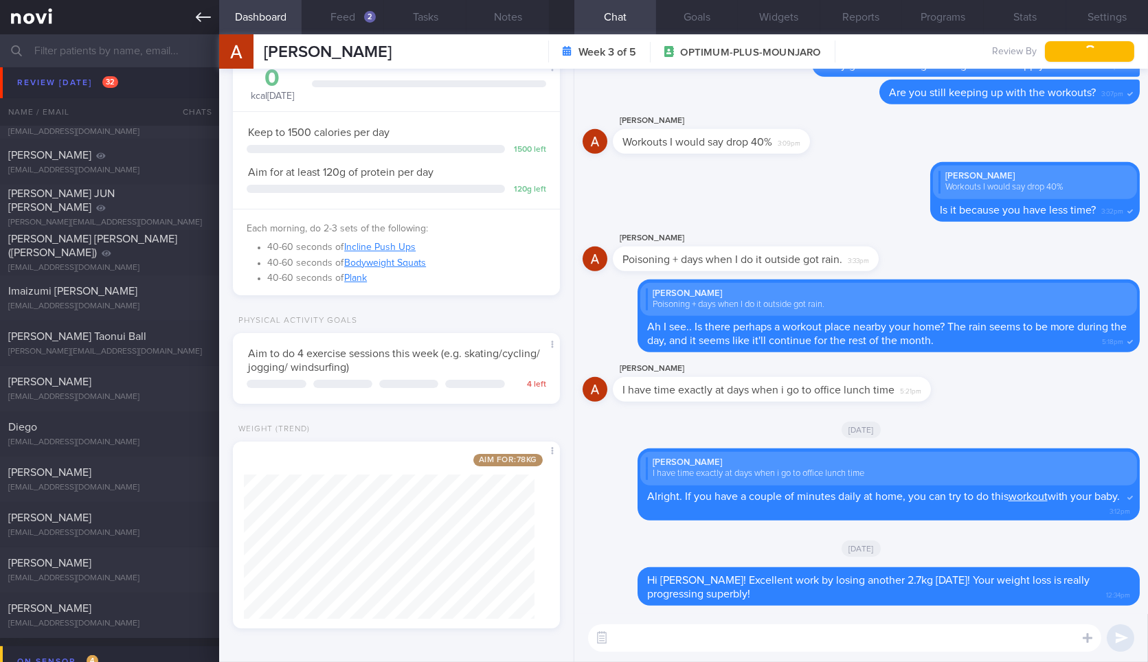
click at [197, 28] on link at bounding box center [109, 17] width 219 height 34
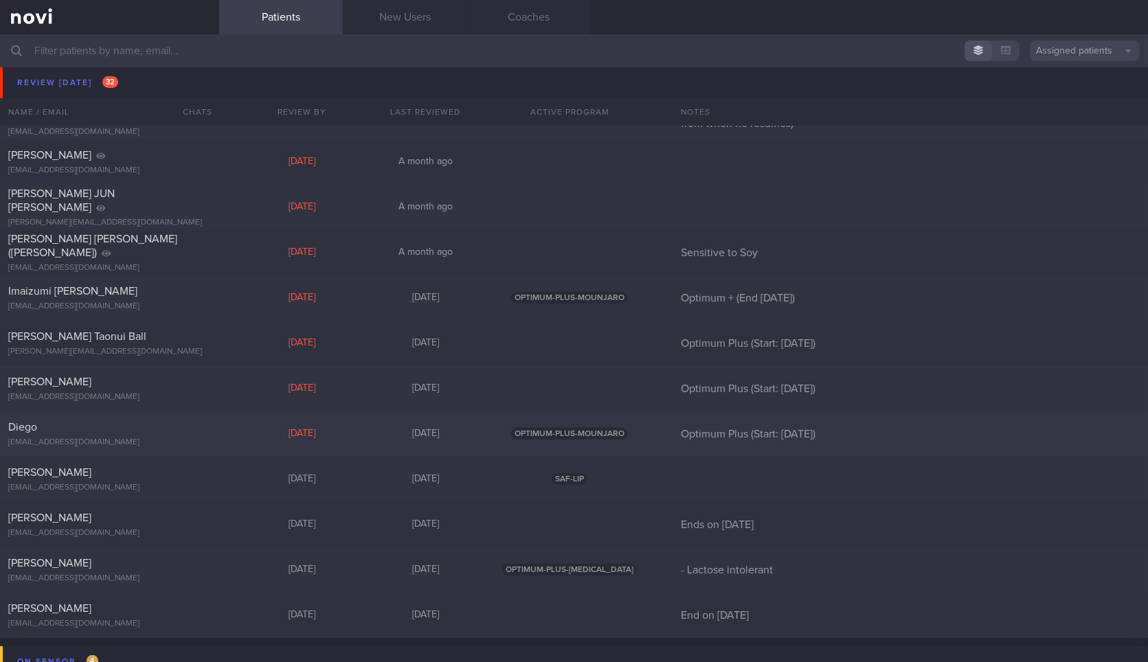
click at [122, 332] on div "[PERSON_NAME] Taonui Ball" at bounding box center [107, 337] width 199 height 14
select select "8"
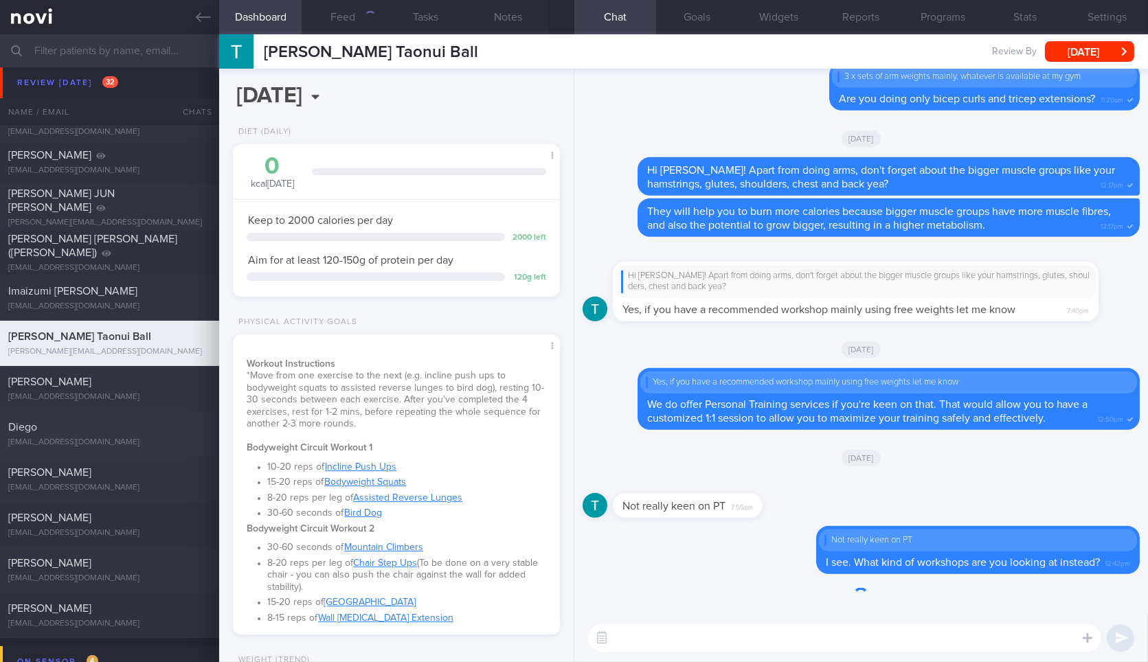
scroll to position [232, 0]
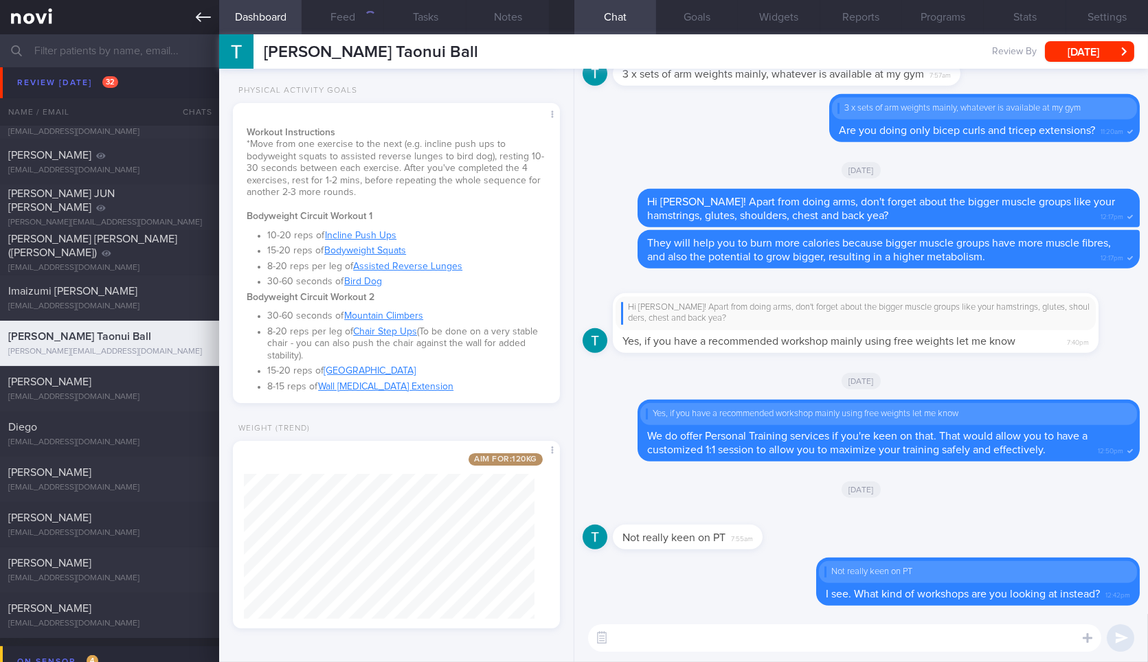
click at [197, 12] on icon at bounding box center [203, 17] width 15 height 15
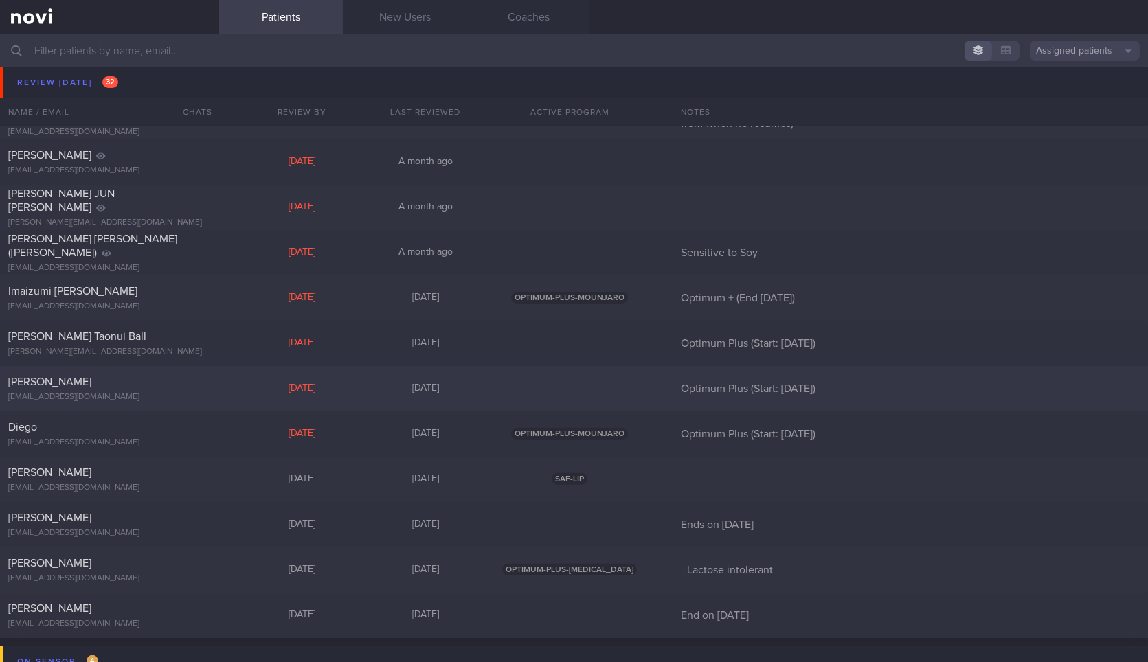
click at [129, 390] on div "Bob govbob@verizon.net" at bounding box center [109, 388] width 219 height 27
select select "8"
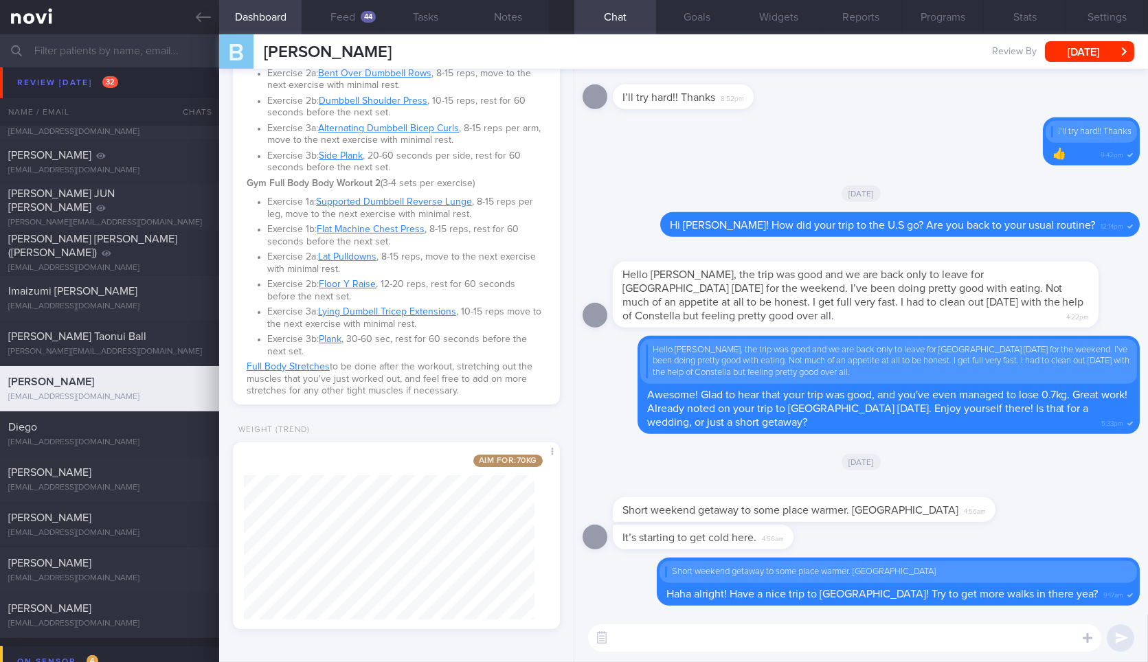
scroll to position [165, 290]
click at [202, 8] on link at bounding box center [109, 17] width 219 height 34
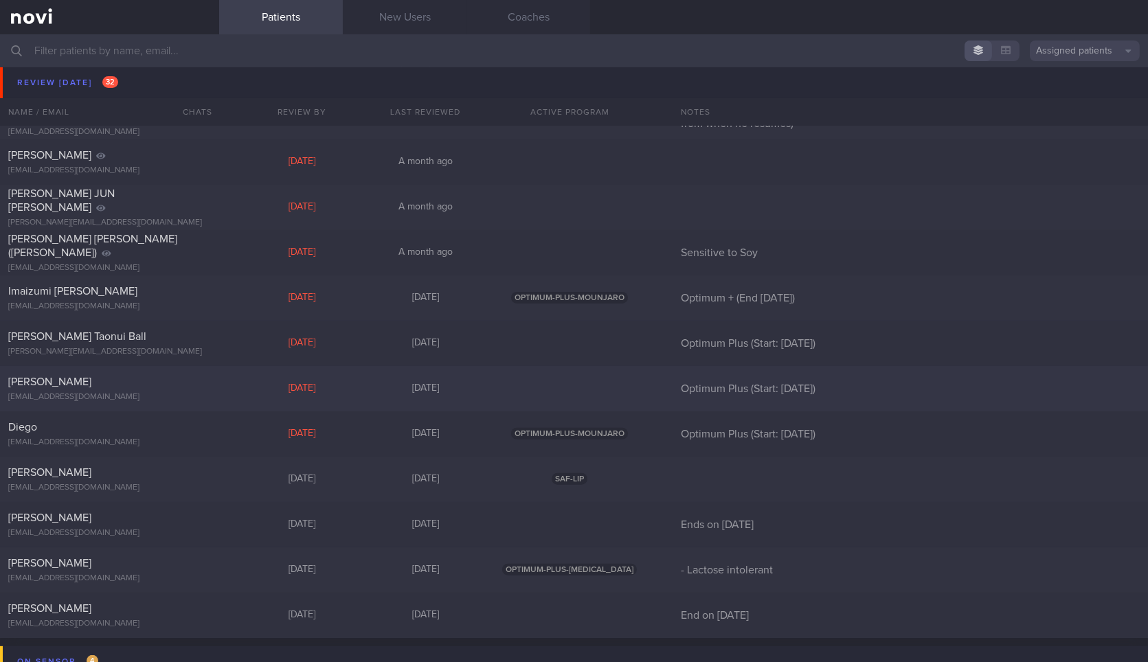
click at [179, 407] on div "Bob govbob@verizon.net Mon, 22 Sep 6 days ago Optimum Plus (Start: 13 Feb)" at bounding box center [574, 388] width 1148 height 45
select select "8"
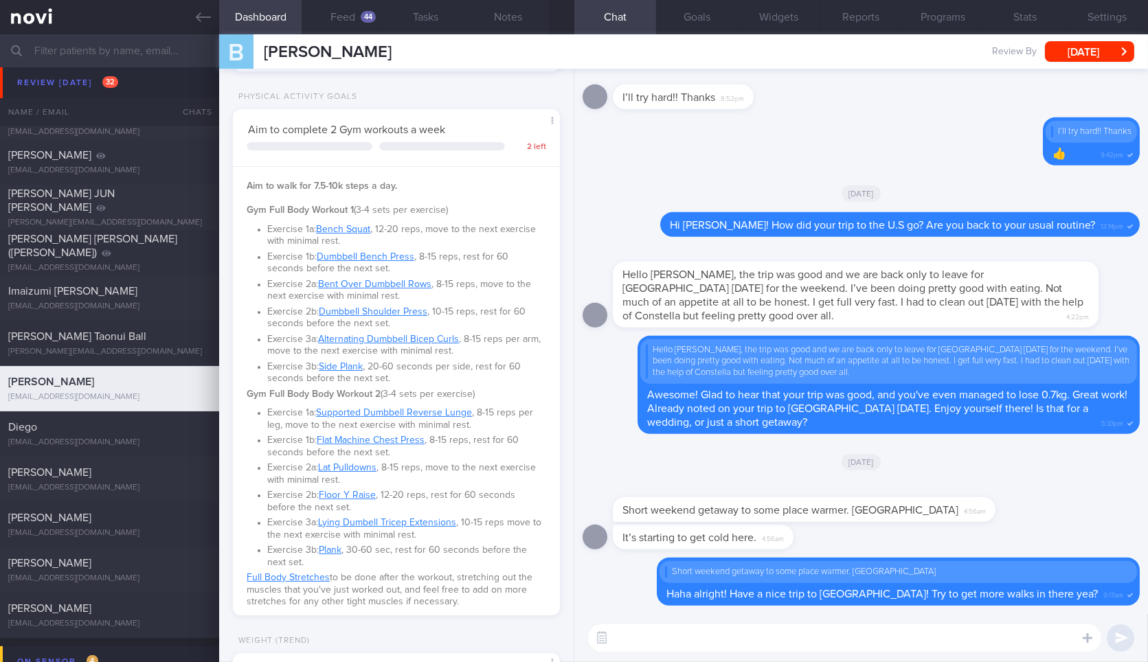
scroll to position [447, 0]
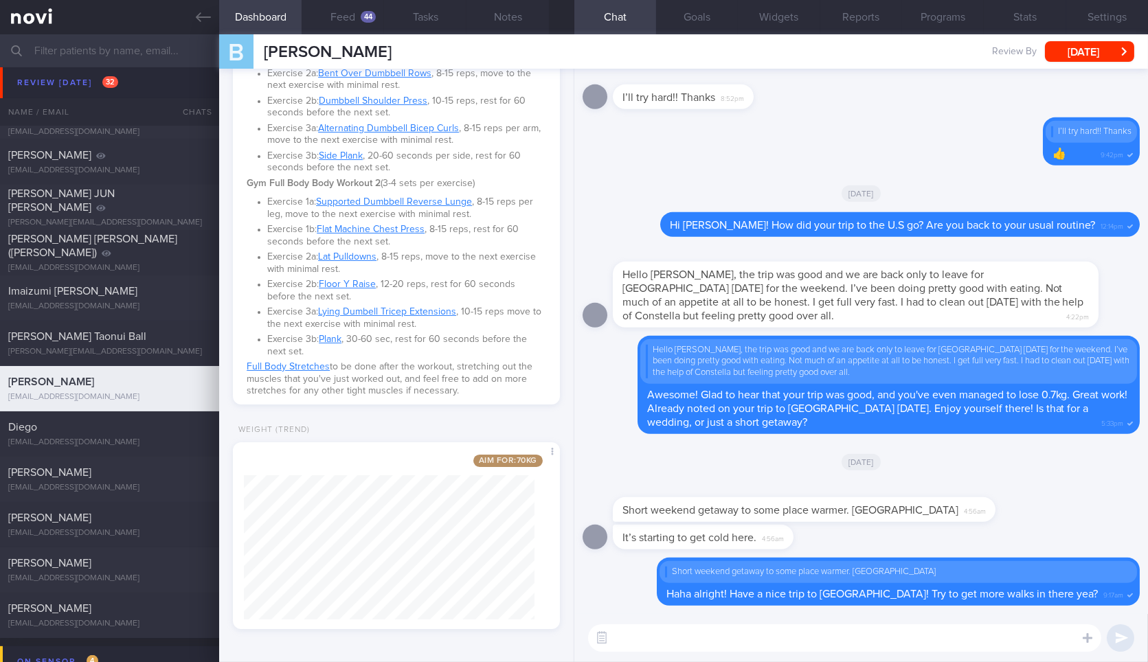
click at [706, 622] on div "​ ​" at bounding box center [862, 638] width 574 height 48
click at [703, 640] on textarea at bounding box center [844, 638] width 513 height 27
drag, startPoint x: 514, startPoint y: 37, endPoint x: 511, endPoint y: 15, distance: 22.3
click at [511, 34] on div "Dashboard Feed 44 Tasks Notes Chat Goals Widgets Reports Programs Stats Setting…" at bounding box center [683, 348] width 929 height 628
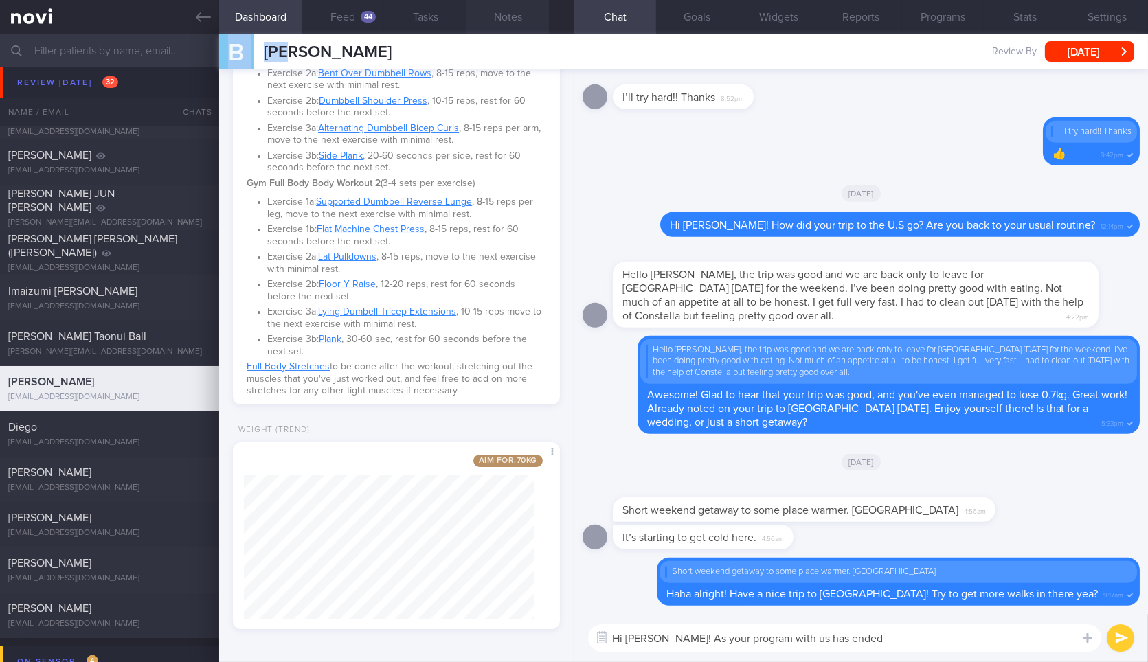
click at [511, 15] on button "Notes" at bounding box center [508, 17] width 82 height 34
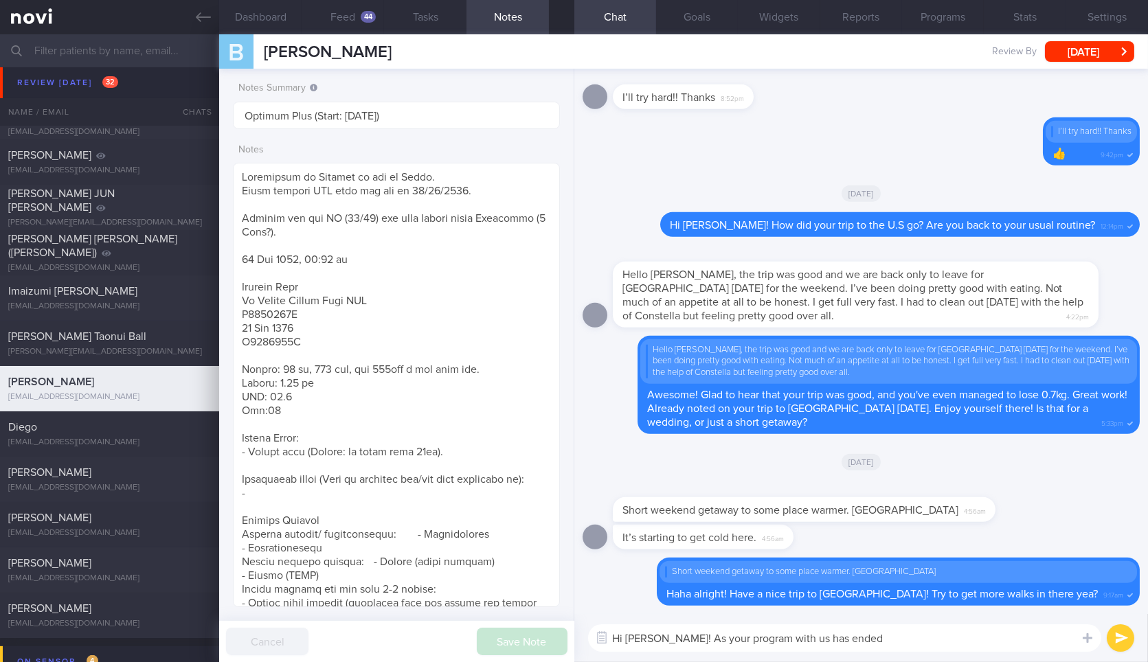
click at [905, 617] on div "Hi Bob! As your program with us has ended Hi Bob! As your program with us has e…" at bounding box center [862, 638] width 574 height 48
click at [895, 641] on textarea "Hi Bob! As your program with us has ended" at bounding box center [844, 638] width 513 height 27
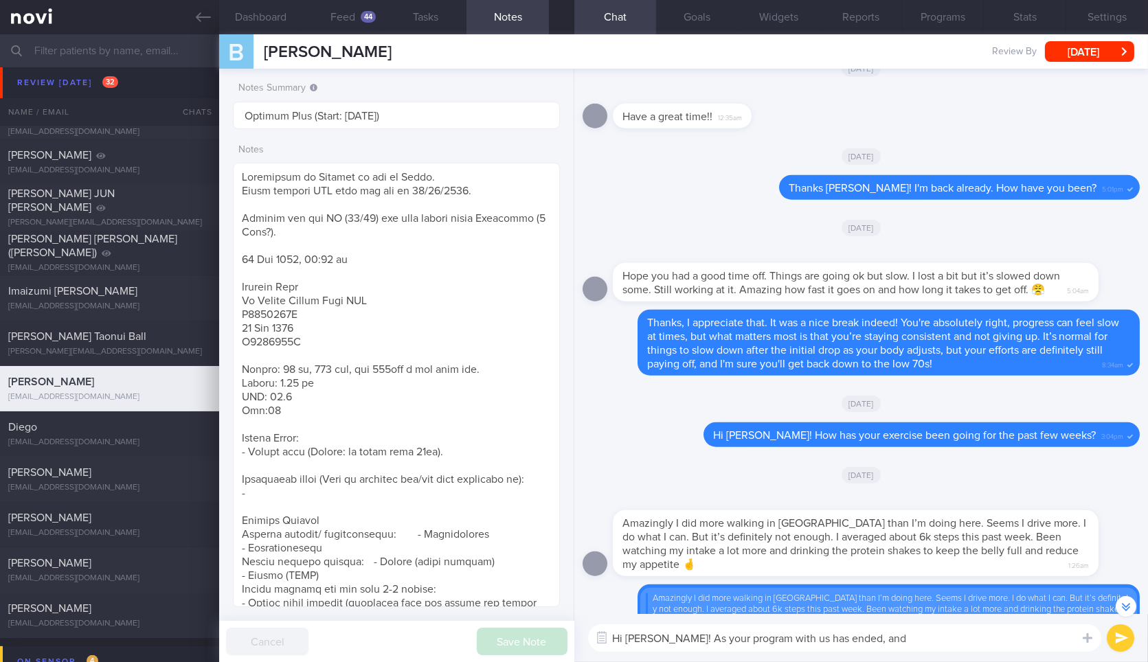
scroll to position [-1489, 0]
type textarea "Hi Bob! As your program with us has ended, and"
click at [198, 30] on link at bounding box center [109, 17] width 219 height 34
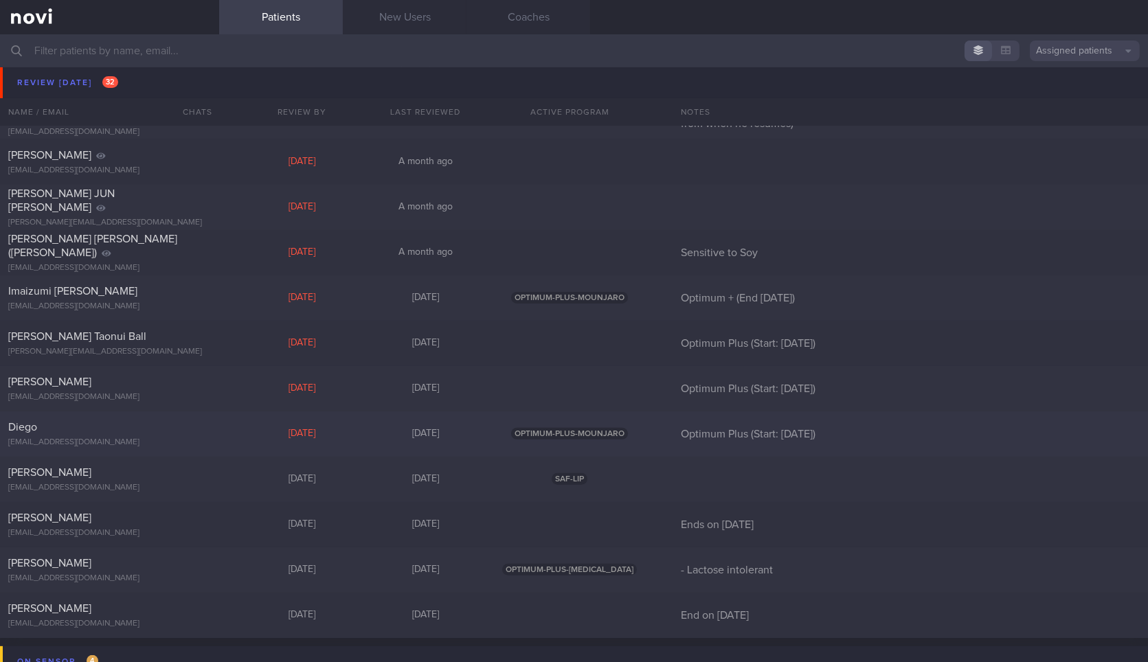
scroll to position [1150, 0]
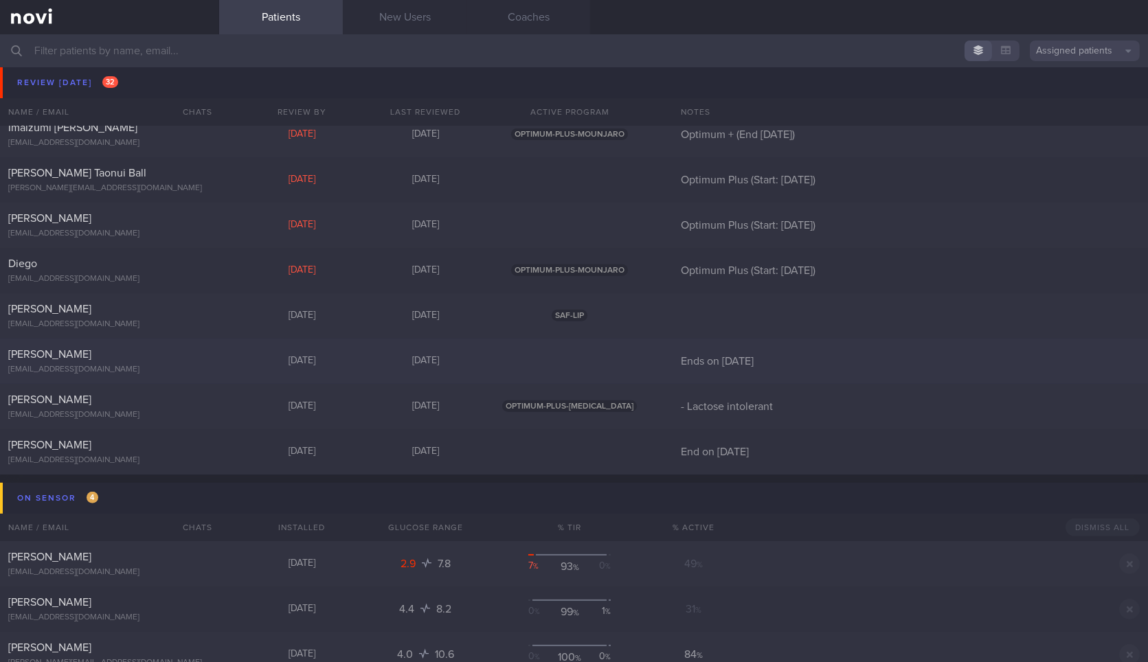
click at [176, 365] on div "[EMAIL_ADDRESS][DOMAIN_NAME]" at bounding box center [109, 370] width 203 height 10
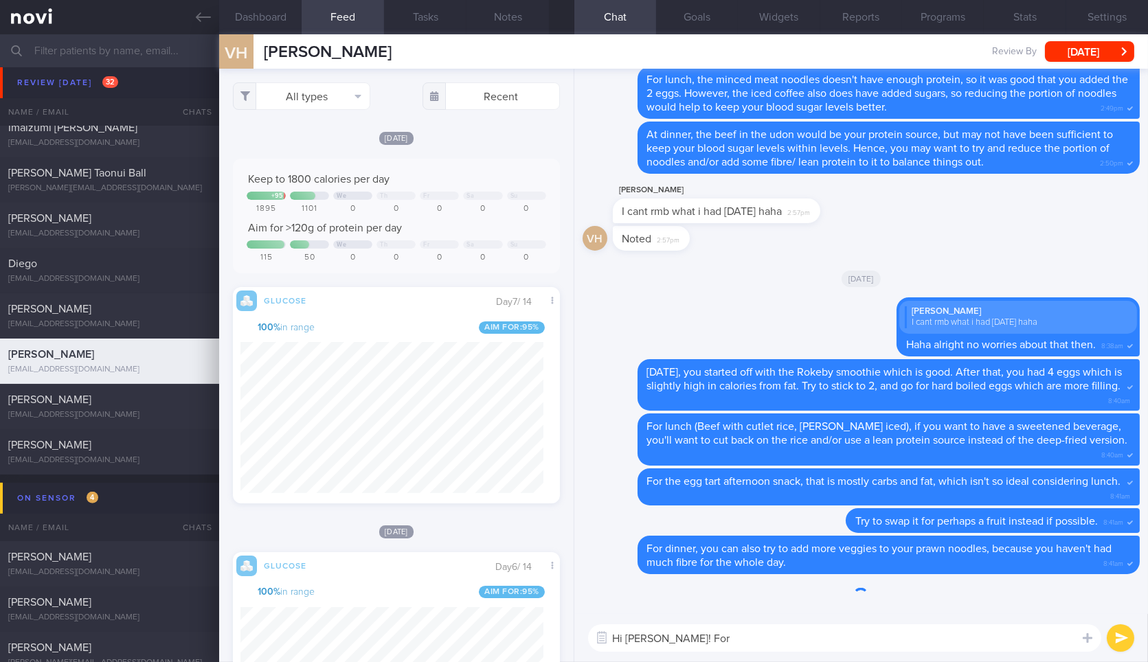
scroll to position [197, 302]
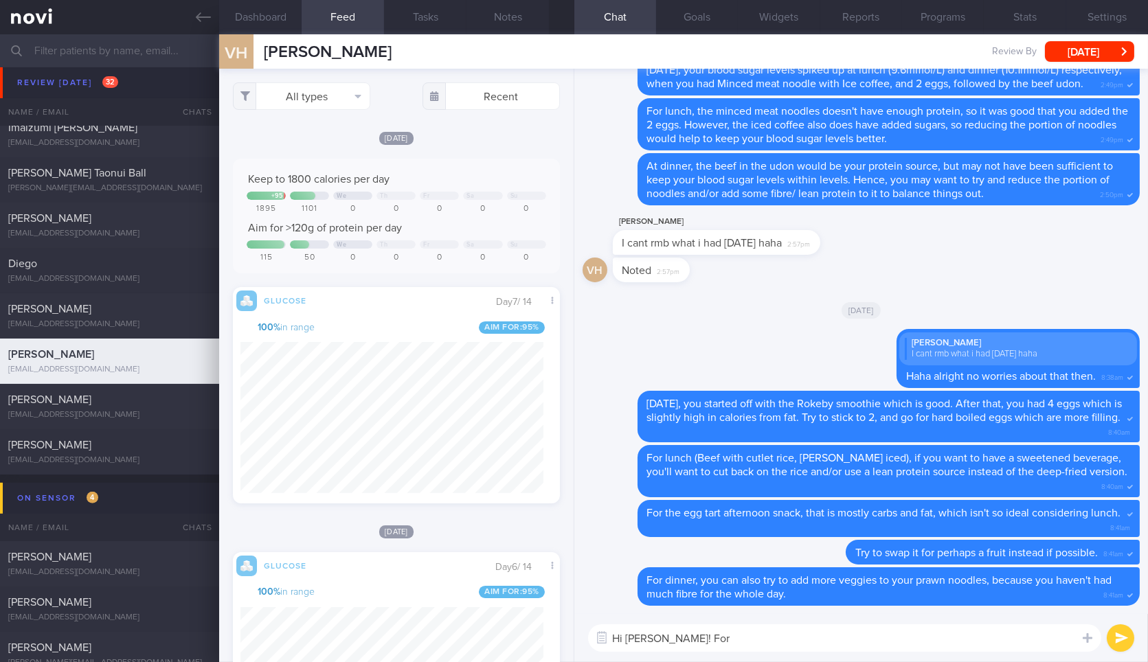
click at [416, 342] on div "Dashboard Feed Tasks Notes Chat Goals Widgets Reports Programs Stats Settings V…" at bounding box center [683, 348] width 929 height 628
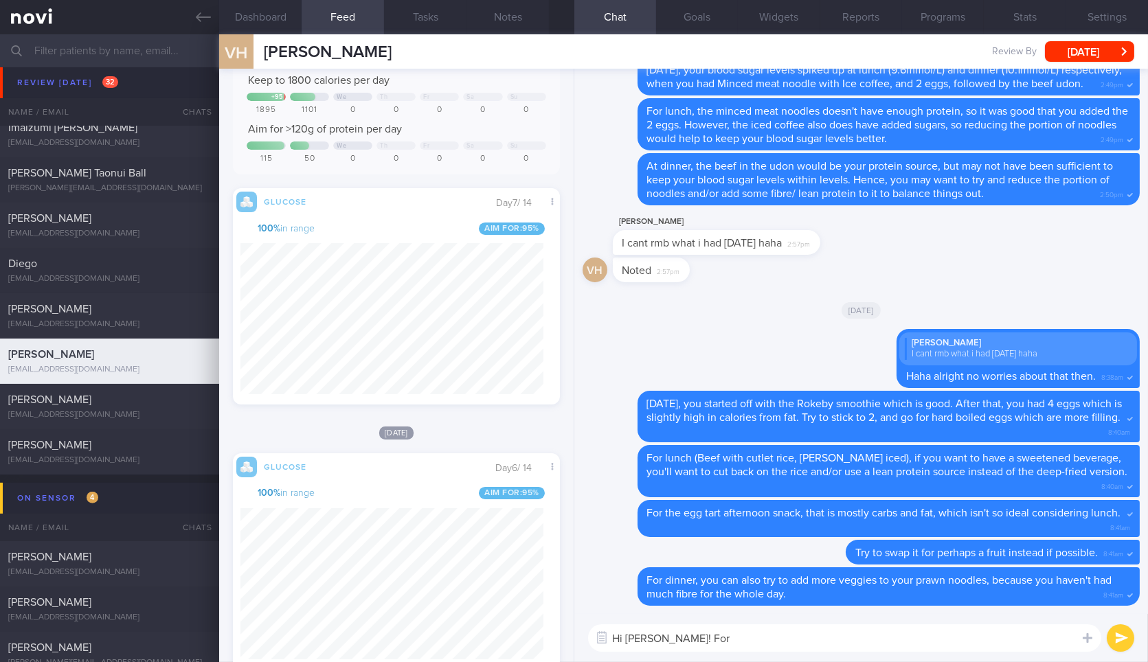
scroll to position [39, 0]
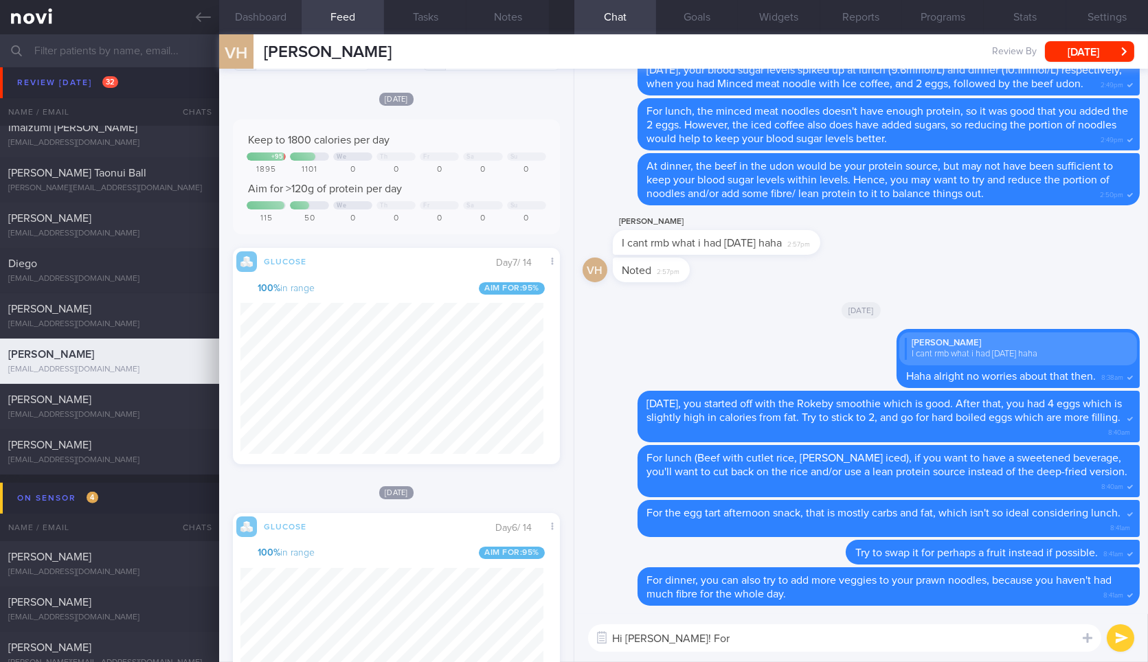
click at [278, 28] on button "Dashboard" at bounding box center [260, 17] width 82 height 34
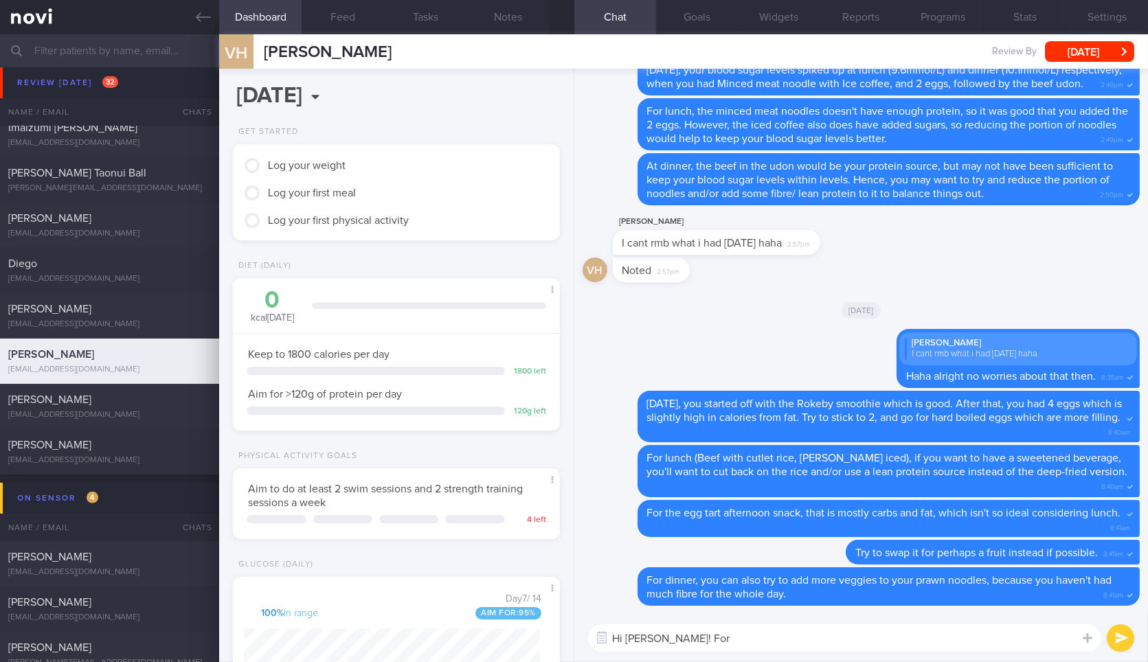
scroll to position [382, 0]
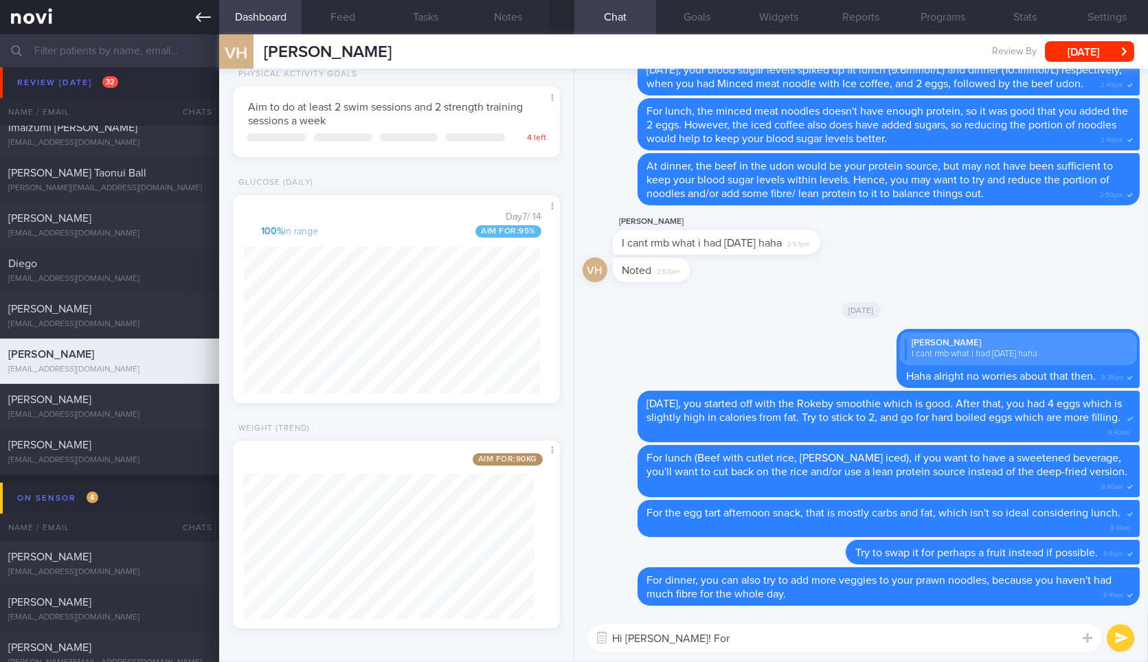
click at [214, 12] on link at bounding box center [109, 17] width 219 height 34
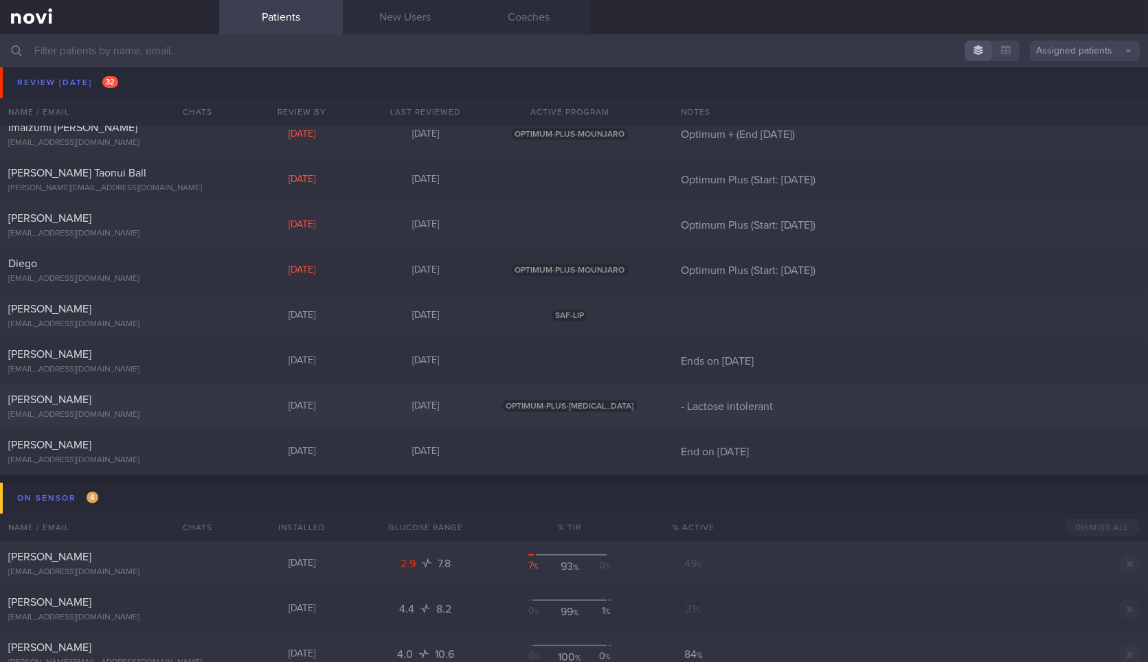
click at [186, 398] on div at bounding box center [196, 397] width 30 height 8
select select "8"
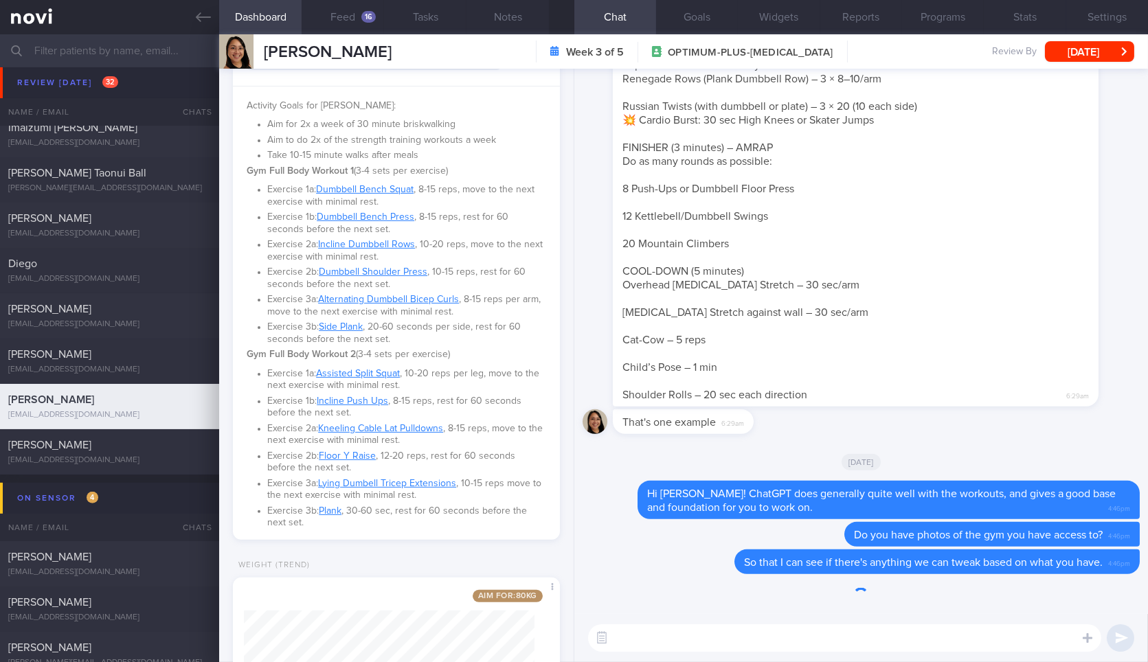
scroll to position [997, 0]
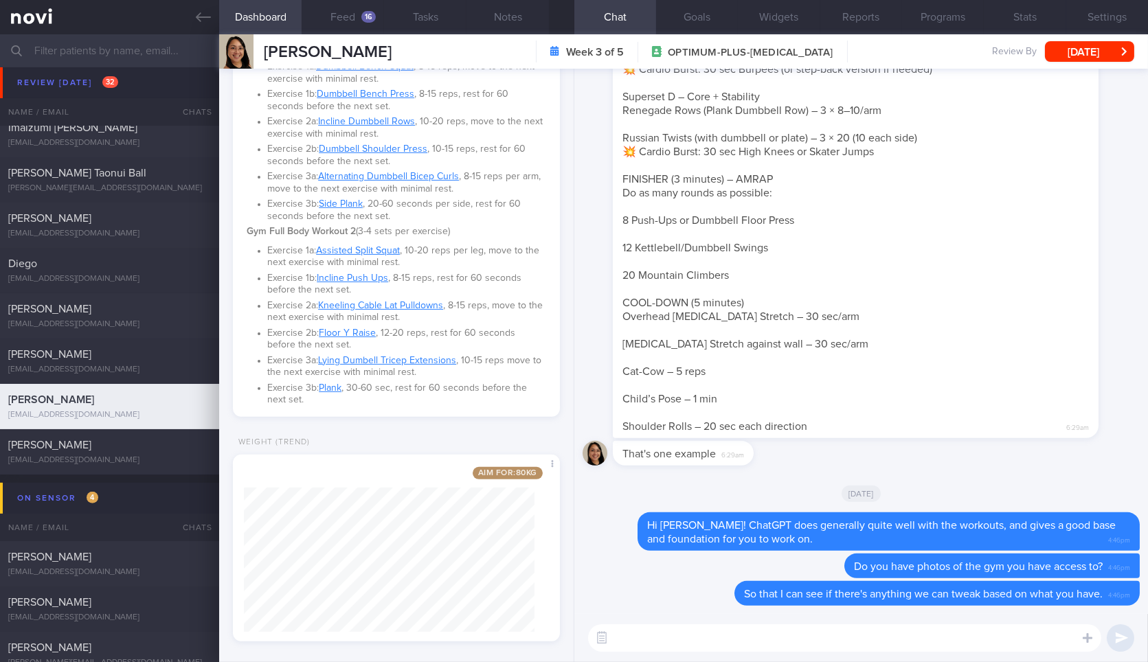
click at [654, 635] on textarea at bounding box center [844, 638] width 513 height 27
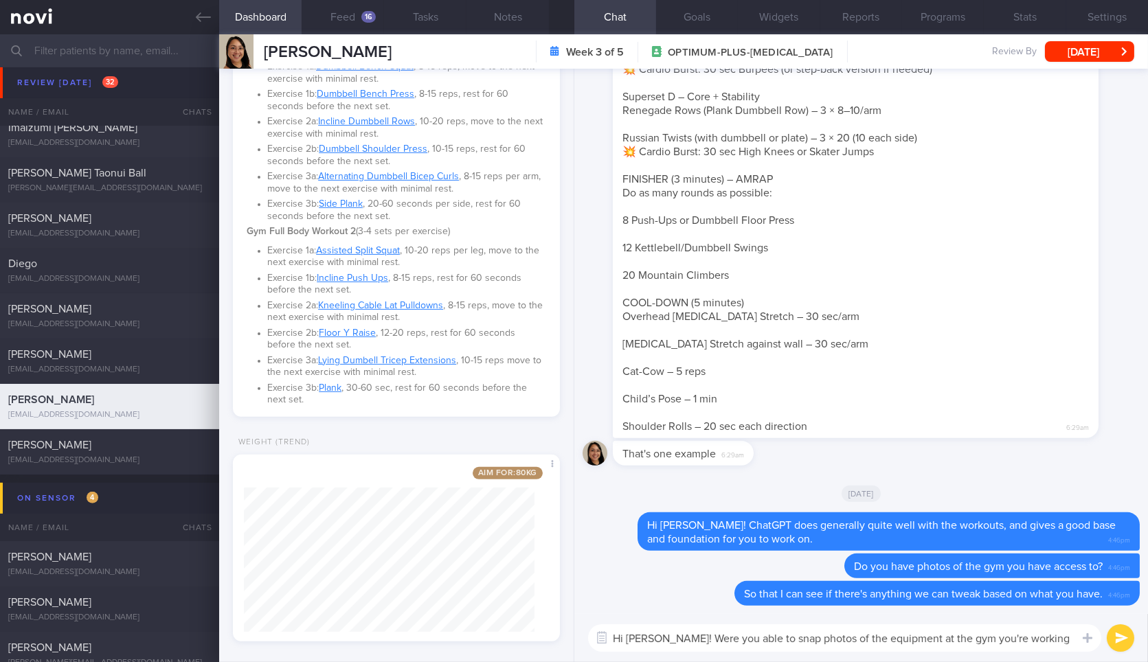
type textarea "Hi Catherine! Were you able to snap photos of the equipment at the gym you're w…"
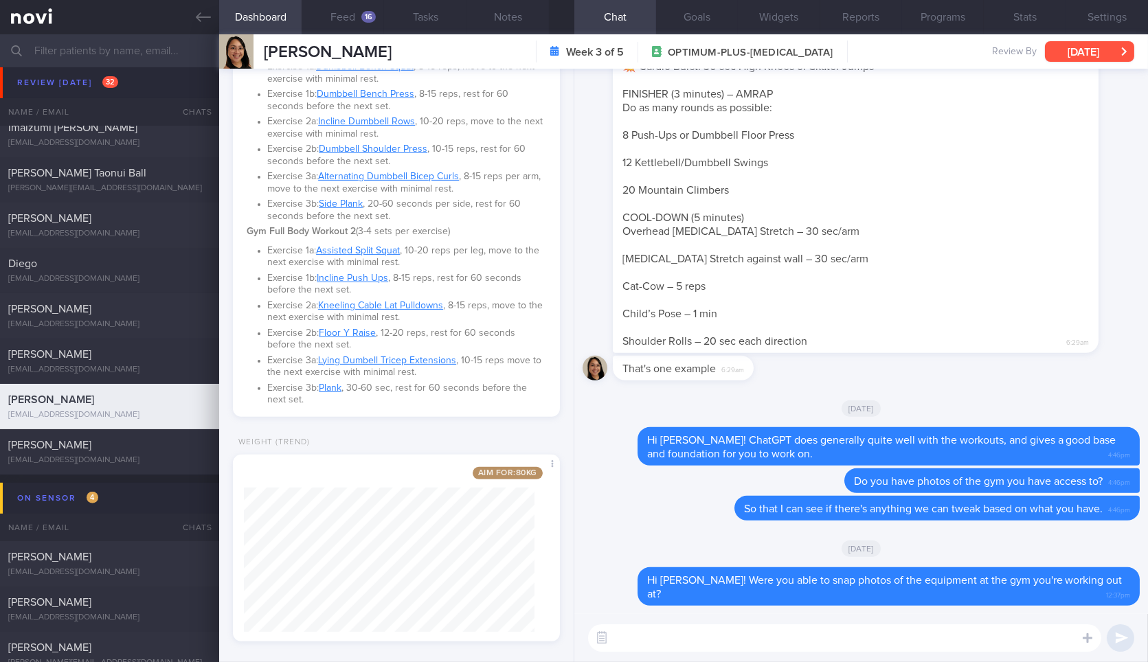
click at [1095, 52] on button "[DATE]" at bounding box center [1089, 51] width 89 height 21
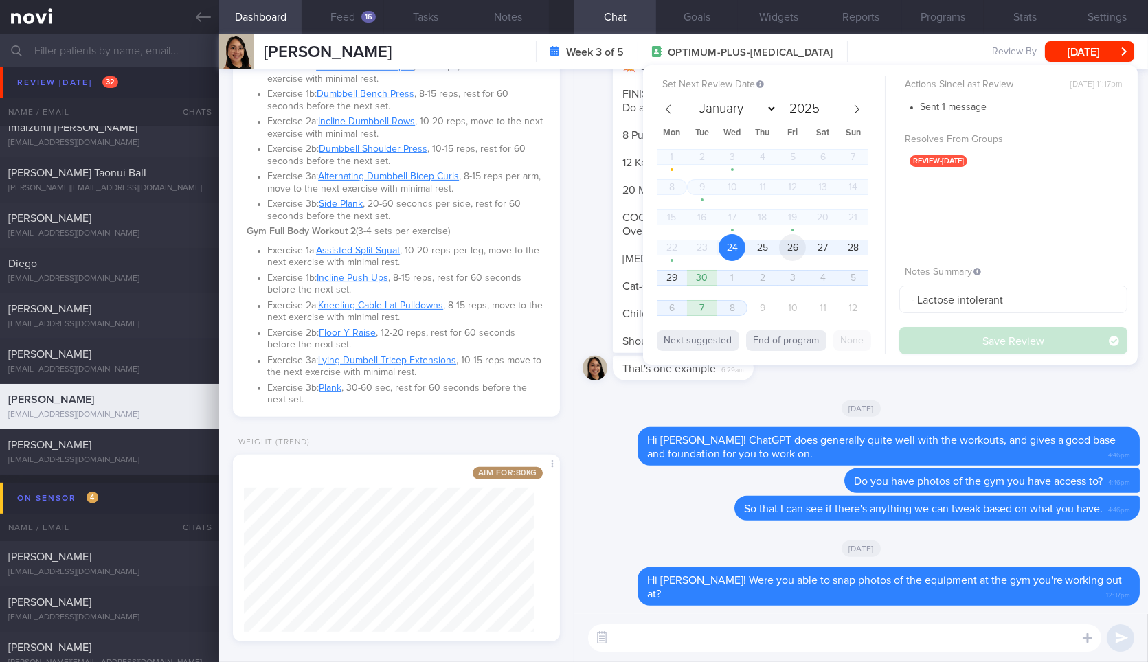
click at [784, 245] on span "26" at bounding box center [792, 247] width 27 height 27
click at [947, 336] on button "Save Review" at bounding box center [1014, 340] width 228 height 27
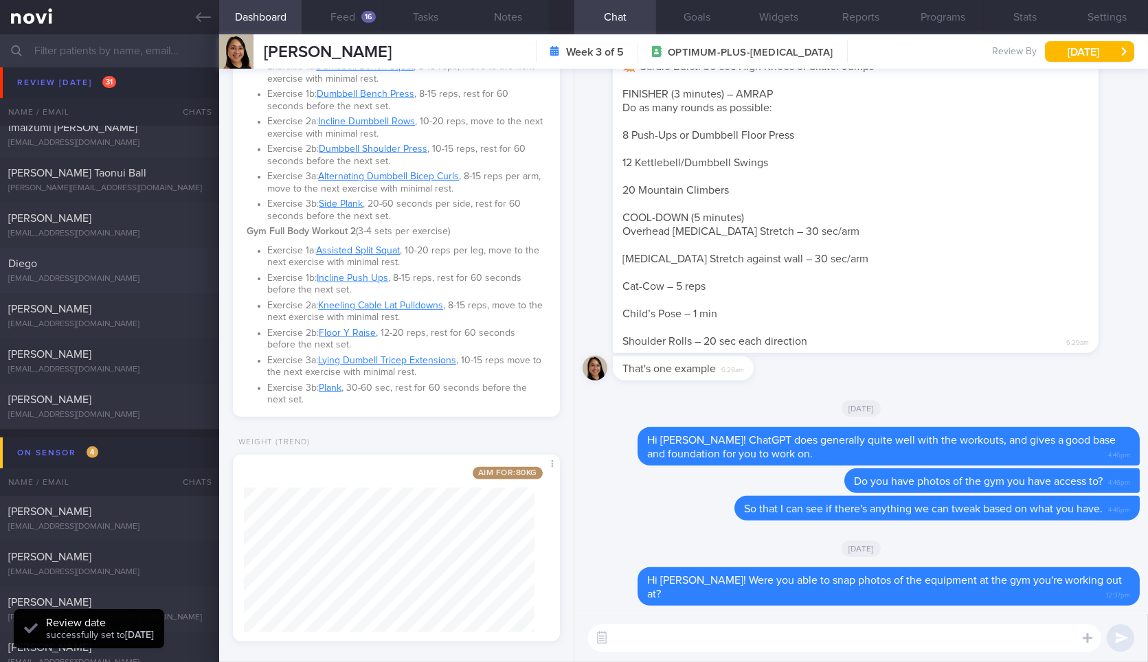
click at [203, 18] on icon at bounding box center [203, 17] width 15 height 15
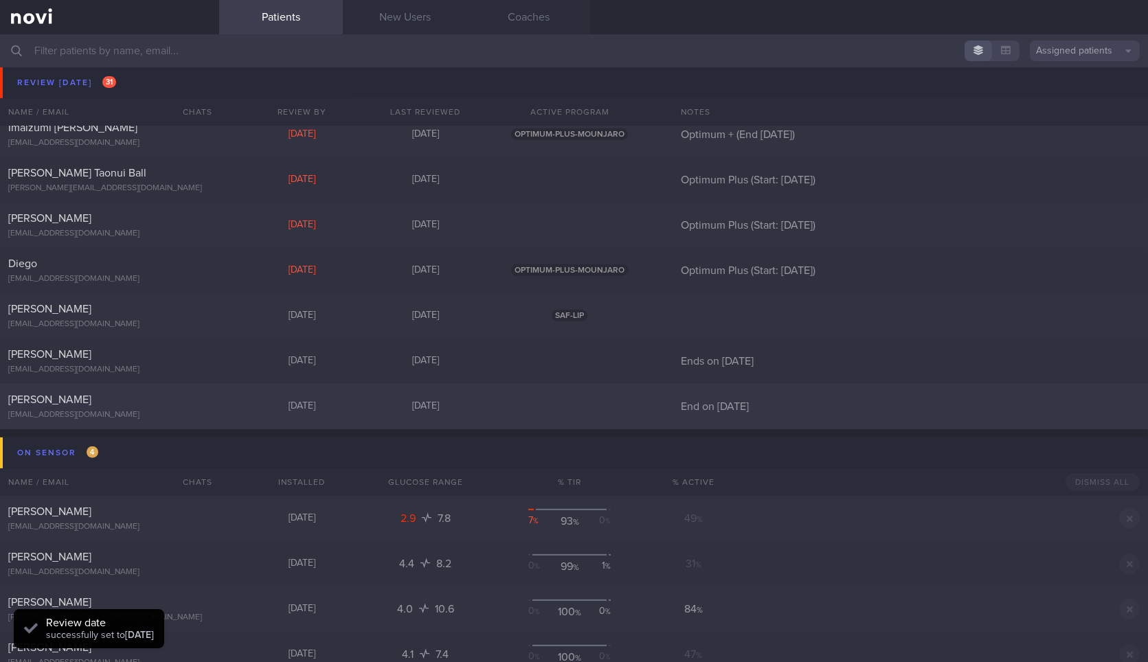
click at [124, 388] on div "Yu Hoe Wong yuhoewong@gmail.com Today 3 days ago End on 11 Oct" at bounding box center [574, 406] width 1148 height 45
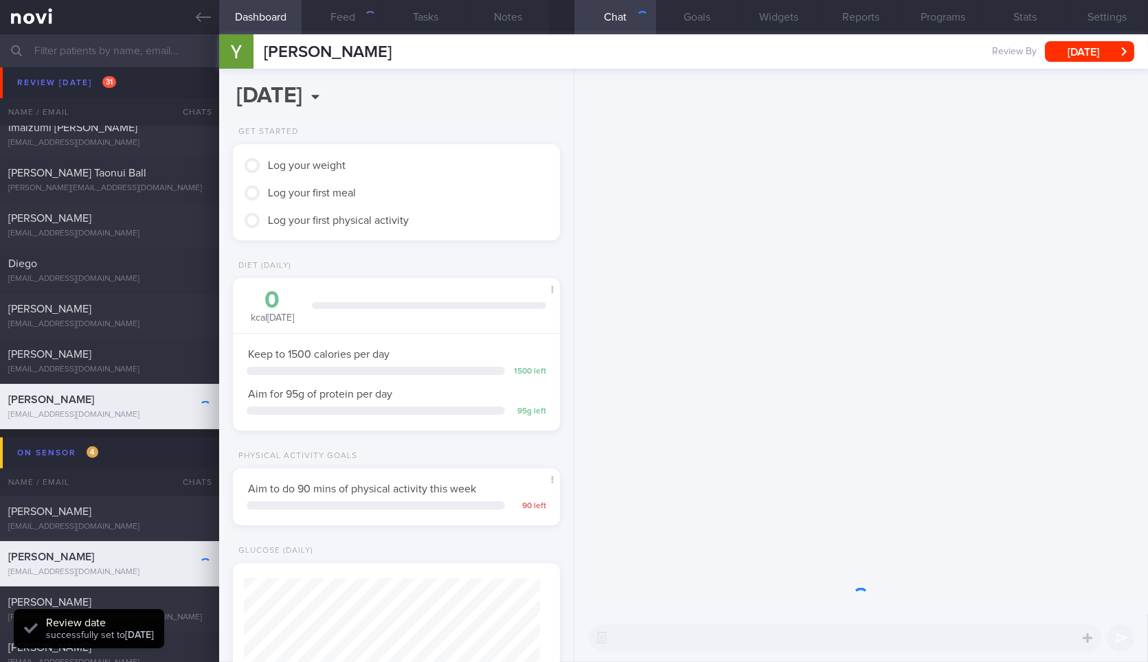
scroll to position [165, 290]
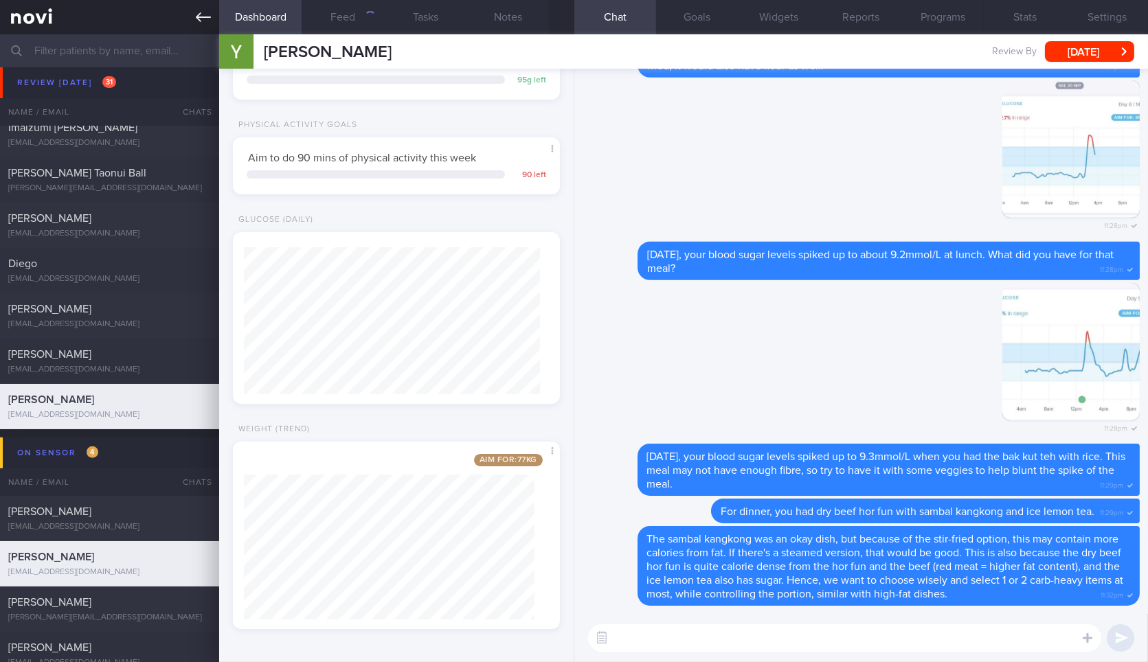
click at [203, 23] on icon at bounding box center [203, 17] width 15 height 15
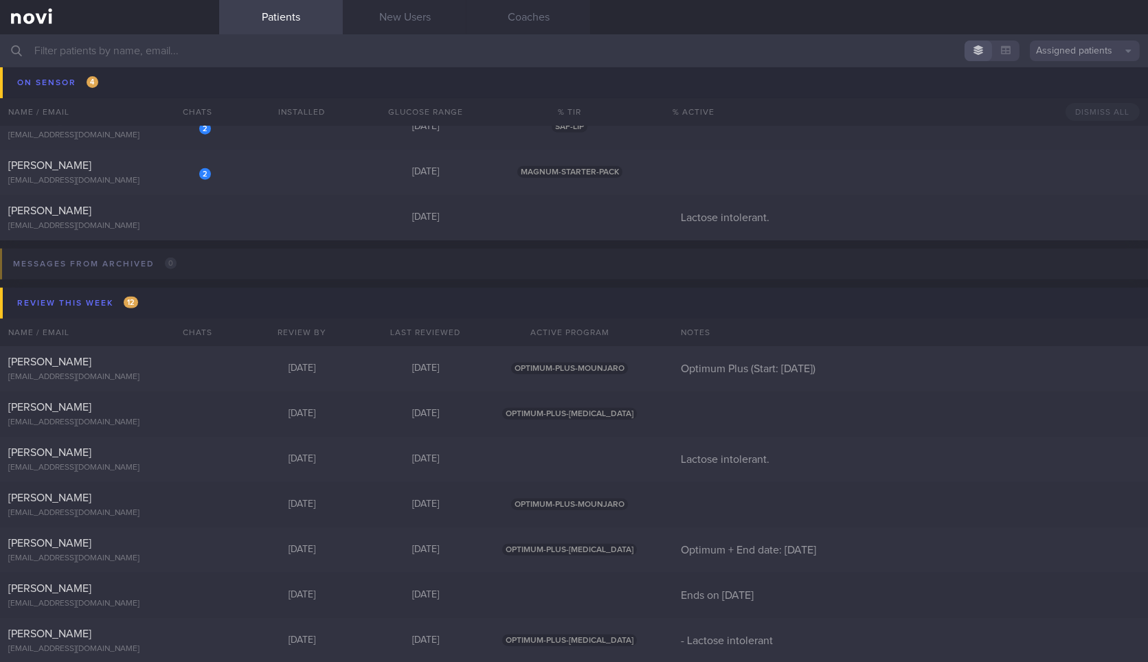
scroll to position [1629, 0]
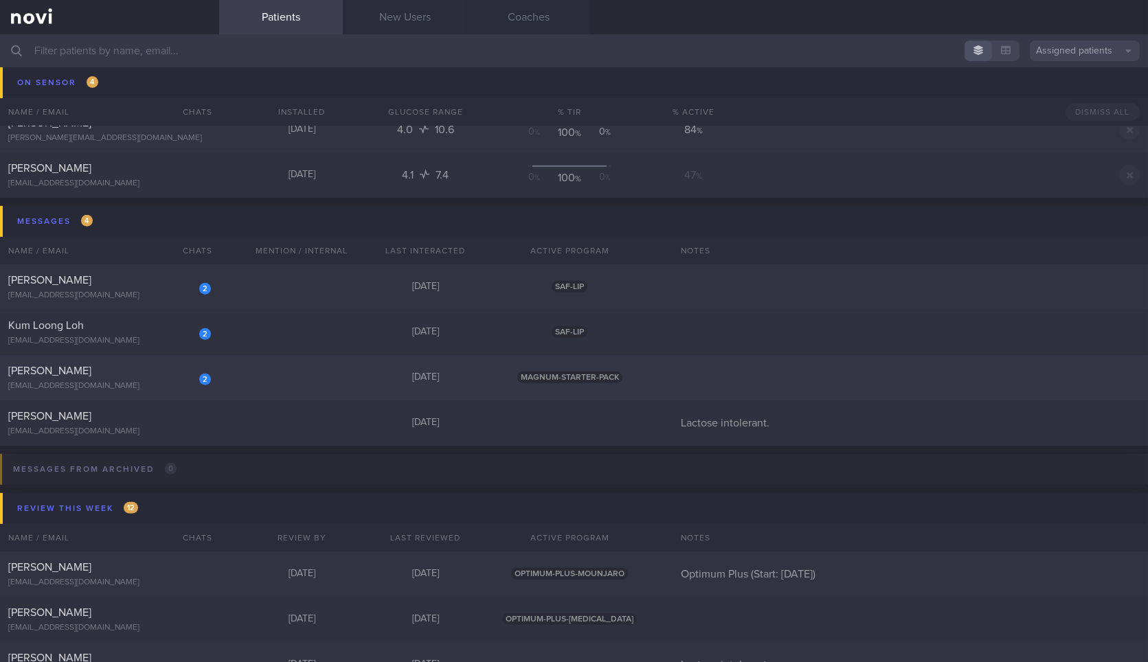
click at [175, 378] on div "2 Kien Huay Goh kienhuay@gmail.com" at bounding box center [109, 377] width 219 height 27
select select "8"
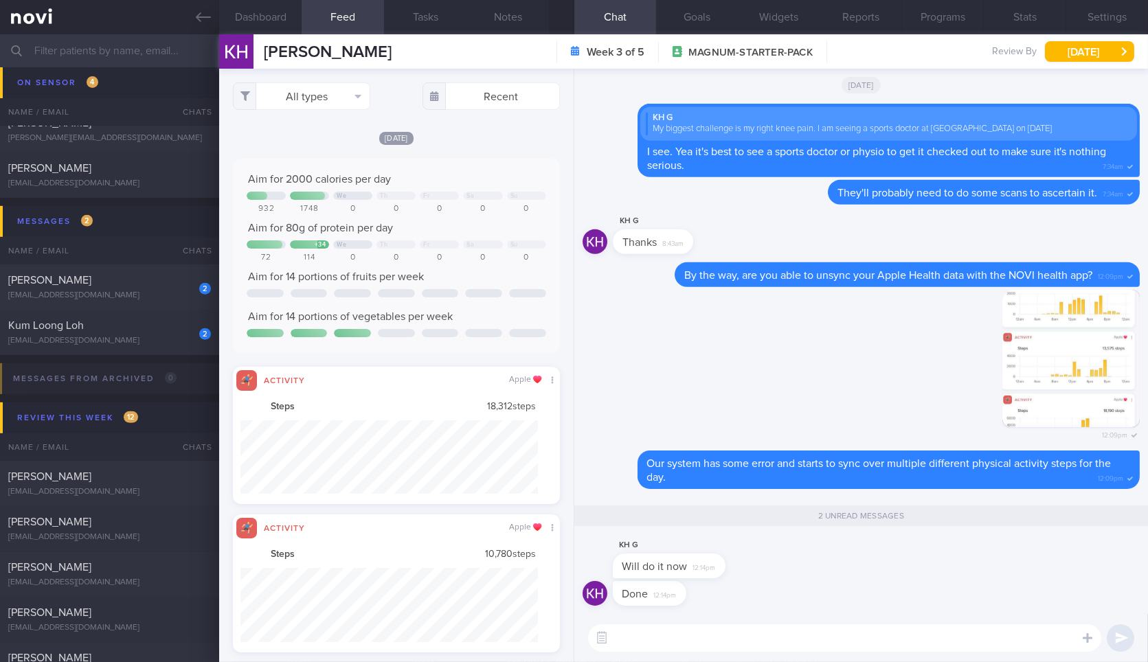
scroll to position [74, 297]
click at [265, 13] on button "Dashboard" at bounding box center [260, 17] width 82 height 34
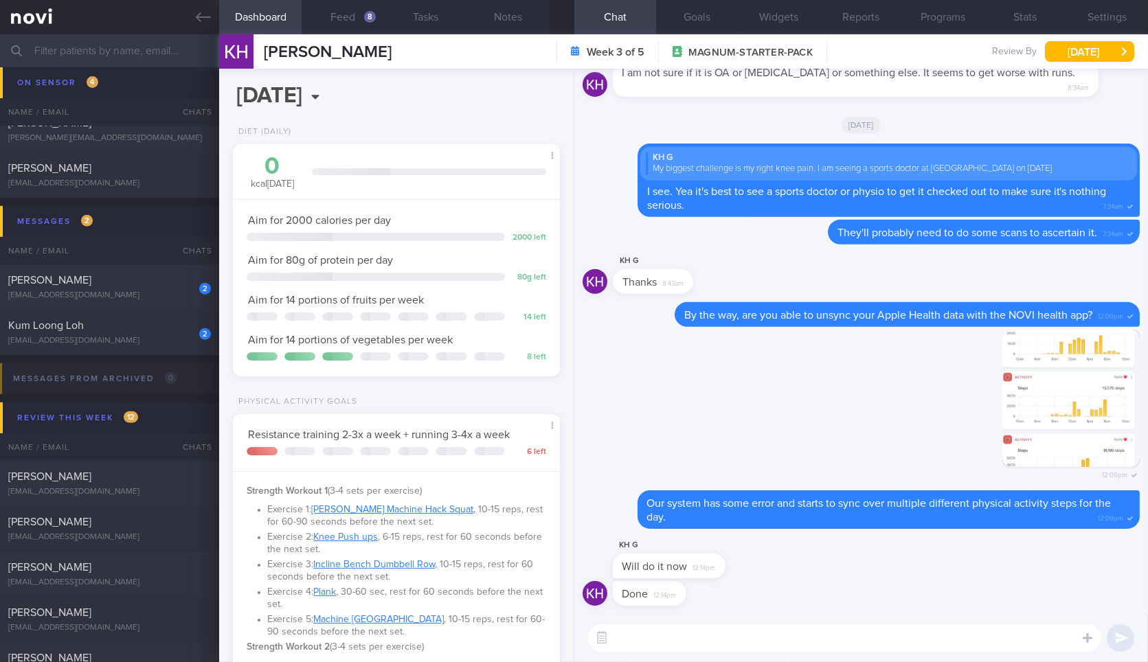
scroll to position [687072, 686923]
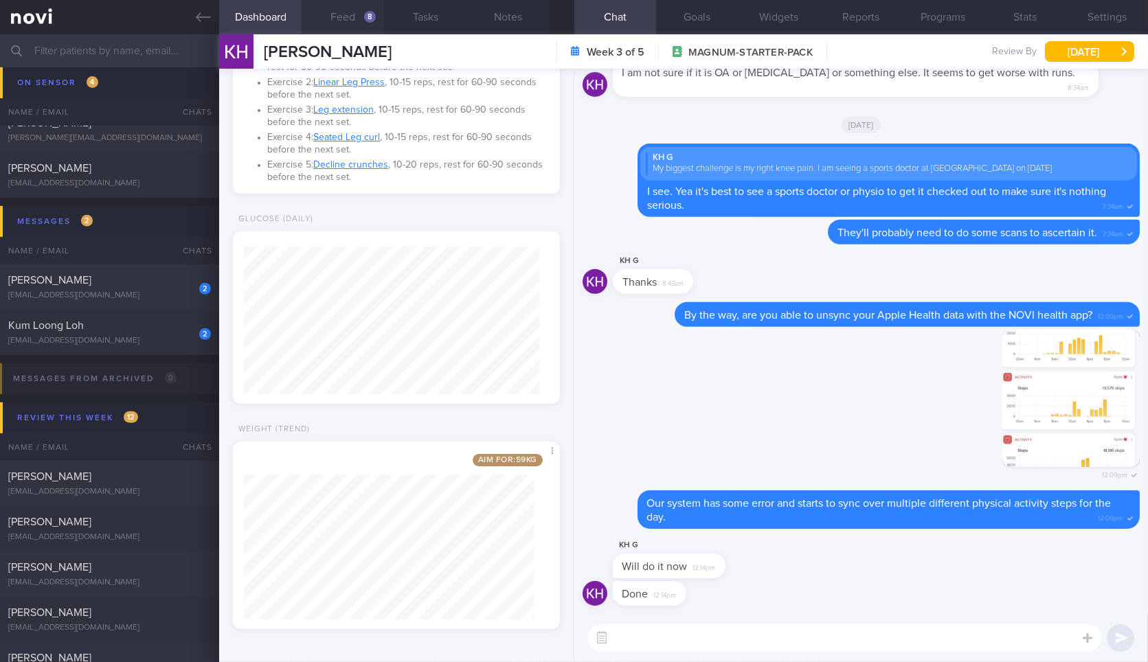
click at [333, 19] on button "Feed 8" at bounding box center [343, 17] width 82 height 34
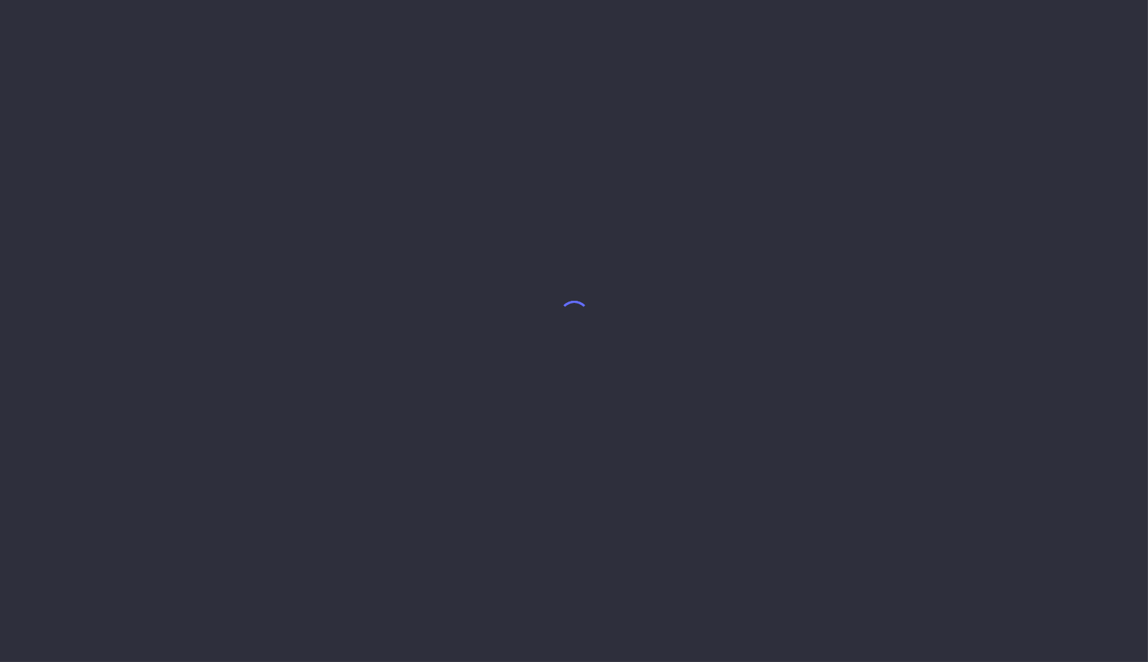
select select "8"
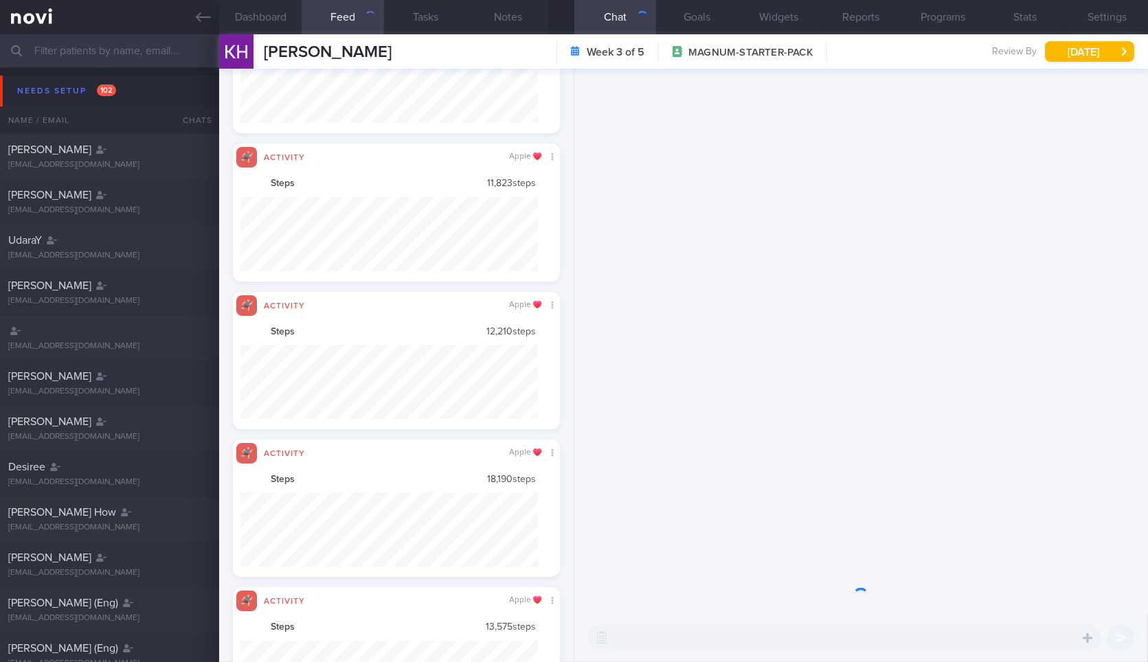
scroll to position [243, 0]
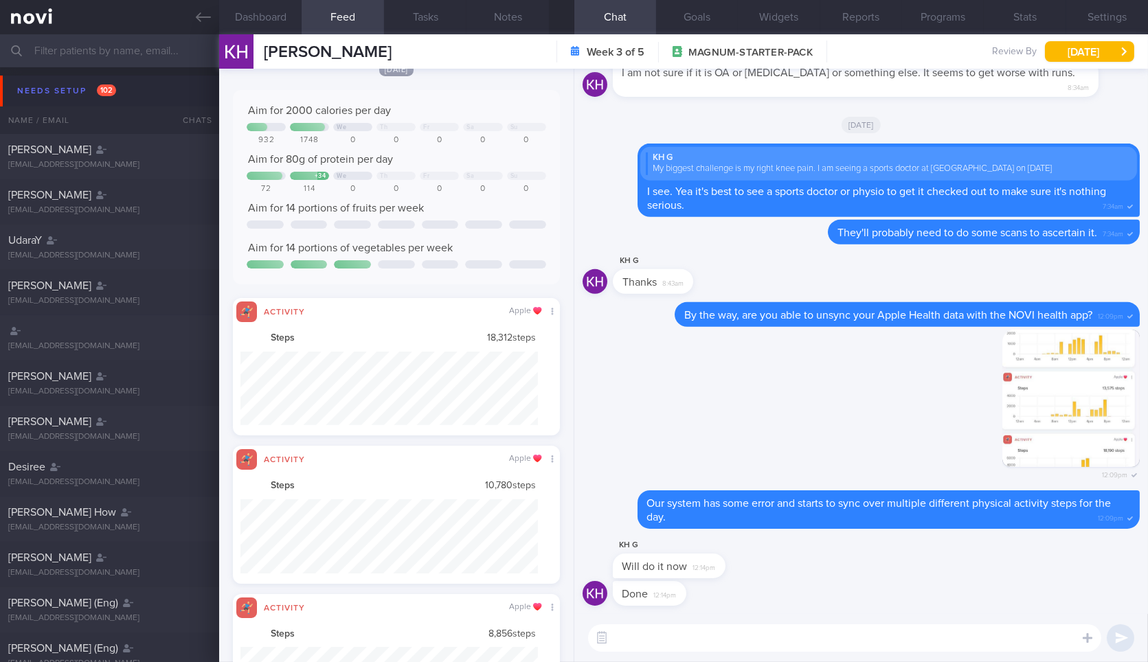
click at [662, 637] on textarea at bounding box center [844, 638] width 513 height 27
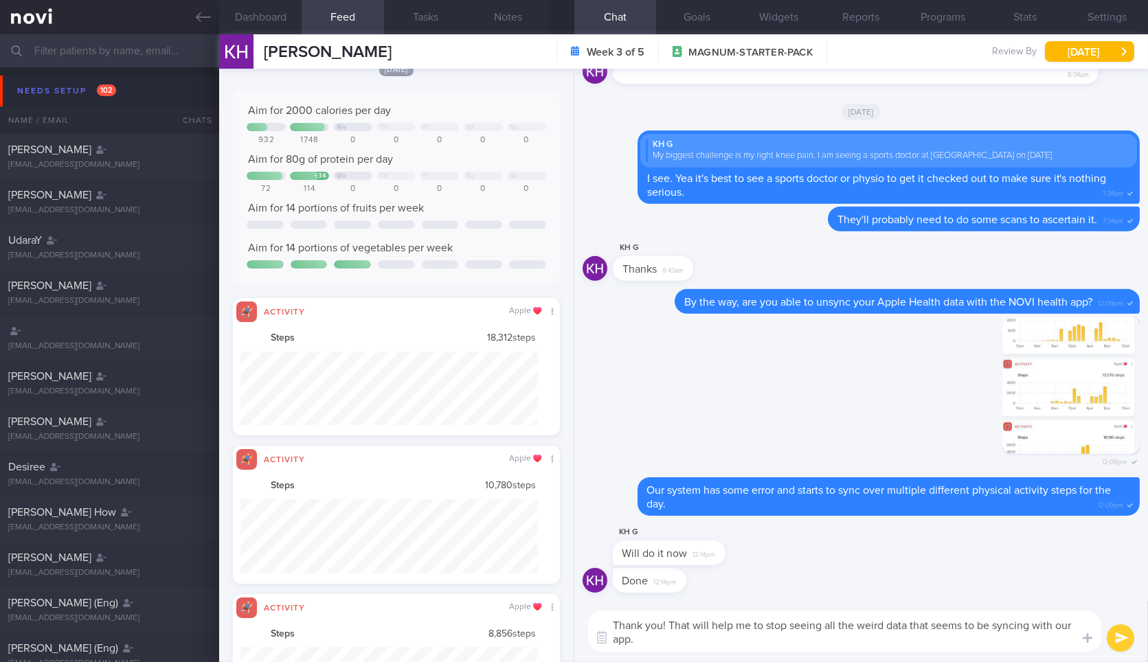
type textarea "Thank you! That will help me to stop seeing all the weird data that seems to be…"
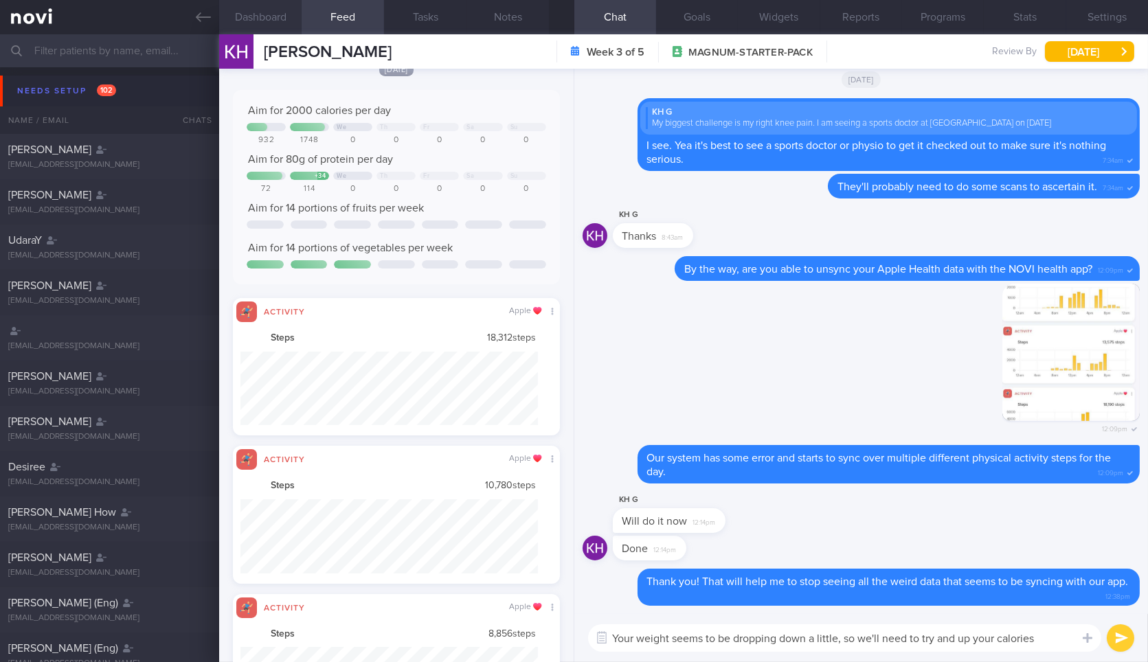
type textarea "Your weight seems to be dropping down a little, so we'll need to try and up you…"
click at [284, 24] on button "Dashboard" at bounding box center [260, 17] width 82 height 34
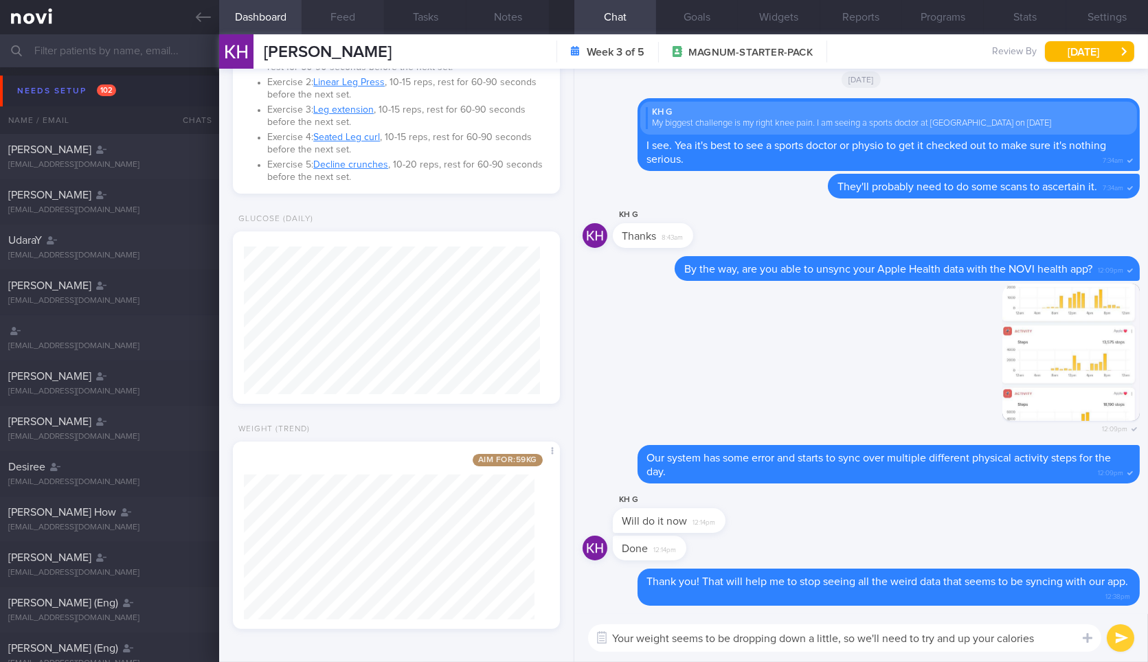
click at [333, 22] on button "Feed" at bounding box center [343, 17] width 82 height 34
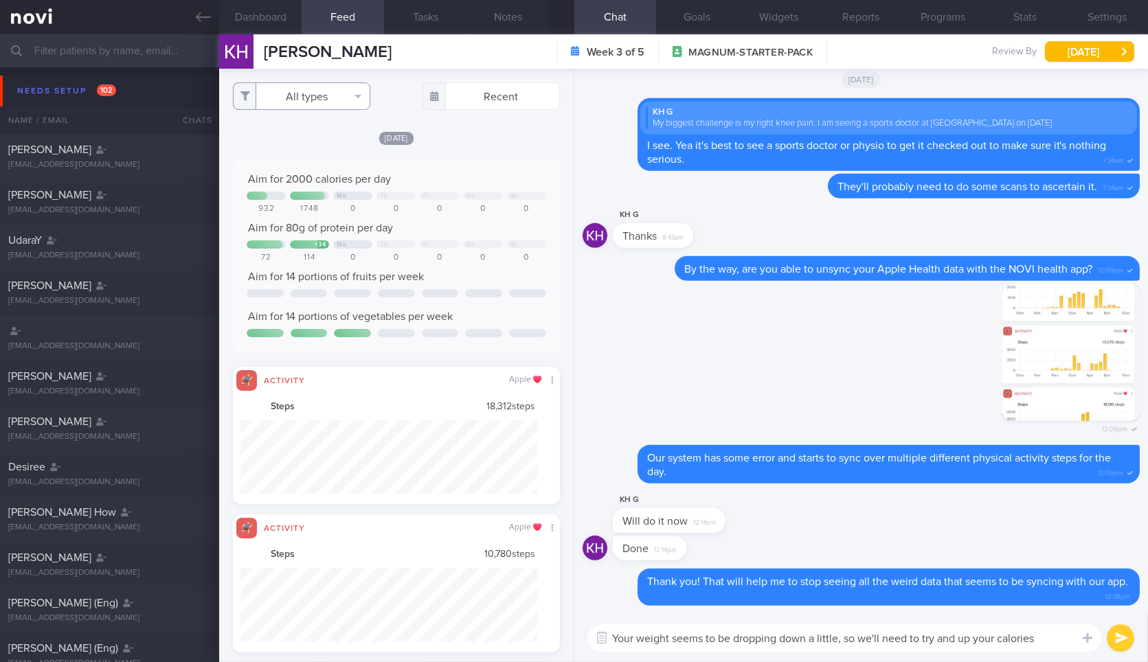
click at [362, 93] on button "All types" at bounding box center [301, 95] width 137 height 27
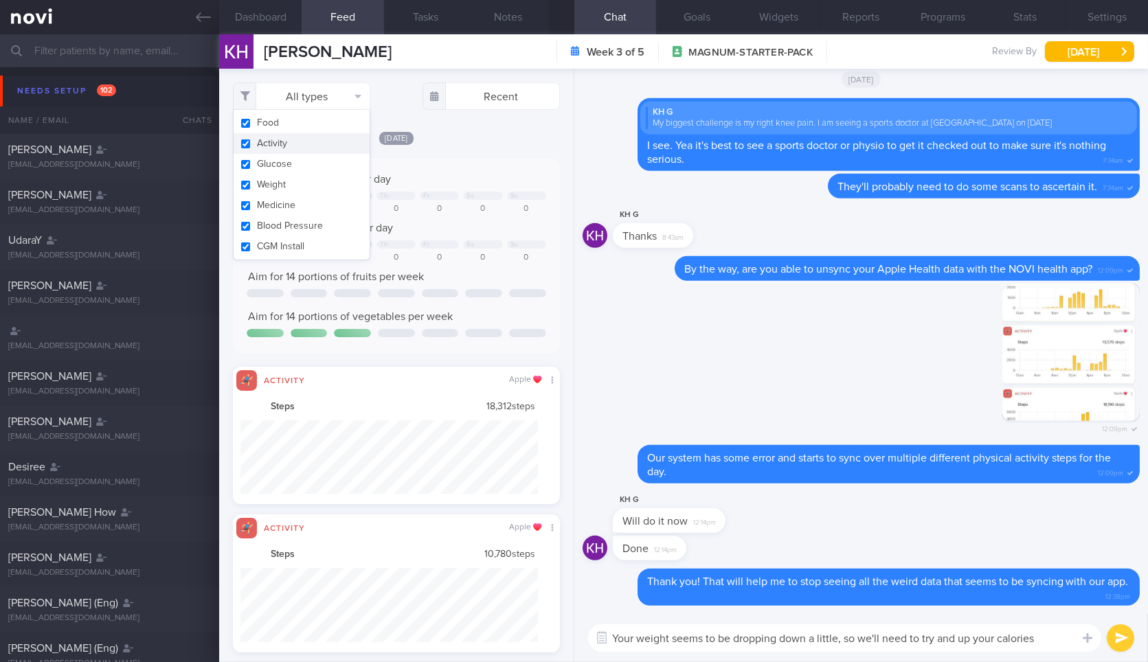
click at [329, 136] on button "Activity" at bounding box center [302, 143] width 136 height 21
checkbox input "false"
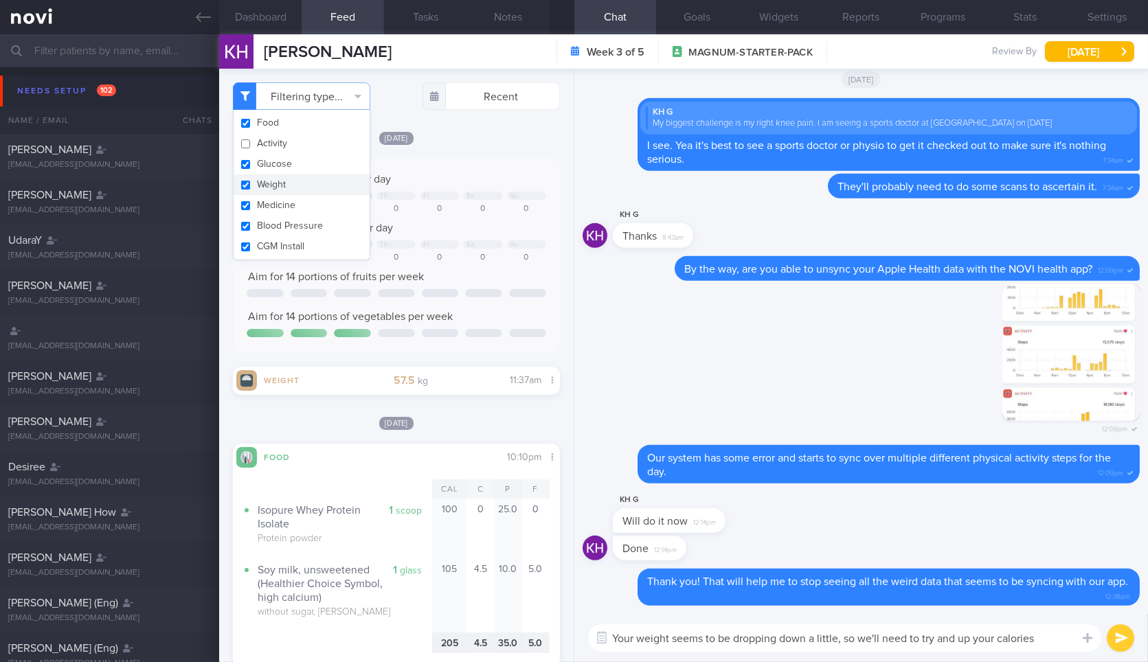
click at [314, 183] on button "Weight" at bounding box center [302, 185] width 136 height 21
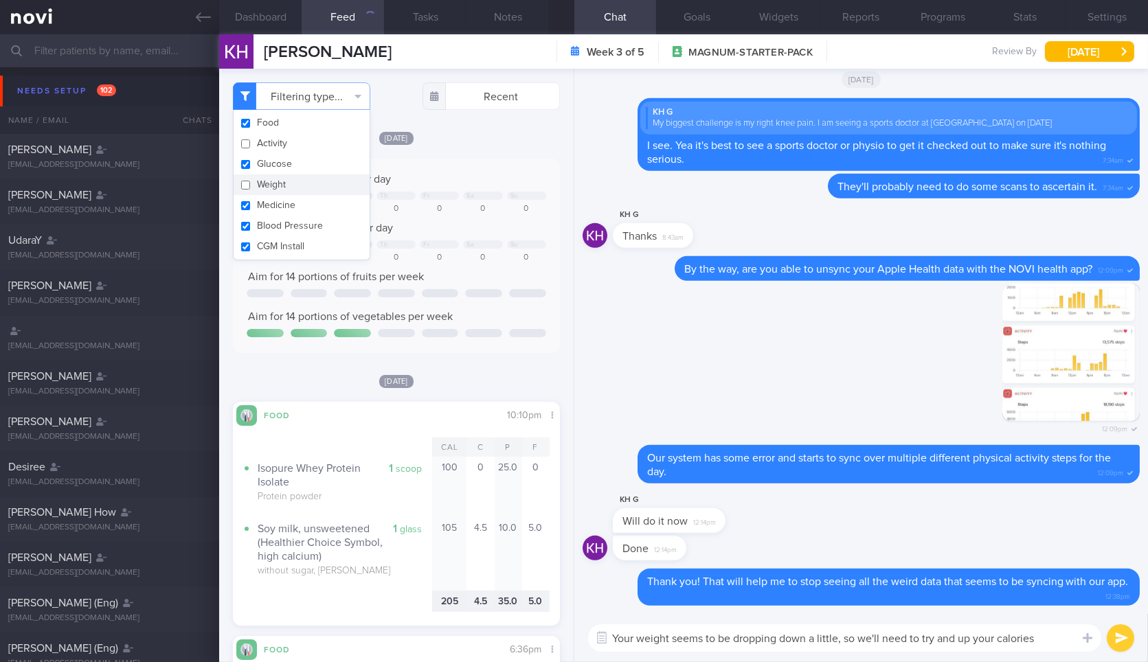
checkbox input "false"
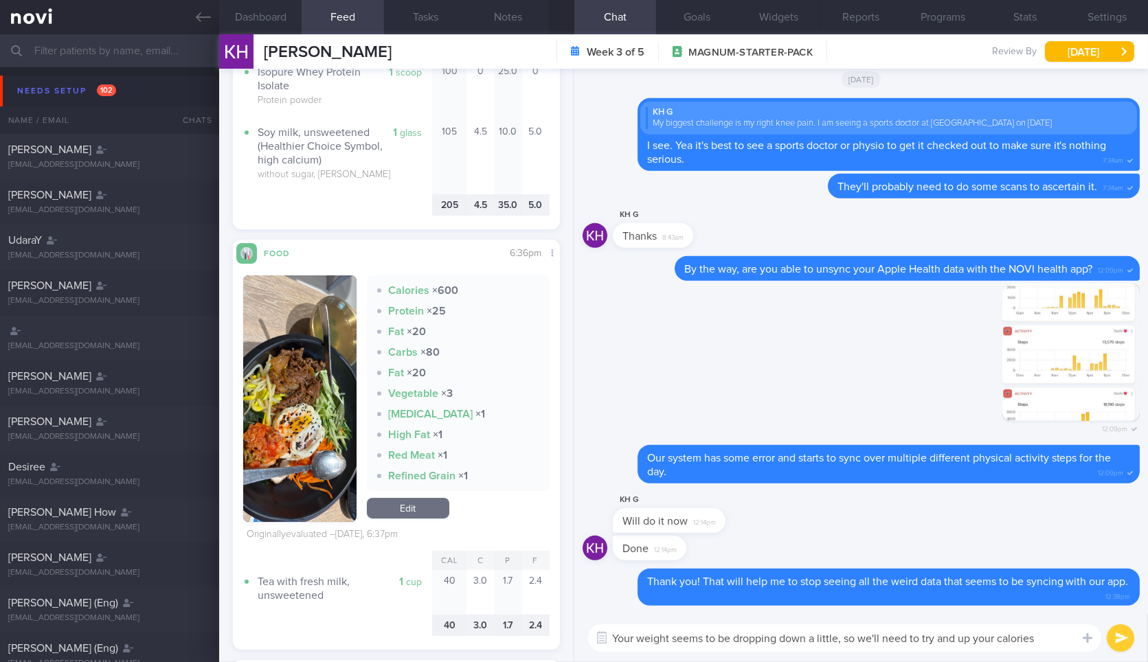
click at [1056, 645] on textarea "Your weight seems to be dropping down a little, so we'll need to try and up you…" at bounding box center [844, 638] width 513 height 27
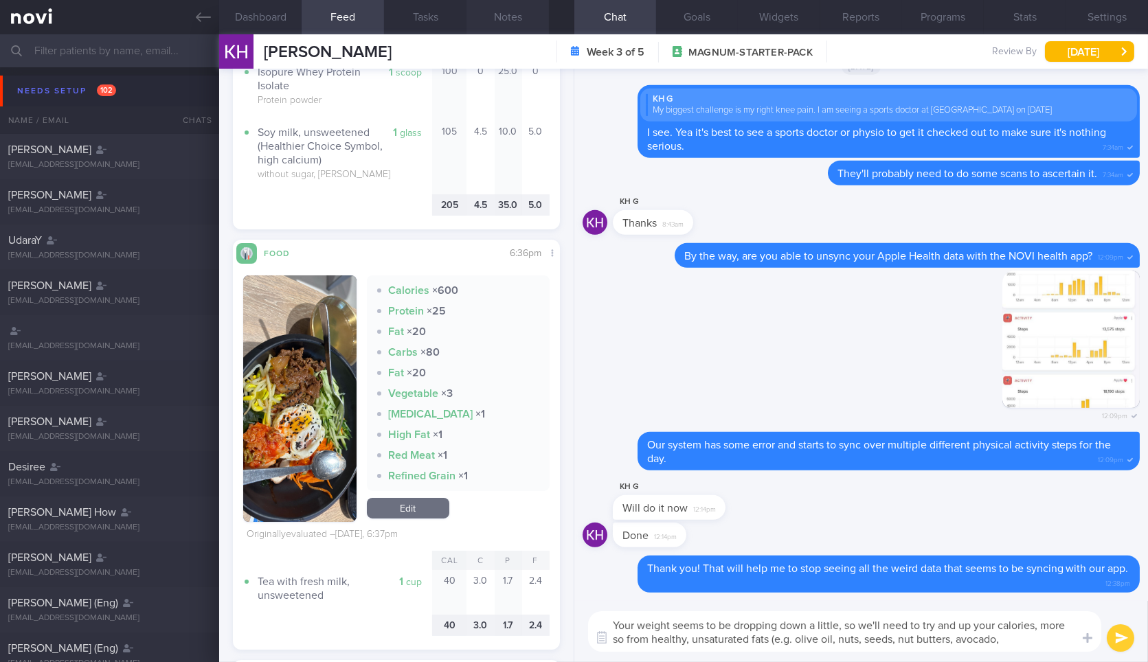
click at [510, 16] on button "Notes" at bounding box center [508, 17] width 82 height 34
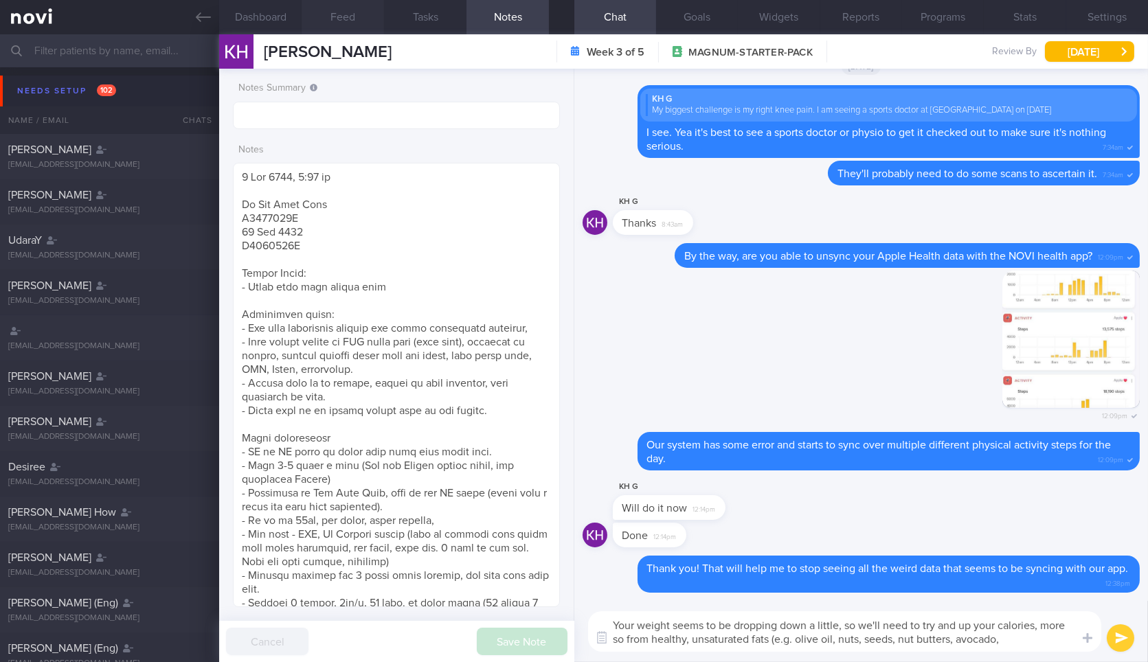
click at [328, 16] on button "Feed" at bounding box center [343, 17] width 82 height 34
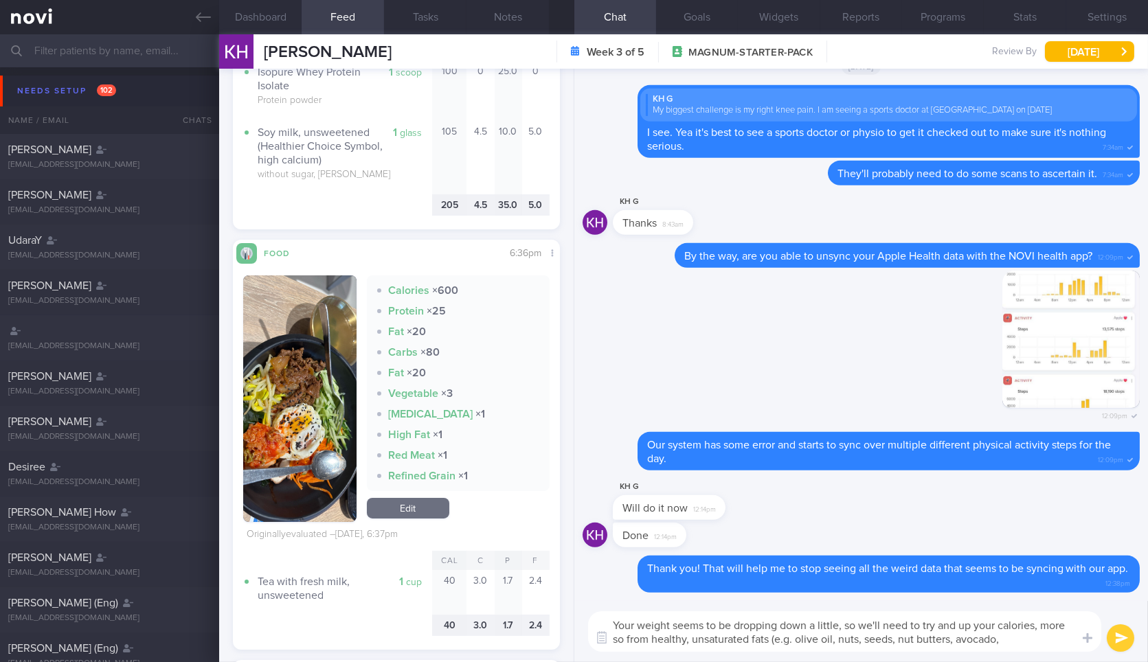
click at [1009, 636] on textarea "Your weight seems to be dropping down a little, so we'll need to try and up you…" at bounding box center [844, 632] width 513 height 41
type textarea "Your weight seems to be dropping down a little, so we'll need to try and up you…"
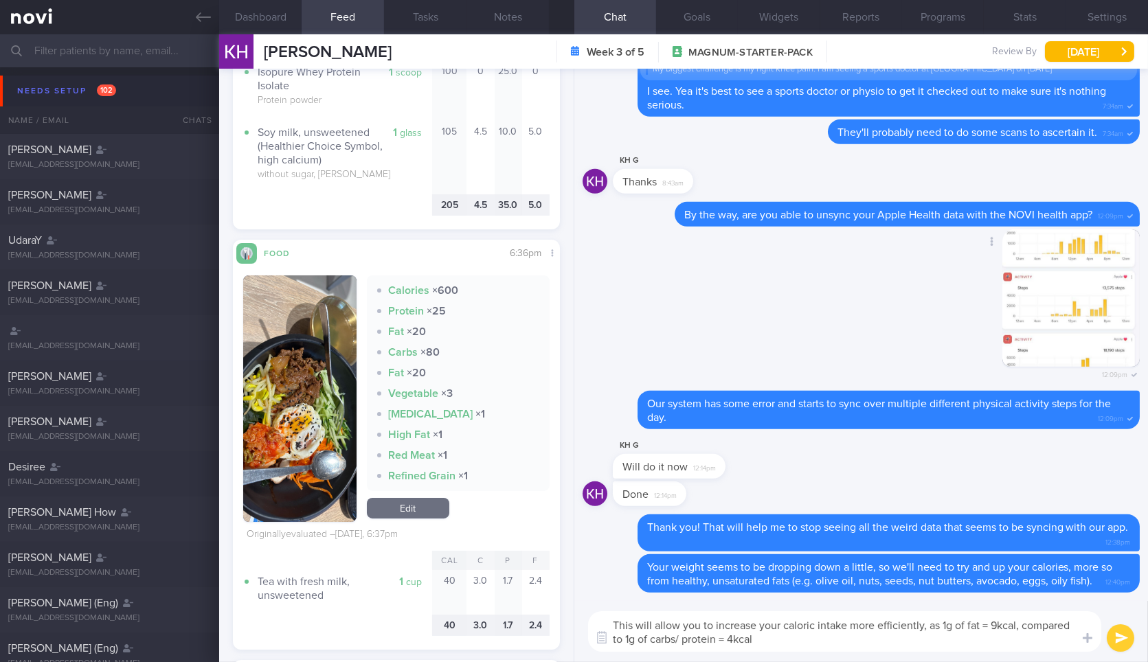
type textarea "This will allow you to increase your caloric intake more efficiently, as 1g of …"
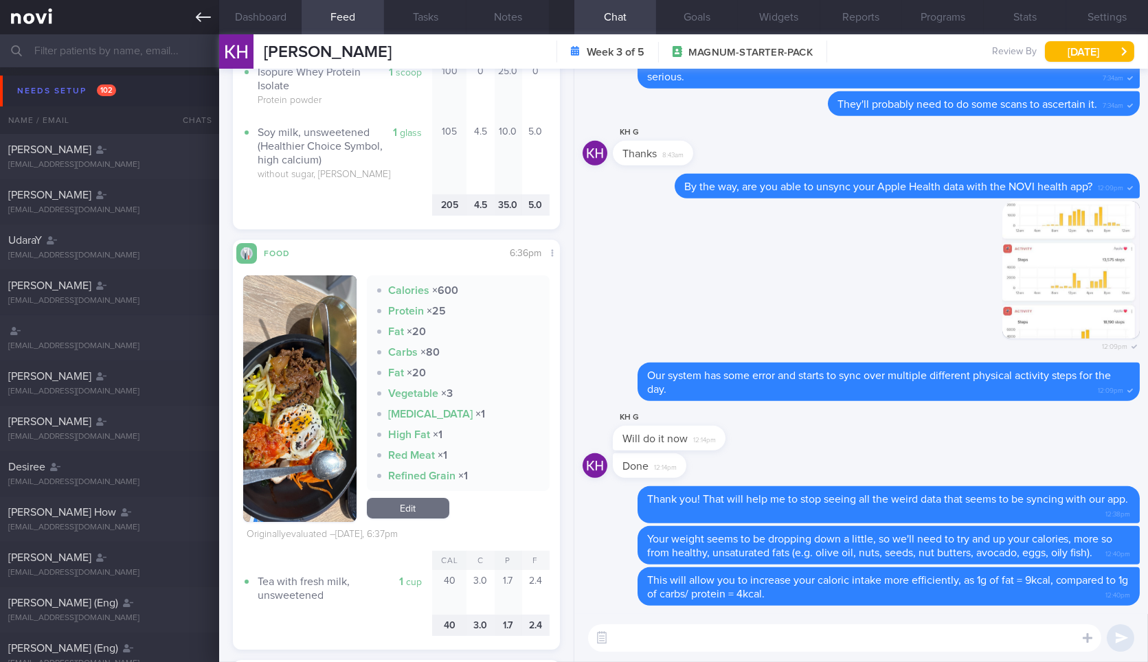
click at [203, 16] on icon at bounding box center [203, 17] width 15 height 10
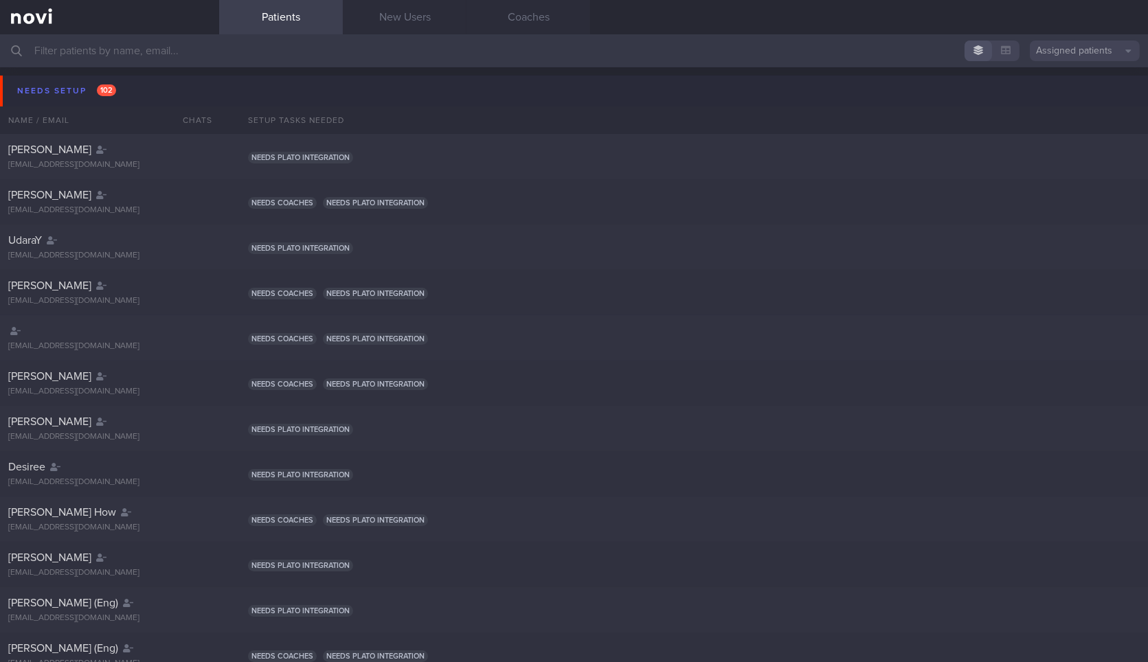
click at [139, 87] on button "Needs setup 102" at bounding box center [576, 91] width 1152 height 31
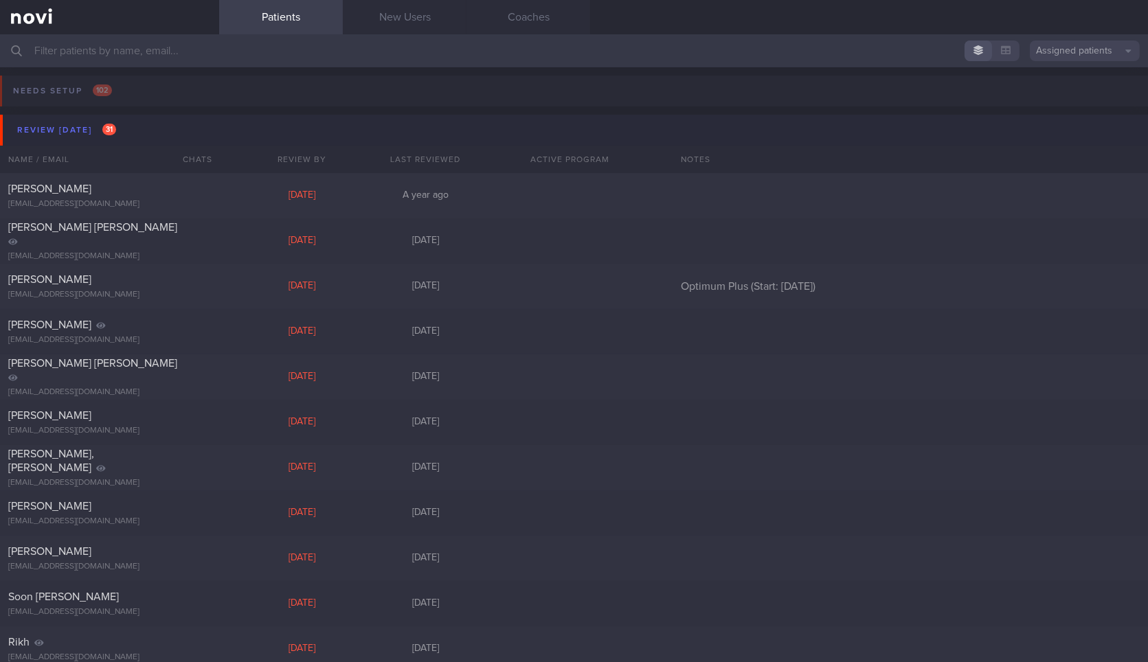
click at [127, 133] on button "Review [DATE] 31" at bounding box center [576, 130] width 1152 height 31
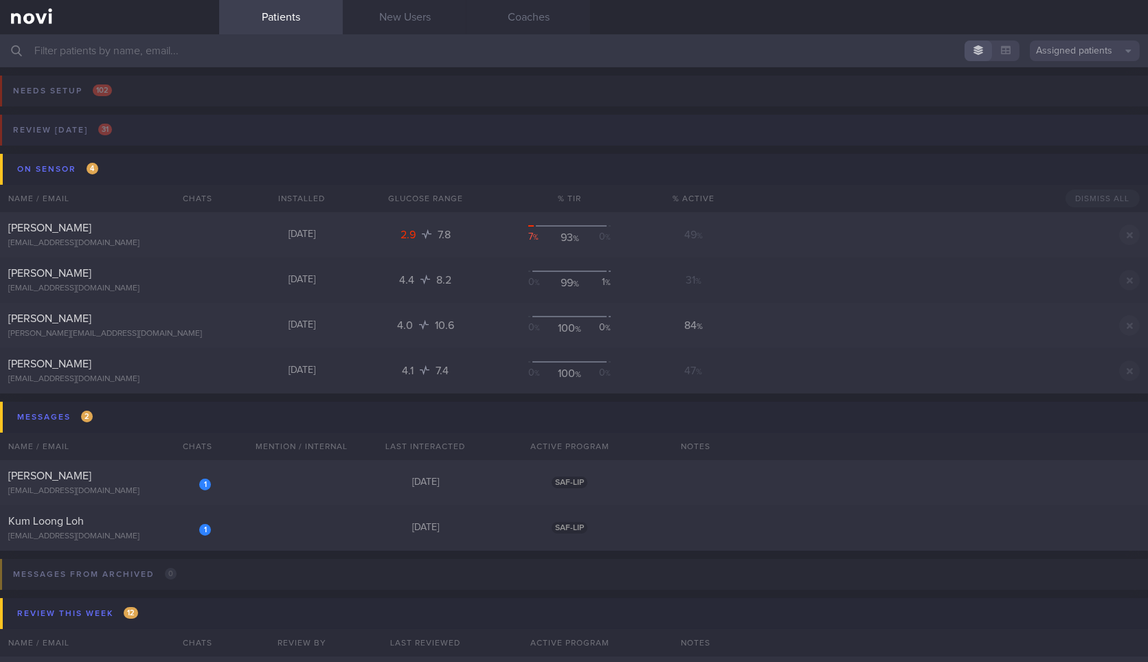
click at [127, 133] on button "Review [DATE] 31" at bounding box center [572, 134] width 1152 height 39
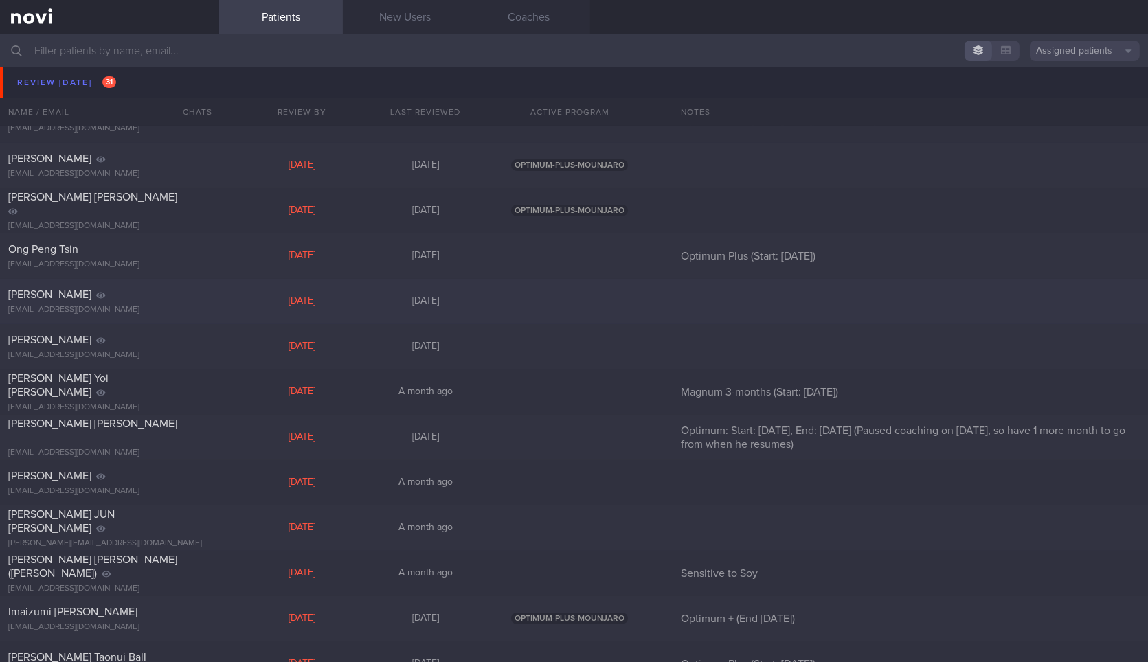
scroll to position [667, 0]
click at [179, 357] on div "[EMAIL_ADDRESS][DOMAIN_NAME]" at bounding box center [109, 354] width 203 height 10
select select "8"
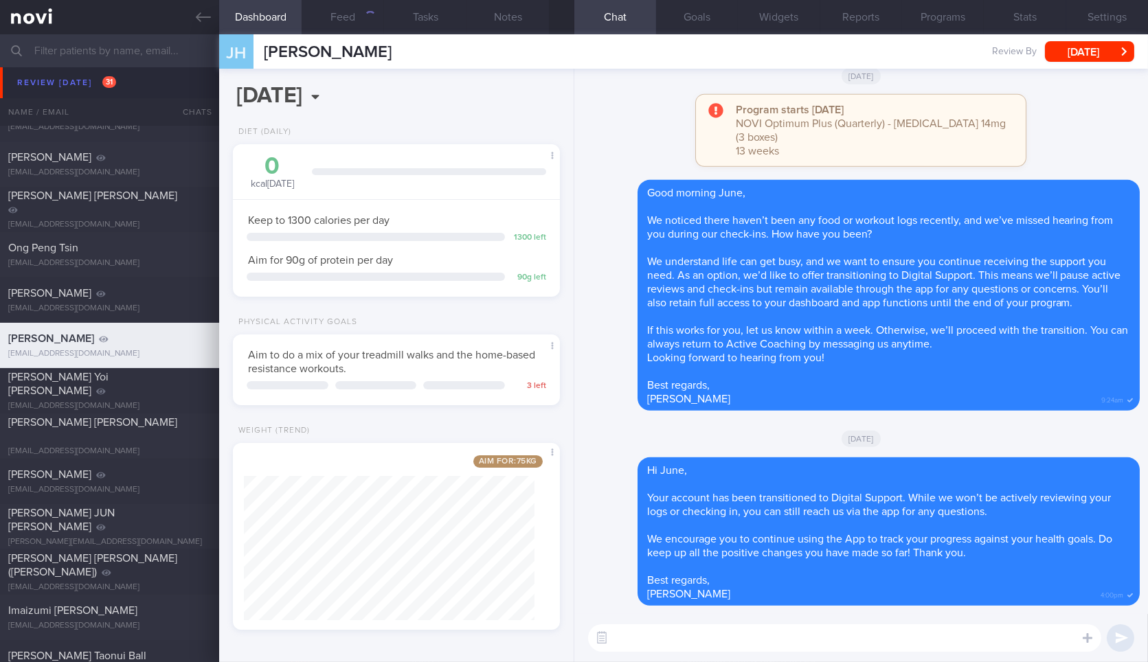
scroll to position [1, 0]
click at [198, 10] on icon at bounding box center [203, 17] width 15 height 15
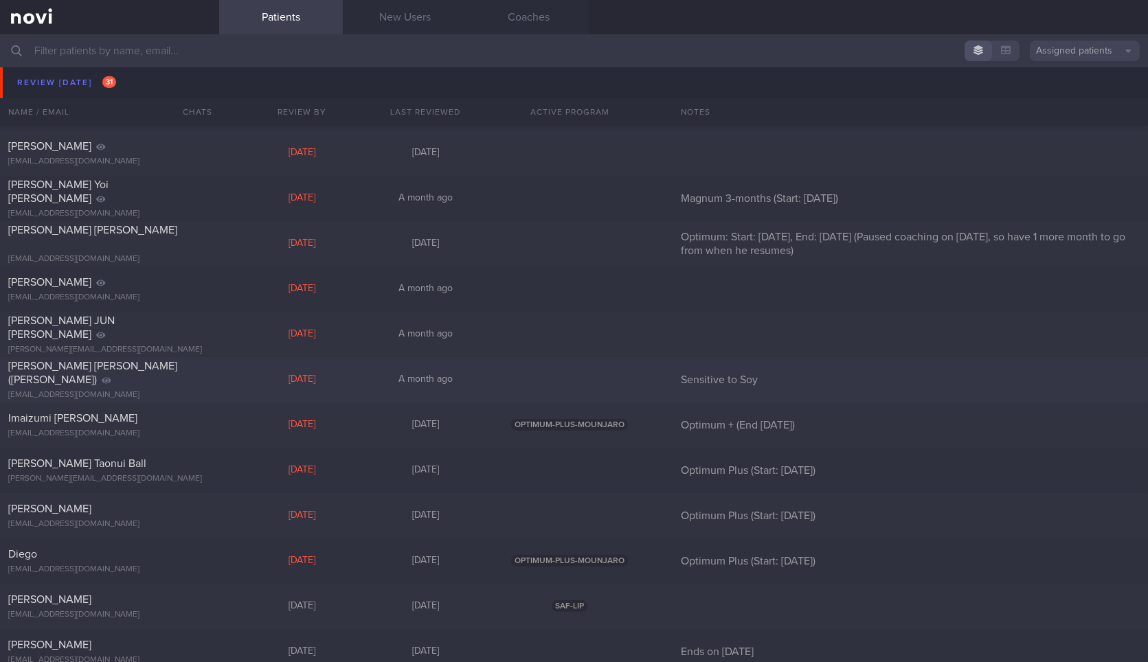
scroll to position [866, 0]
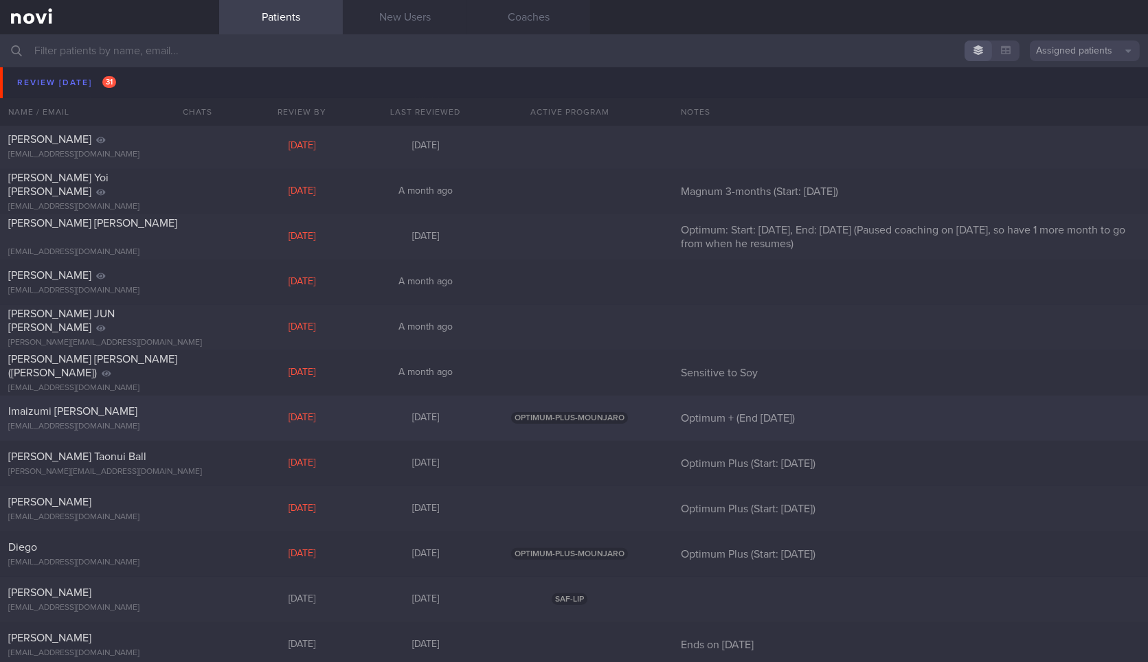
click at [197, 425] on div "[EMAIL_ADDRESS][DOMAIN_NAME]" at bounding box center [109, 427] width 203 height 10
select select "8"
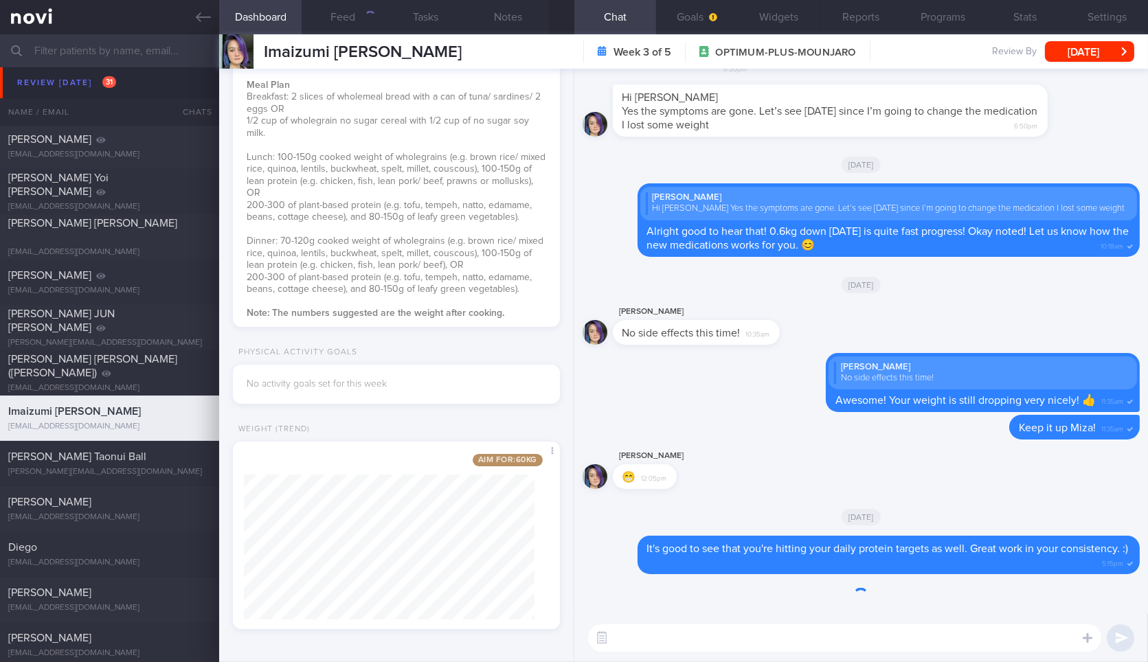
scroll to position [165, 290]
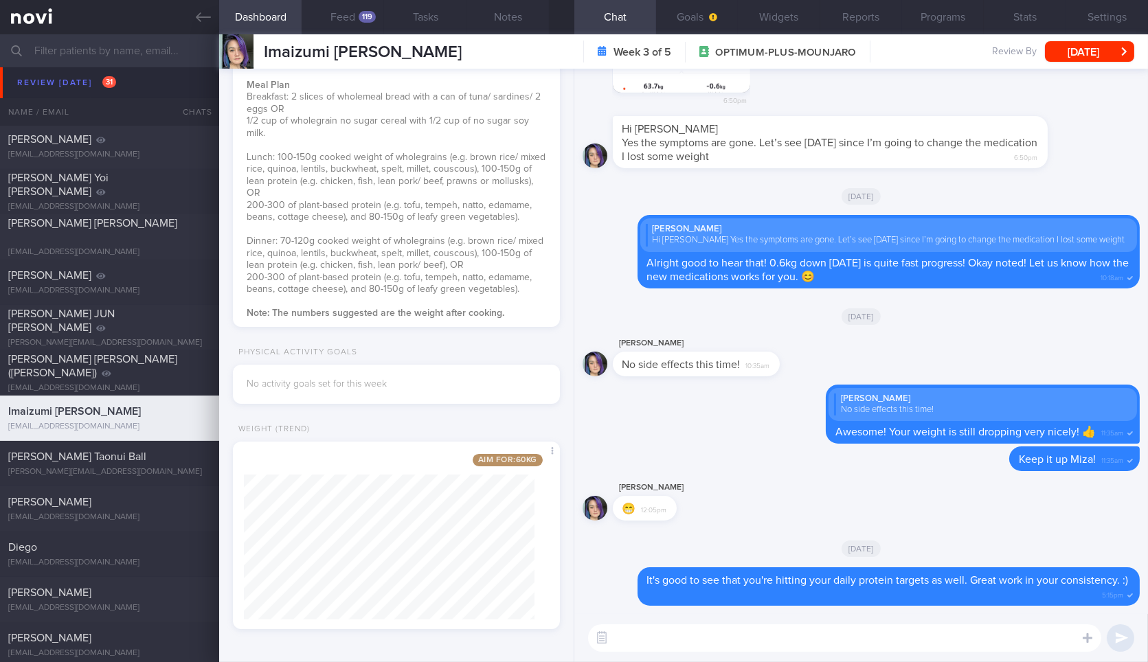
click at [750, 639] on textarea at bounding box center [844, 638] width 513 height 27
type textarea "Hi [PERSON_NAME]! How's your weight moving this week?"
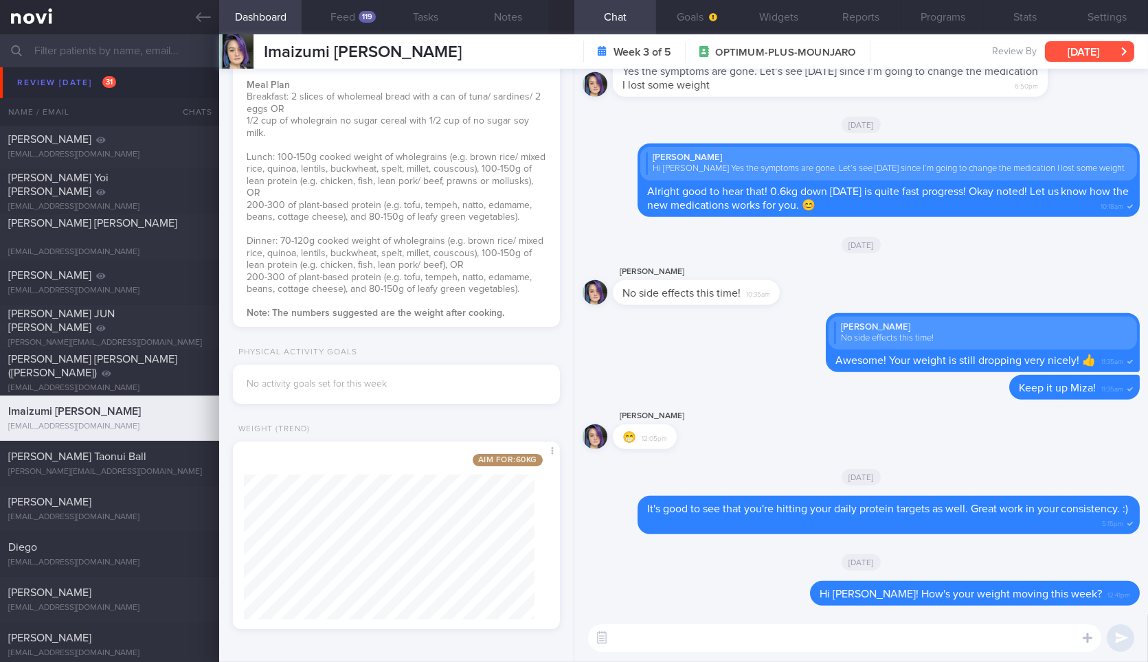
click at [1087, 48] on button "[DATE]" at bounding box center [1089, 51] width 89 height 21
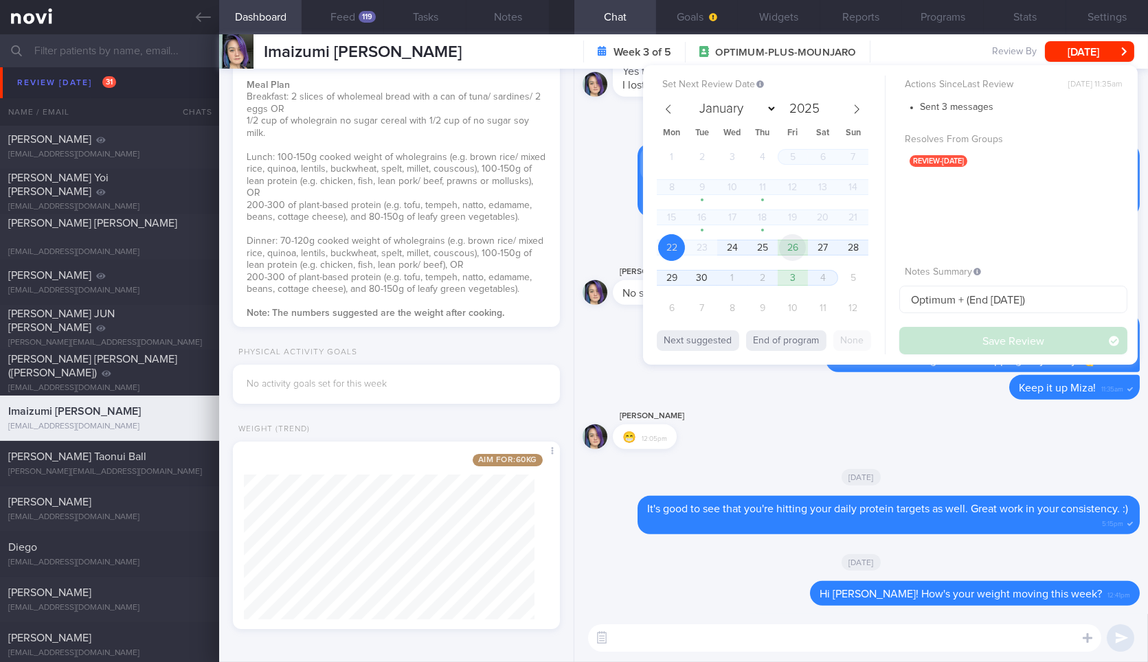
click at [790, 244] on span "26" at bounding box center [792, 247] width 27 height 27
click at [958, 349] on button "Save Review" at bounding box center [1014, 340] width 228 height 27
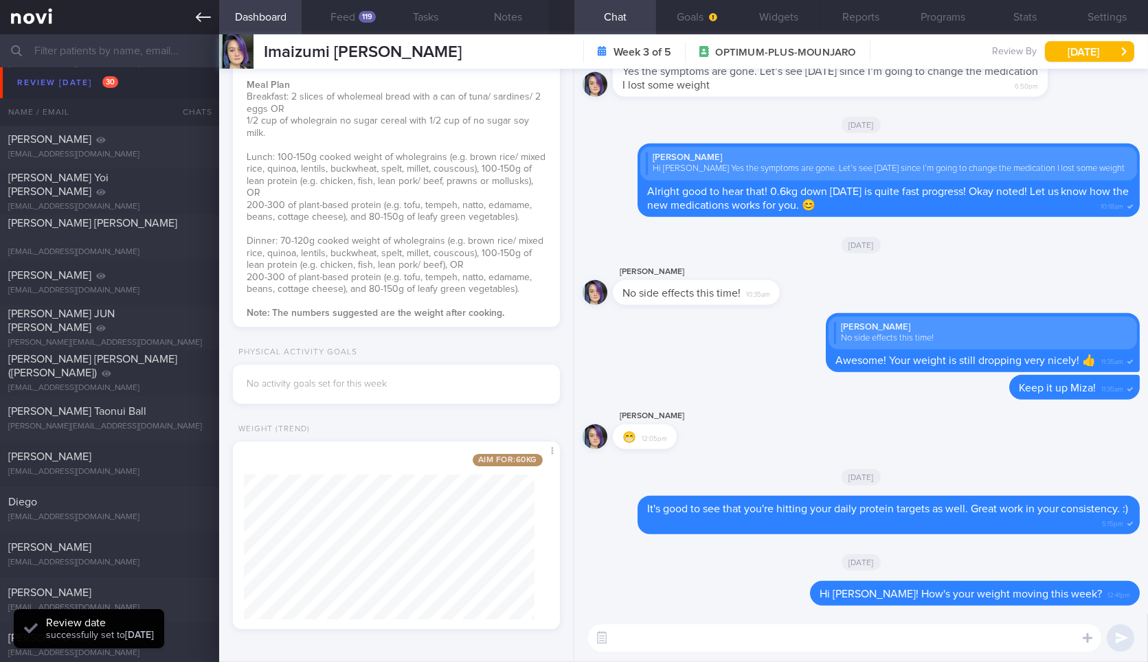
click at [209, 15] on icon at bounding box center [203, 17] width 15 height 15
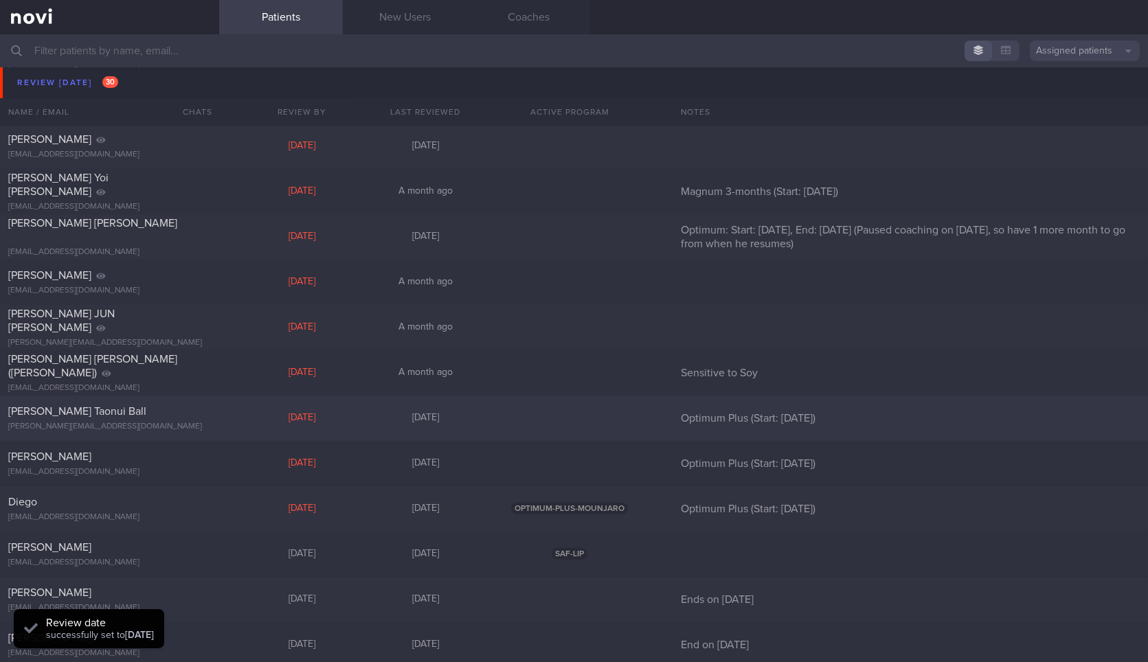
click at [161, 399] on div "[PERSON_NAME] Taonui Ball [EMAIL_ADDRESS][DOMAIN_NAME] [DATE] [DATE] Optimum Pl…" at bounding box center [574, 418] width 1148 height 45
select select "8"
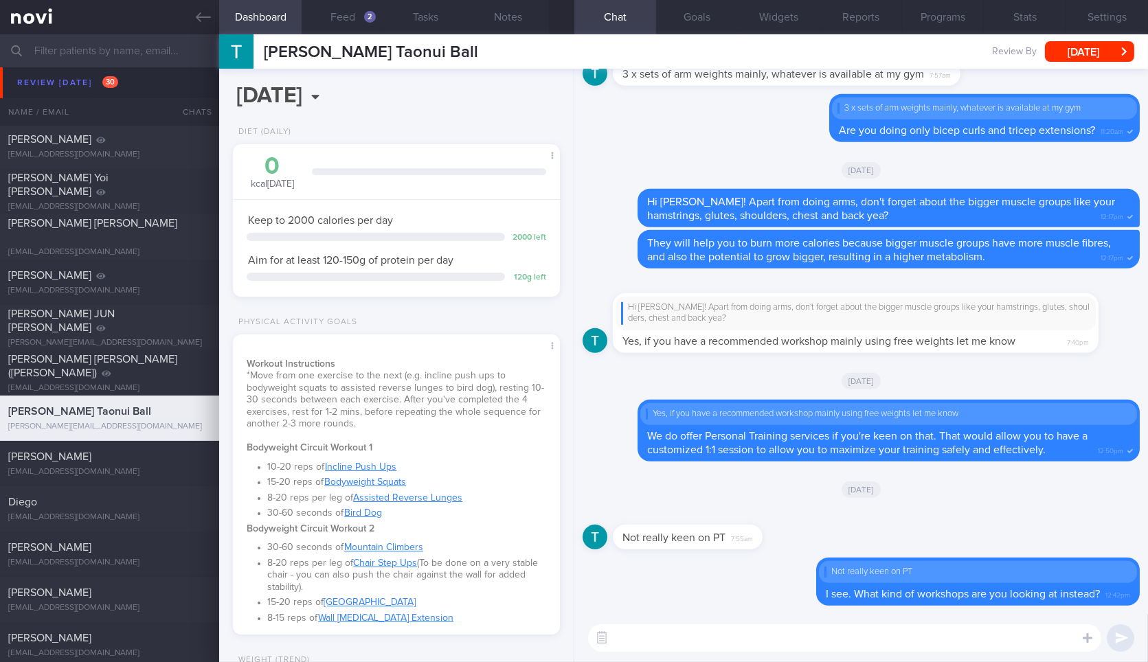
scroll to position [232, 0]
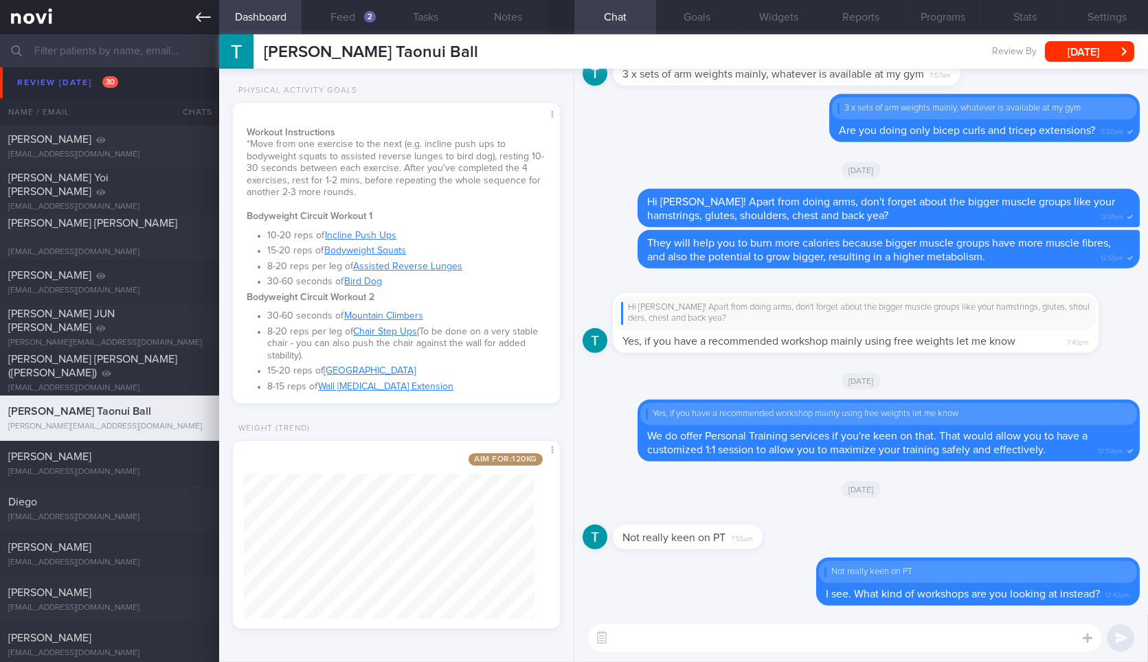
click at [206, 11] on icon at bounding box center [203, 17] width 15 height 15
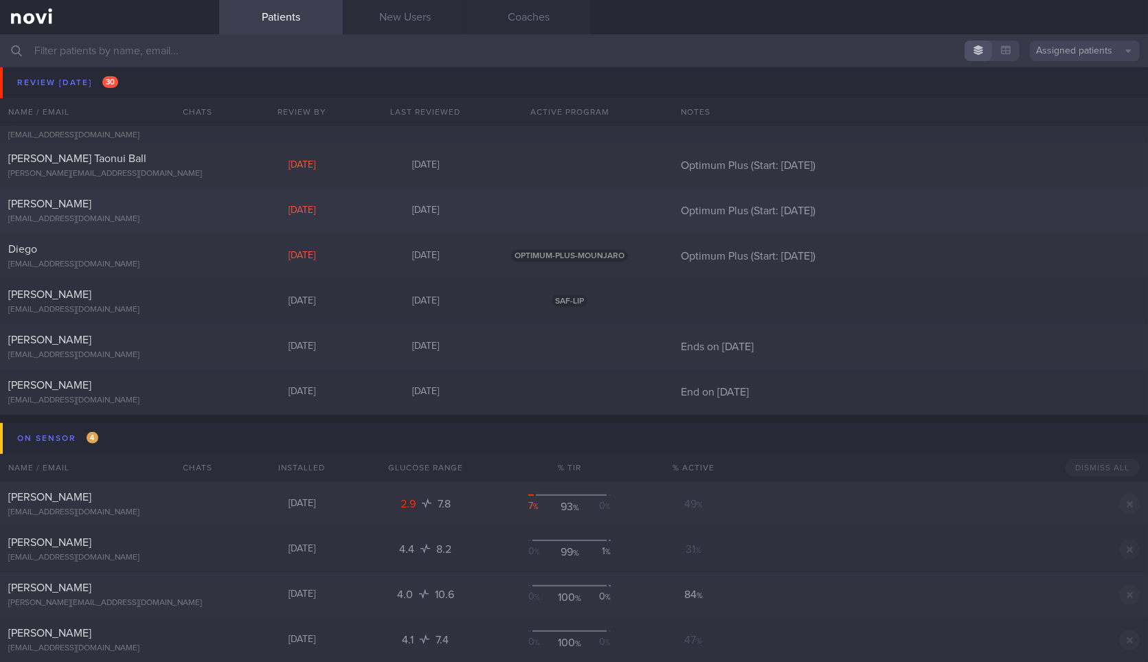
scroll to position [1119, 0]
click at [218, 300] on div "[PERSON_NAME] [EMAIL_ADDRESS][DOMAIN_NAME] [DATE] [DATE] SAF-LIP" at bounding box center [574, 301] width 1148 height 45
select select "8"
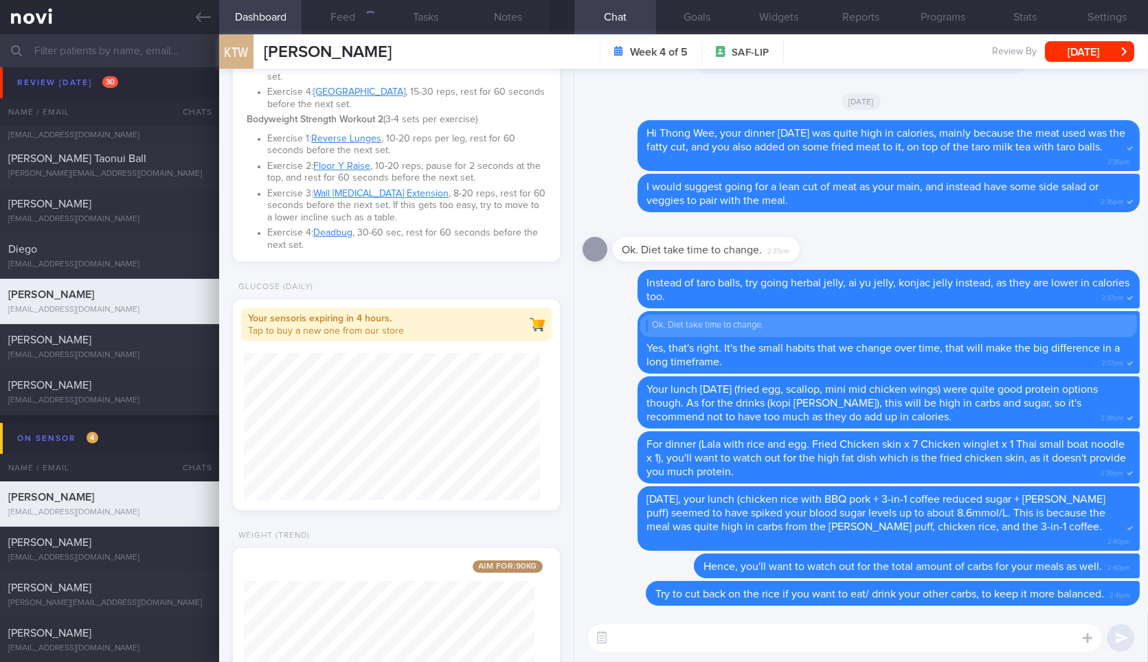
scroll to position [527, 0]
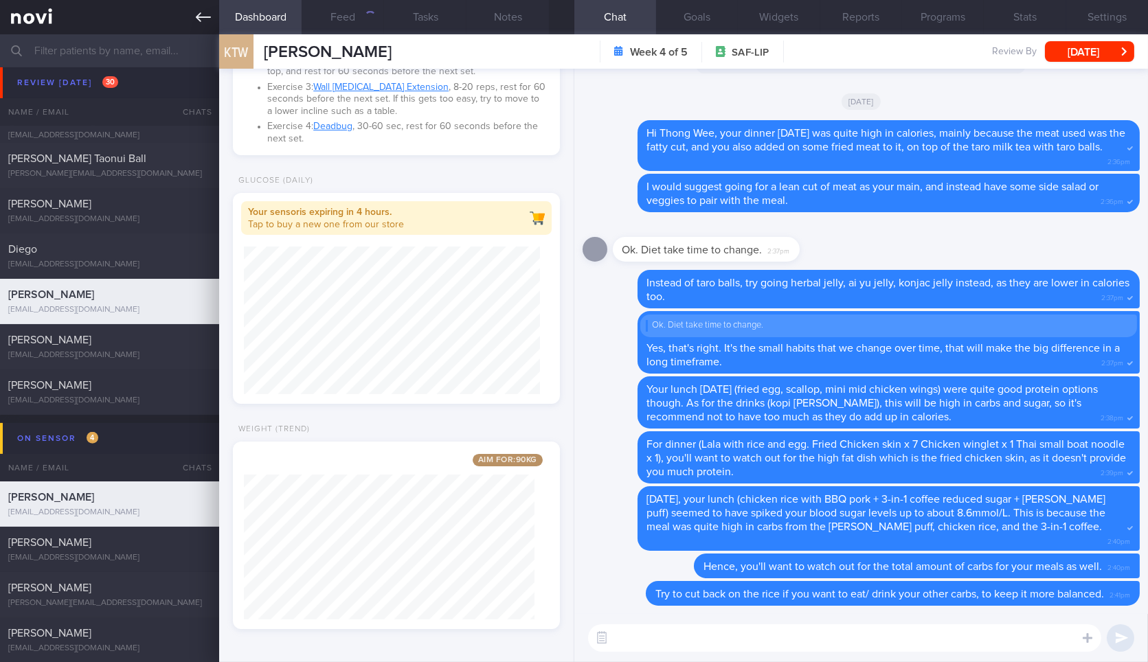
click at [204, 19] on icon at bounding box center [203, 17] width 15 height 15
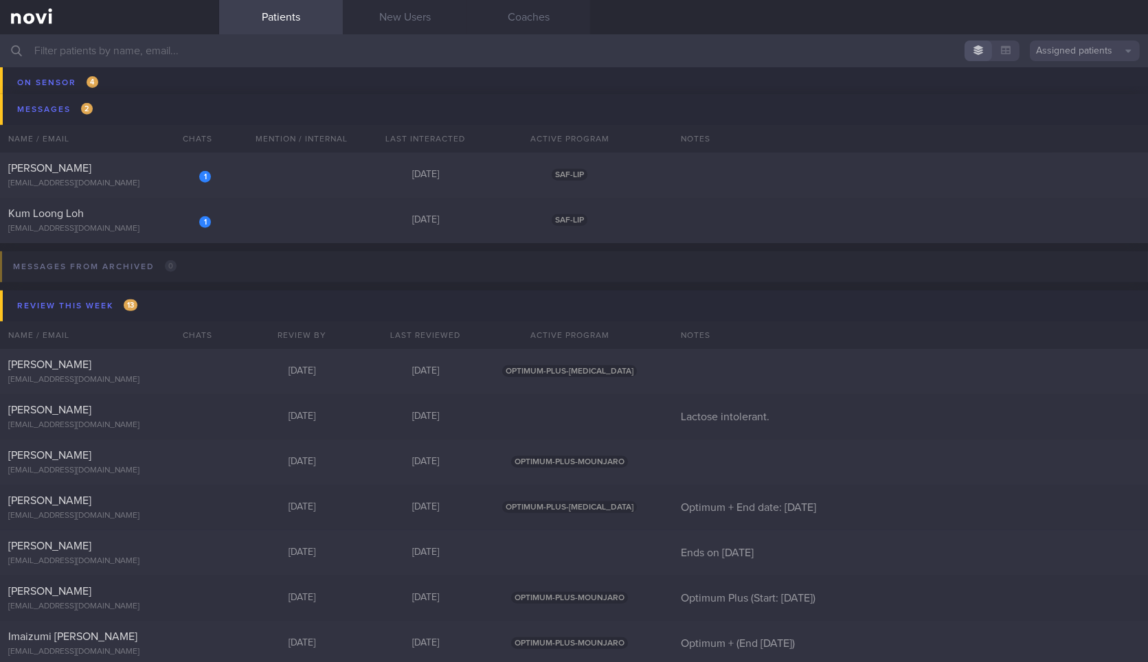
scroll to position [1641, 0]
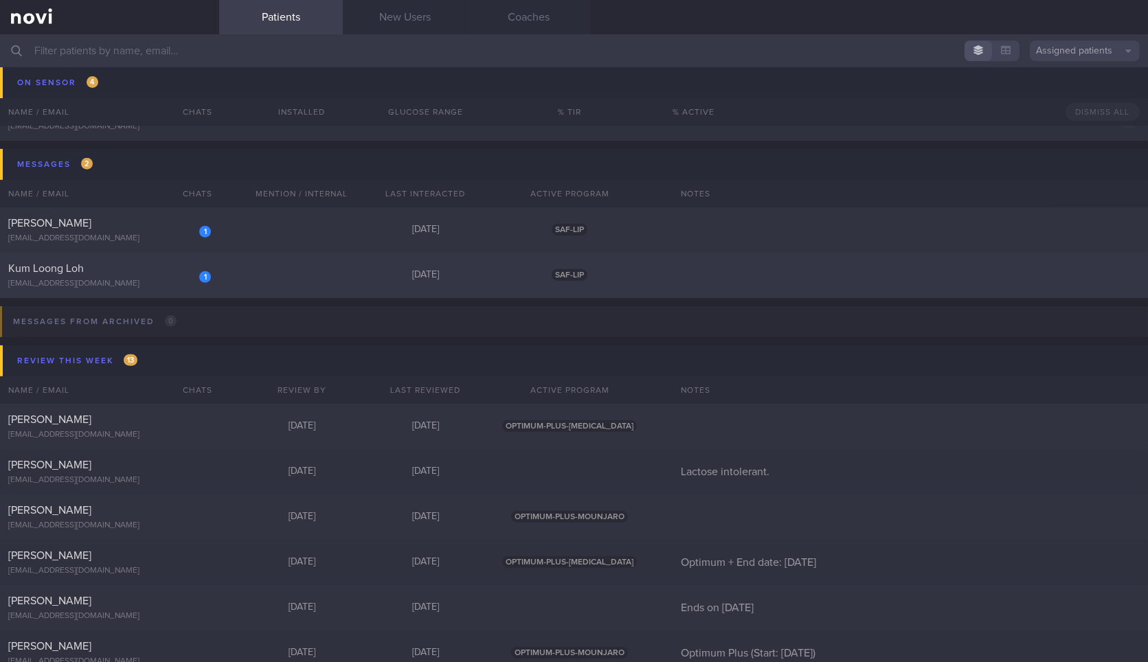
click at [158, 270] on div "Kum Loong Loh" at bounding box center [107, 269] width 199 height 14
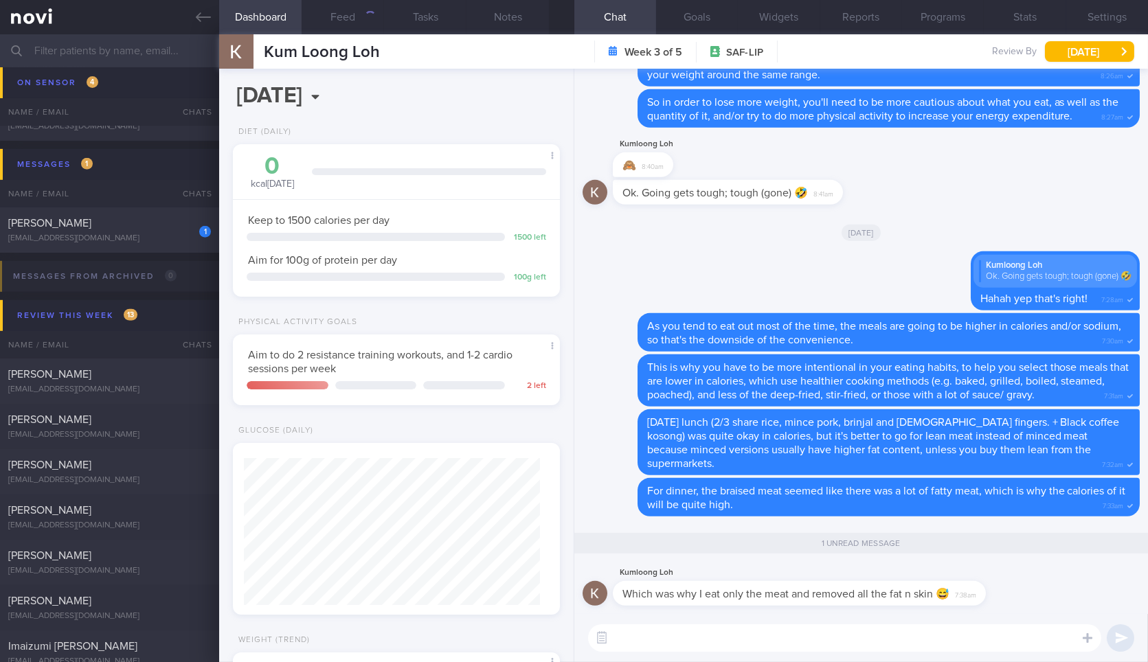
scroll to position [212, 0]
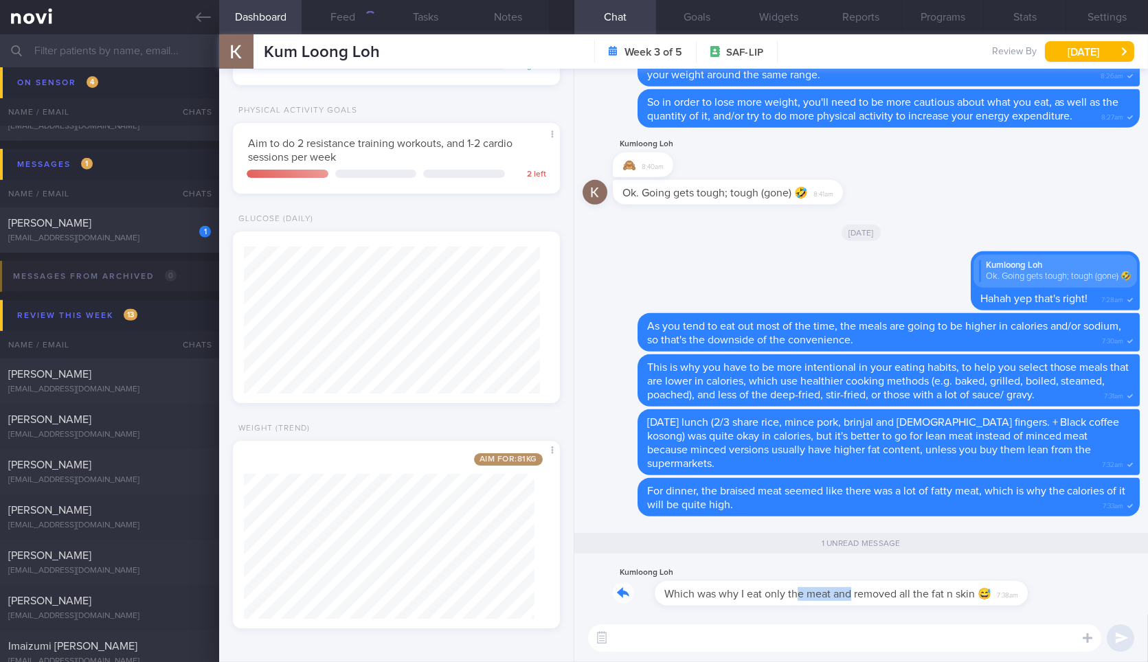
drag, startPoint x: 753, startPoint y: 603, endPoint x: 809, endPoint y: 591, distance: 57.0
click at [809, 591] on div "Kumloong Loh Which was why I eat only the meat and removed all the fat n skin 😅…" at bounding box center [820, 585] width 414 height 41
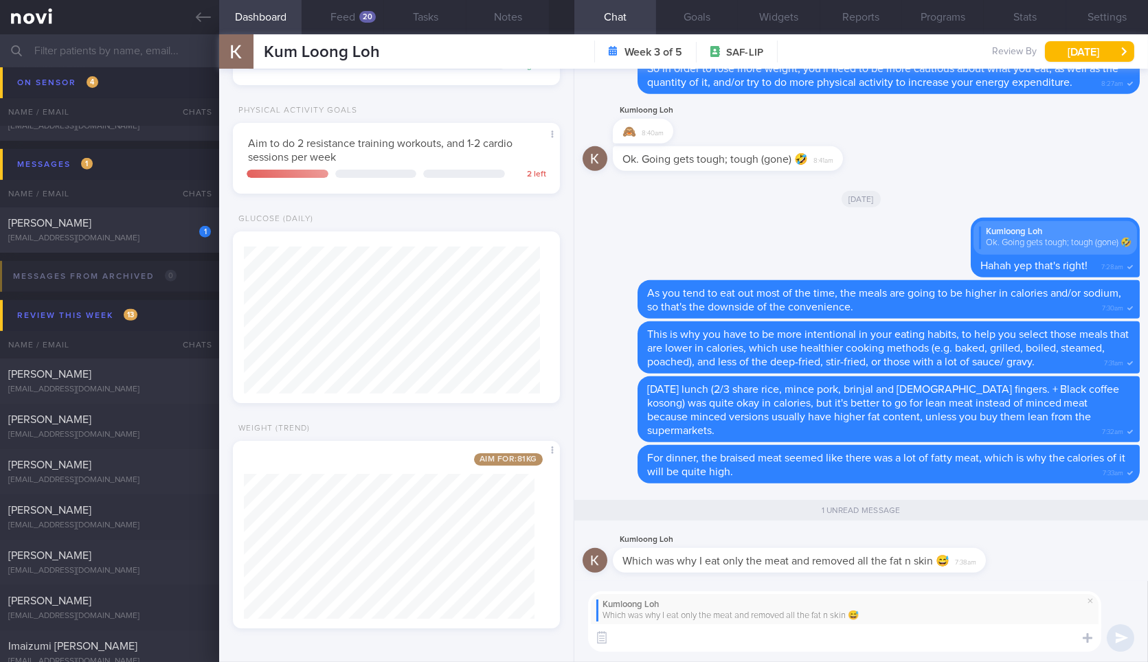
click at [777, 644] on textarea at bounding box center [844, 638] width 513 height 27
type textarea "[PERSON_NAME] then that's good!"
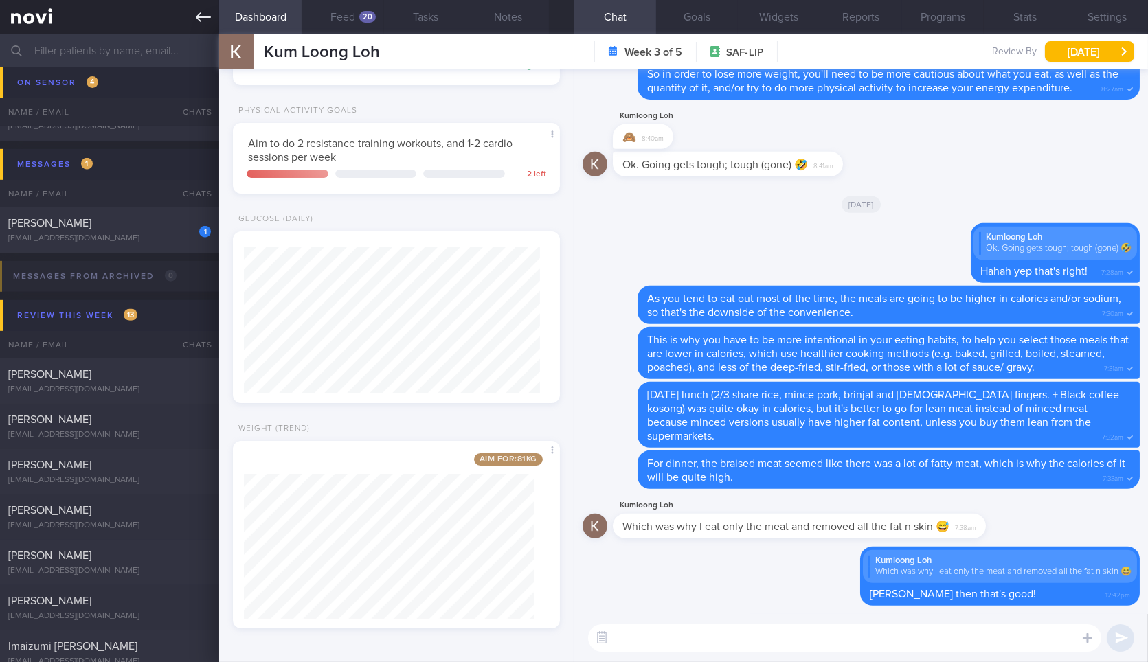
click at [198, 5] on link at bounding box center [109, 17] width 219 height 34
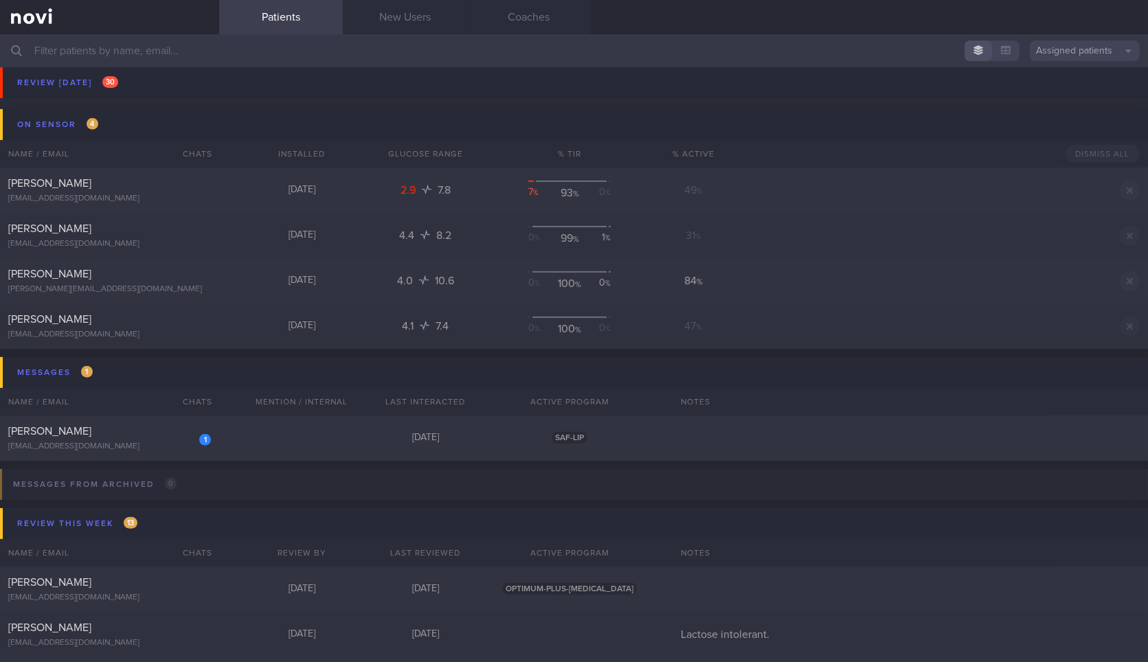
scroll to position [1677, 0]
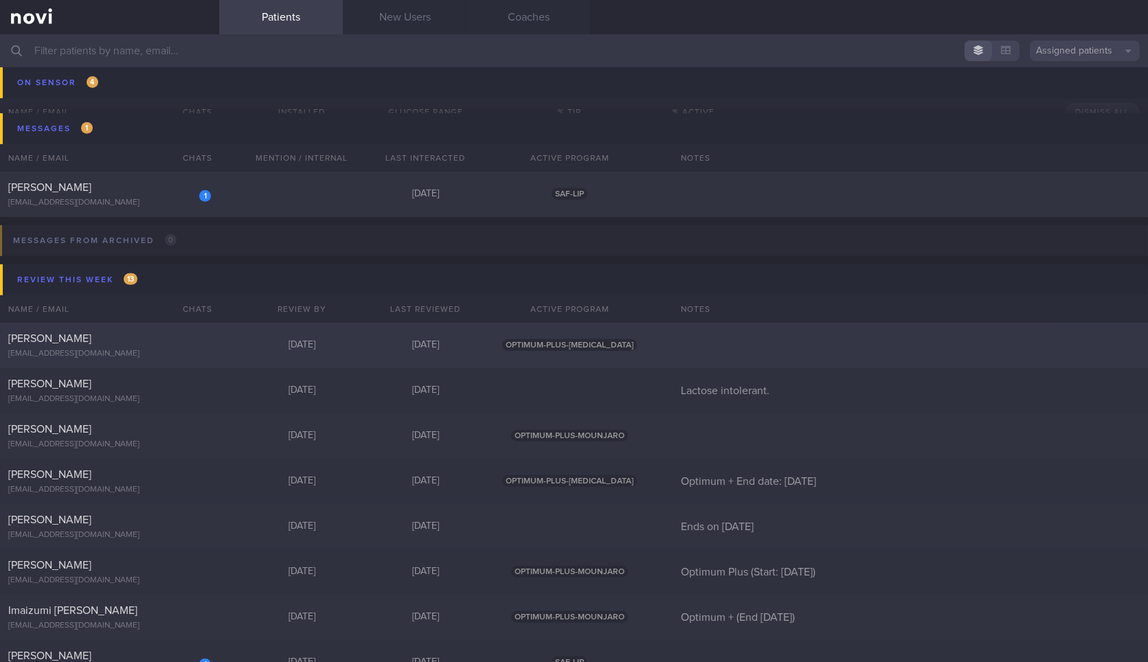
click at [719, 348] on div "[PERSON_NAME] [EMAIL_ADDRESS][DOMAIN_NAME] [DATE] [DATE] OPTIMUM-PLUS-[MEDICAL_…" at bounding box center [574, 345] width 1148 height 45
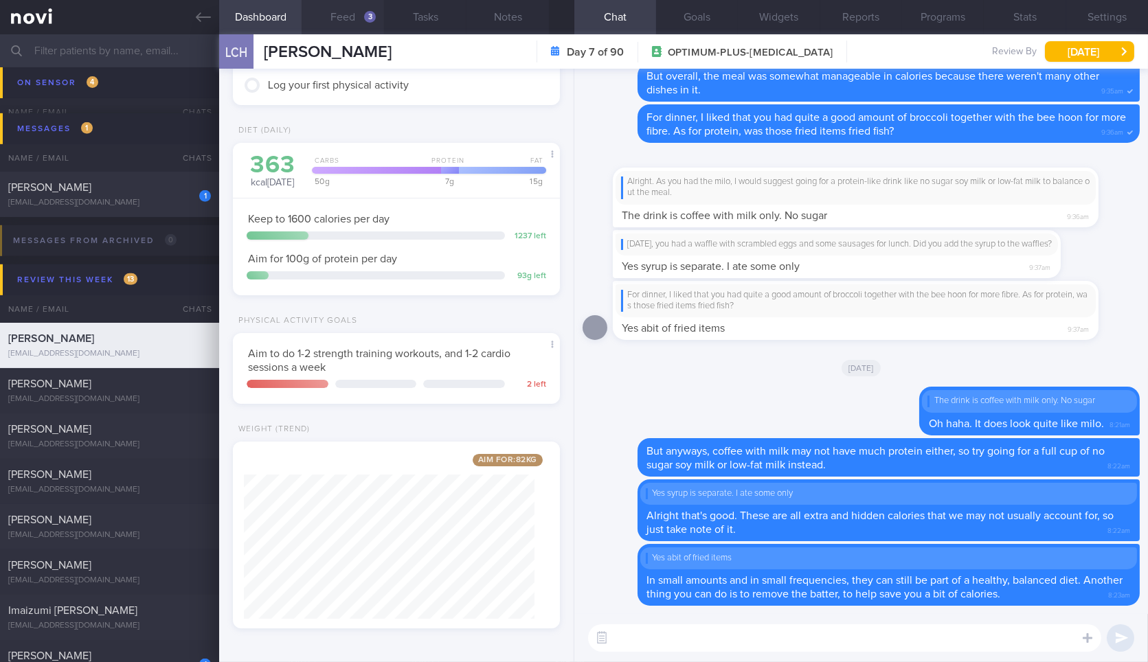
click at [359, 21] on button "Feed 3" at bounding box center [343, 17] width 82 height 34
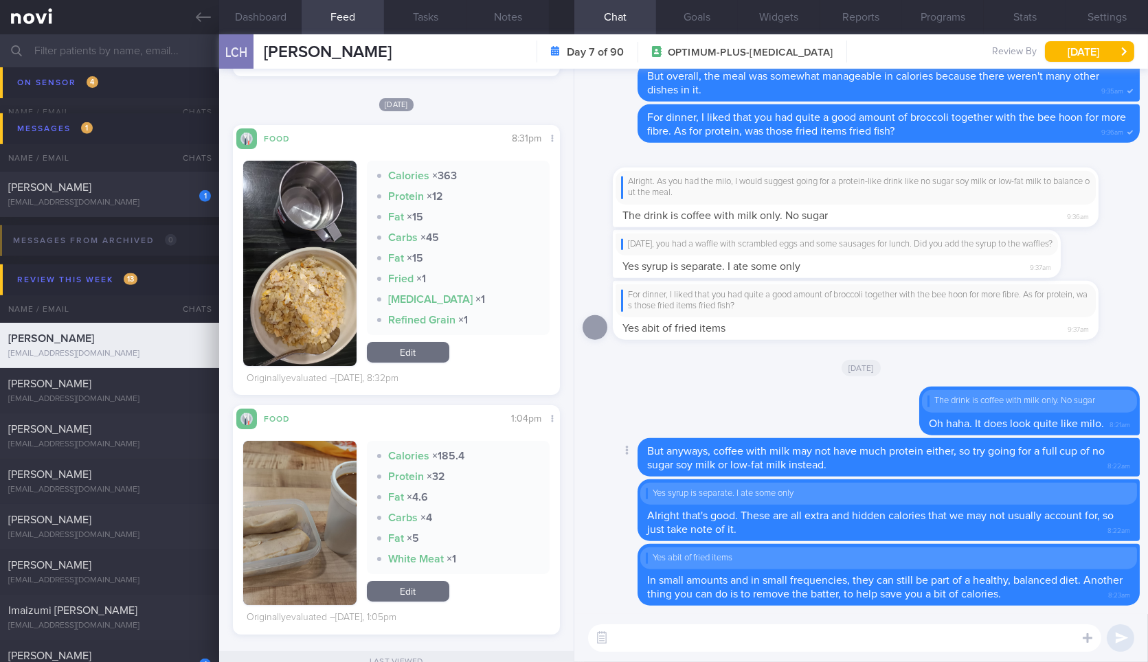
scroll to position [502, 0]
click at [722, 643] on textarea at bounding box center [844, 638] width 513 height 27
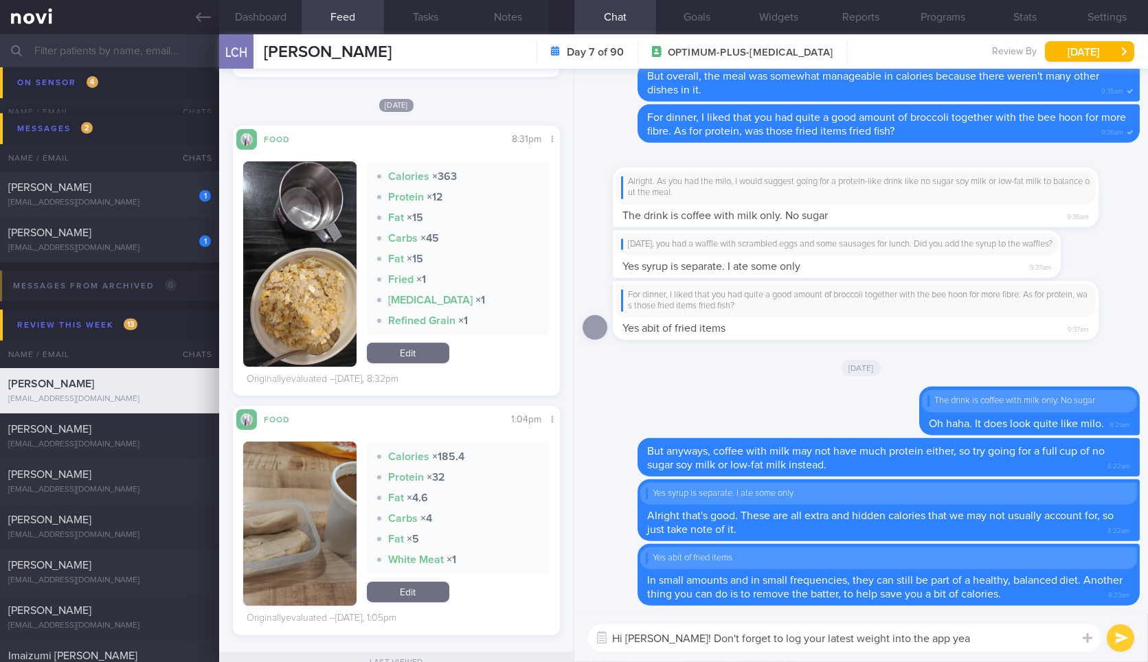
type textarea "Hi [PERSON_NAME]! Don't forget to log your latest weight into the app yea?"
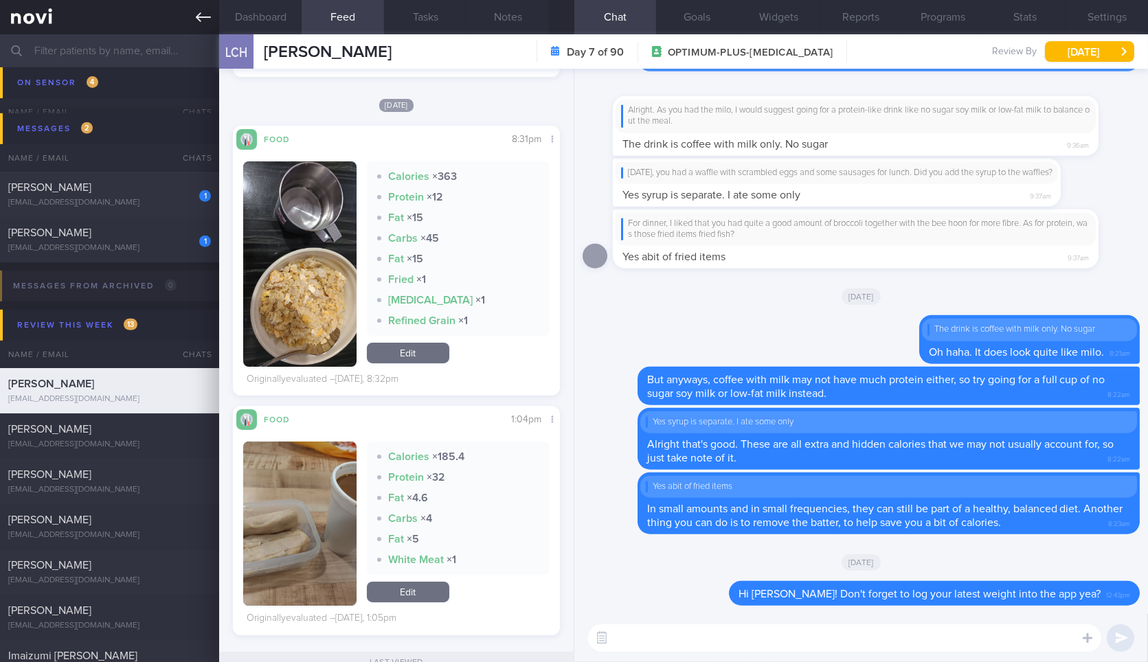
click at [204, 20] on icon at bounding box center [203, 17] width 15 height 15
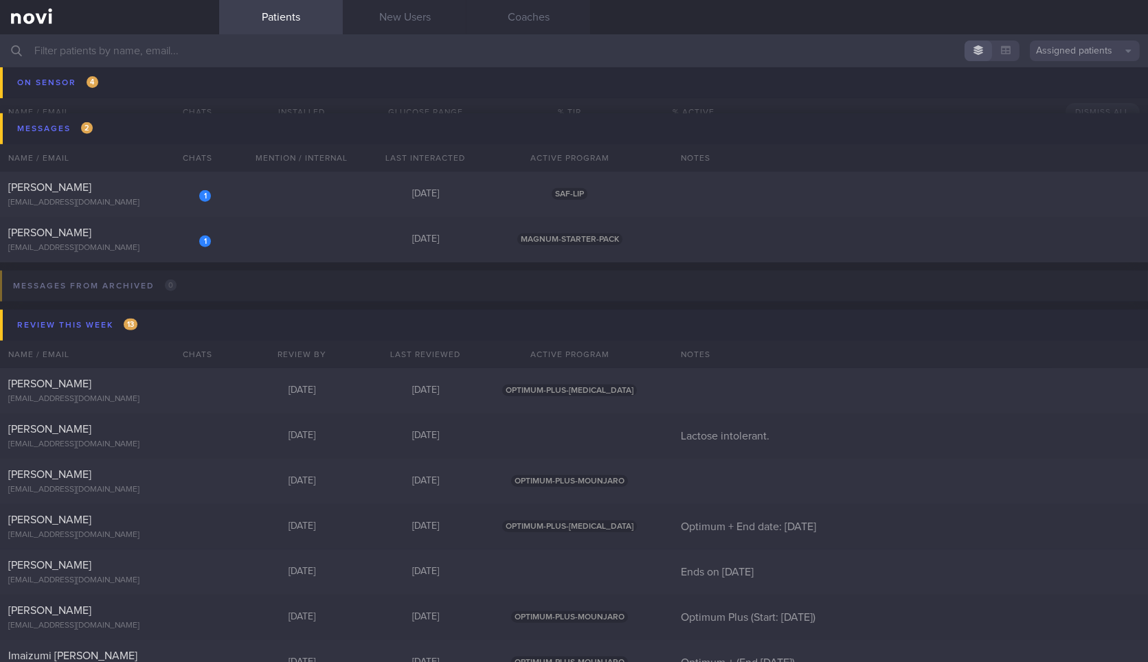
click at [1073, 56] on button "Assigned patients" at bounding box center [1085, 51] width 110 height 21
click at [1054, 90] on button "All active patients" at bounding box center [1085, 95] width 110 height 21
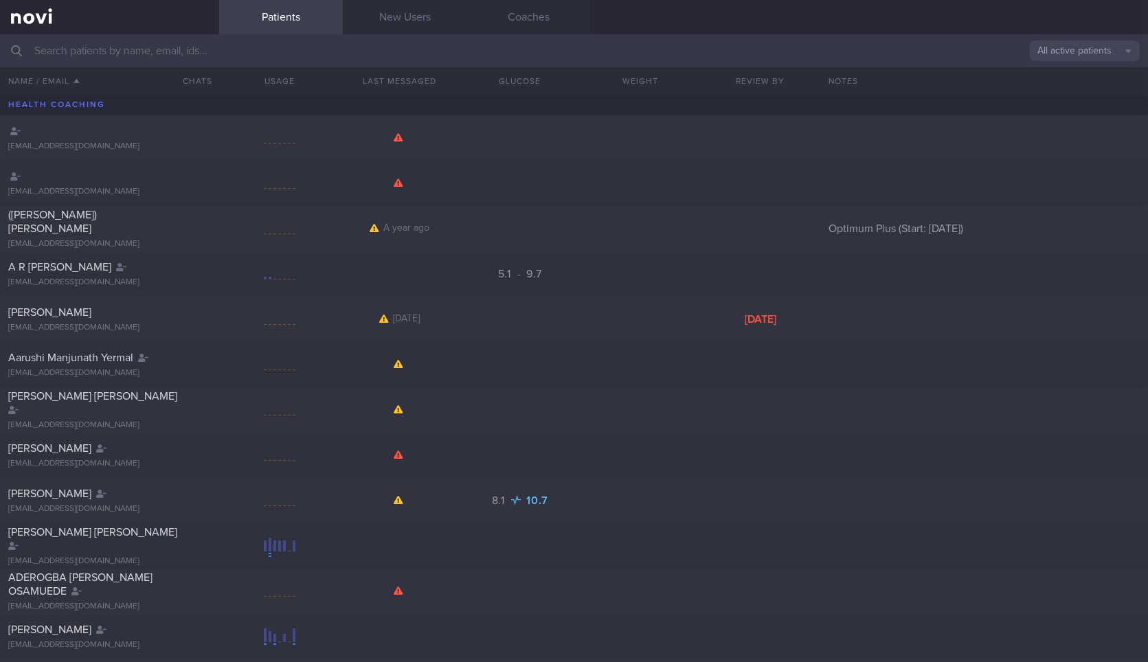
click at [251, 48] on input "text" at bounding box center [574, 50] width 1148 height 33
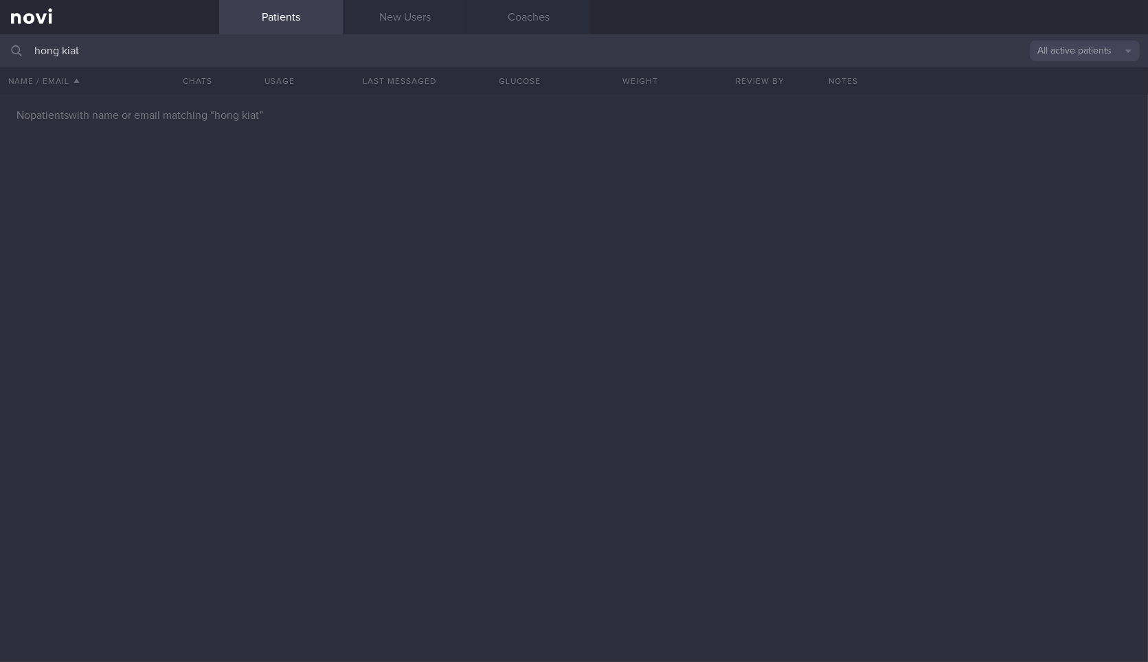
type input "hong kiat"
click at [1082, 56] on button "All active patients" at bounding box center [1085, 51] width 110 height 21
click at [1073, 117] on button "Archived patients" at bounding box center [1085, 115] width 110 height 21
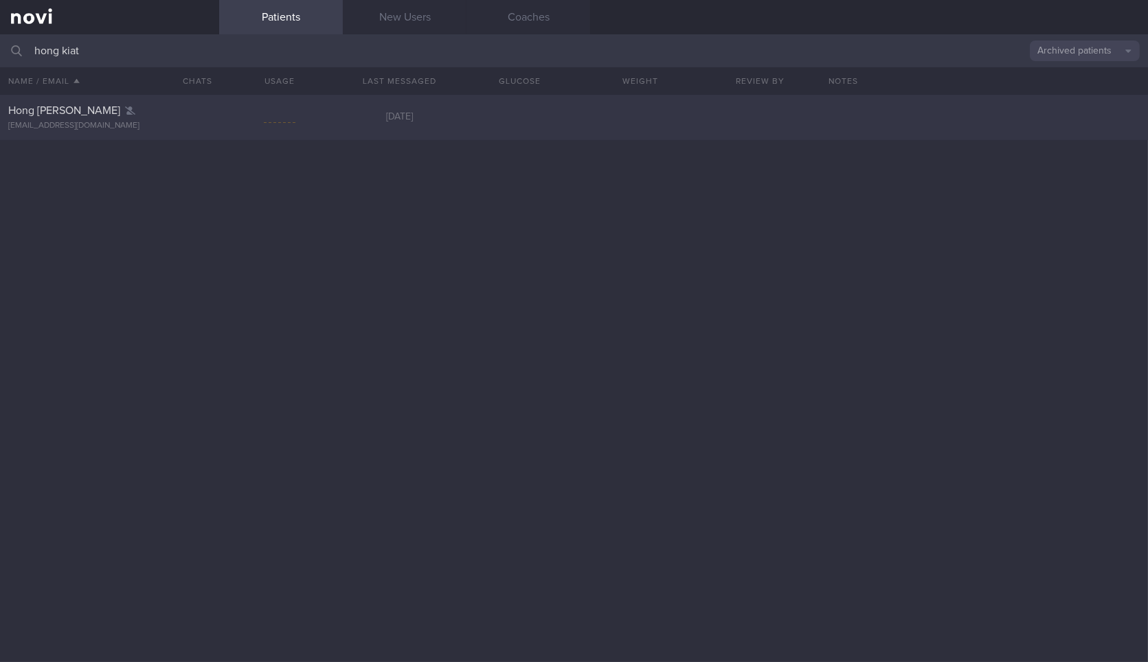
click at [142, 126] on div "[EMAIL_ADDRESS][DOMAIN_NAME]" at bounding box center [109, 126] width 203 height 10
select select "8"
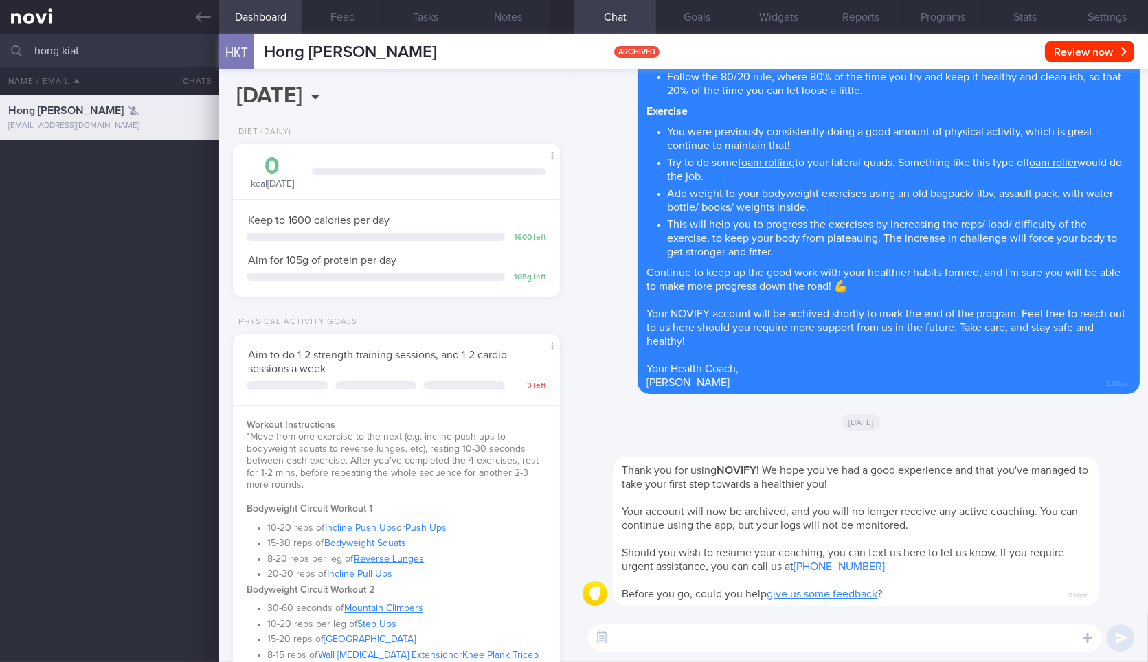
scroll to position [491, 0]
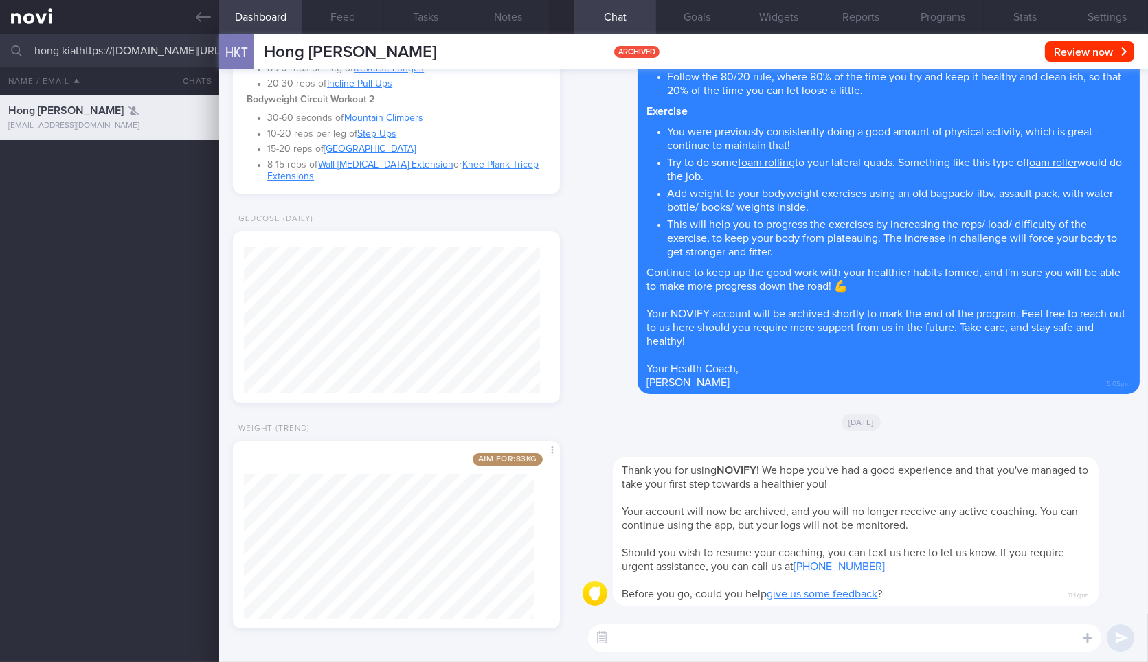
click at [164, 45] on input "hong kiathttps://[DOMAIN_NAME][URL]" at bounding box center [574, 50] width 1148 height 33
type input "[PERSON_NAME]"
click at [117, 170] on div "[EMAIL_ADDRESS][DOMAIN_NAME]" at bounding box center [109, 171] width 203 height 10
type input "Wants to cut down weight fast"
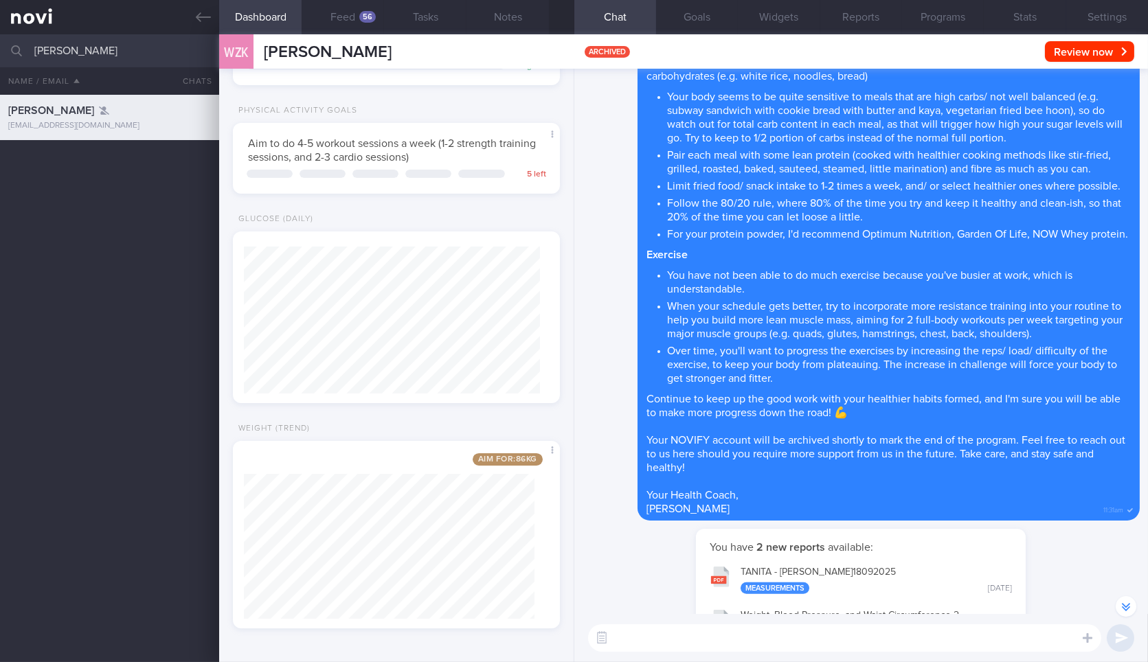
scroll to position [-559, 0]
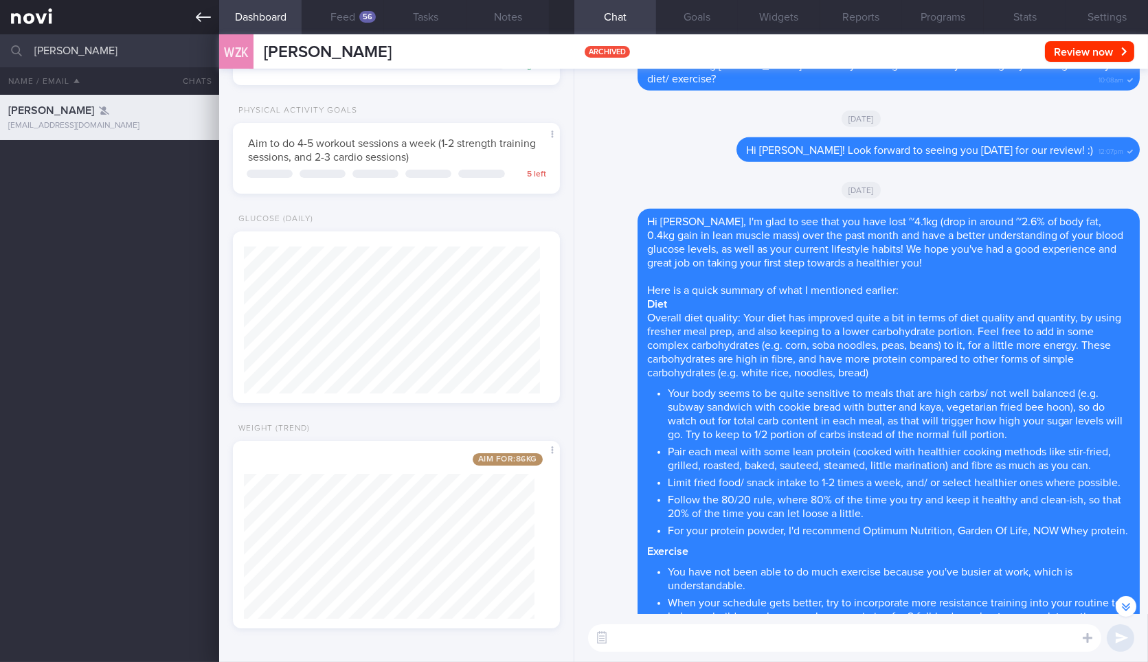
click at [202, 21] on icon at bounding box center [203, 17] width 15 height 15
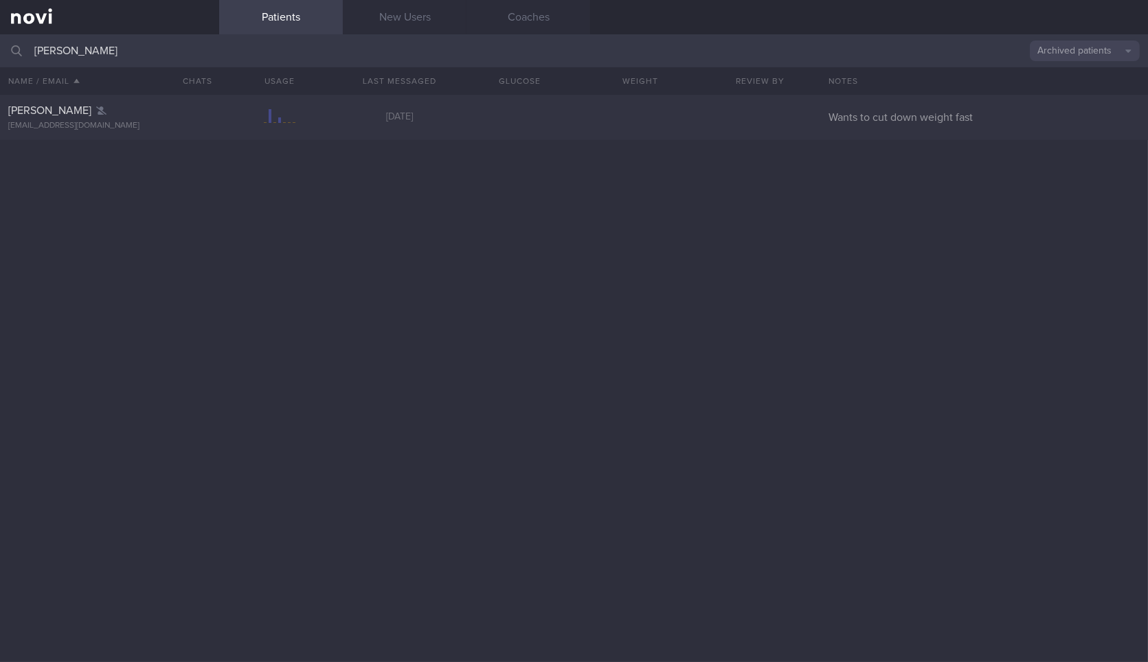
click at [179, 54] on input "[PERSON_NAME]" at bounding box center [574, 50] width 1148 height 33
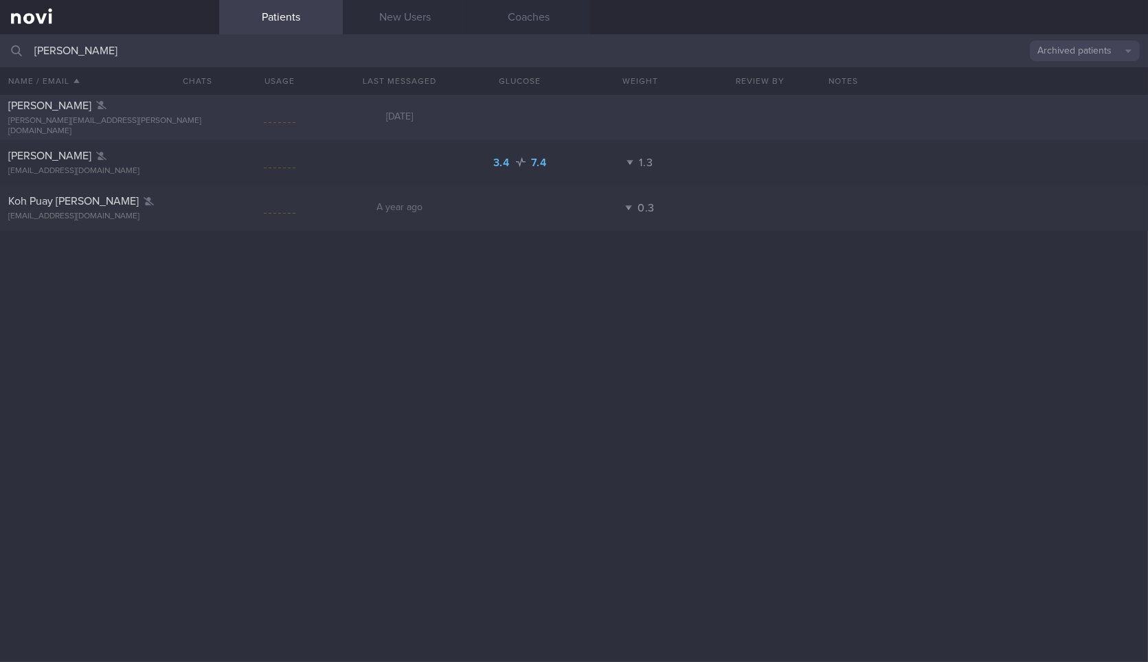
type input "[PERSON_NAME]"
click at [187, 126] on div "[PERSON_NAME][EMAIL_ADDRESS][PERSON_NAME][DOMAIN_NAME]" at bounding box center [109, 126] width 203 height 21
select select "8"
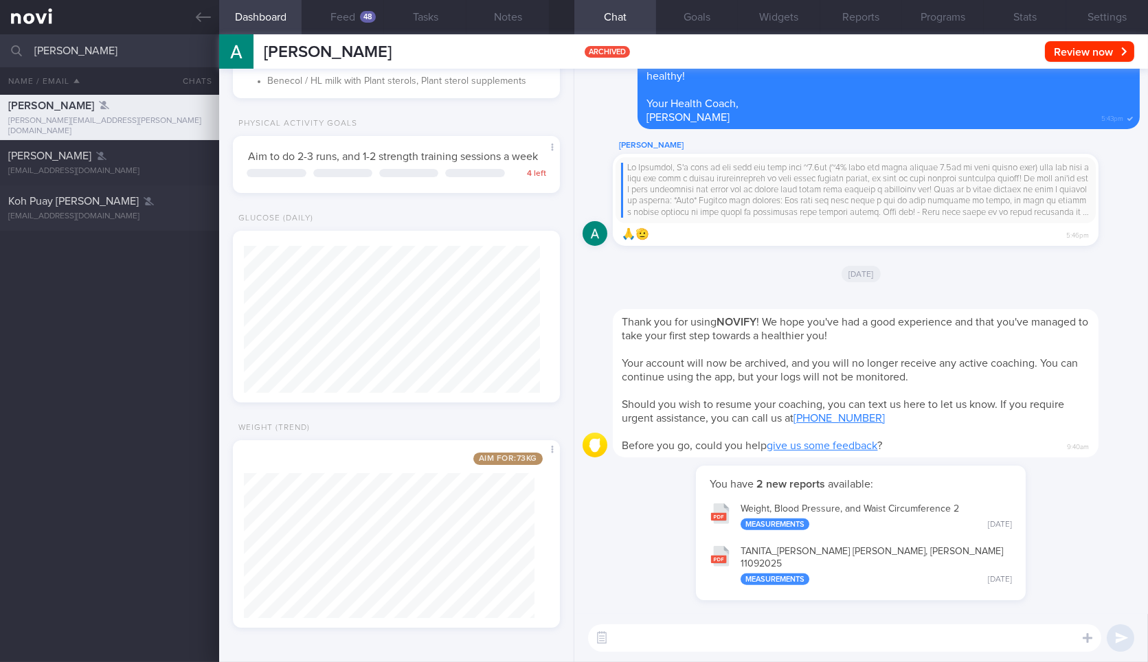
scroll to position [147, 296]
click at [197, 21] on icon at bounding box center [203, 17] width 15 height 15
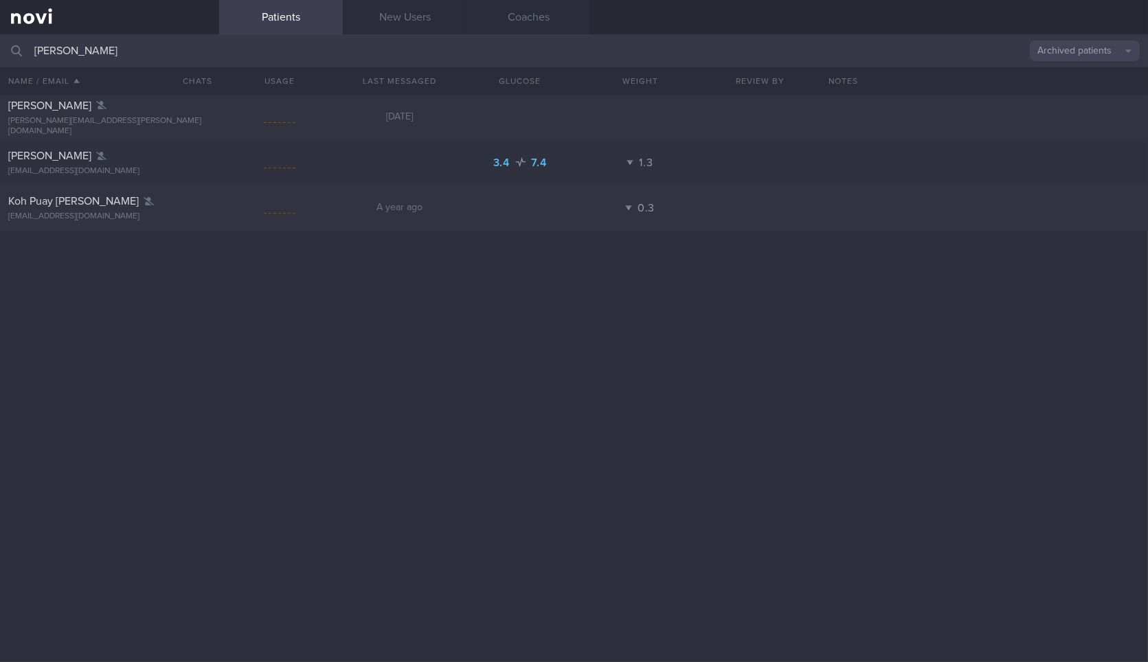
click at [184, 40] on input "[PERSON_NAME]" at bounding box center [574, 50] width 1148 height 33
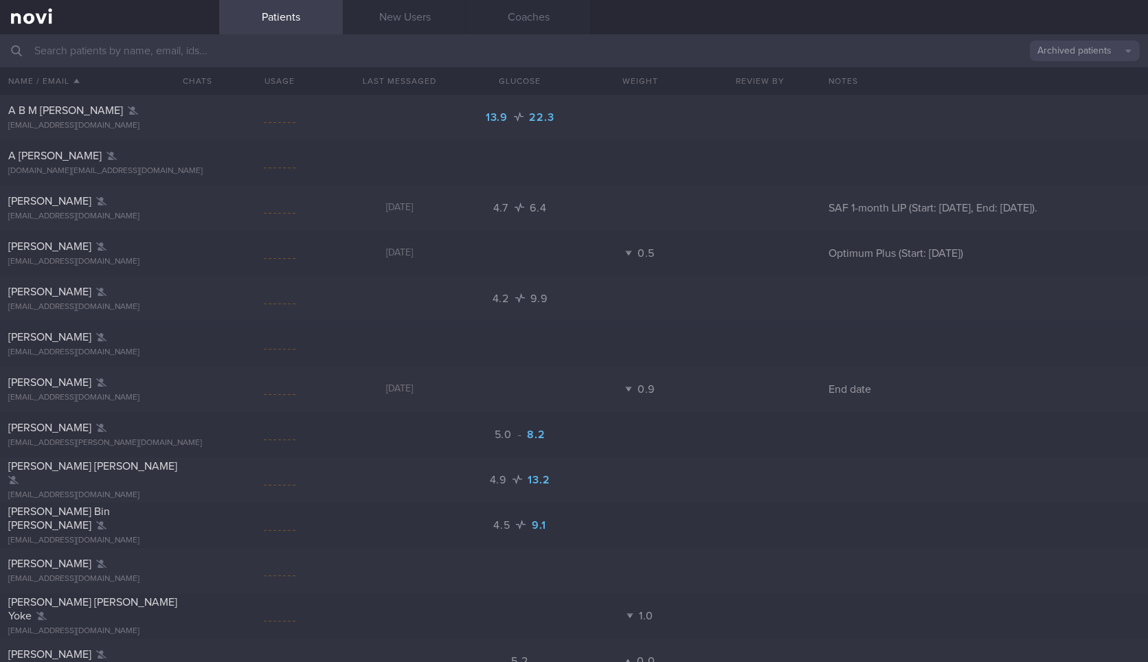
click at [217, 46] on input "text" at bounding box center [574, 50] width 1148 height 33
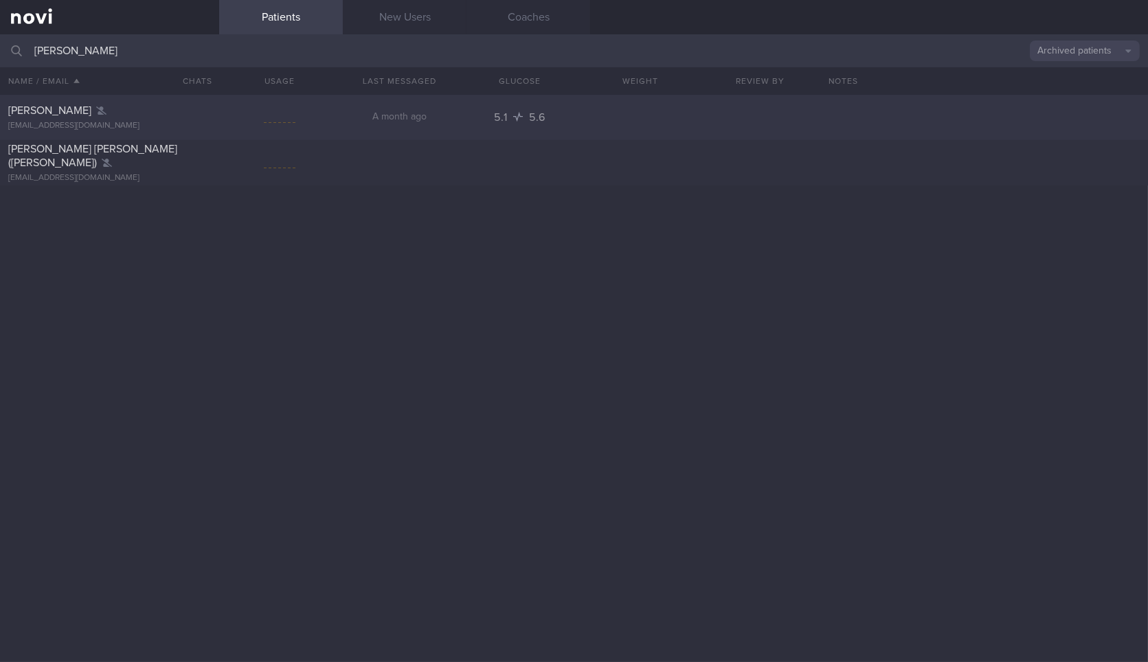
type input "[PERSON_NAME]"
click at [180, 137] on div "[PERSON_NAME] [EMAIL_ADDRESS][DOMAIN_NAME] A month ago 5.1 5.6" at bounding box center [574, 117] width 1148 height 45
select select "8"
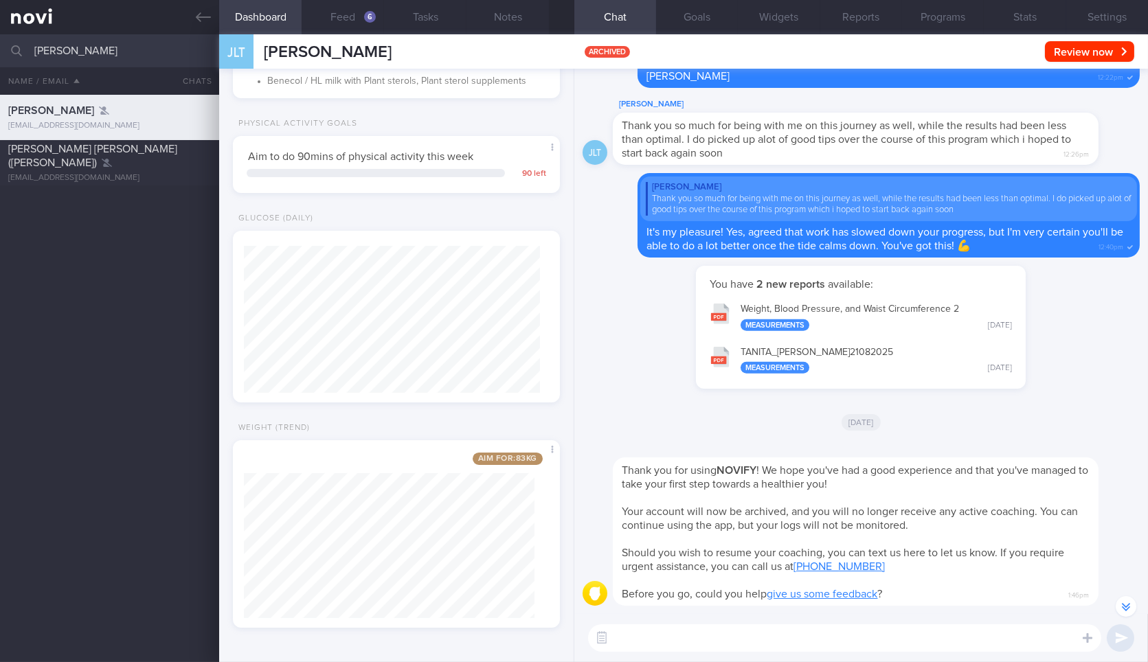
scroll to position [-39, 0]
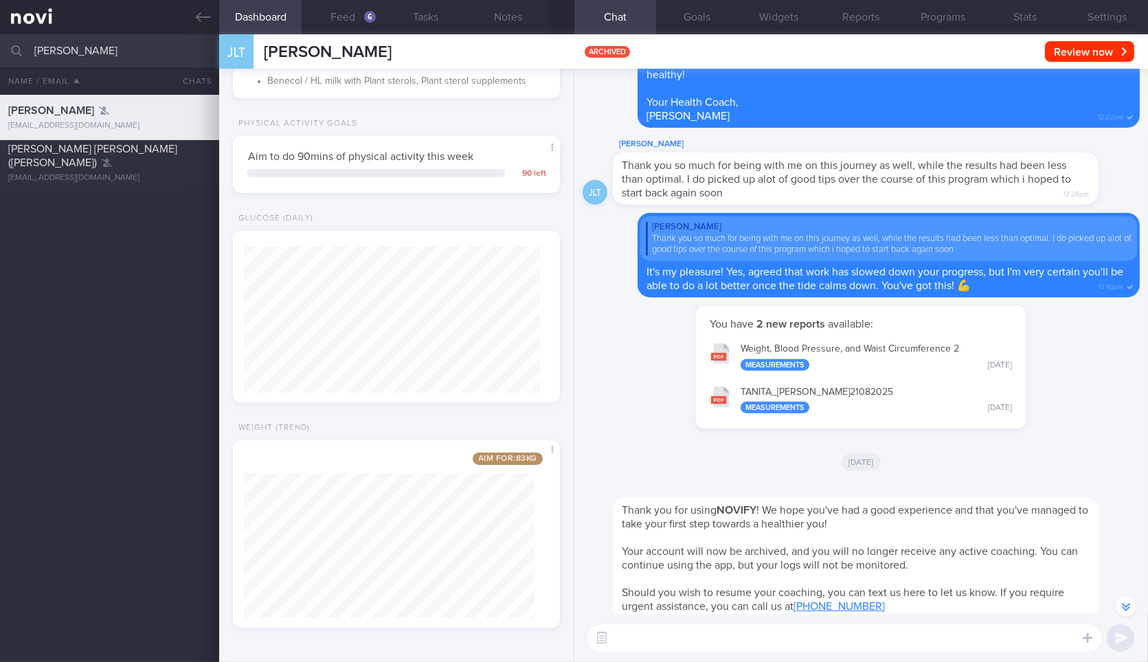
click at [132, 47] on input "[PERSON_NAME]" at bounding box center [574, 50] width 1148 height 33
type input "[PERSON_NAME]"
click at [108, 158] on div "[PERSON_NAME]" at bounding box center [107, 156] width 199 height 14
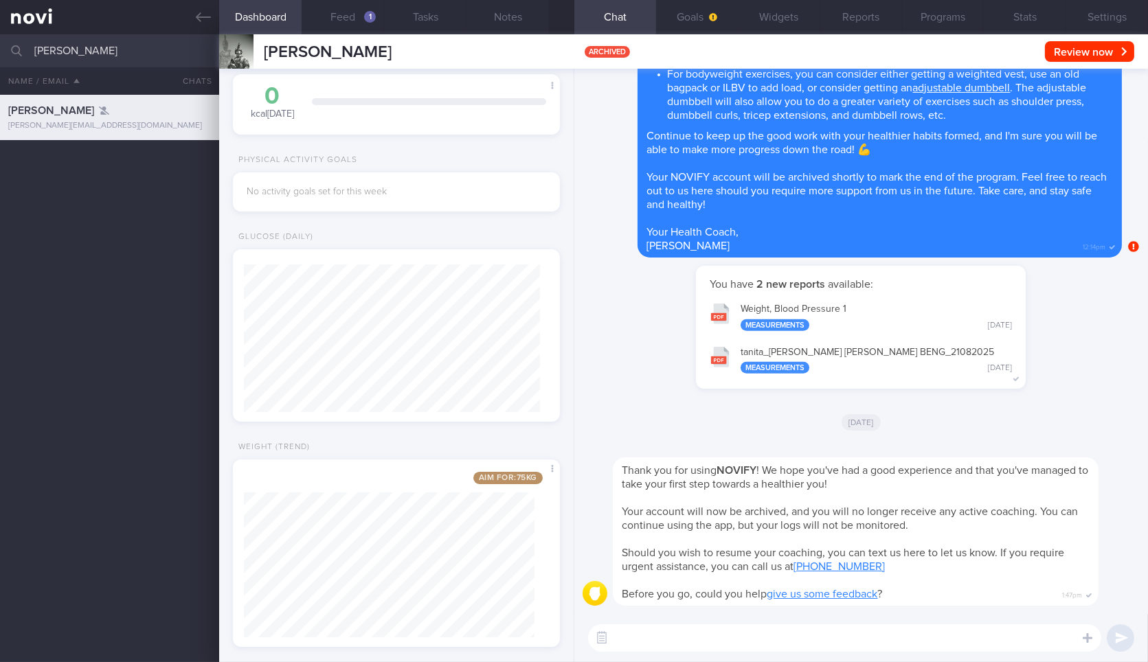
scroll to position [88, 0]
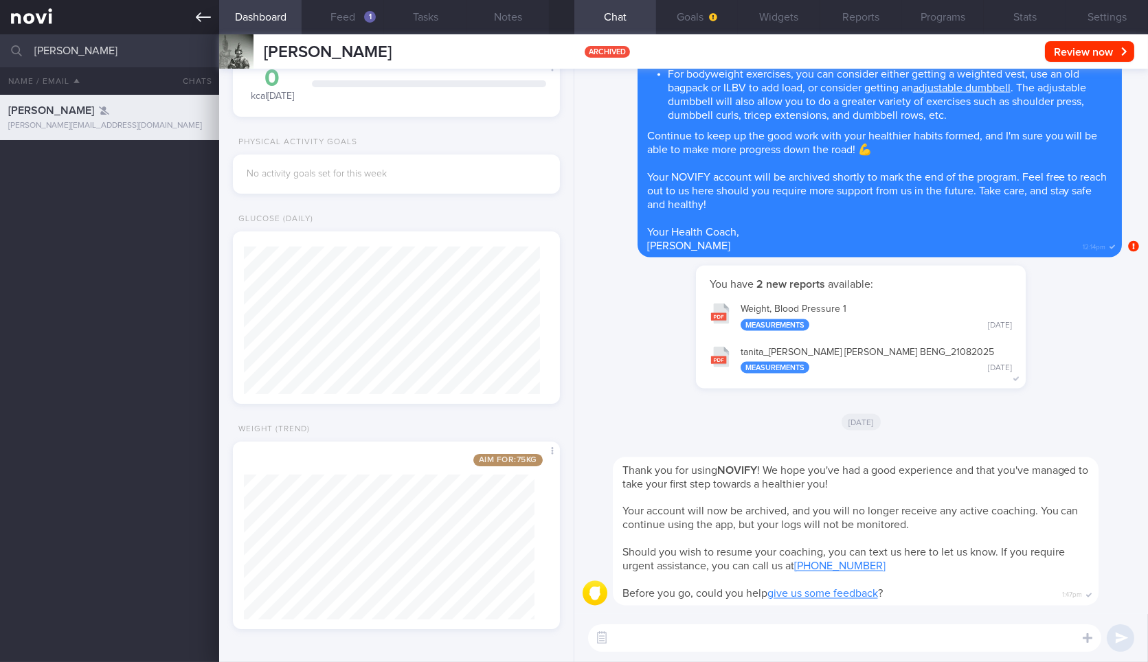
click at [188, 5] on link at bounding box center [109, 17] width 219 height 34
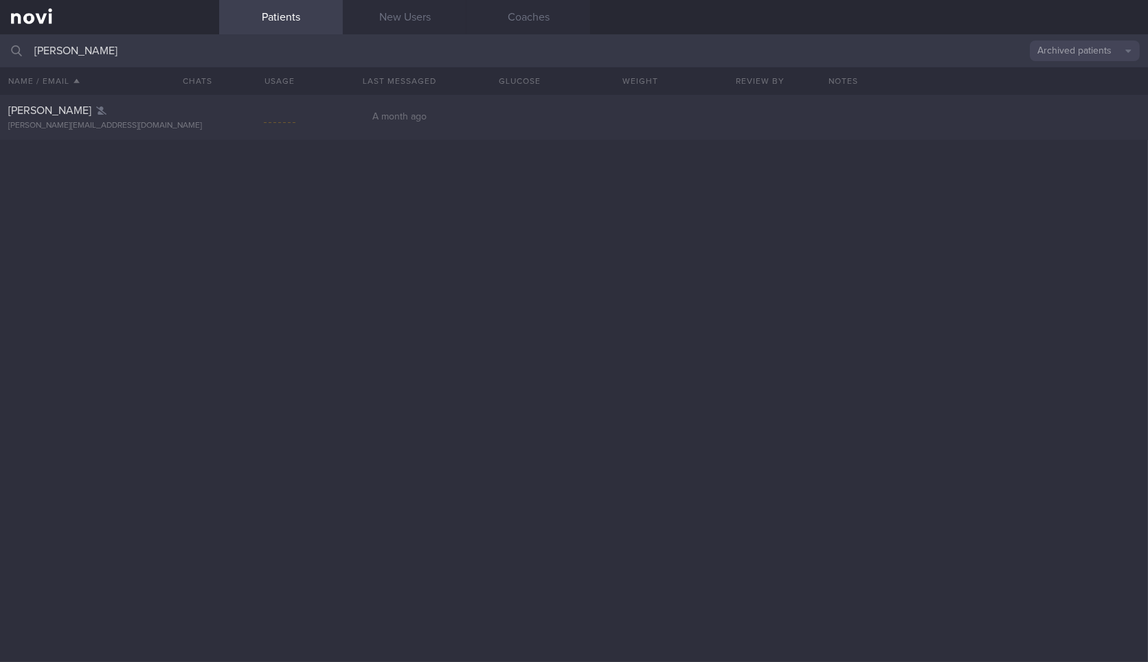
click at [166, 44] on input "[PERSON_NAME]" at bounding box center [574, 50] width 1148 height 33
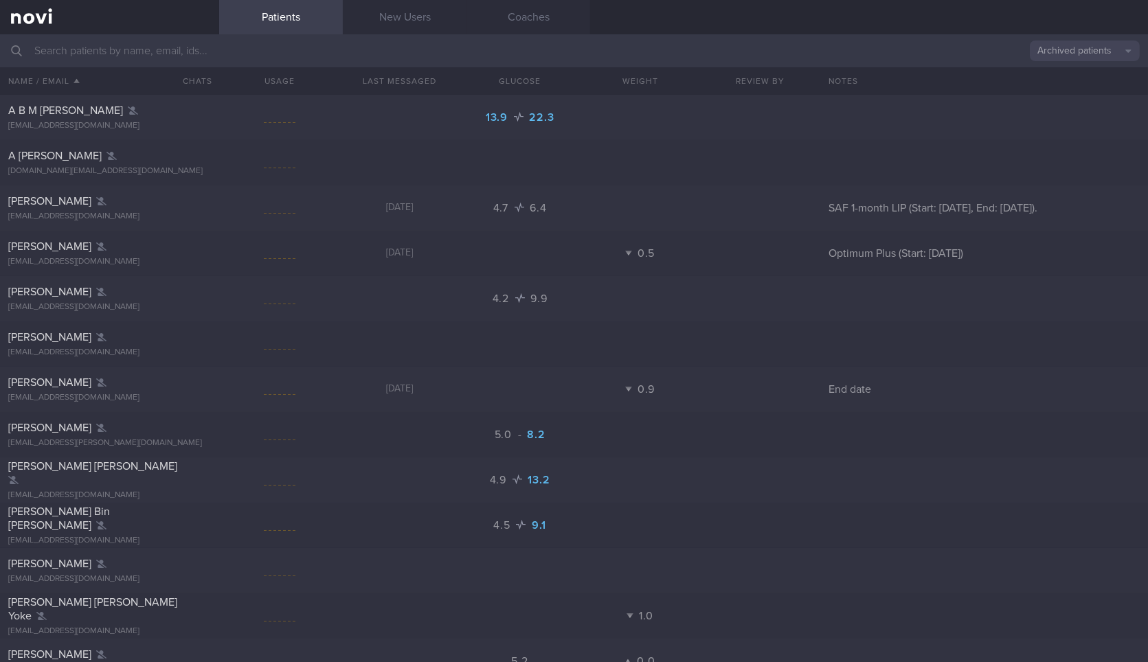
click at [1111, 60] on button "Archived patients" at bounding box center [1085, 51] width 110 height 21
click at [1072, 74] on button "Assigned patients" at bounding box center [1085, 74] width 110 height 21
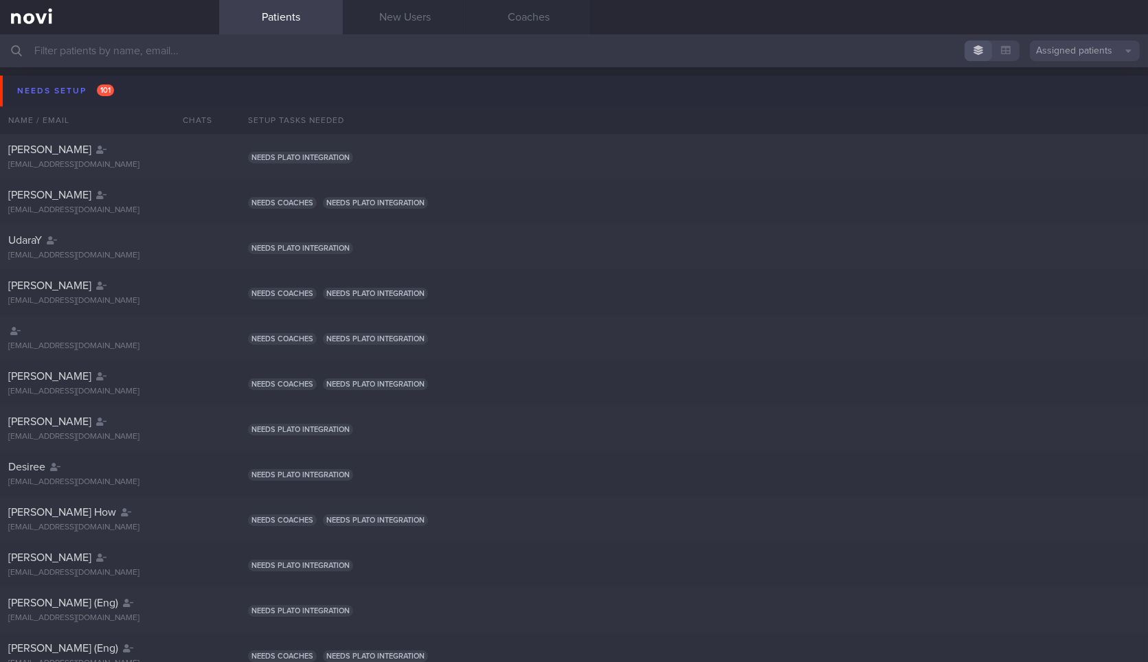
click at [192, 84] on button "Needs setup 101" at bounding box center [576, 91] width 1152 height 31
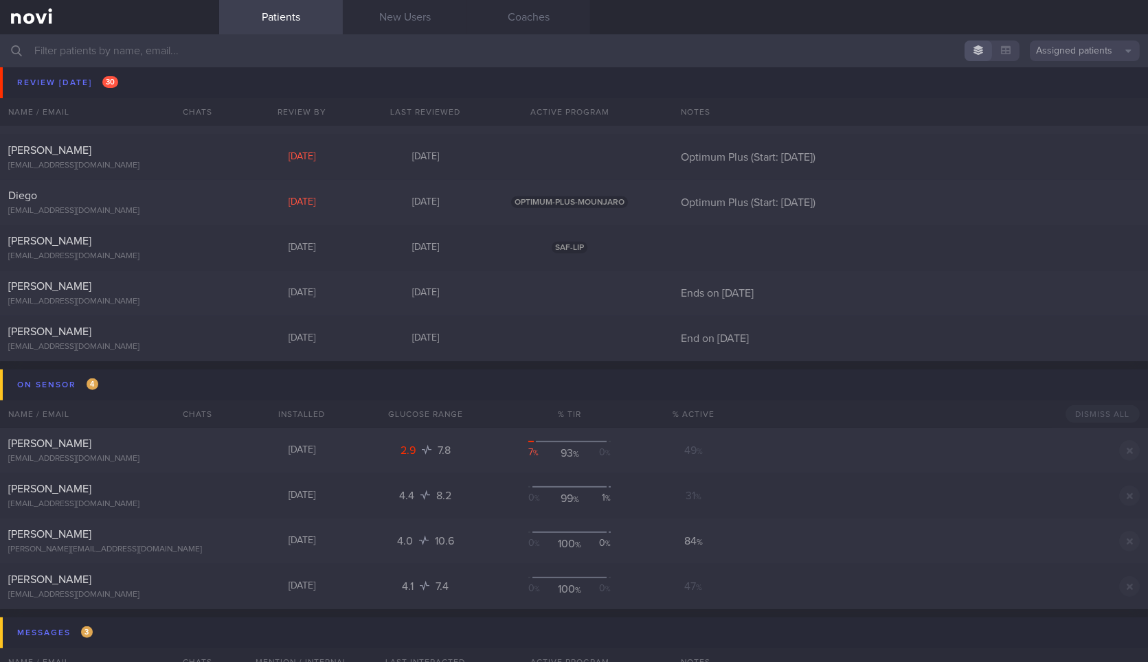
scroll to position [1176, 0]
click at [206, 335] on div "[PERSON_NAME] [EMAIL_ADDRESS][DOMAIN_NAME]" at bounding box center [109, 335] width 219 height 27
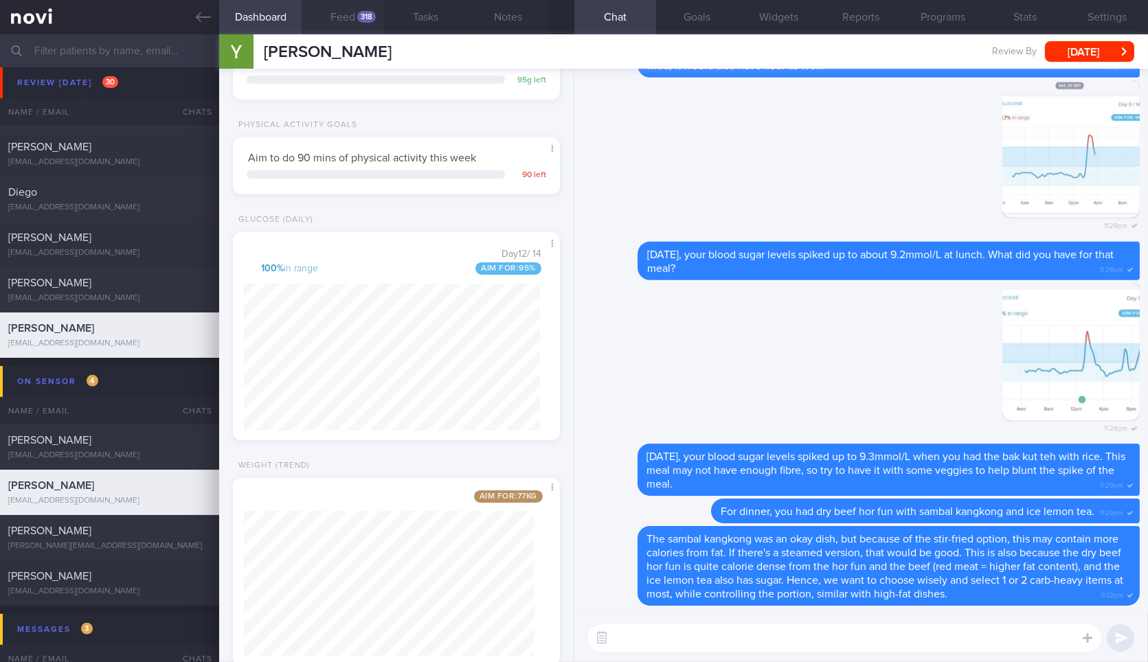
scroll to position [184, 296]
click at [339, 32] on button "Feed 318" at bounding box center [343, 17] width 82 height 34
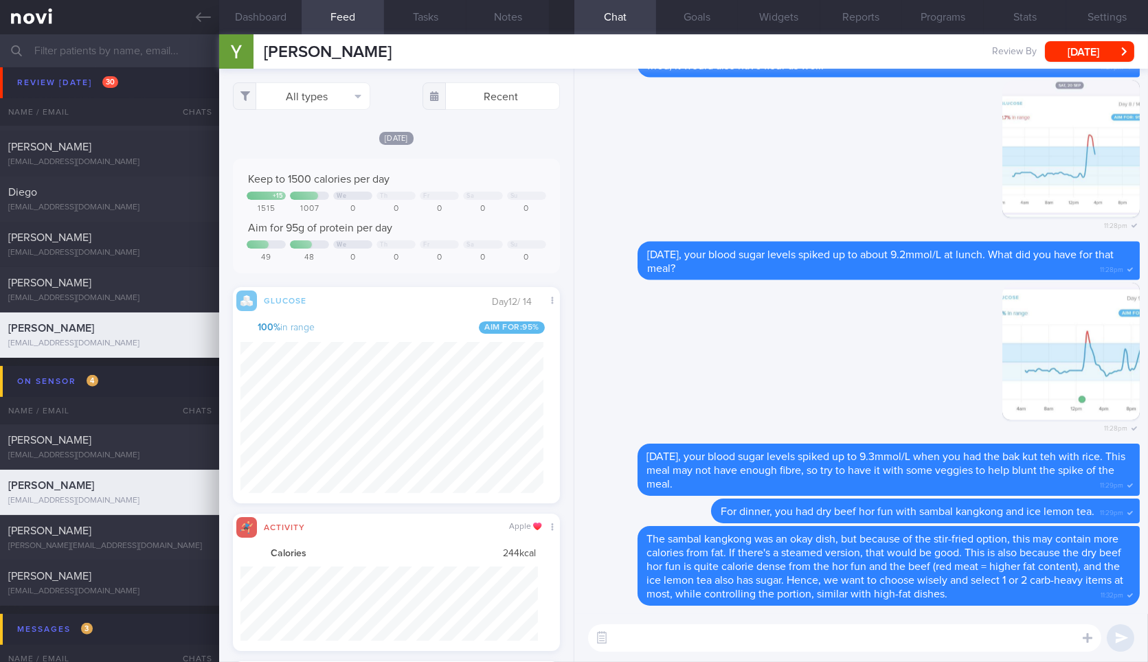
click at [326, 111] on div "All types Food Activity Glucose Weight Medicine [MEDICAL_DATA] [MEDICAL_DATA] I…" at bounding box center [396, 366] width 354 height 594
click at [255, 1] on button "Dashboard" at bounding box center [260, 17] width 82 height 34
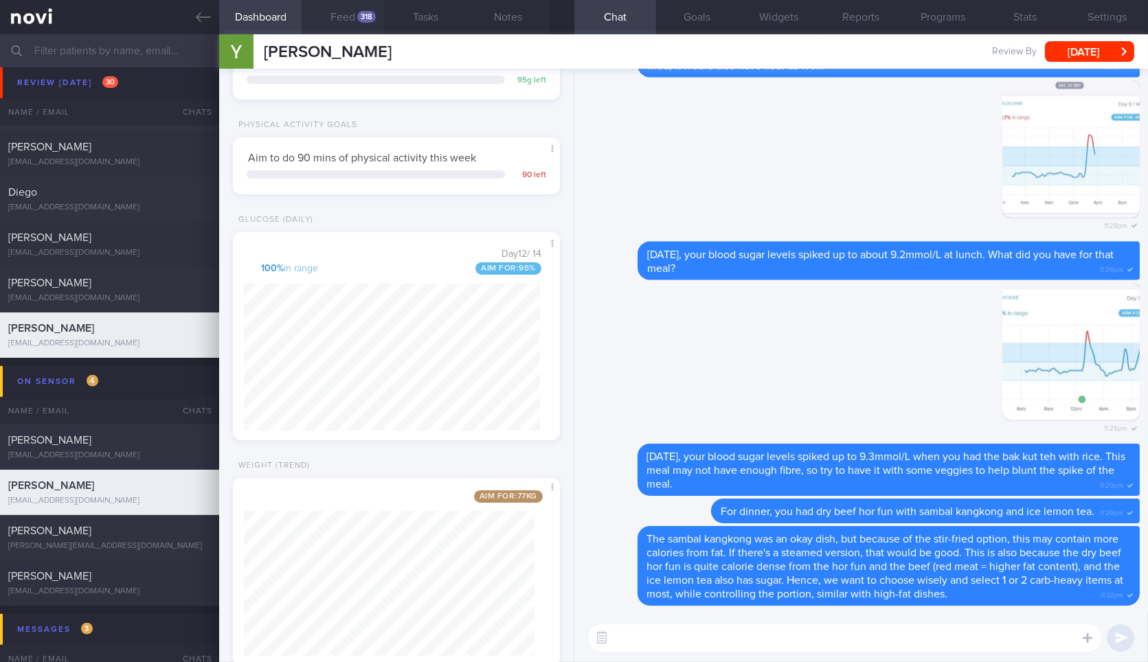
click at [338, 20] on button "Feed 318" at bounding box center [343, 17] width 82 height 34
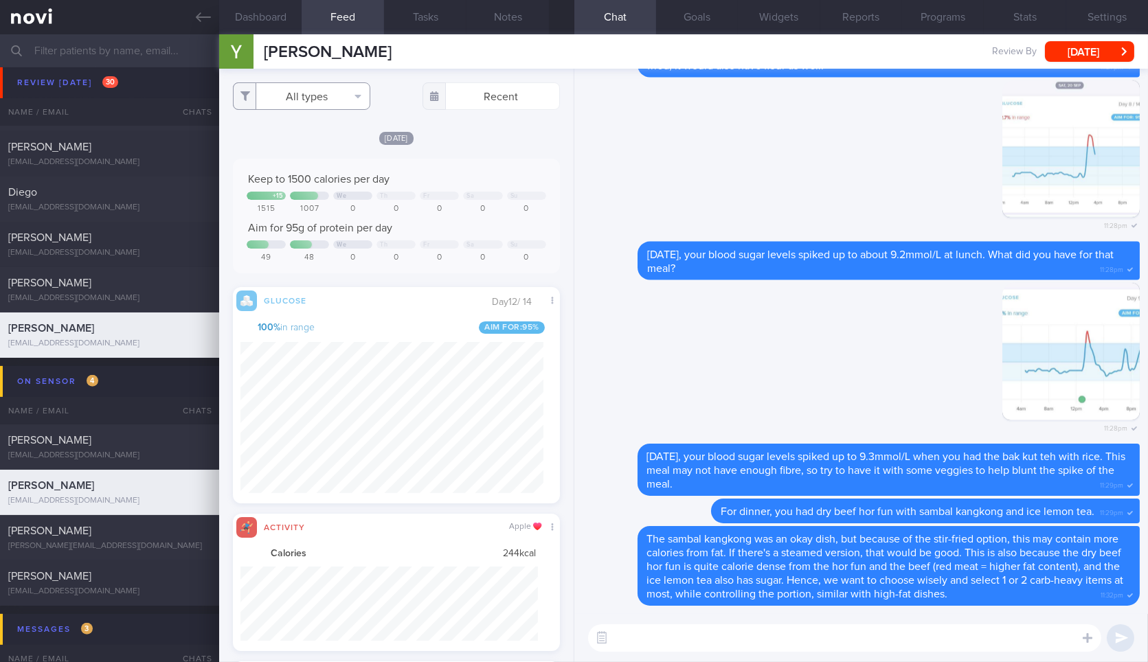
click at [314, 91] on button "All types" at bounding box center [301, 95] width 137 height 27
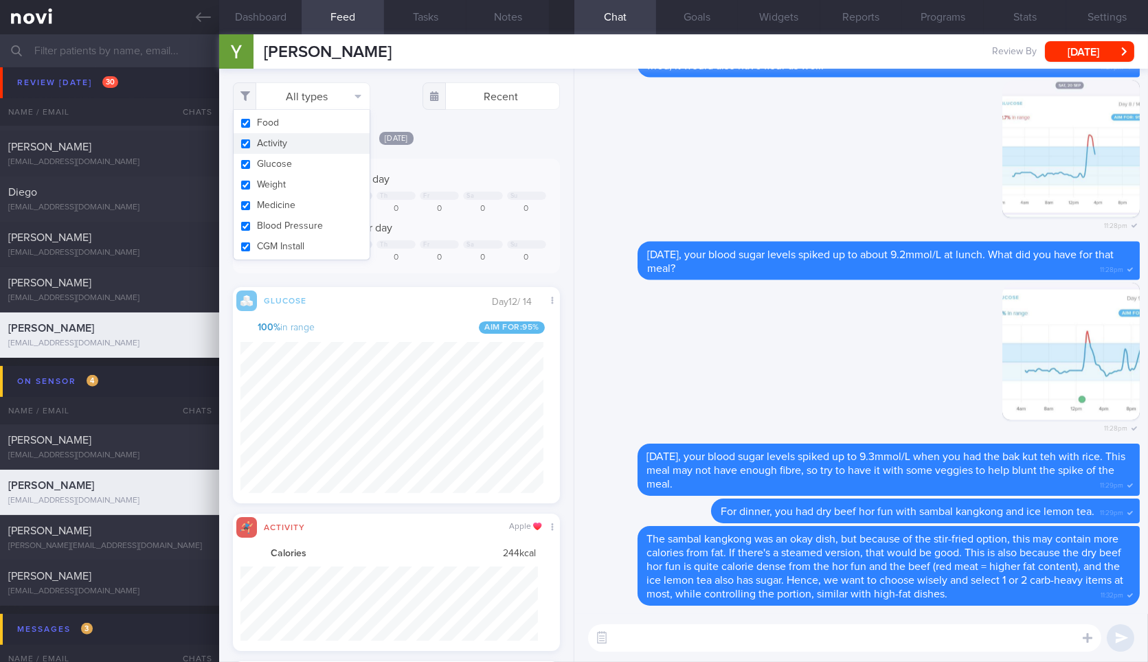
click at [303, 144] on button "Activity" at bounding box center [302, 143] width 136 height 21
checkbox input "false"
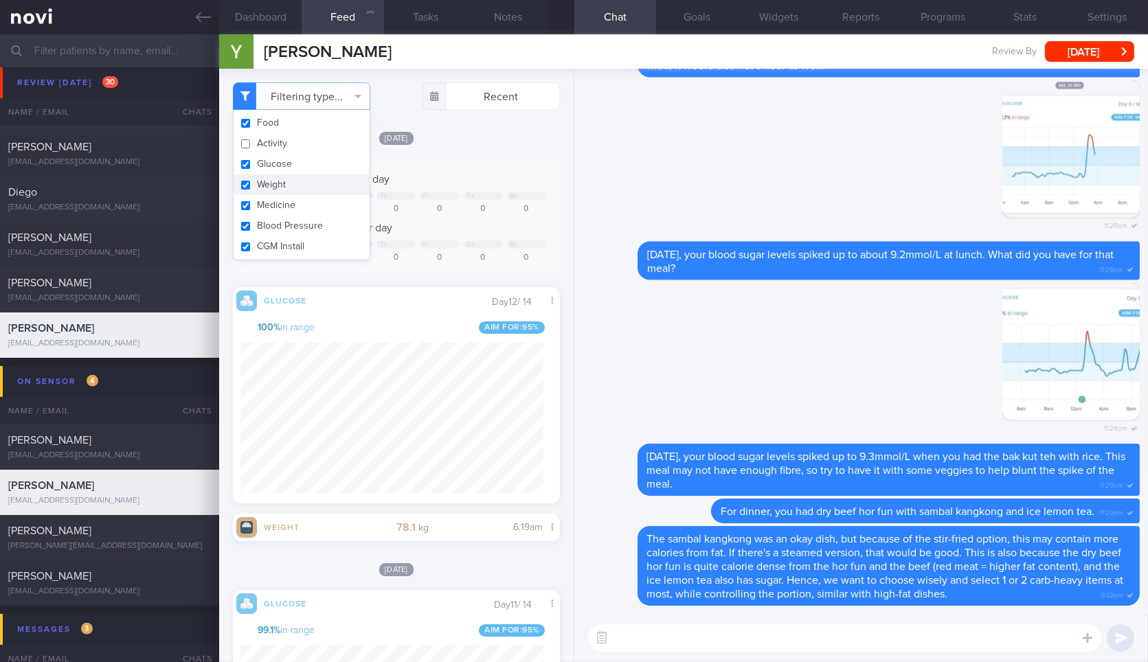
click at [298, 190] on button "Weight" at bounding box center [302, 185] width 136 height 21
checkbox input "false"
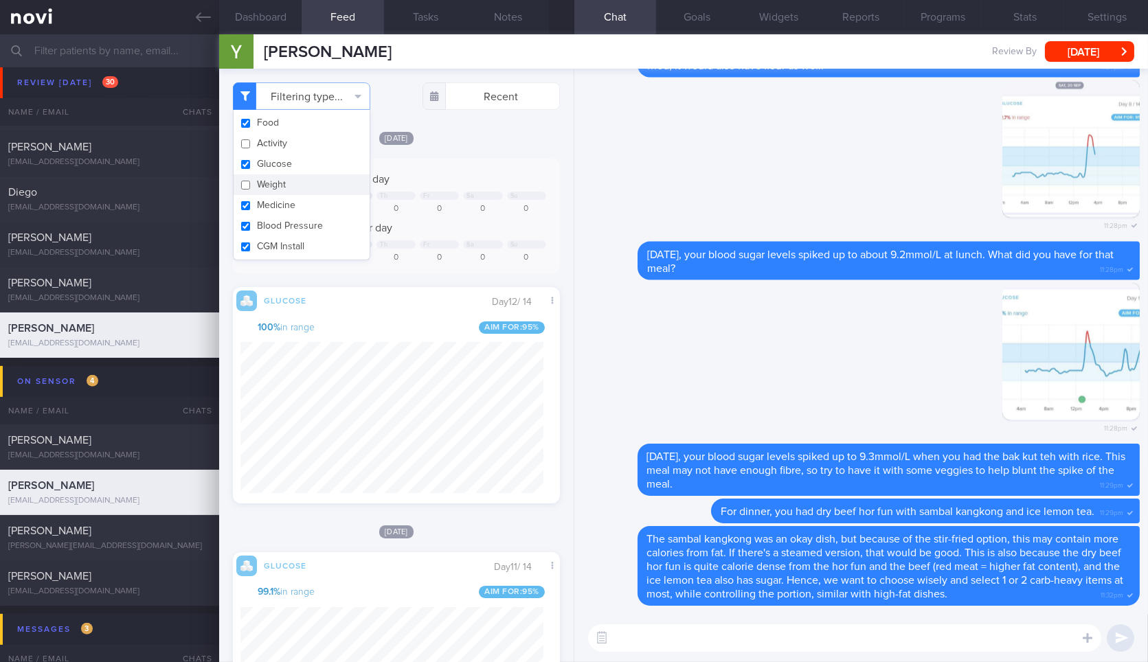
scroll to position [197, 302]
click at [484, 129] on div "Filtering type... Food Activity Glucose Weight Medicine Blood Pressure CGM Inst…" at bounding box center [396, 366] width 354 height 594
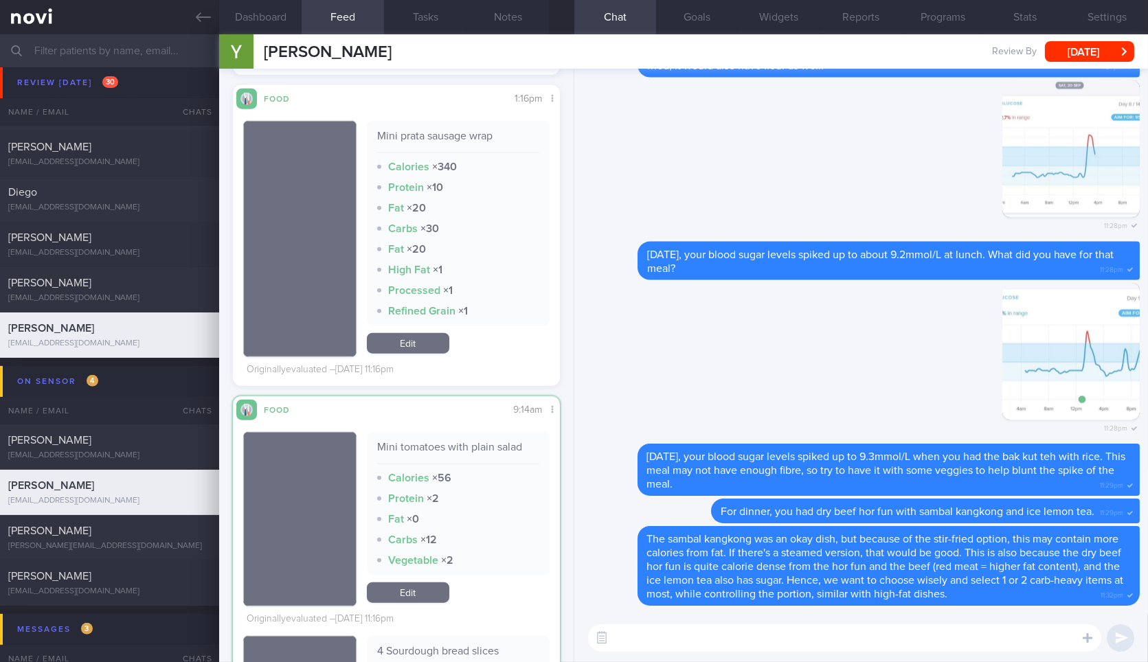
click at [683, 646] on textarea at bounding box center [844, 638] width 513 height 27
click at [746, 640] on textarea at bounding box center [844, 638] width 513 height 27
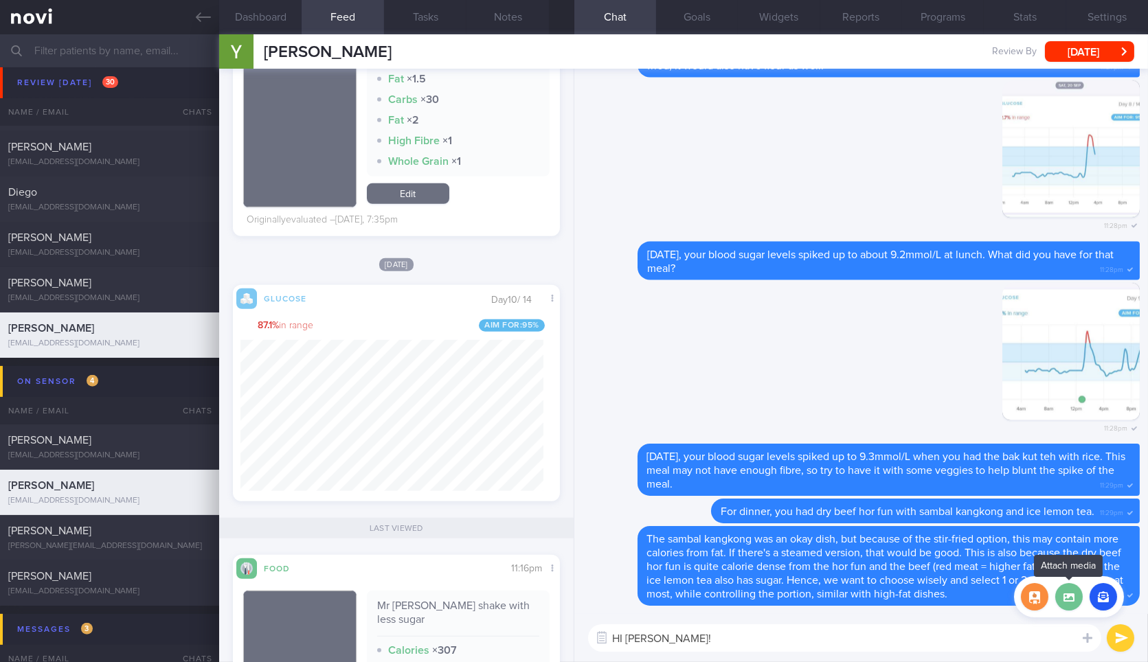
click at [1073, 597] on label at bounding box center [1069, 596] width 27 height 27
click at [0, 0] on input "file" at bounding box center [0, 0] width 0 height 0
click at [1075, 609] on label at bounding box center [1069, 596] width 27 height 27
click at [0, 0] on input "file" at bounding box center [0, 0] width 0 height 0
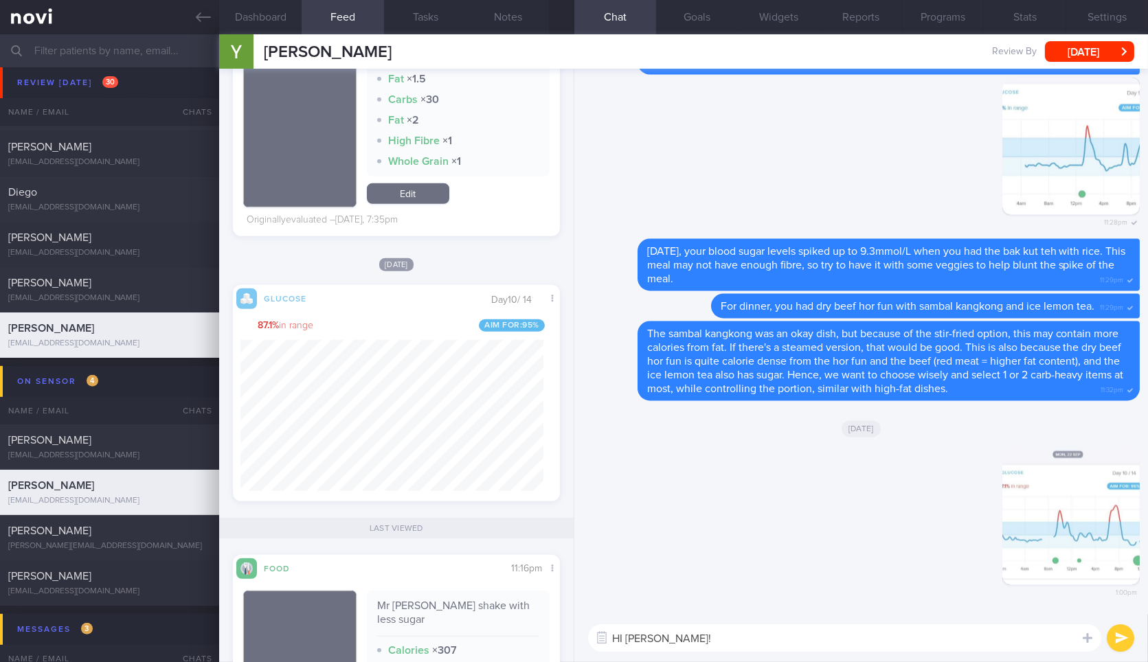
click at [736, 639] on textarea "HI [PERSON_NAME]!" at bounding box center [844, 638] width 513 height 27
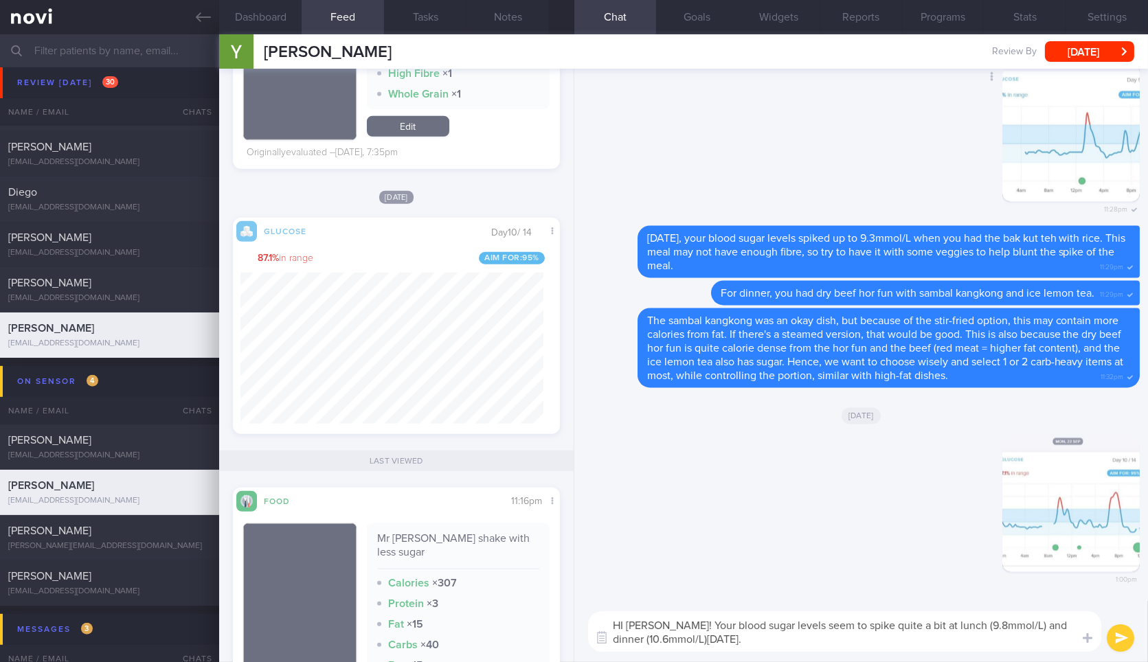
type textarea "HI [PERSON_NAME]! Your blood sugar levels seem to spike quite a bit at lunch (9…"
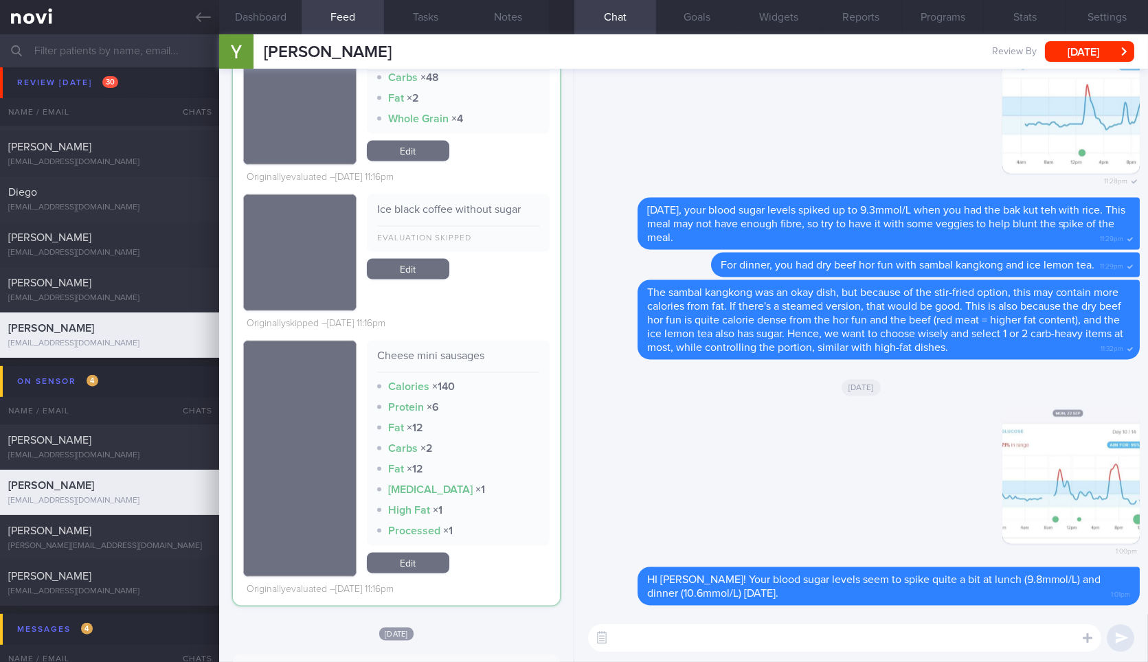
scroll to position [3956, 0]
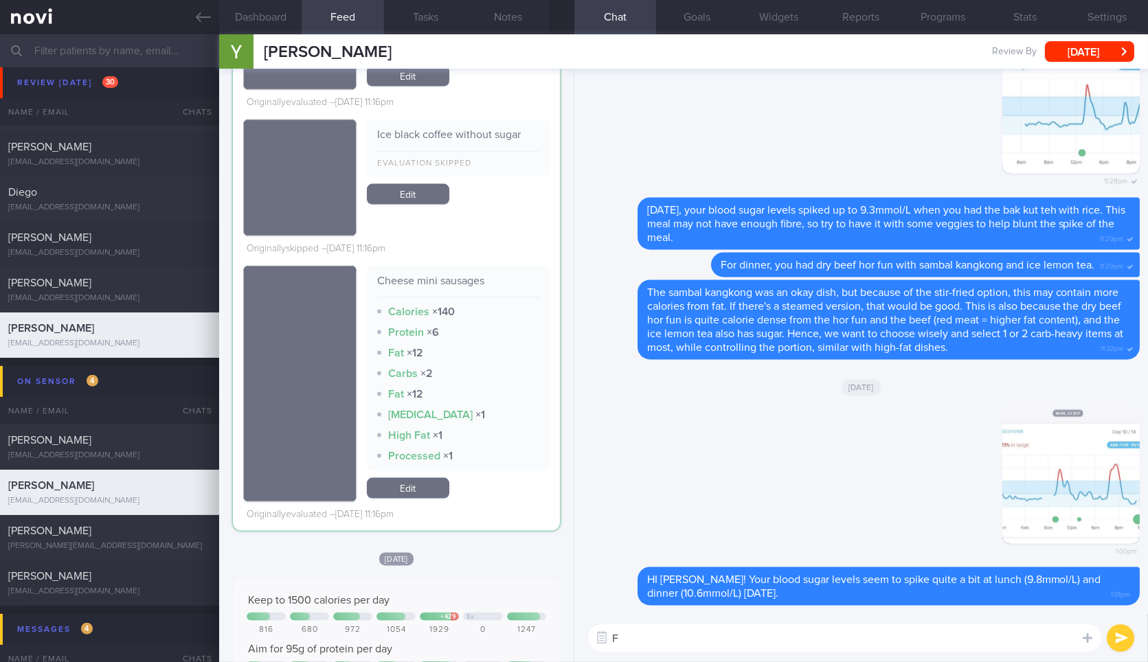
click at [675, 635] on textarea "F" at bounding box center [844, 638] width 513 height 27
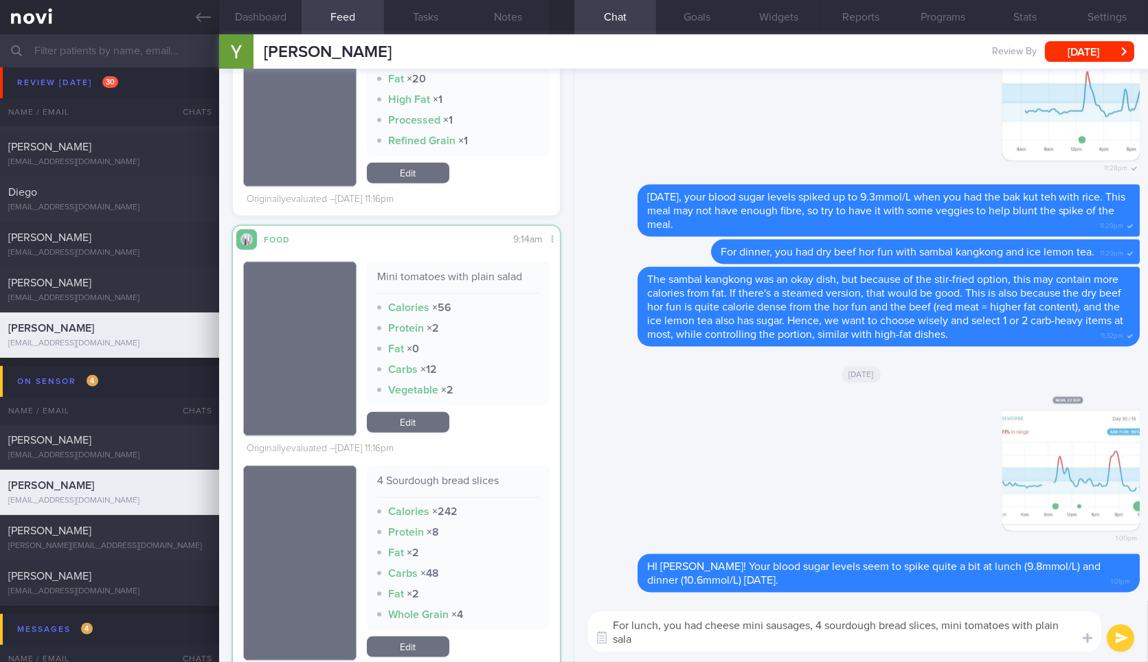
scroll to position [0, 0]
type textarea "For lunch, you had cheese mini sausages, 4 sourdough bread slices, mini tomatoe…"
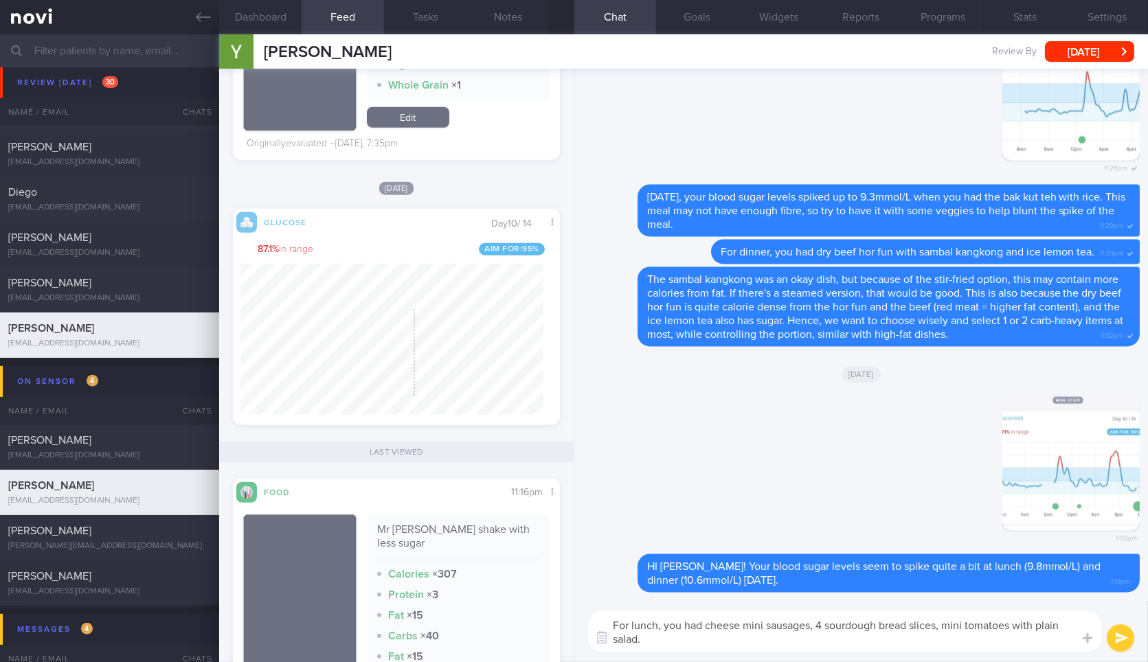
scroll to position [197, 302]
click at [768, 640] on textarea "For lunch, you had cheese mini sausages, 4 sourdough bread slices, mini tomatoe…" at bounding box center [844, 632] width 513 height 41
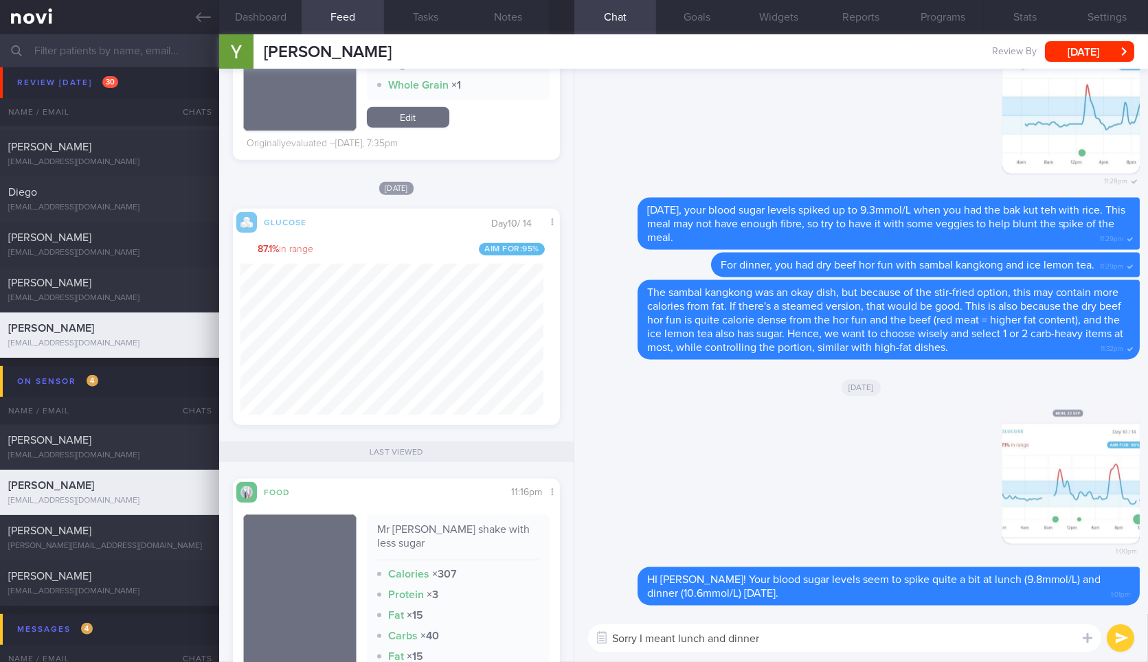
type textarea "Sorry I meant lunch and dinner."
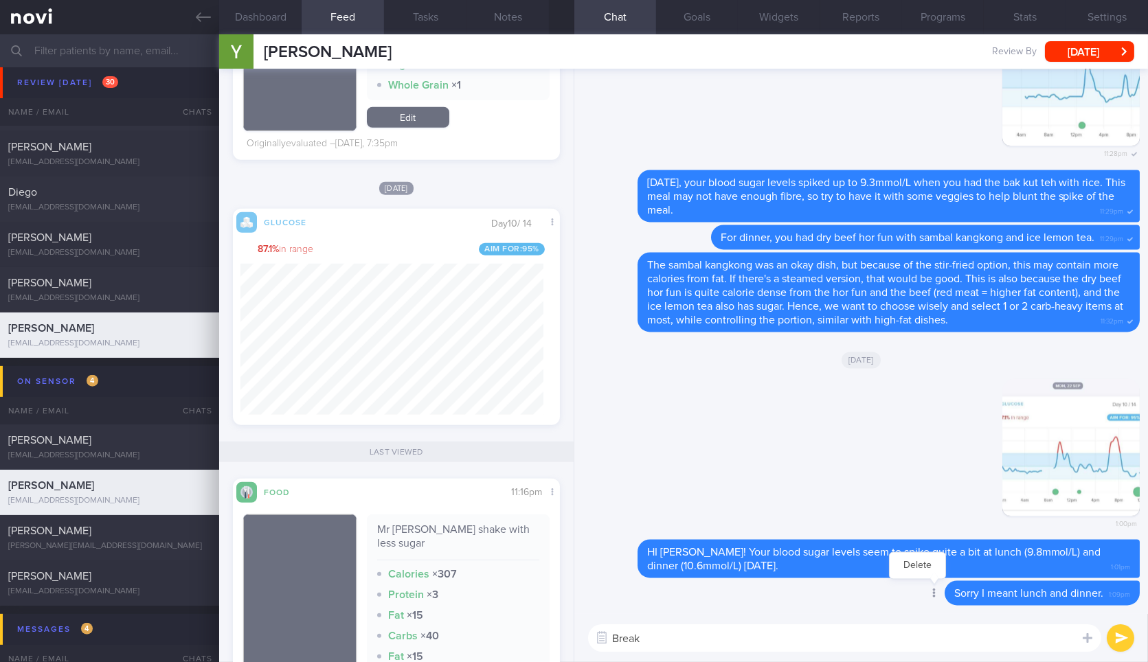
click at [921, 590] on div at bounding box center [933, 594] width 25 height 25
click at [914, 561] on button "Delete" at bounding box center [918, 566] width 56 height 21
click at [827, 640] on textarea "Break" at bounding box center [844, 638] width 513 height 27
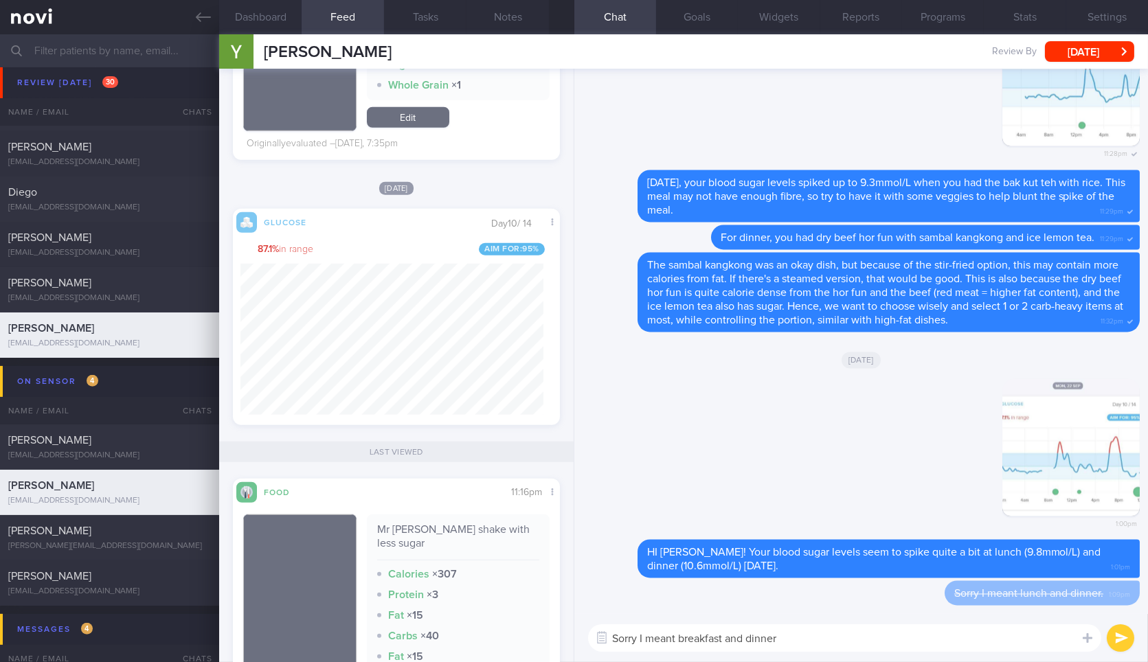
type textarea "Sorry I meant breakfast and dinner."
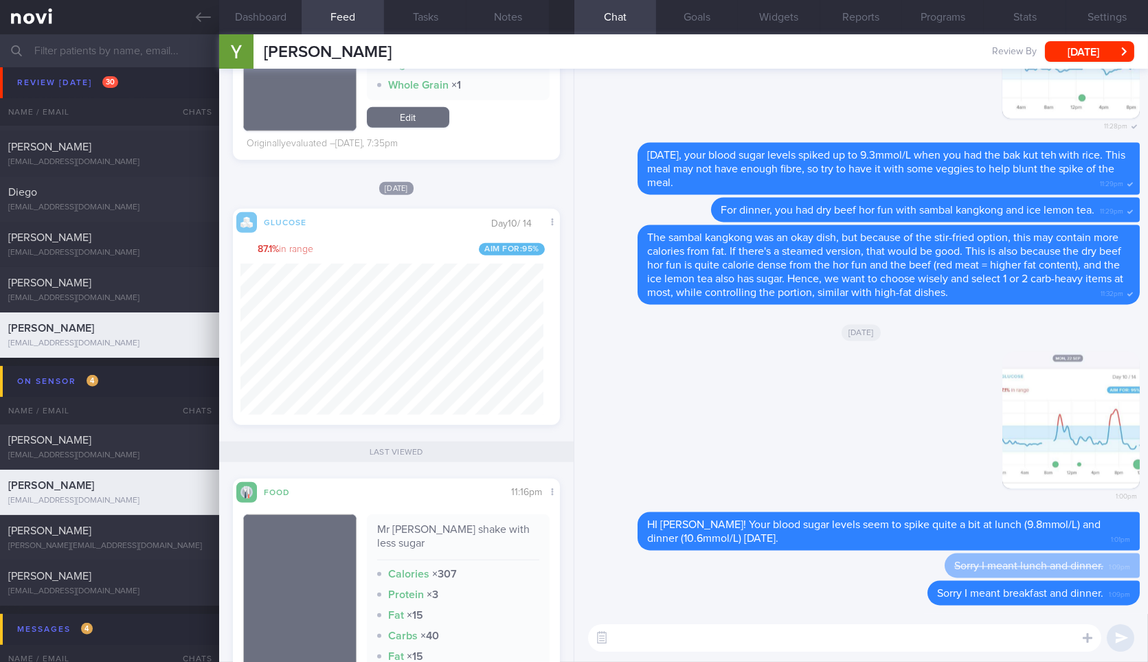
paste textarea "For lunch, you had cheese mini sausages, 4 sourdough bread slices, mini tomatoe…"
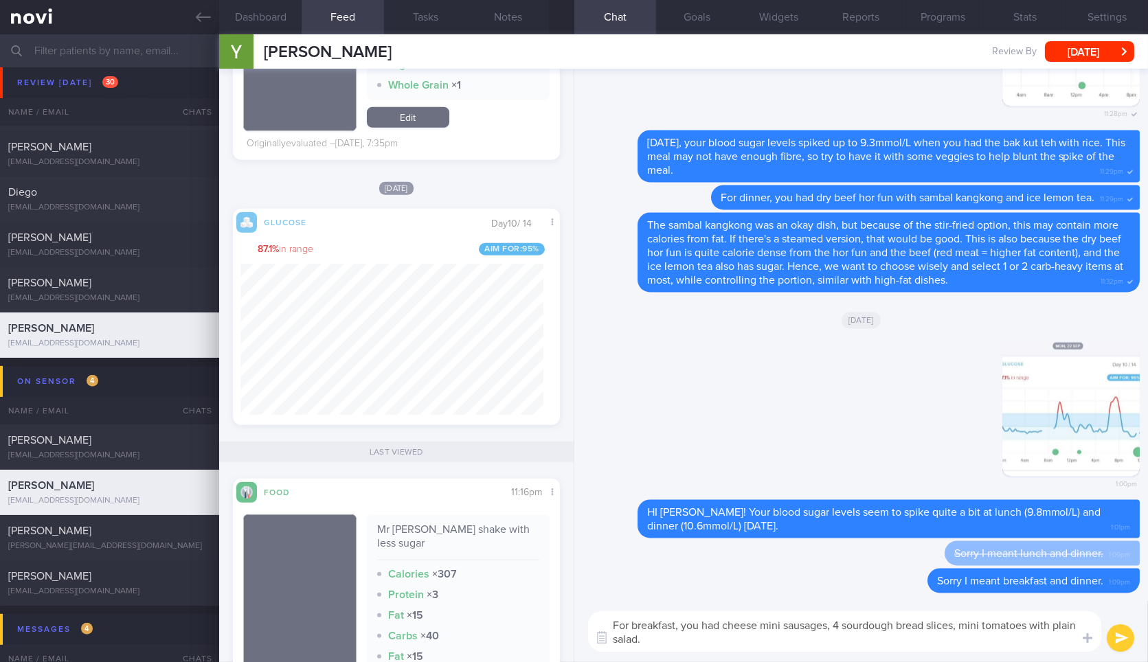
type textarea "For breakfast , you had cheese mini sausages, 4 sourdough bread slices, mini to…"
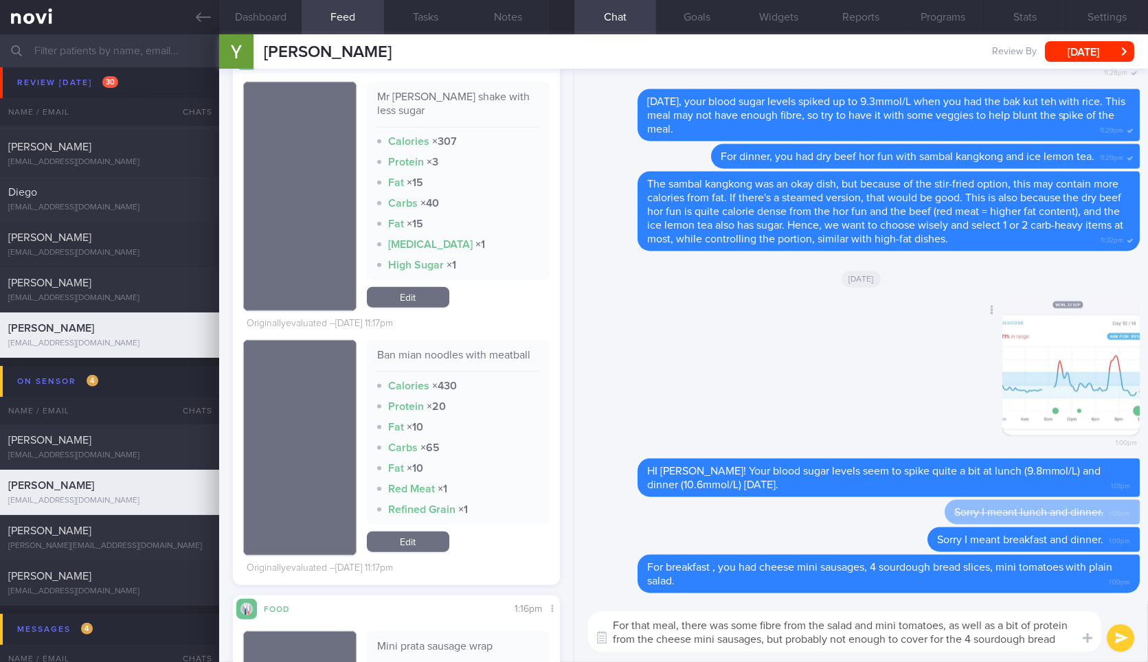
scroll to position [0, 0]
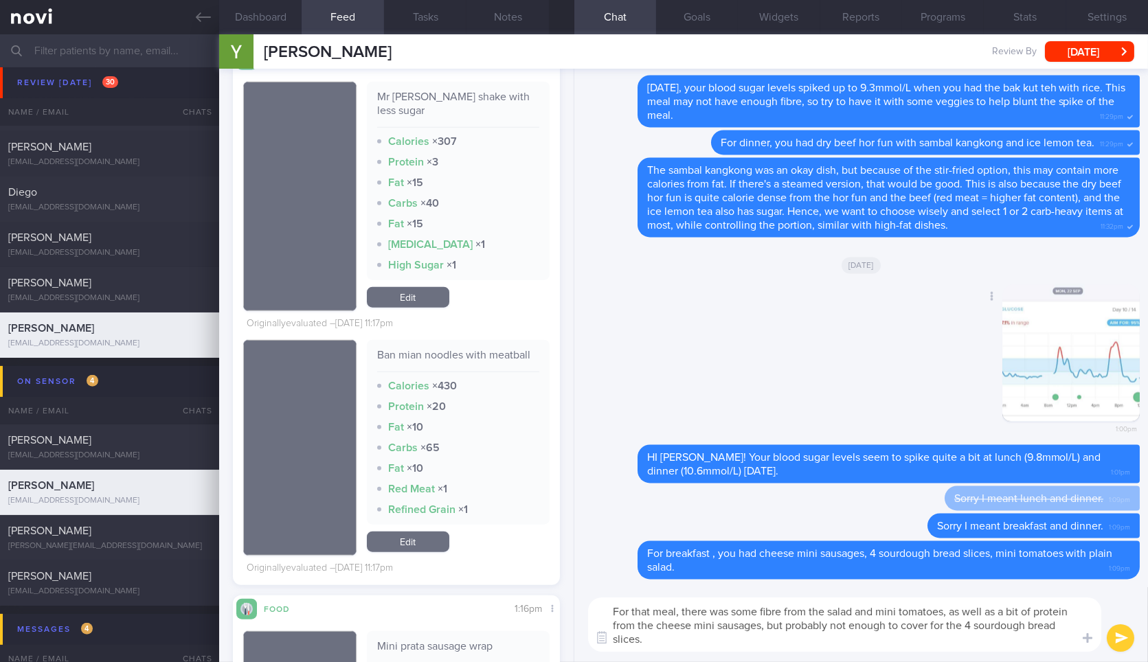
type textarea "For that meal, there was some fibre from the salad and mini tomatoes, as well a…"
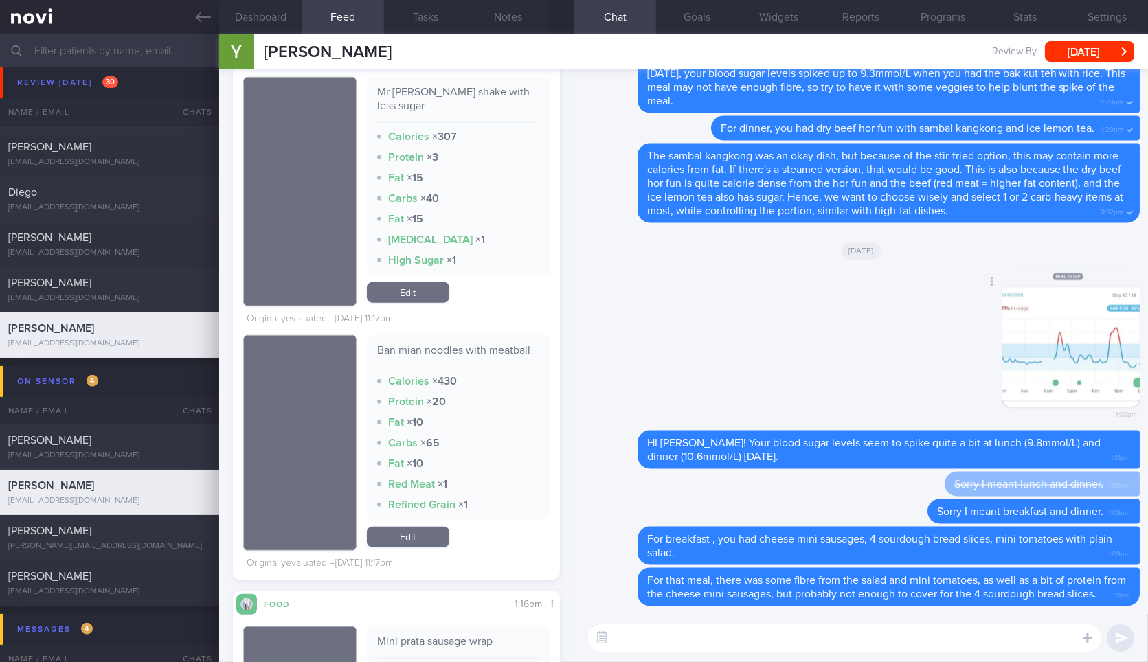
scroll to position [2728, 0]
click at [750, 652] on textarea at bounding box center [844, 638] width 513 height 27
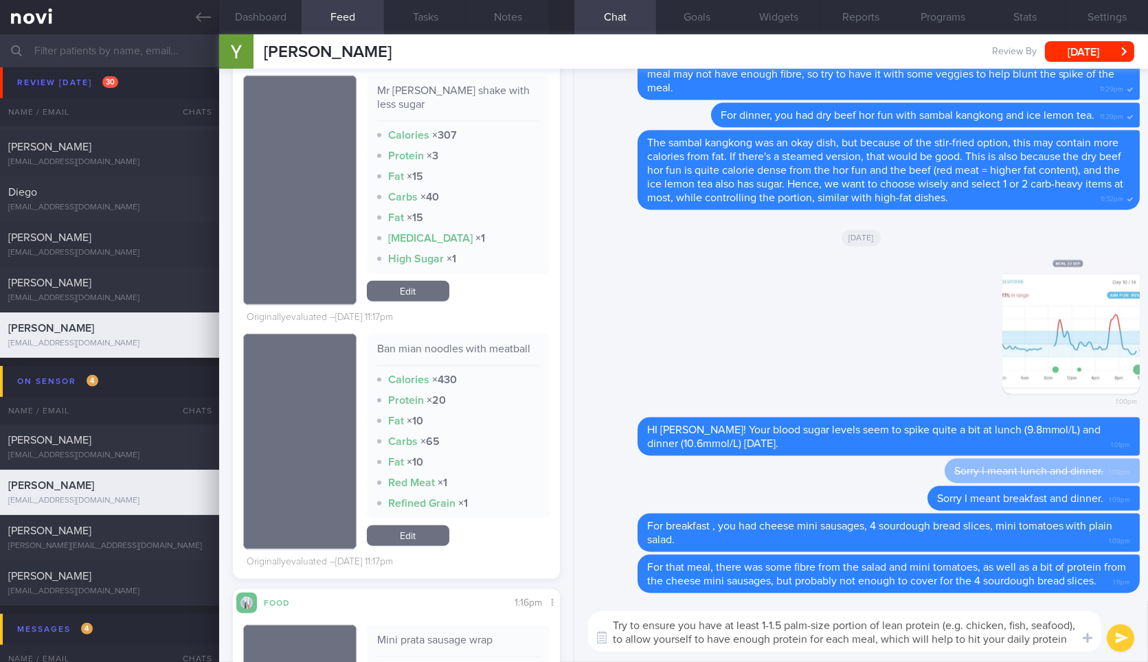
scroll to position [0, 0]
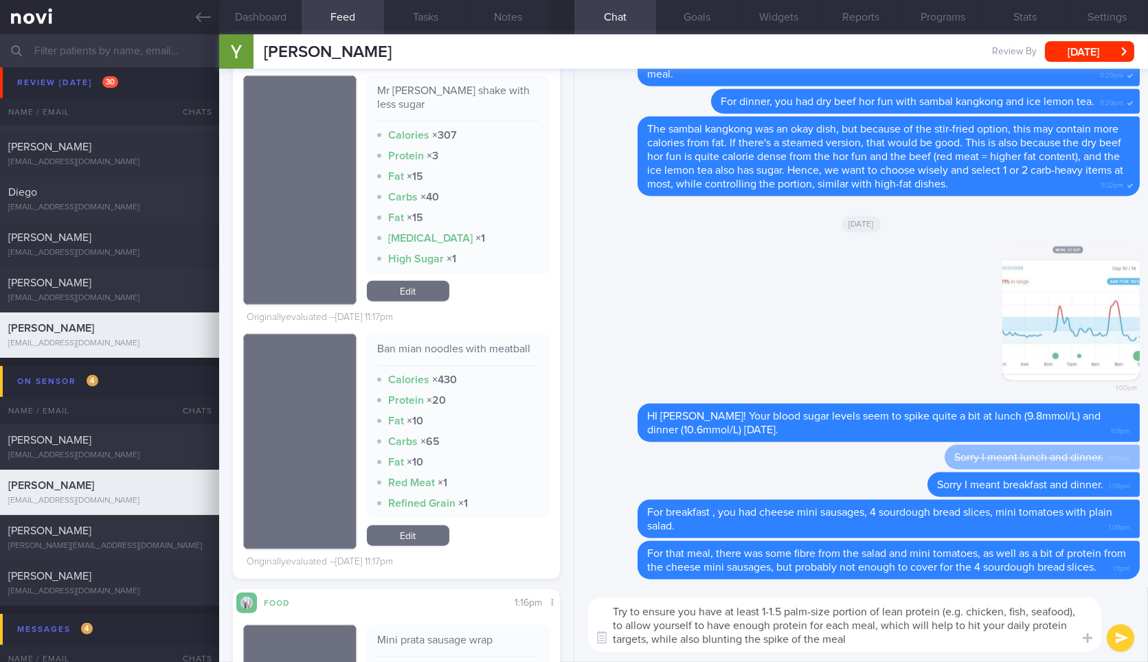
type textarea "Try to ensure you have at least 1-1.5 palm-size portion of lean protein (e.g. c…"
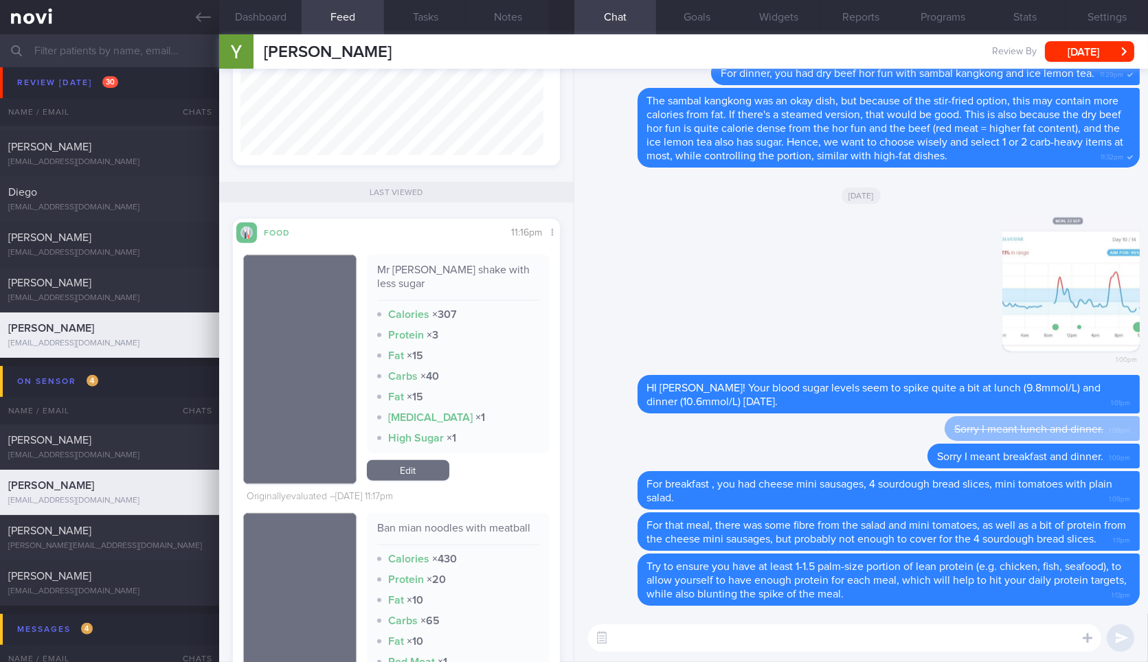
scroll to position [2552, 0]
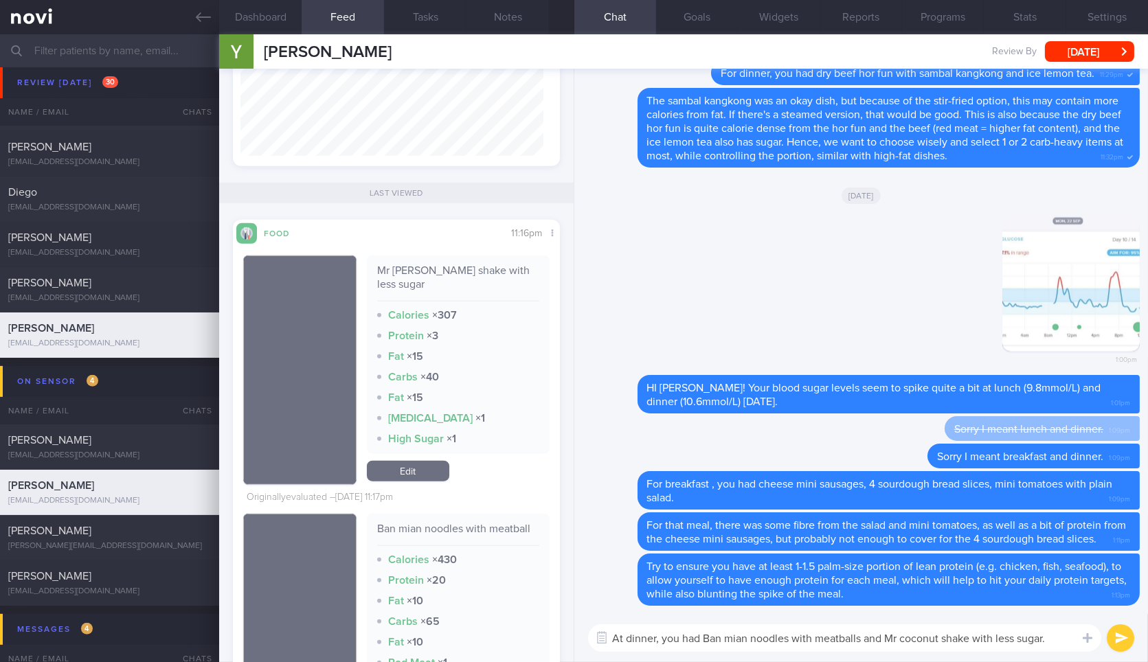
type textarea "At dinner, you had Ban mian noodles with meatballs and Mr coconut shake with le…"
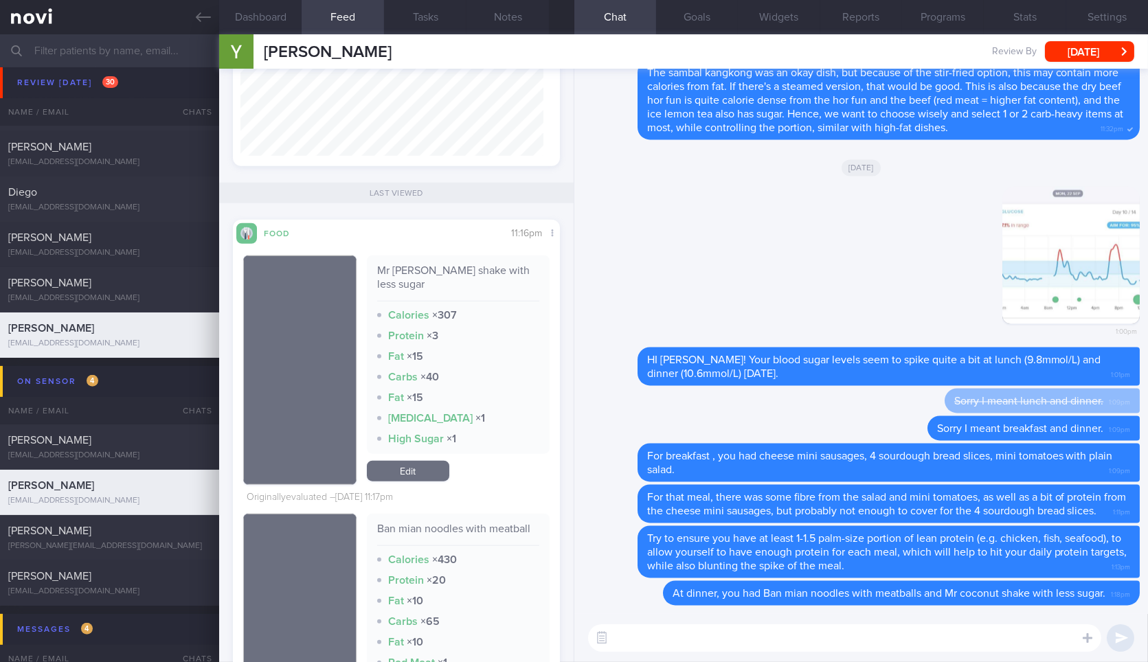
click at [1004, 633] on textarea at bounding box center [844, 638] width 513 height 27
click at [985, 645] on textarea at bounding box center [844, 638] width 513 height 27
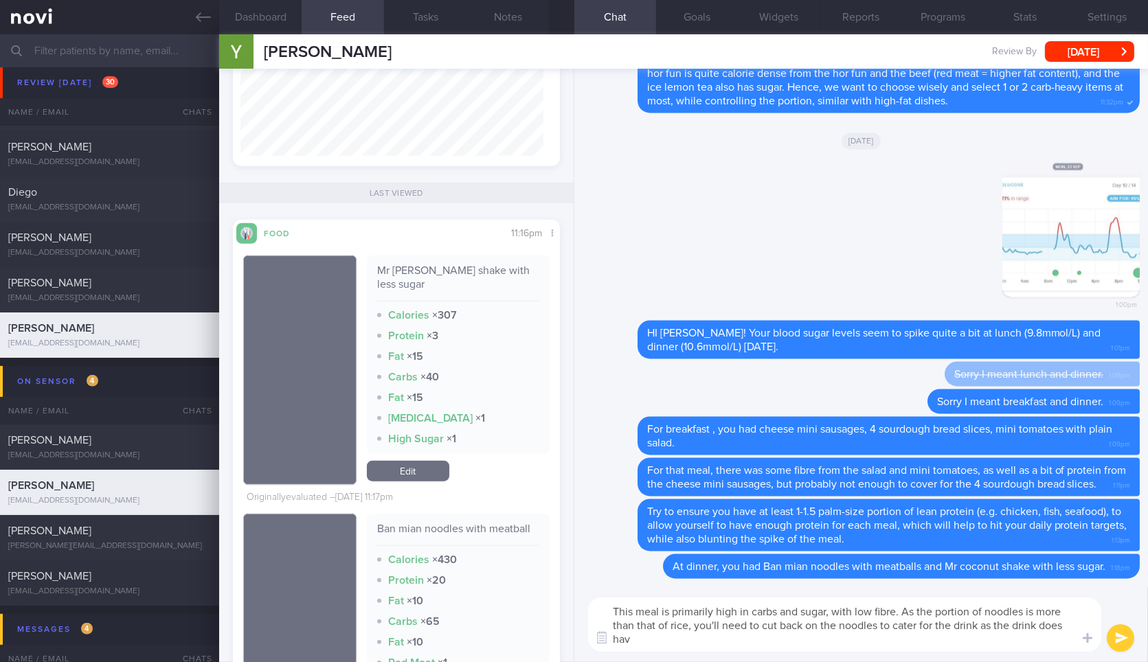
scroll to position [0, 0]
type textarea "This meal is primarily high in carbs and sugar, with low fibre. As the portion …"
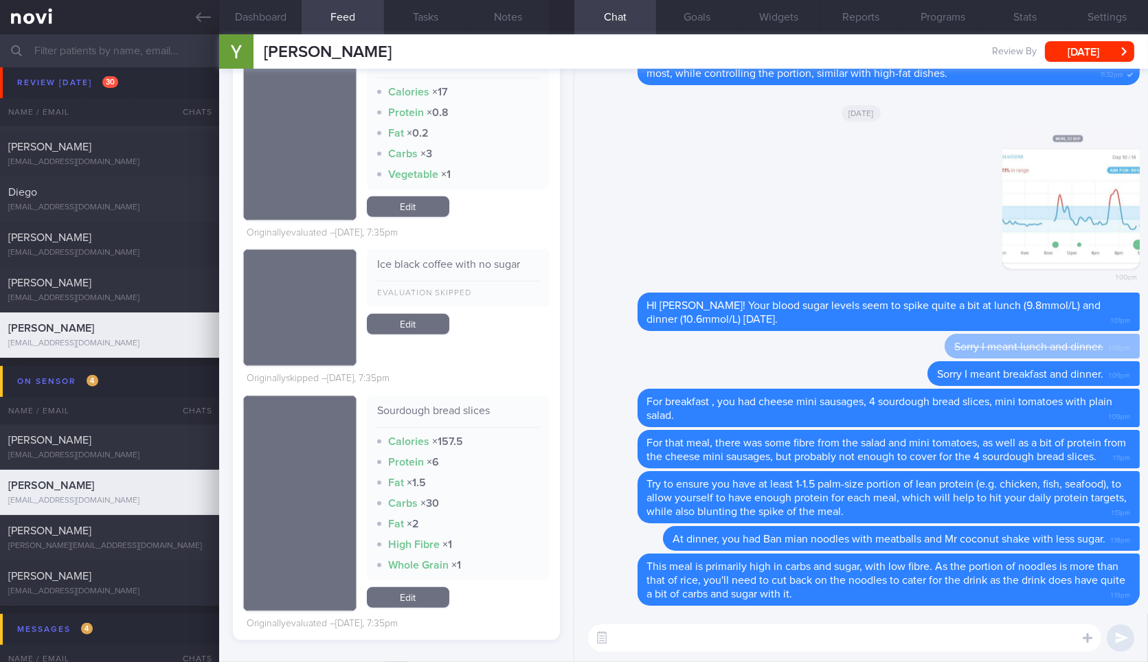
scroll to position [1838, 0]
click at [744, 644] on textarea "Ye" at bounding box center [844, 638] width 513 height 27
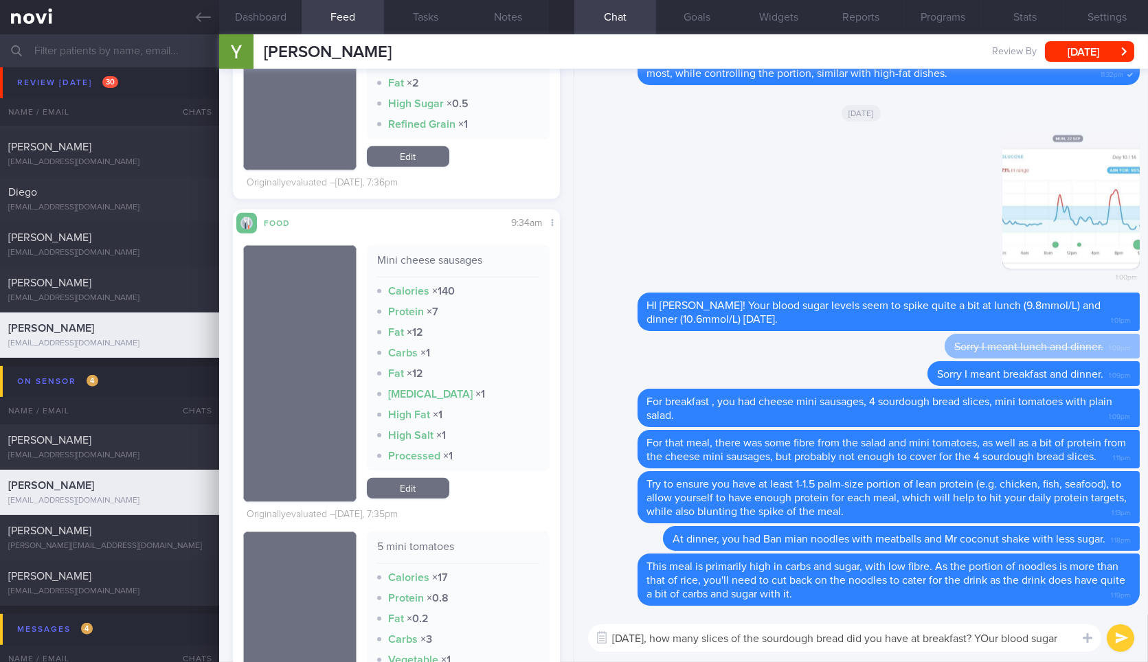
scroll to position [0, 0]
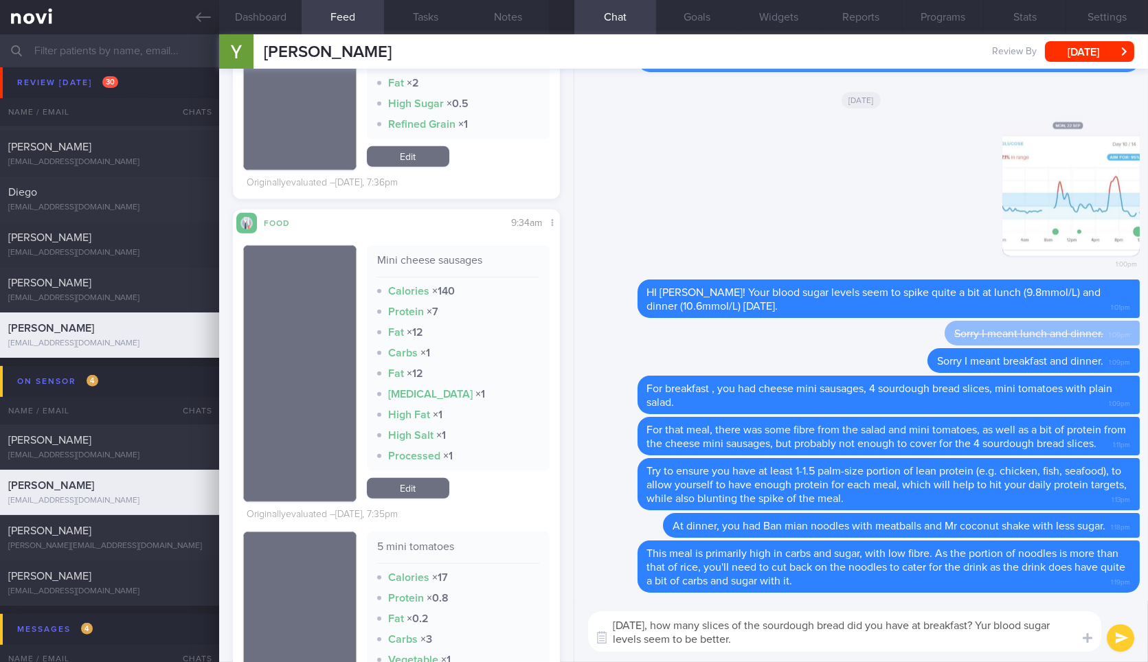
type textarea "[DATE], how many slices of the sourdough bread did you have at breakfast? Your …"
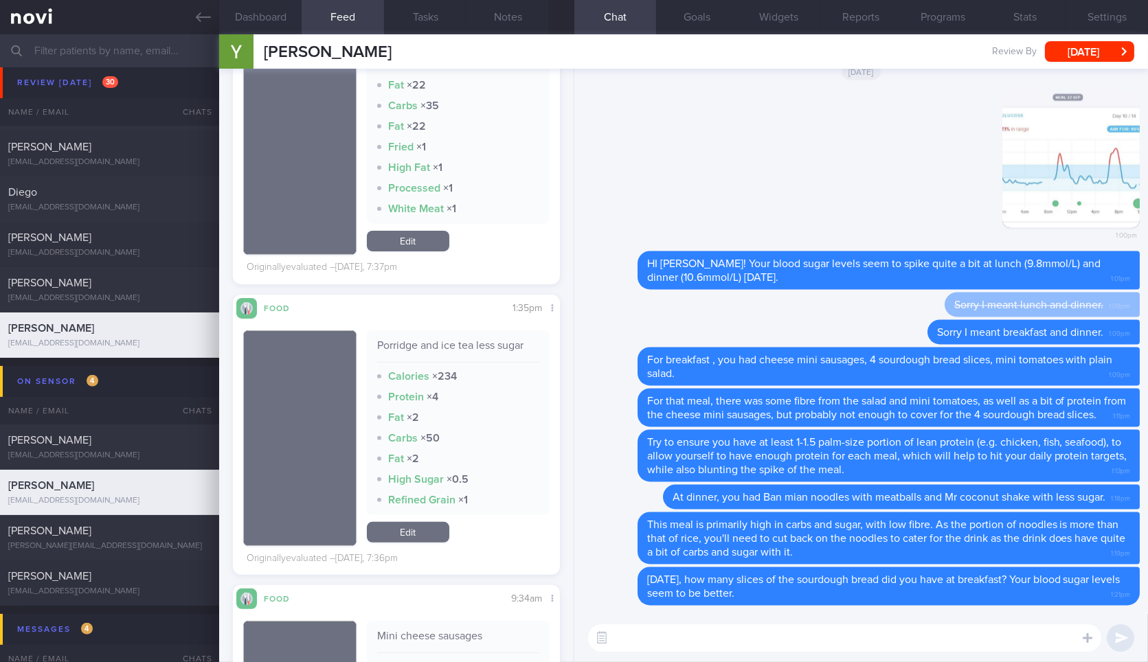
scroll to position [977, 0]
click at [439, 338] on div "Porridge and ice tea less sugar" at bounding box center [458, 350] width 162 height 24
copy div "Porridge and ice tea less sugar"
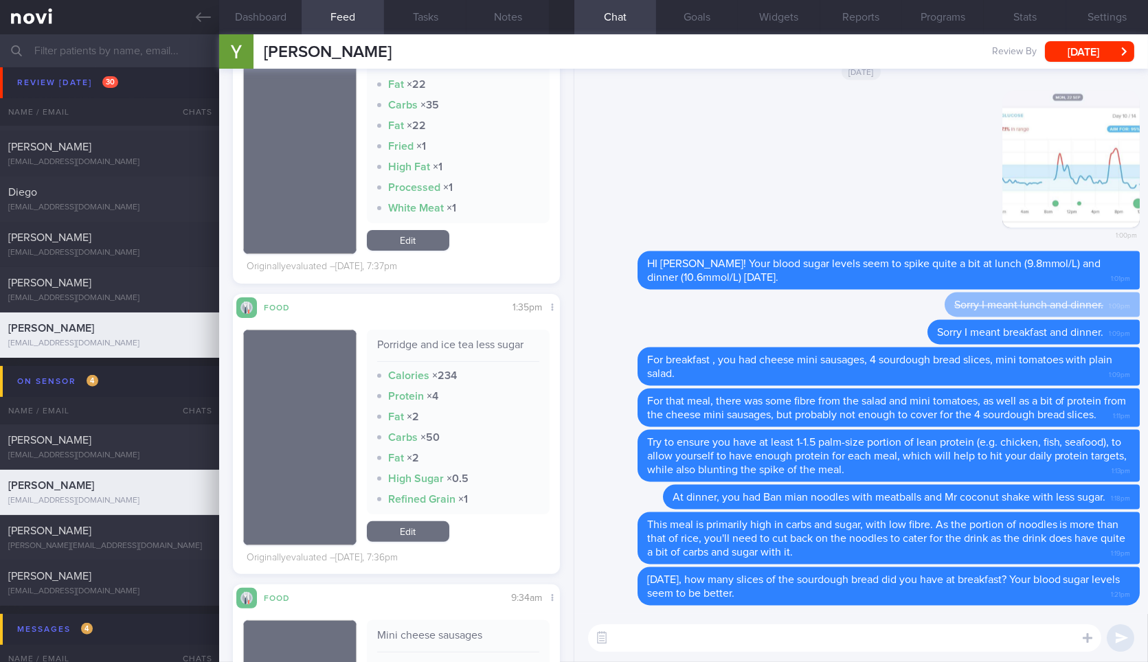
click at [708, 638] on textarea at bounding box center [844, 638] width 513 height 27
paste textarea "Porridge and ice tea less sugar"
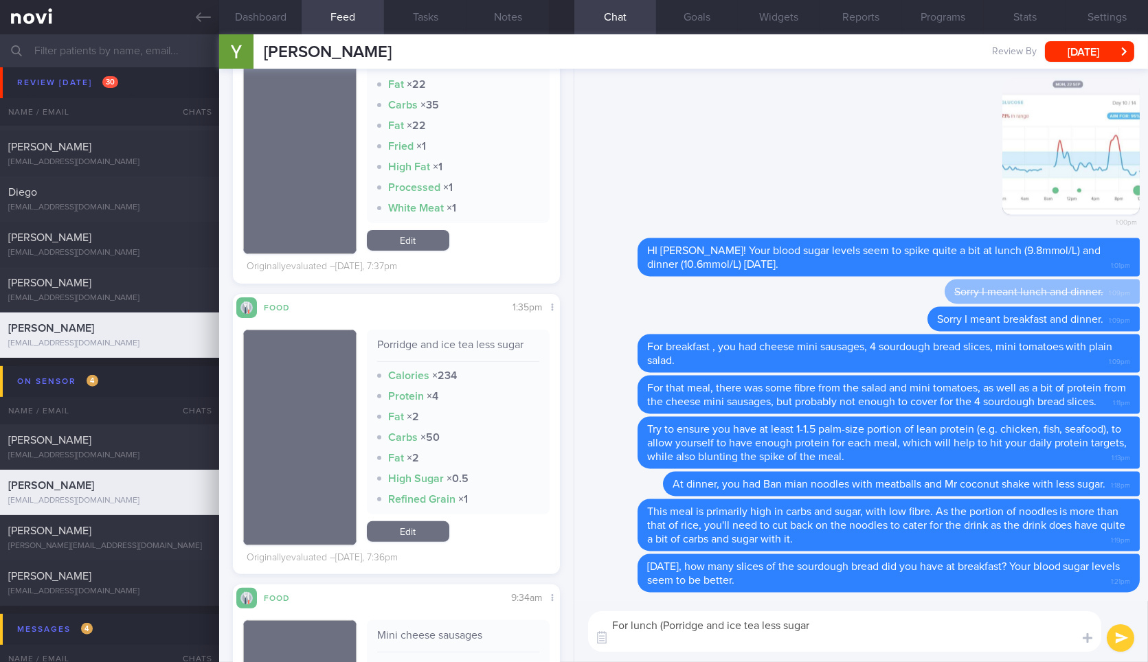
scroll to position [0, 0]
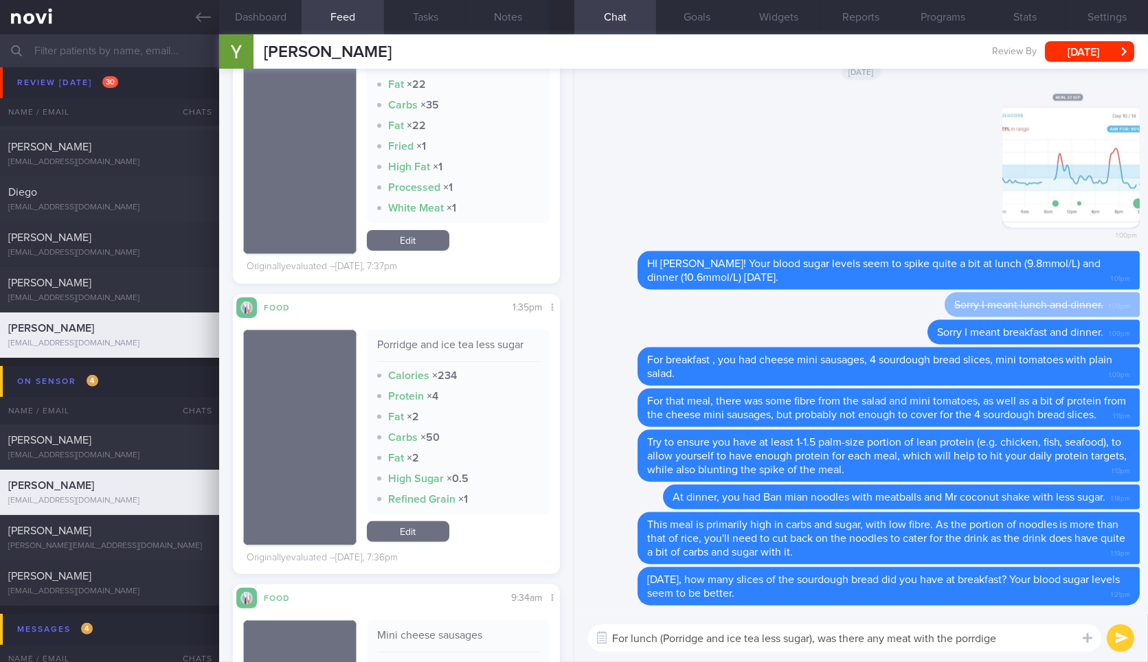
type textarea "For lunch (Porridge and ice tea less sugar), was there any meat with the porrdi…"
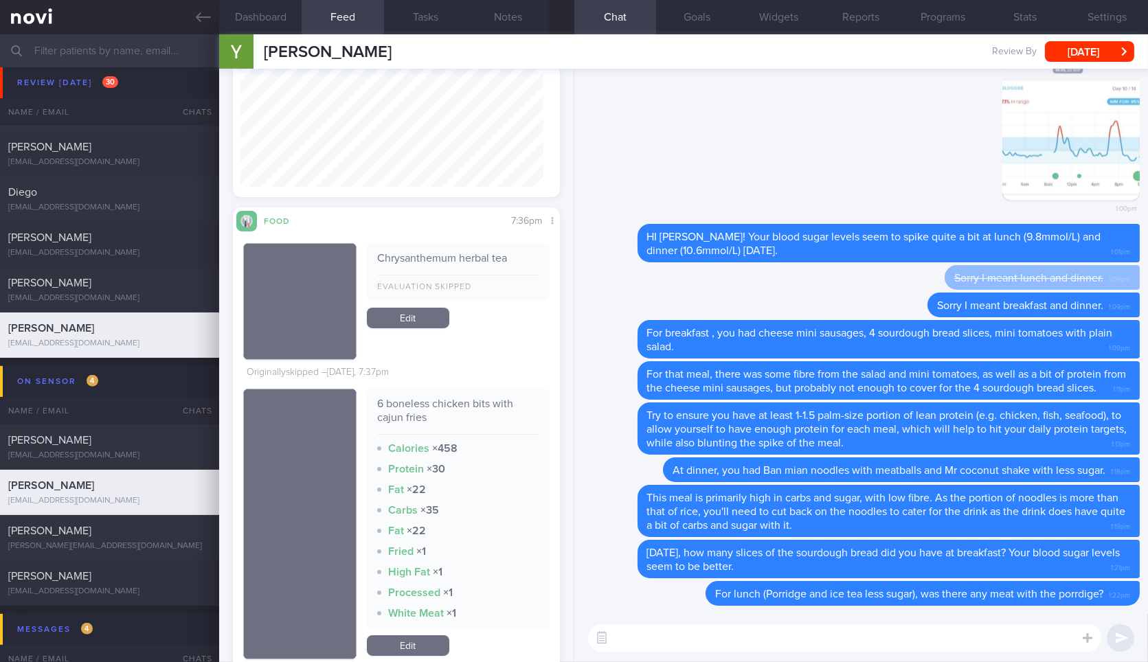
scroll to position [572, 0]
click at [682, 644] on textarea at bounding box center [844, 638] width 513 height 27
click at [429, 388] on div "6 boneless chicken bits with cajun fries Calories × 458 Protein × 30 Fat × 22 C…" at bounding box center [458, 508] width 183 height 240
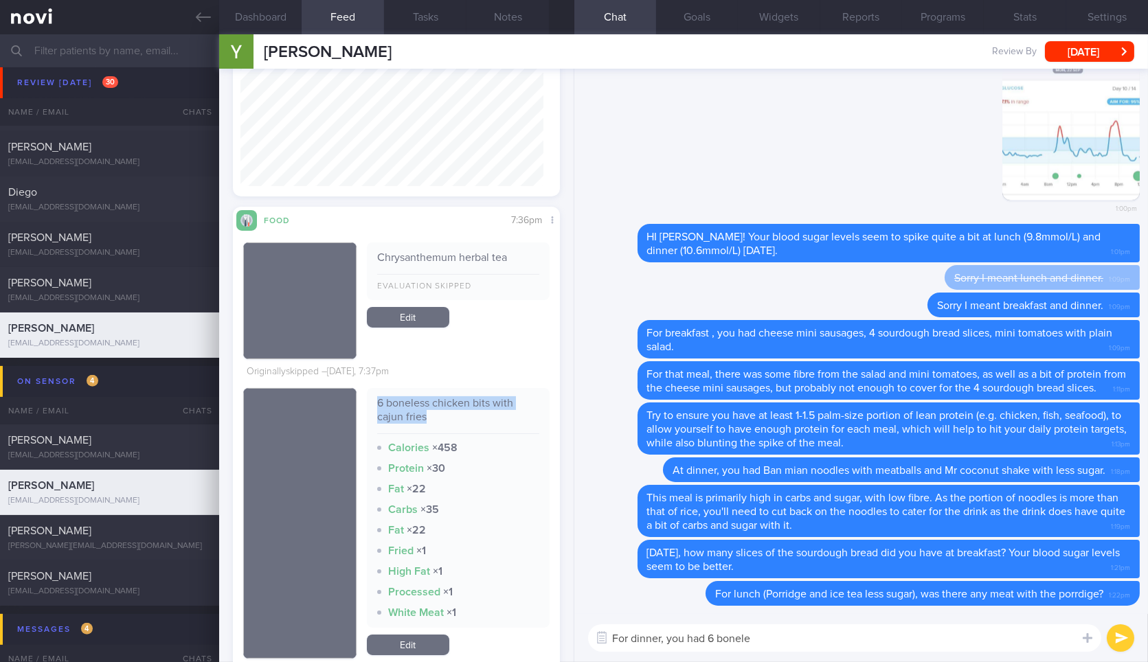
copy div "6 boneless chicken bits with cajun fries"
click at [773, 628] on textarea "For dinner, you had 6 bonele" at bounding box center [844, 638] width 513 height 27
paste textarea "ss chicken bits with cajun fries"
click at [455, 260] on div "Chrysanthemum herbal tea" at bounding box center [458, 263] width 162 height 24
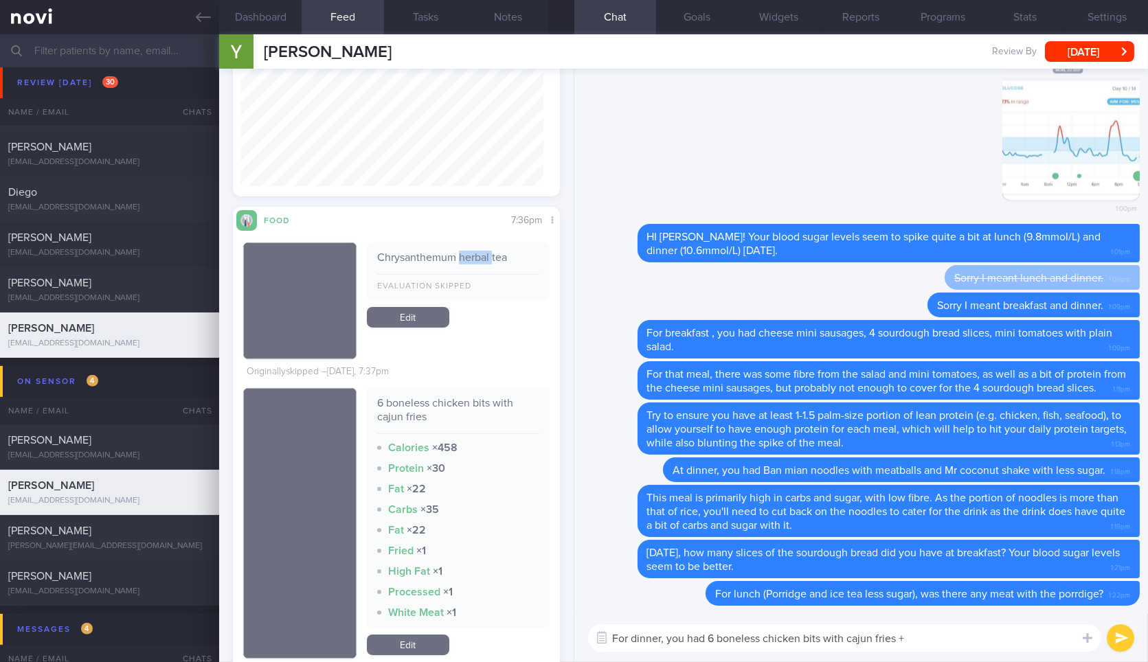
click at [455, 260] on div "Chrysanthemum herbal tea" at bounding box center [458, 263] width 162 height 24
copy div "herbal"
click at [455, 260] on div "Chrysanthemum herbal tea" at bounding box center [458, 263] width 162 height 24
paste textarea "Chrysanthemum herbal tea"
click at [1014, 649] on textarea "For dinner, you had 6 boneless chicken bits with cajun fries + Chrysanthemum he…" at bounding box center [844, 638] width 513 height 27
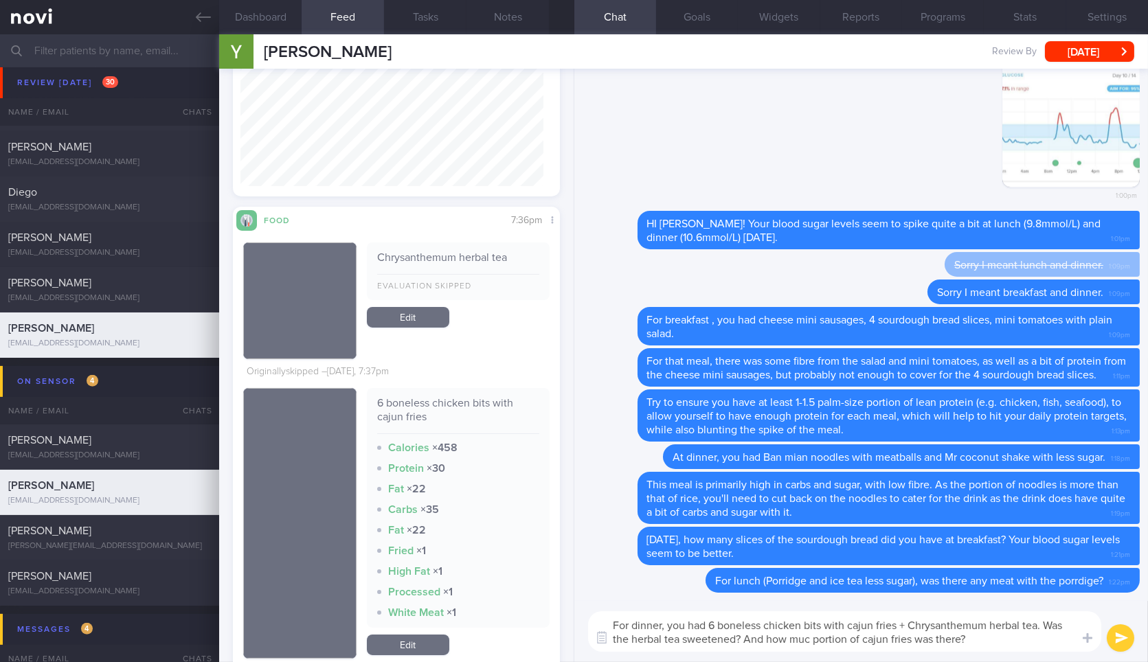
type textarea "For dinner, you had 6 boneless chicken bits with cajun fries + Chrysanthemum he…"
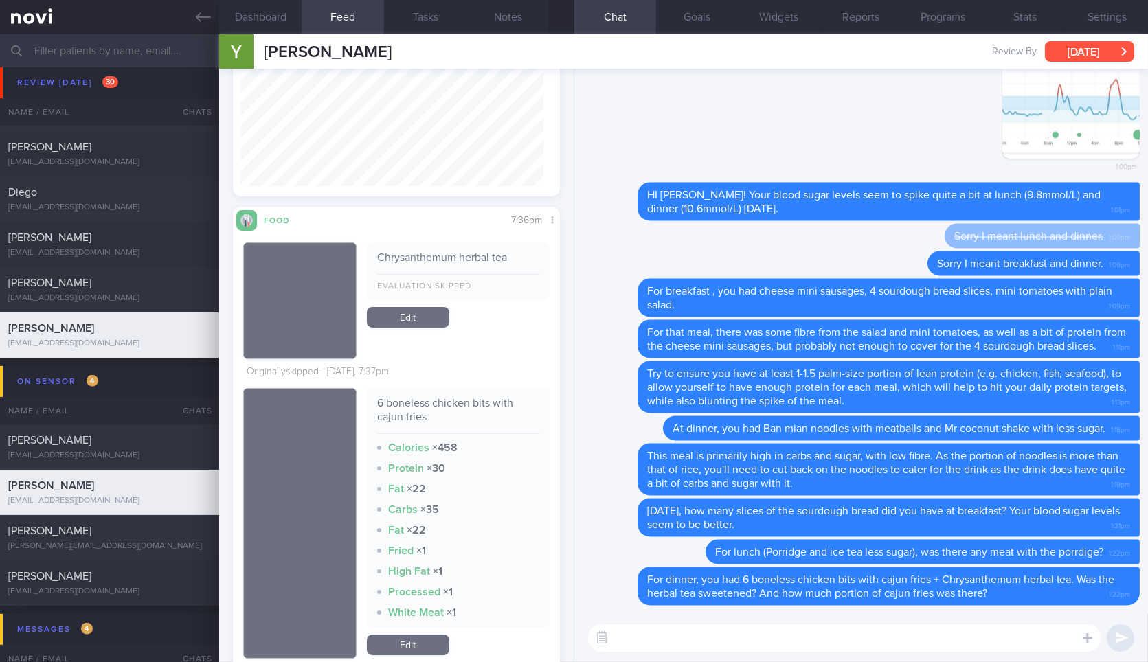
click at [1098, 46] on button "[DATE]" at bounding box center [1089, 51] width 89 height 21
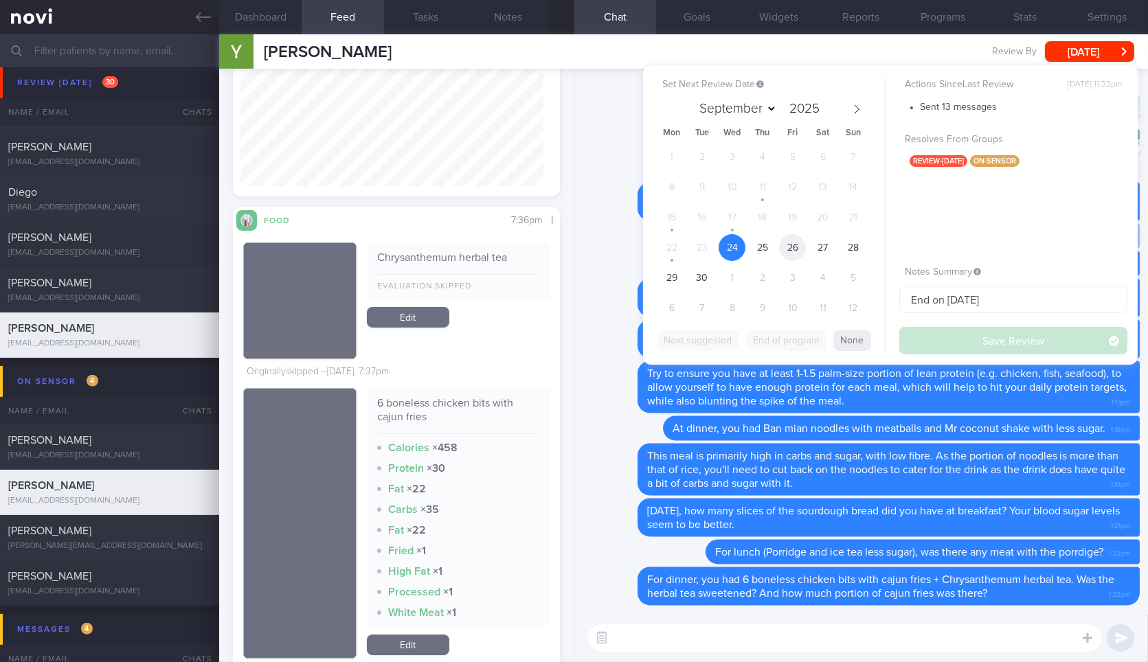
click at [780, 247] on span "26" at bounding box center [792, 247] width 27 height 27
click at [930, 344] on button "Save Review" at bounding box center [1014, 340] width 228 height 27
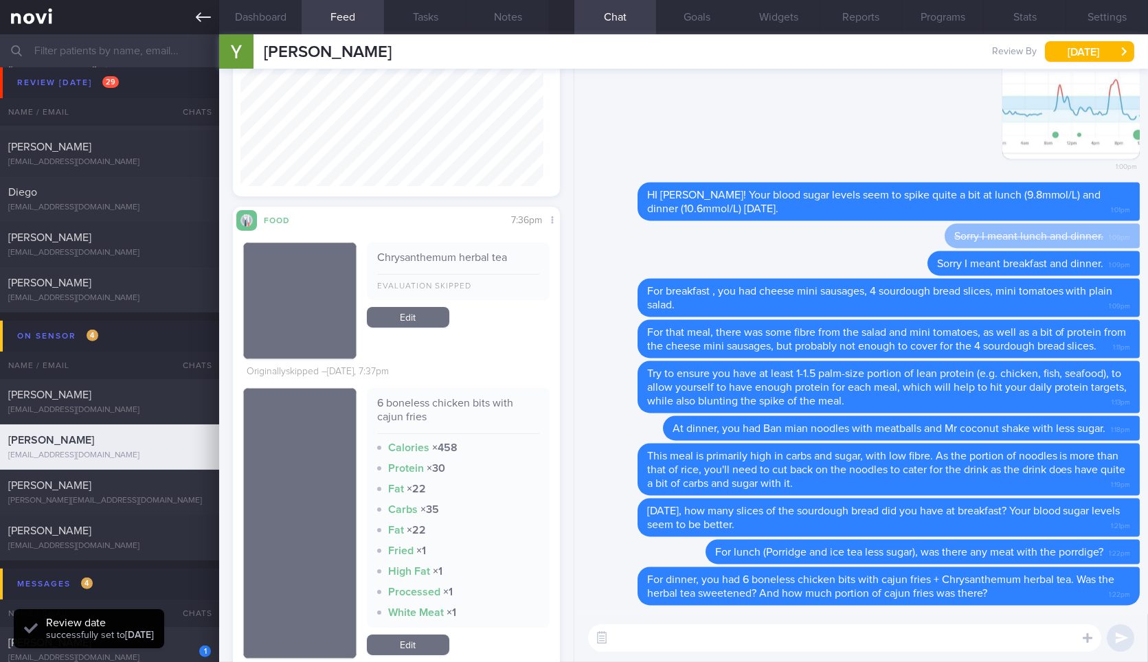
click at [193, 12] on link at bounding box center [109, 17] width 219 height 34
